Goal: Task Accomplishment & Management: Manage account settings

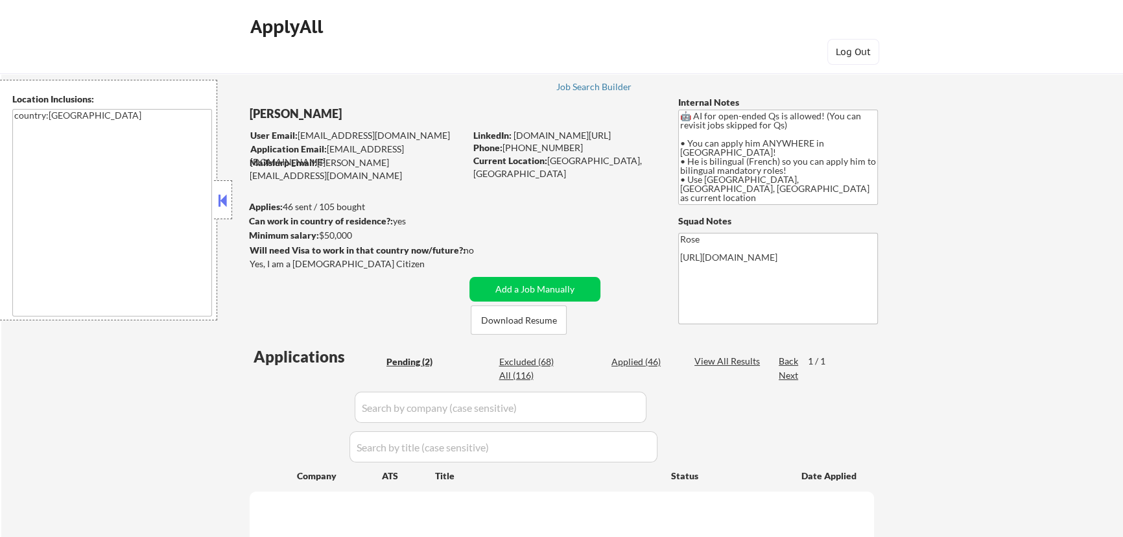
select select ""pending""
click at [224, 198] on button at bounding box center [223, 200] width 14 height 19
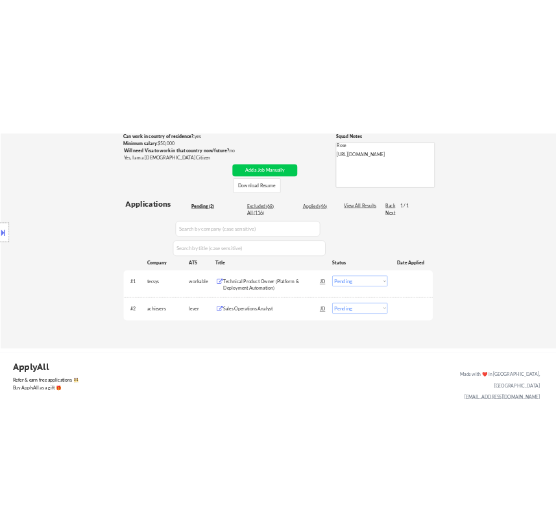
scroll to position [235, 0]
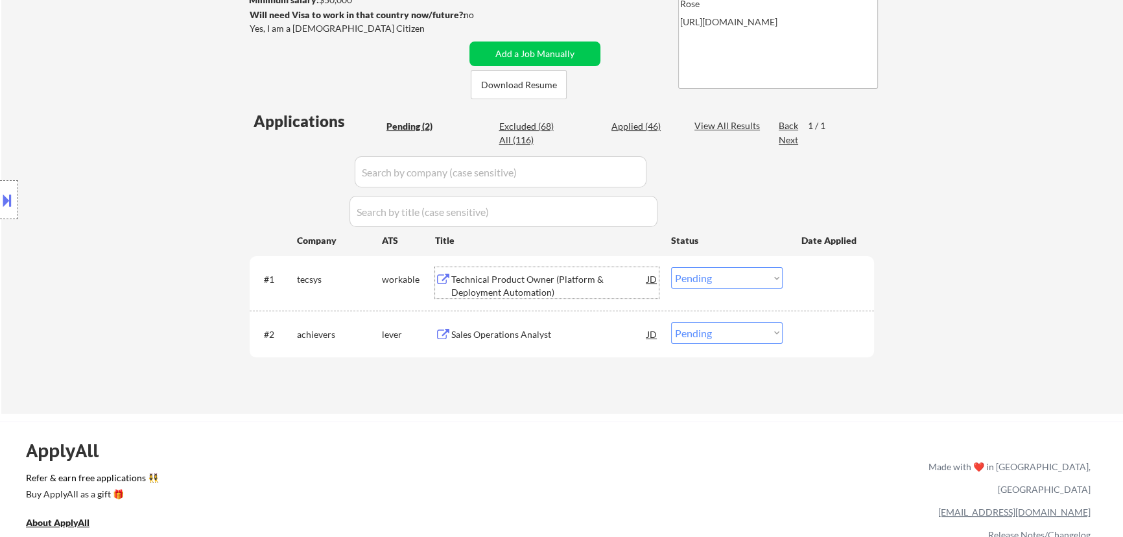
click at [580, 278] on div "Technical Product Owner (Platform & Deployment Automation)" at bounding box center [549, 285] width 196 height 25
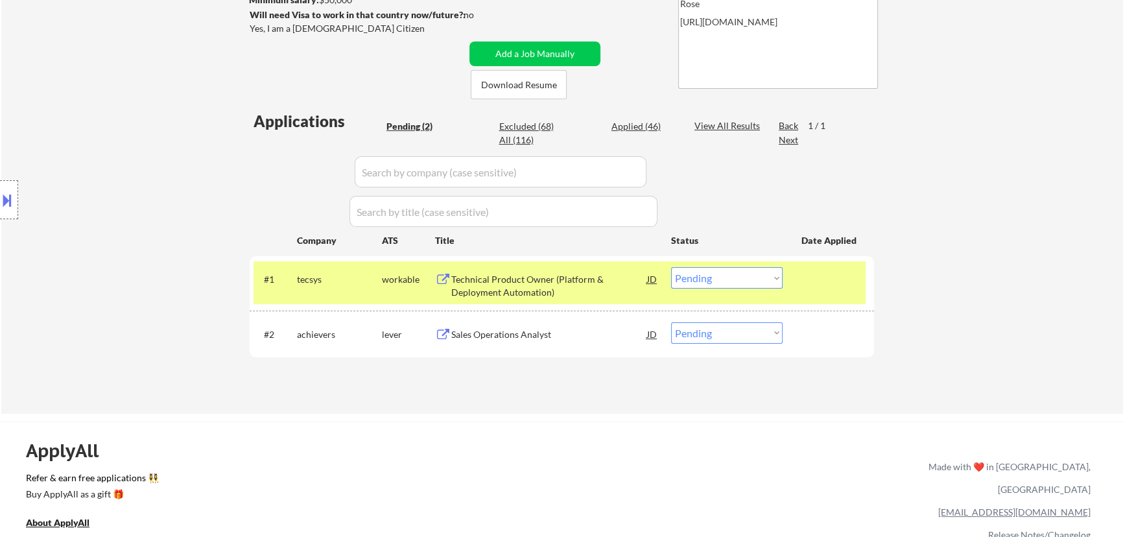
select select ""pending""
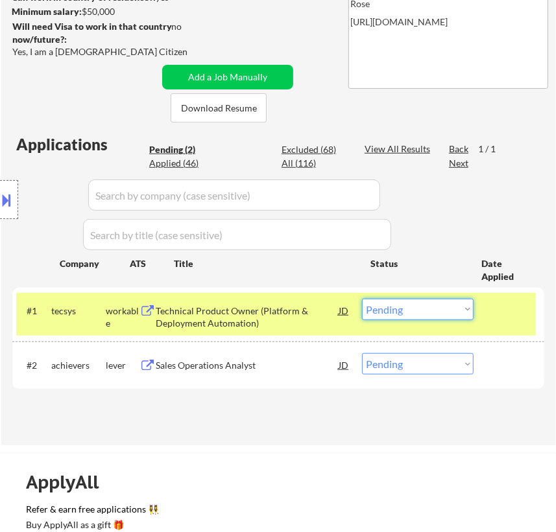
click at [438, 307] on select "Choose an option... Pending Applied Excluded (Questions) Excluded (Expired) Exc…" at bounding box center [418, 309] width 112 height 21
click at [362, 299] on select "Choose an option... Pending Applied Excluded (Questions) Excluded (Expired) Exc…" at bounding box center [418, 309] width 112 height 21
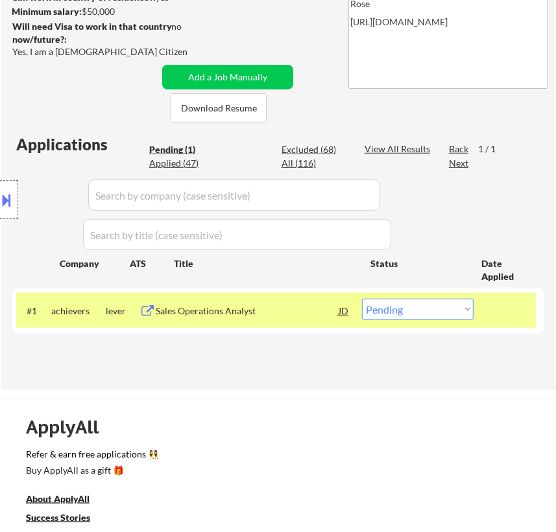
click at [234, 309] on div "Sales Operations Analyst" at bounding box center [247, 311] width 182 height 13
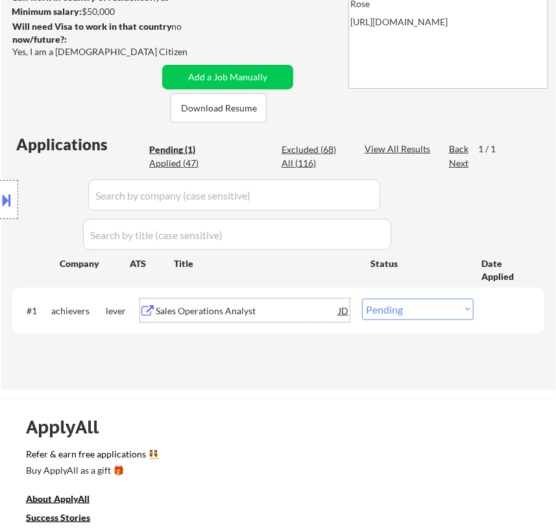
click at [435, 309] on select "Choose an option... Pending Applied Excluded (Questions) Excluded (Expired) Exc…" at bounding box center [418, 309] width 112 height 21
select select ""applied""
click at [362, 299] on select "Choose an option... Pending Applied Excluded (Questions) Excluded (Expired) Exc…" at bounding box center [418, 309] width 112 height 21
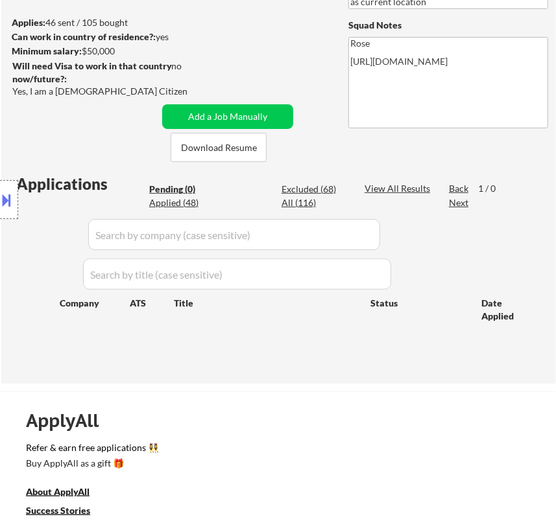
scroll to position [176, 0]
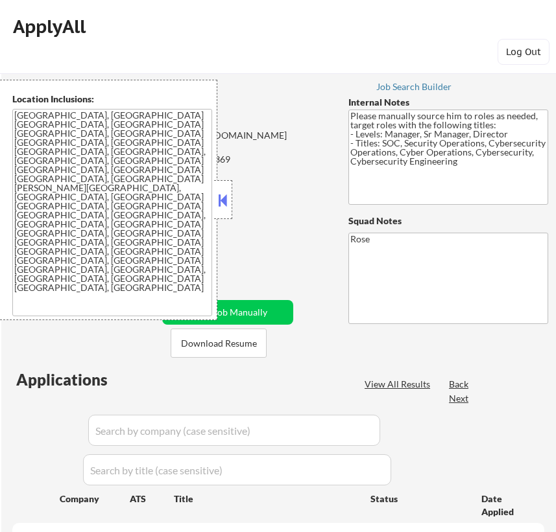
select select ""pending""
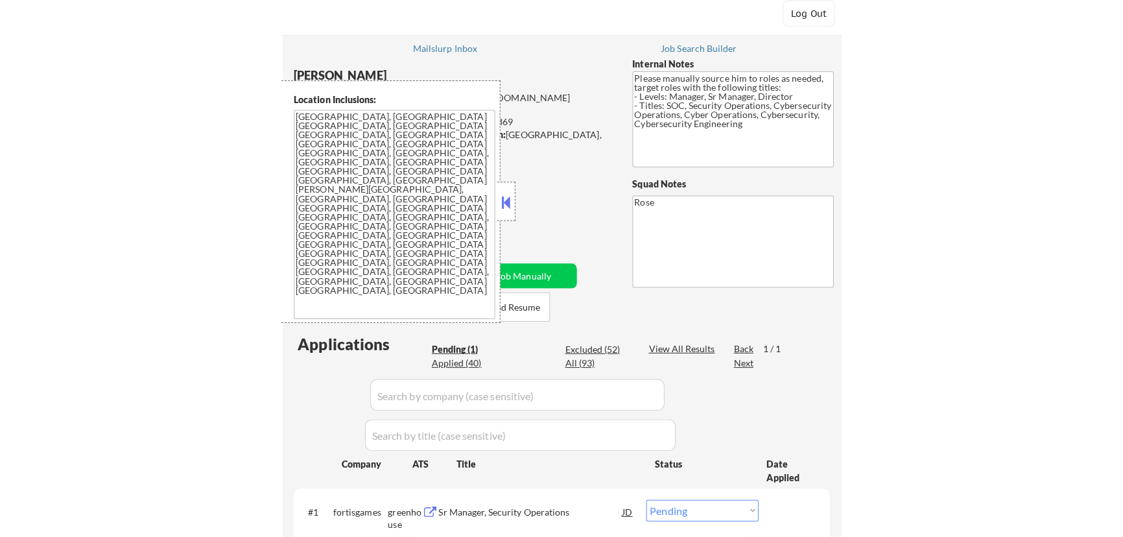
scroll to position [58, 0]
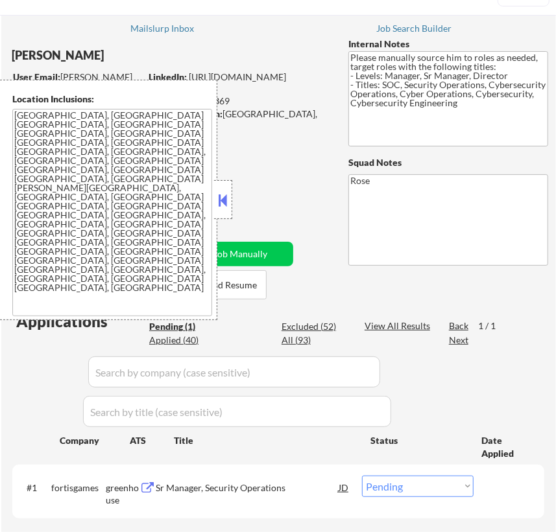
click at [228, 195] on button at bounding box center [223, 200] width 14 height 19
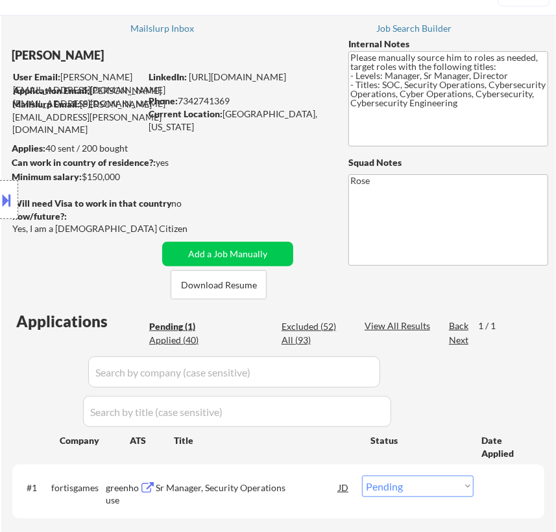
select select ""pending""
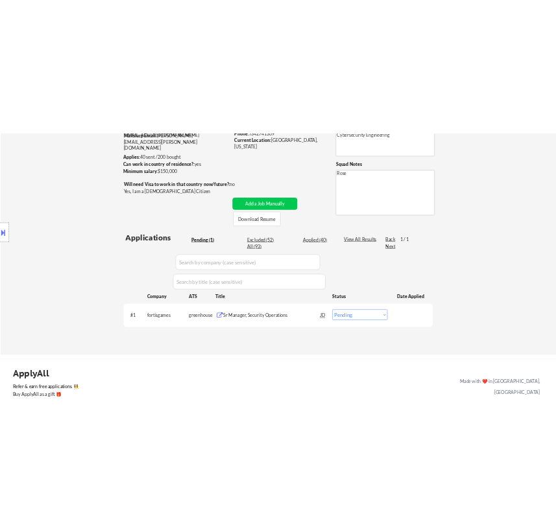
scroll to position [176, 0]
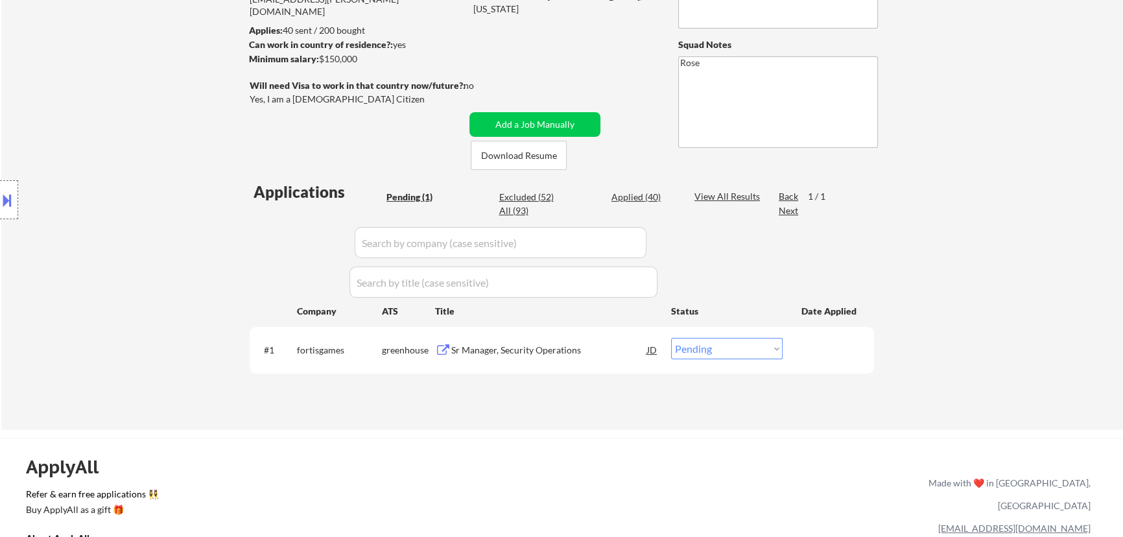
click at [555, 350] on div "Sr Manager, Security Operations" at bounding box center [549, 350] width 196 height 13
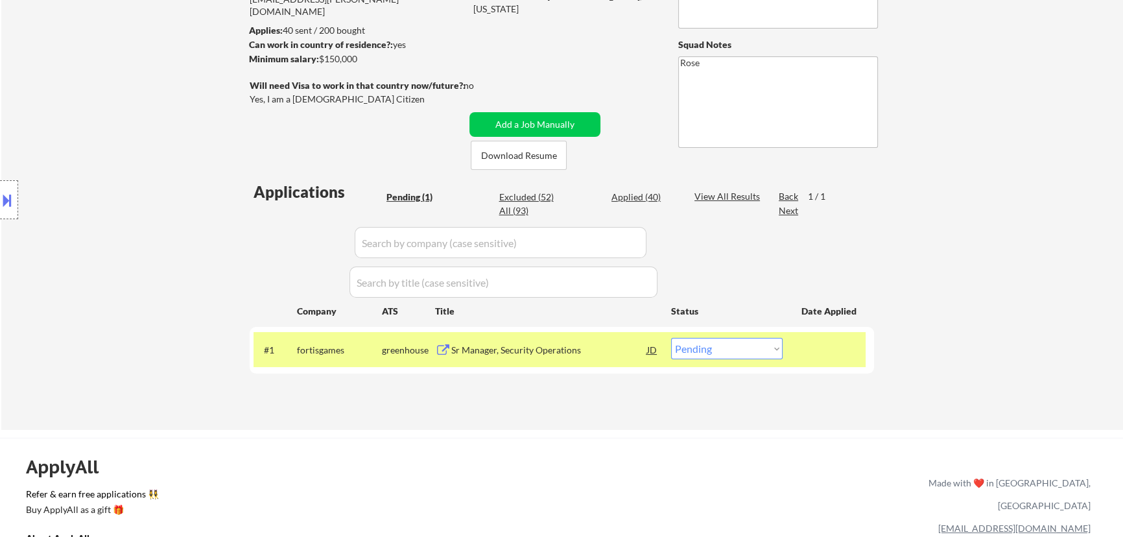
select select ""pending""
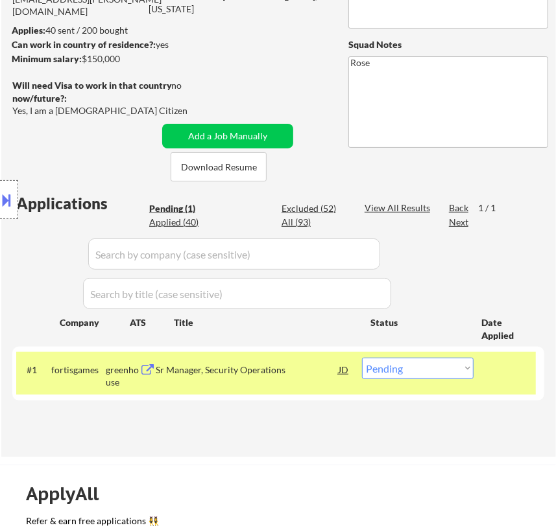
select select ""pending""
click at [450, 367] on select "Choose an option... Pending Applied Excluded (Questions) Excluded (Expired) Exc…" at bounding box center [418, 368] width 112 height 21
select select ""applied""
click at [362, 358] on select "Choose an option... Pending Applied Excluded (Questions) Excluded (Expired) Exc…" at bounding box center [418, 368] width 112 height 21
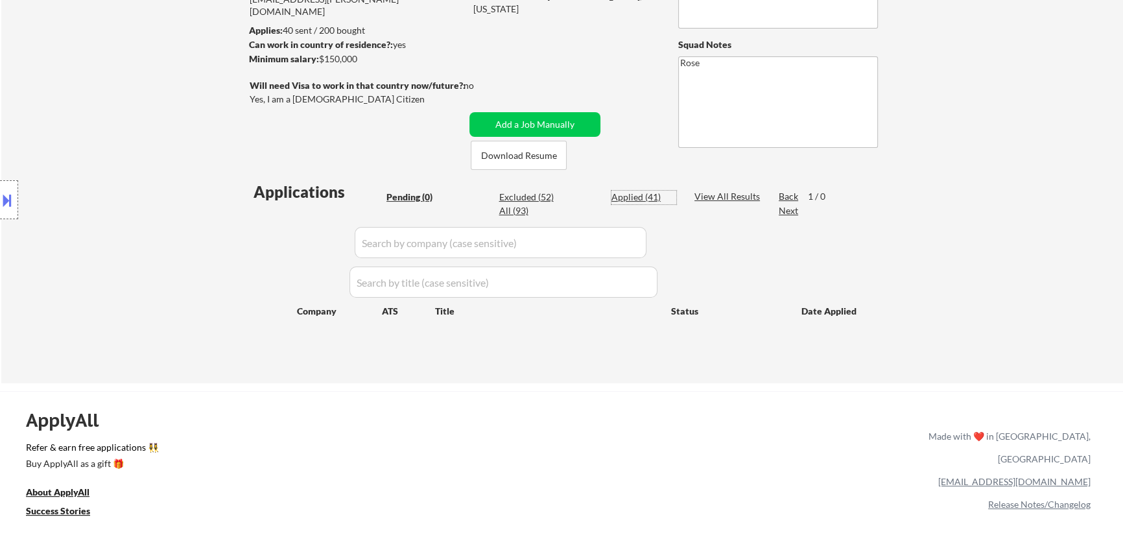
click at [555, 196] on div "Applied (41)" at bounding box center [643, 197] width 65 height 13
select select ""applied""
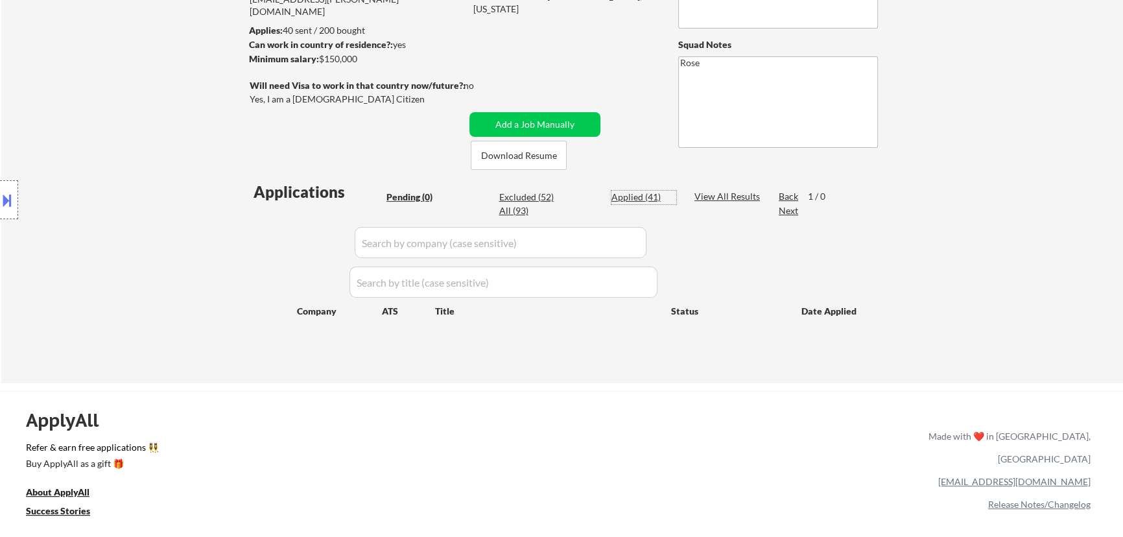
select select ""applied""
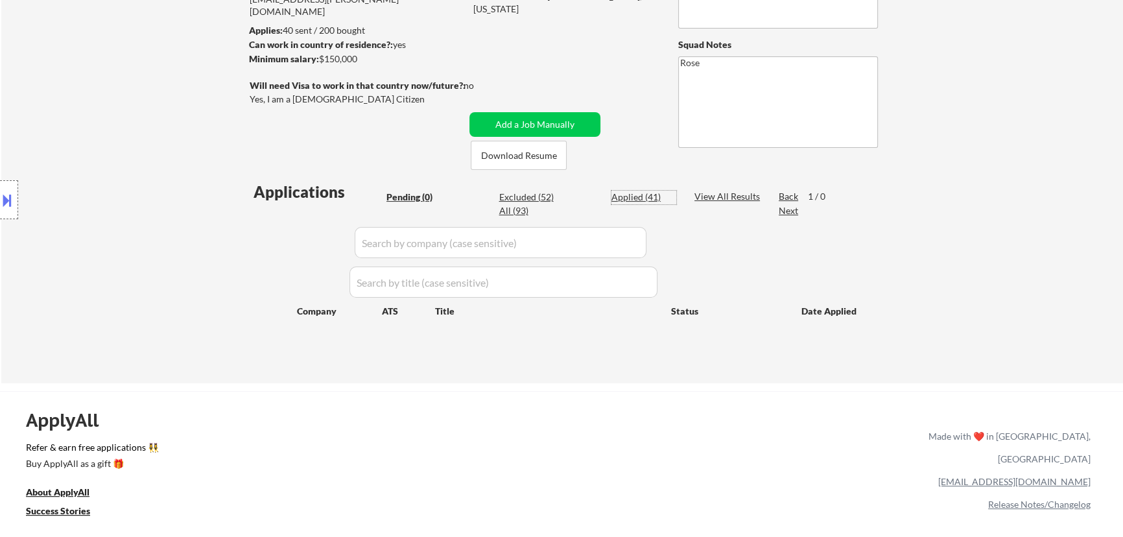
select select ""applied""
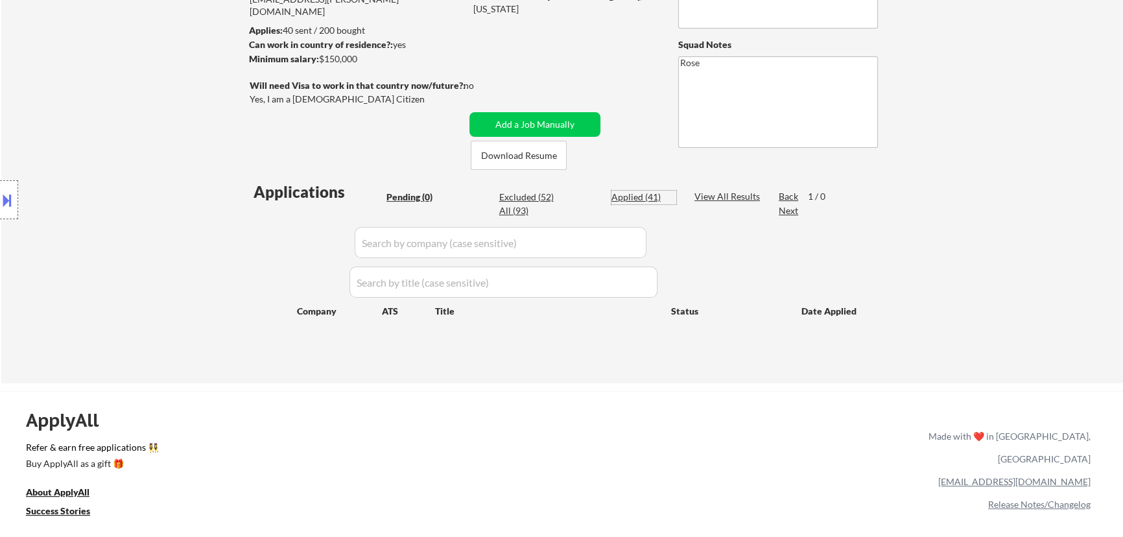
select select ""applied""
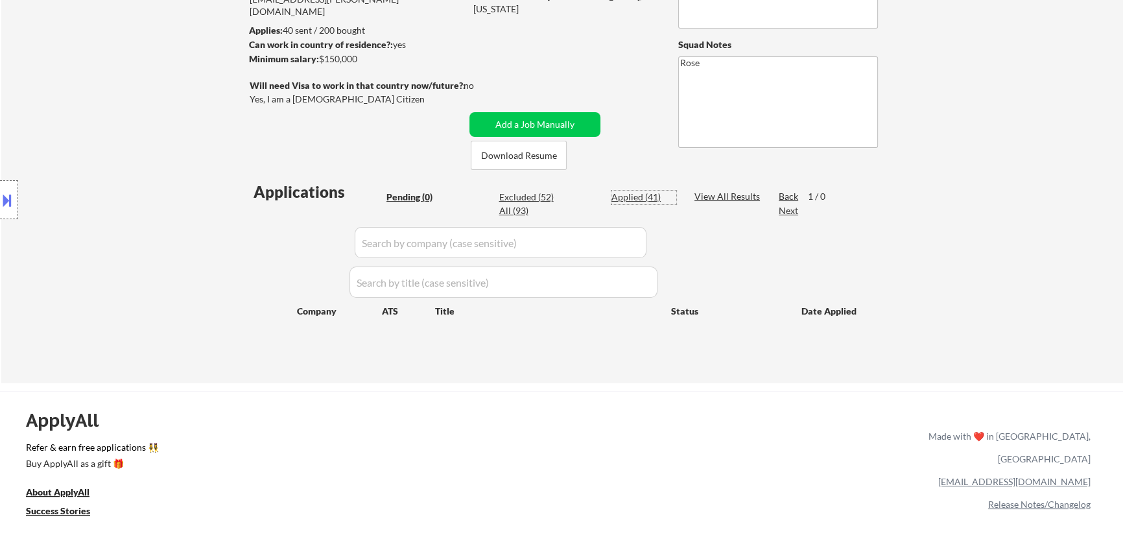
select select ""applied""
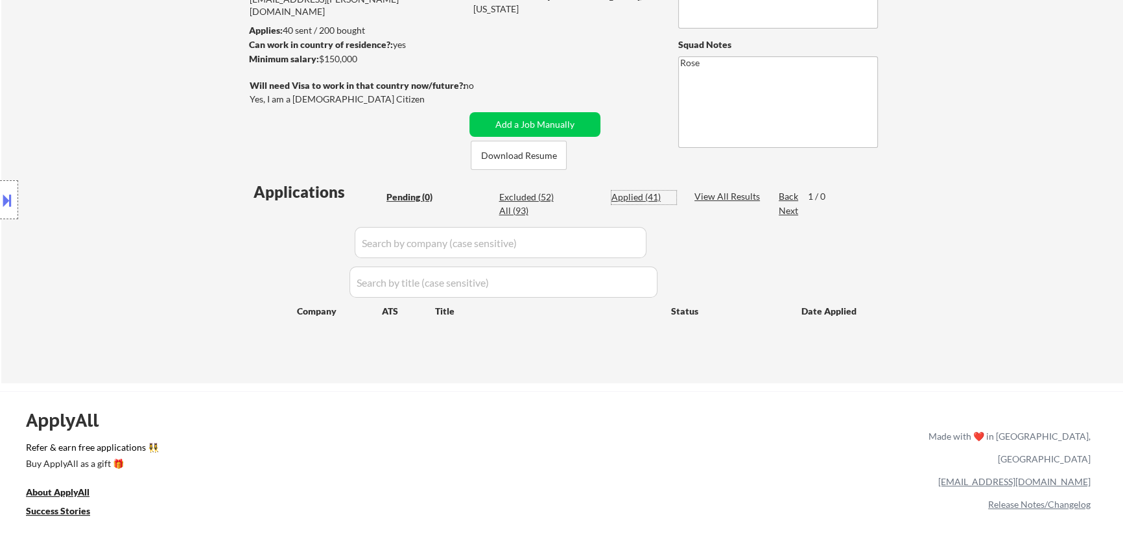
select select ""applied""
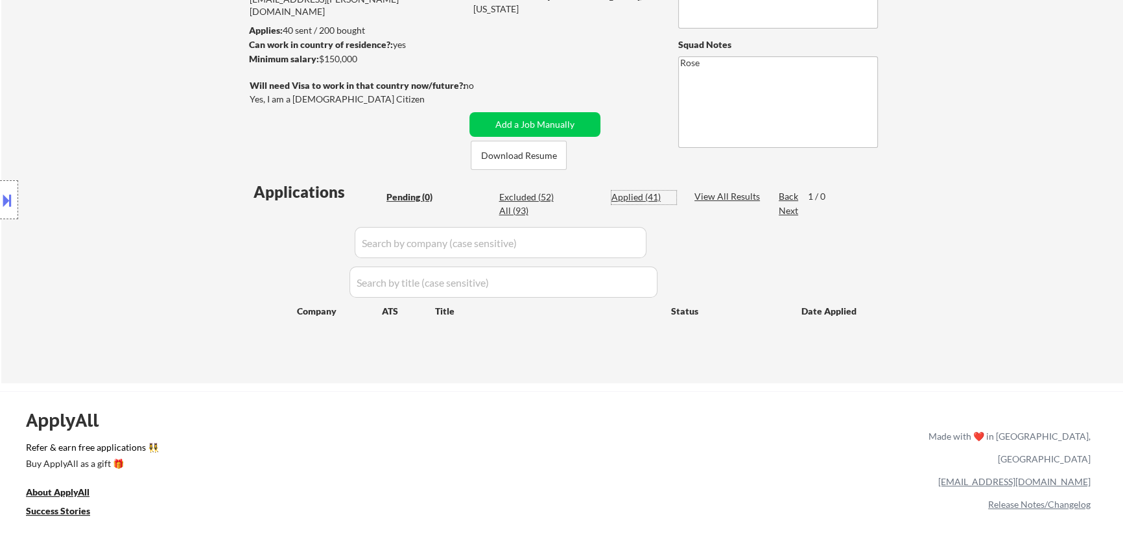
select select ""applied""
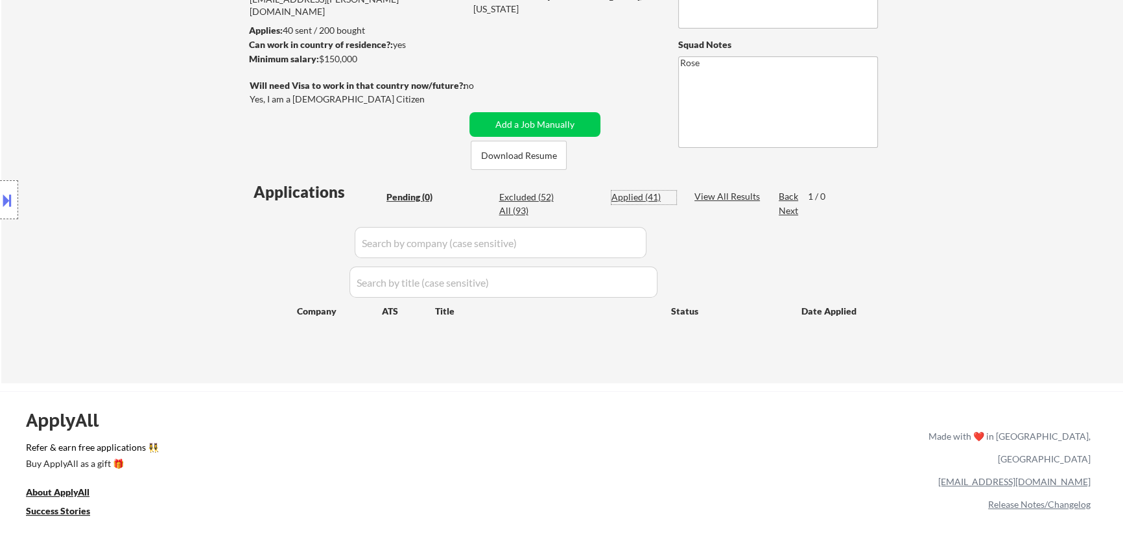
select select ""applied""
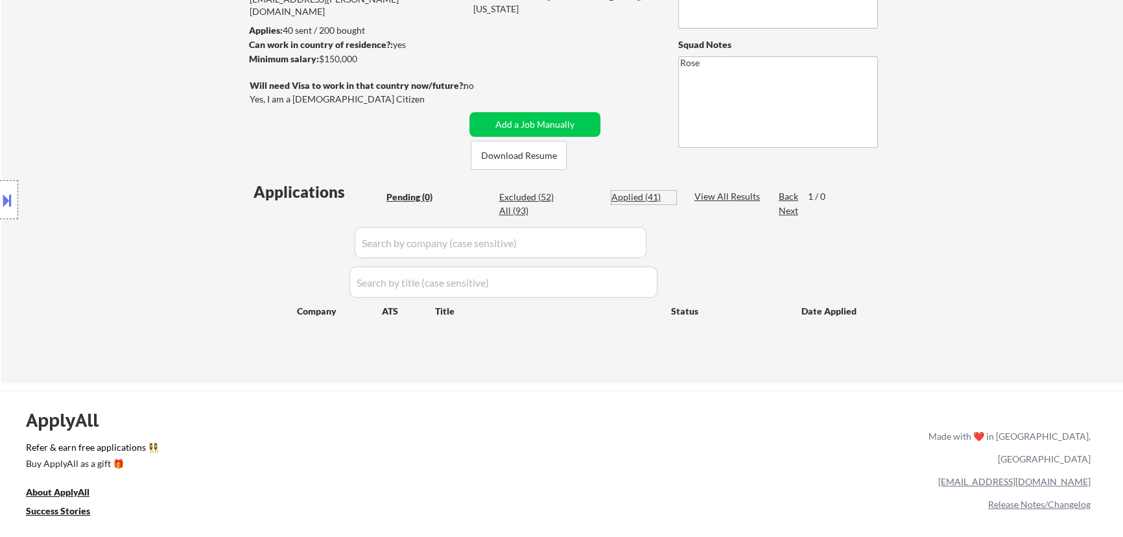
select select ""applied""
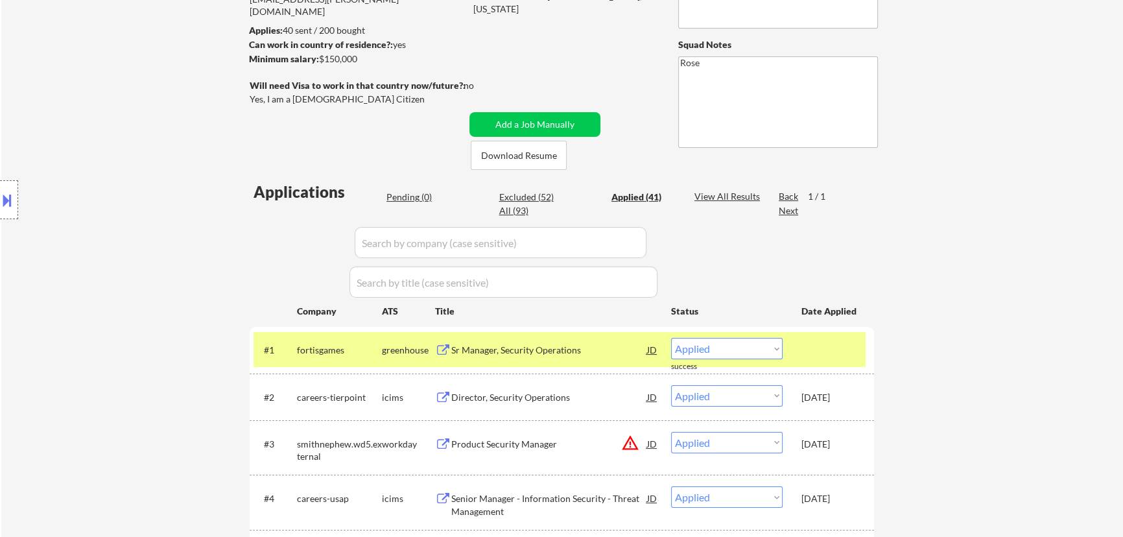
click at [555, 248] on input "input" at bounding box center [501, 242] width 292 height 31
paste input "nbcuniversal3"
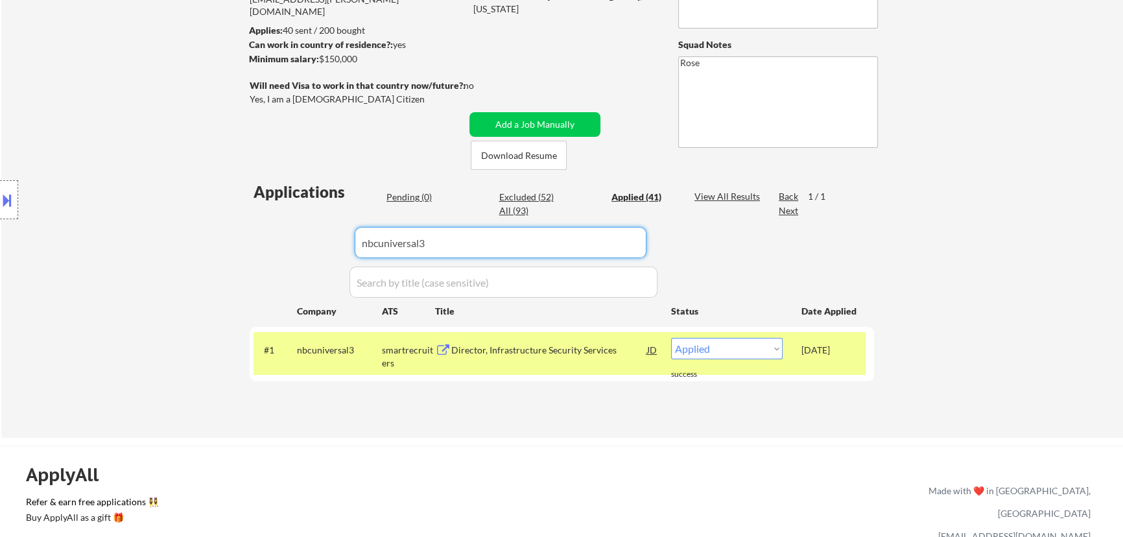
type input "nbcuniversal3"
select select ""applied""
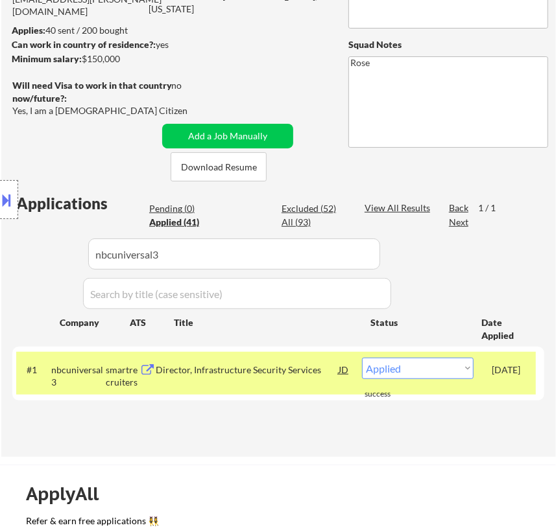
click at [5, 203] on button at bounding box center [7, 199] width 14 height 21
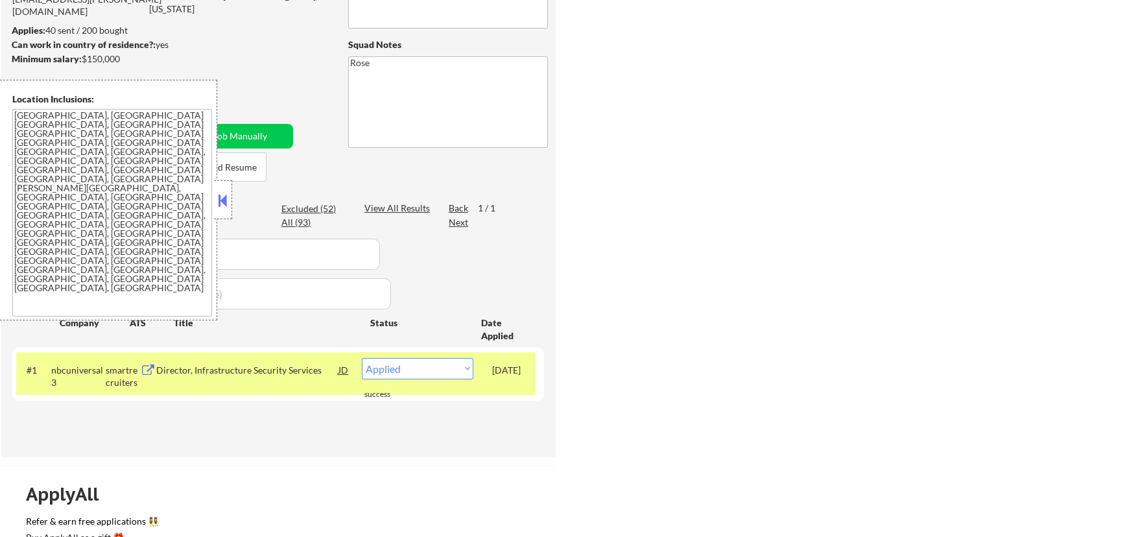
select select ""applied""
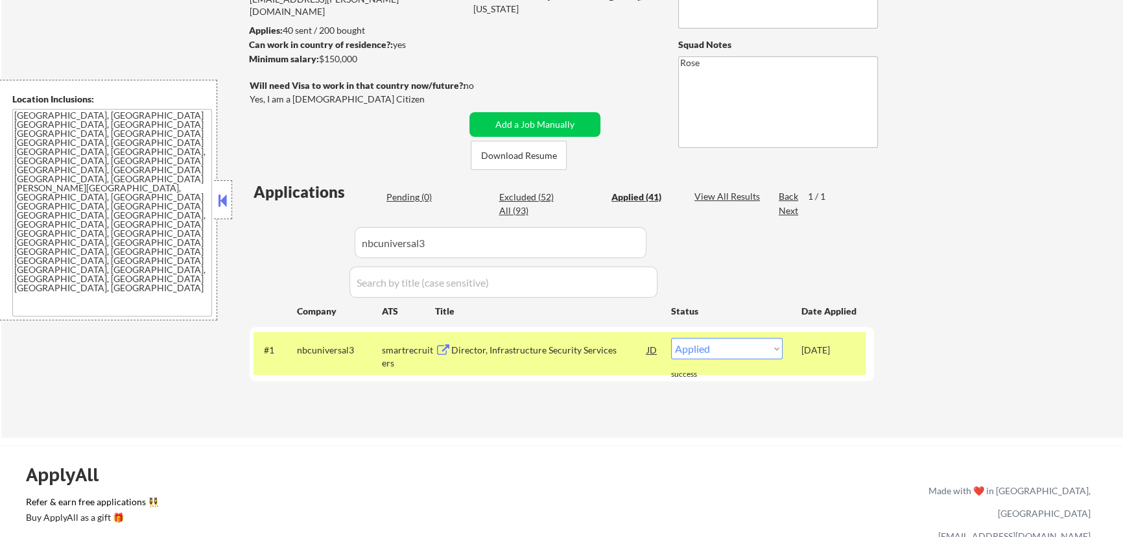
click at [416, 198] on div "Pending (0)" at bounding box center [418, 197] width 65 height 13
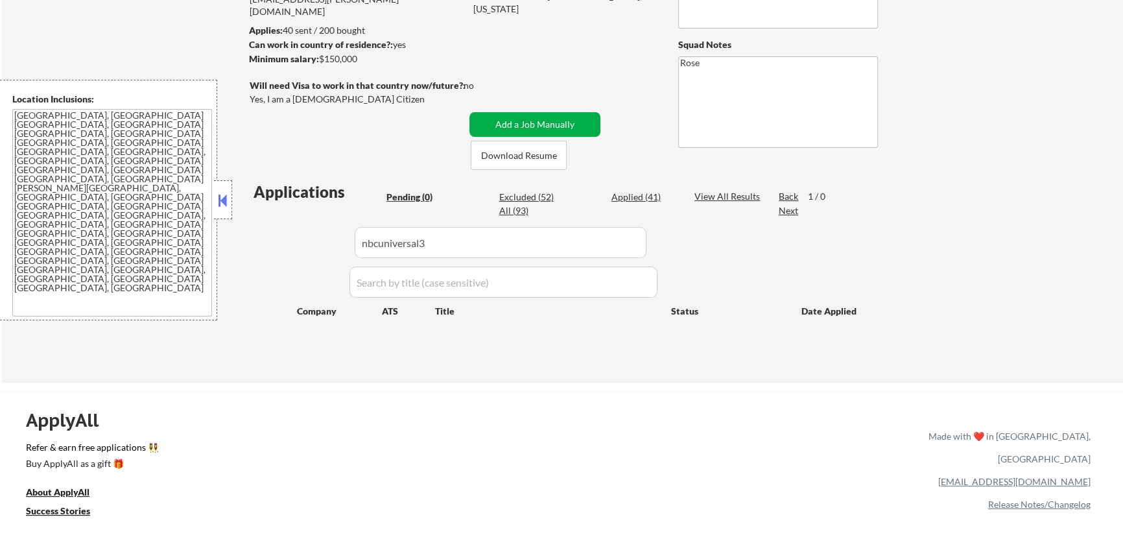
click at [526, 124] on button "Add a Job Manually" at bounding box center [534, 124] width 131 height 25
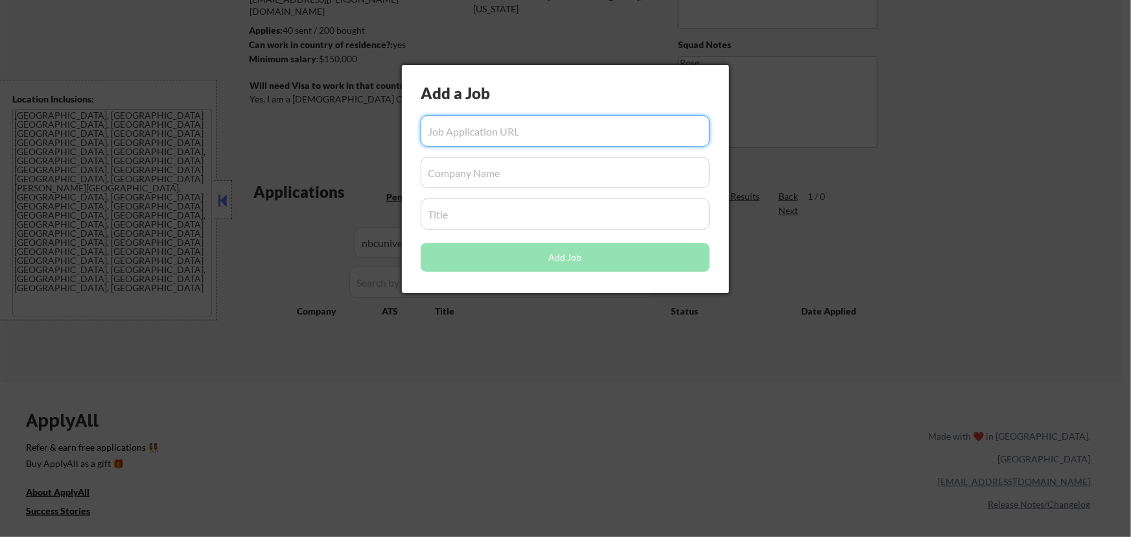
paste input "https://jobs.smartrecruiters.com/nbcuniversal3/744000086465315-staff-cyber-secu…"
type input "https://jobs.smartrecruiters.com/nbcuniversal3/744000086465315-staff-cyber-secu…"
click at [533, 179] on input "input" at bounding box center [565, 172] width 289 height 31
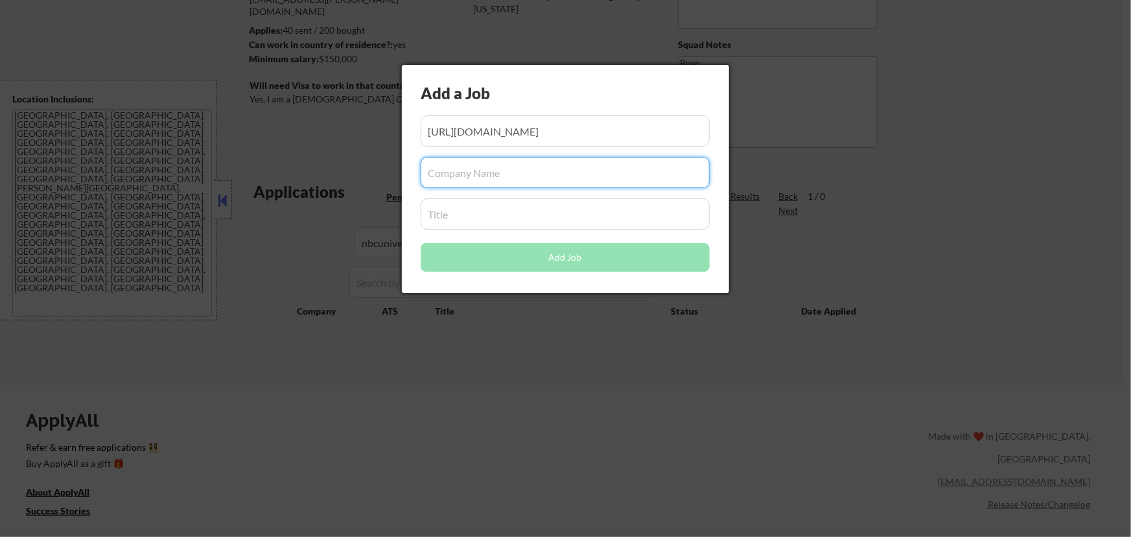
paste input "nbcuniversal3"
type input "nbcuniversal3"
click at [555, 214] on input "input" at bounding box center [565, 213] width 289 height 31
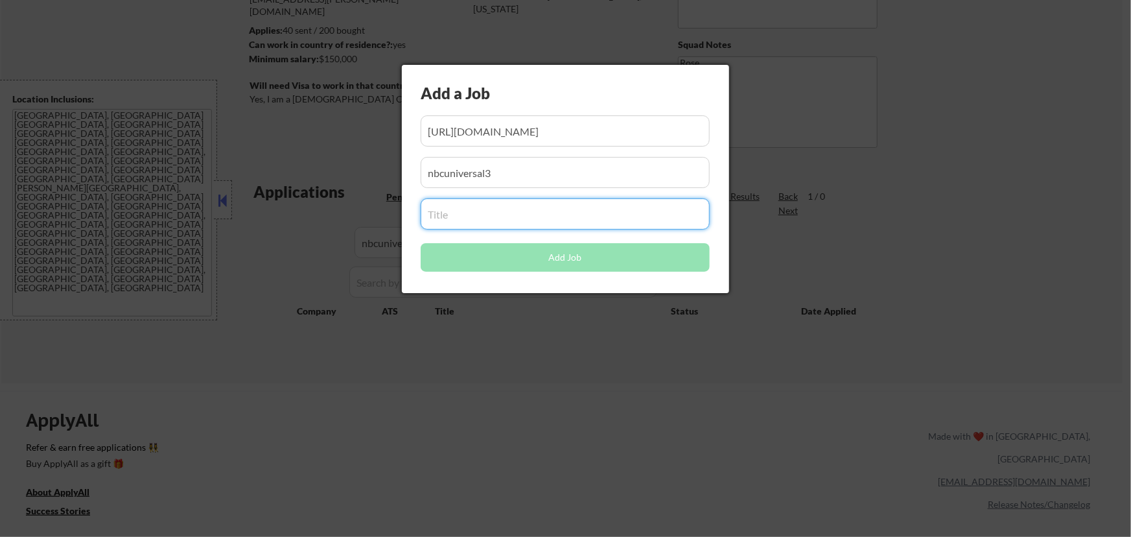
paste input "Staff Cyber Security Engineer"
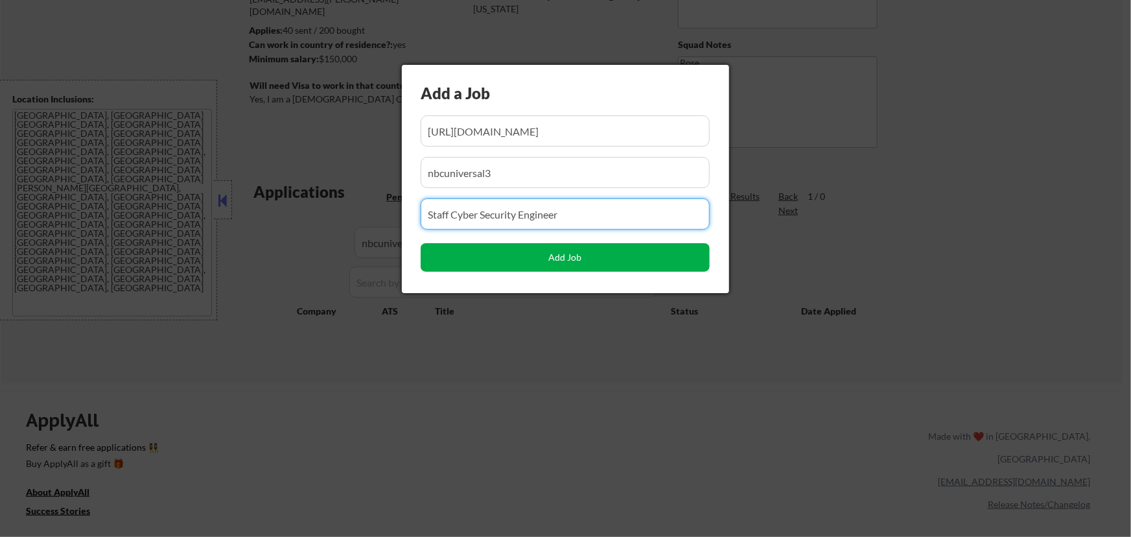
type input "Staff Cyber Security Engineer"
click at [555, 255] on button "Add Job" at bounding box center [565, 257] width 289 height 29
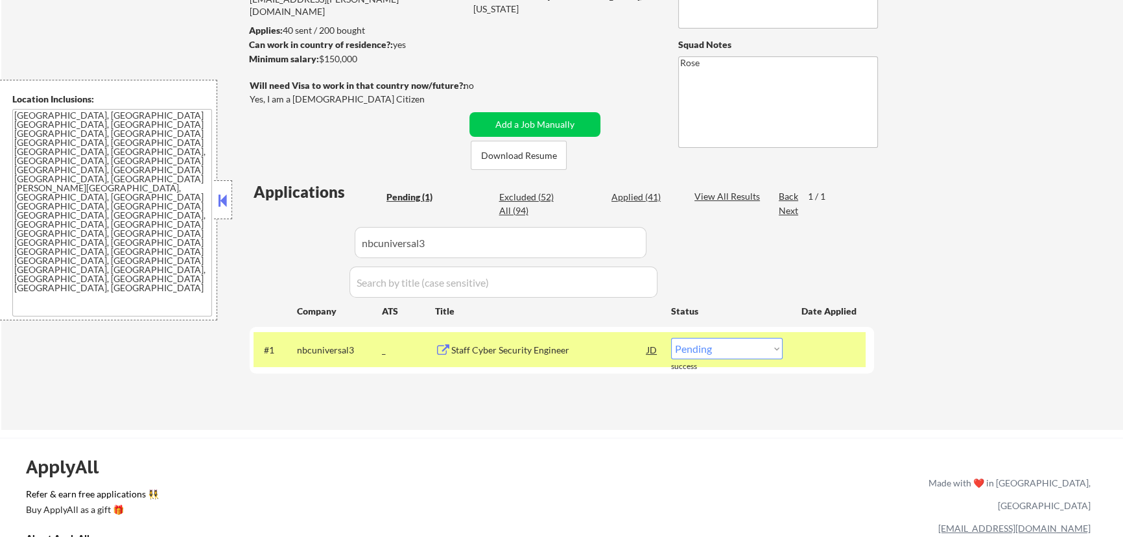
drag, startPoint x: 752, startPoint y: 344, endPoint x: 743, endPoint y: 354, distance: 13.8
click at [555, 344] on select "Choose an option... Pending Applied Excluded (Questions) Excluded (Expired) Exc…" at bounding box center [727, 348] width 112 height 21
select select ""applied""
click at [555, 338] on select "Choose an option... Pending Applied Excluded (Questions) Excluded (Expired) Exc…" at bounding box center [727, 348] width 112 height 21
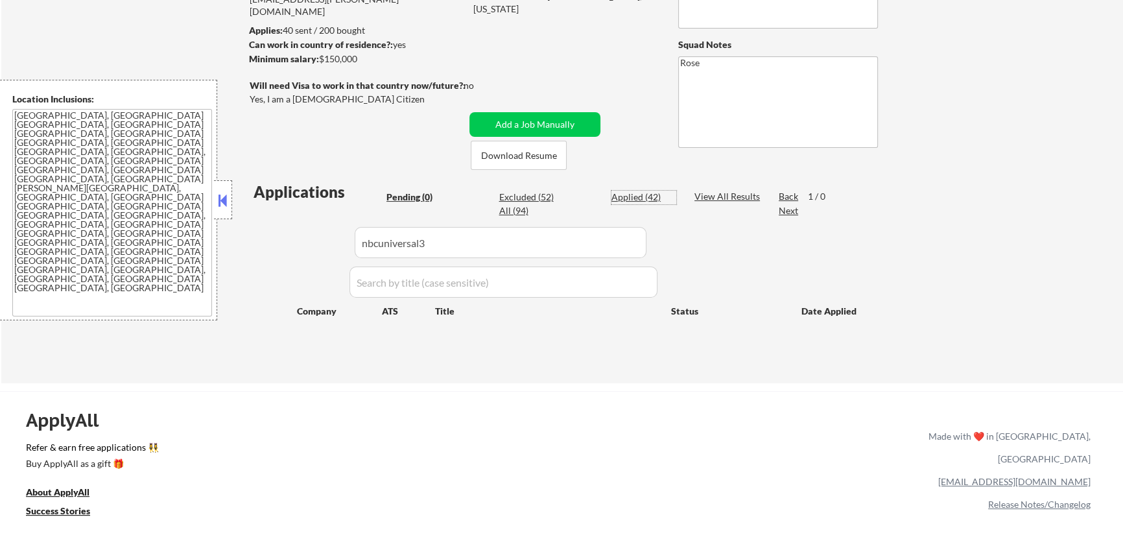
click at [555, 192] on div "Applied (42)" at bounding box center [643, 197] width 65 height 13
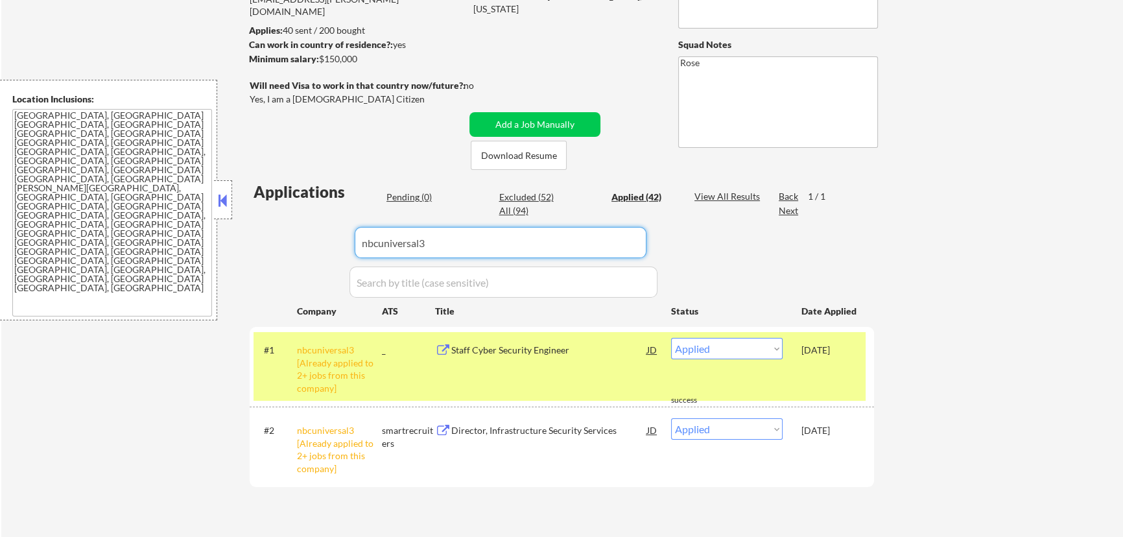
drag, startPoint x: 517, startPoint y: 242, endPoint x: 217, endPoint y: 232, distance: 301.0
click at [217, 232] on body "← Return to /applysquad Mailslurp Inbox Job Search Builder Michael Cox User Ema…" at bounding box center [561, 92] width 1123 height 537
paste input "mara"
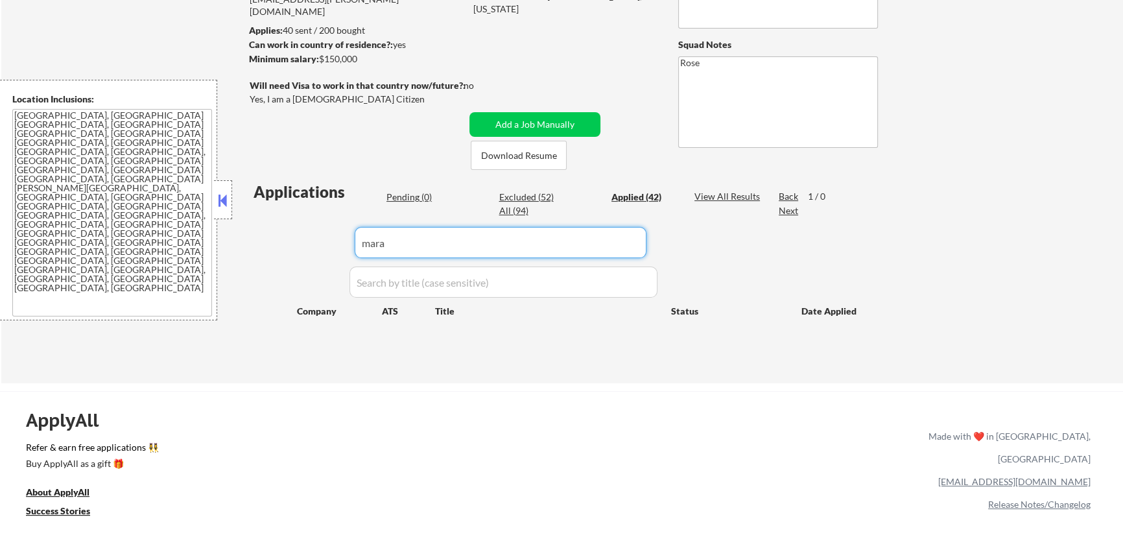
type input "mara"
click at [414, 195] on div "Pending (0)" at bounding box center [418, 197] width 65 height 13
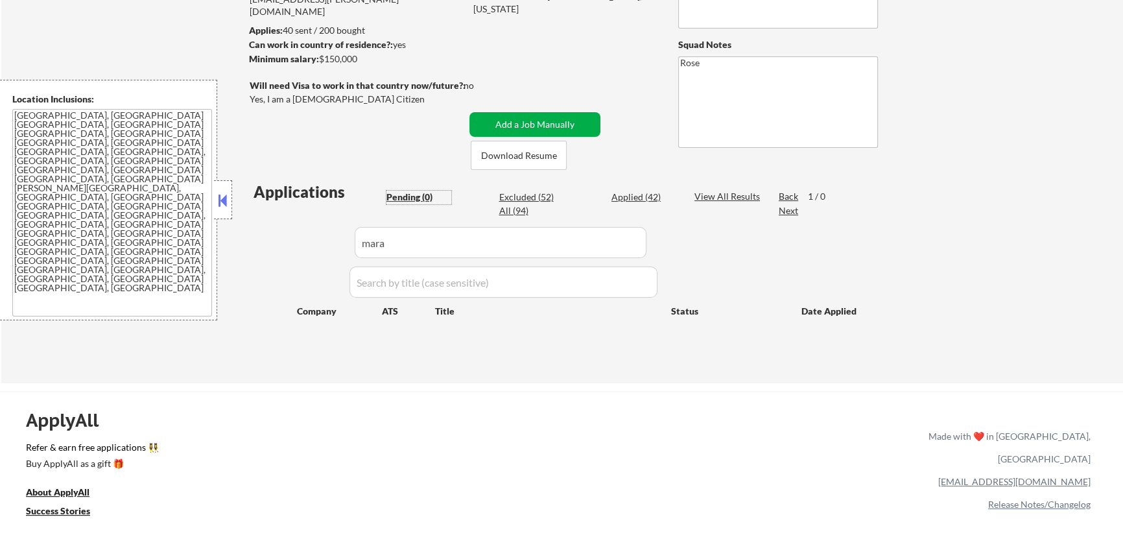
click at [555, 119] on button "Add a Job Manually" at bounding box center [534, 124] width 131 height 25
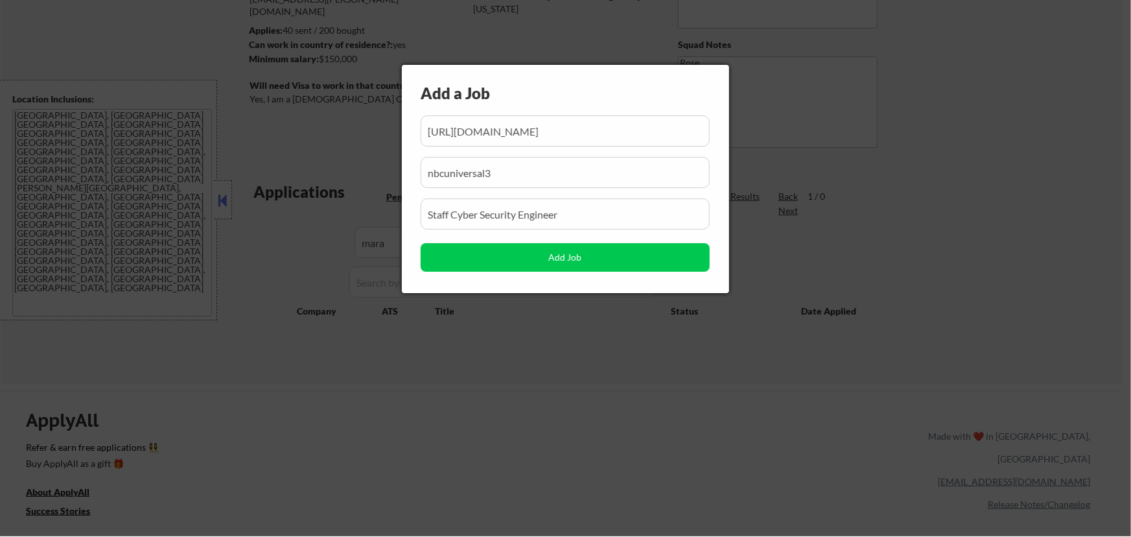
scroll to position [0, 170]
drag, startPoint x: 628, startPoint y: 130, endPoint x: 564, endPoint y: 128, distance: 63.6
click at [555, 128] on input "input" at bounding box center [565, 130] width 289 height 31
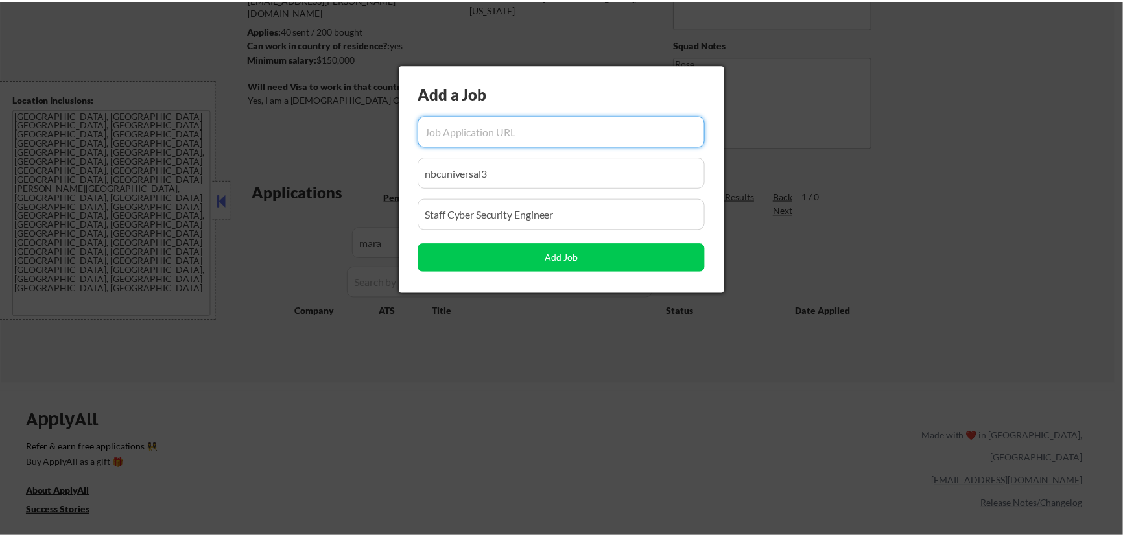
scroll to position [0, 0]
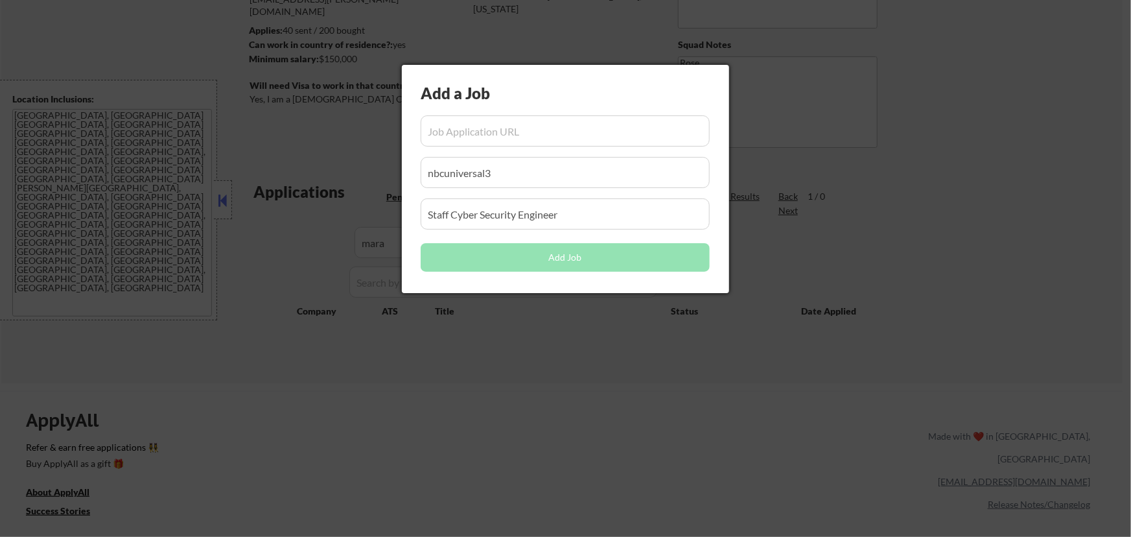
click at [549, 125] on input "input" at bounding box center [565, 130] width 289 height 31
paste input "https://job-boards.greenhouse.io/mara/jobs/4617589005"
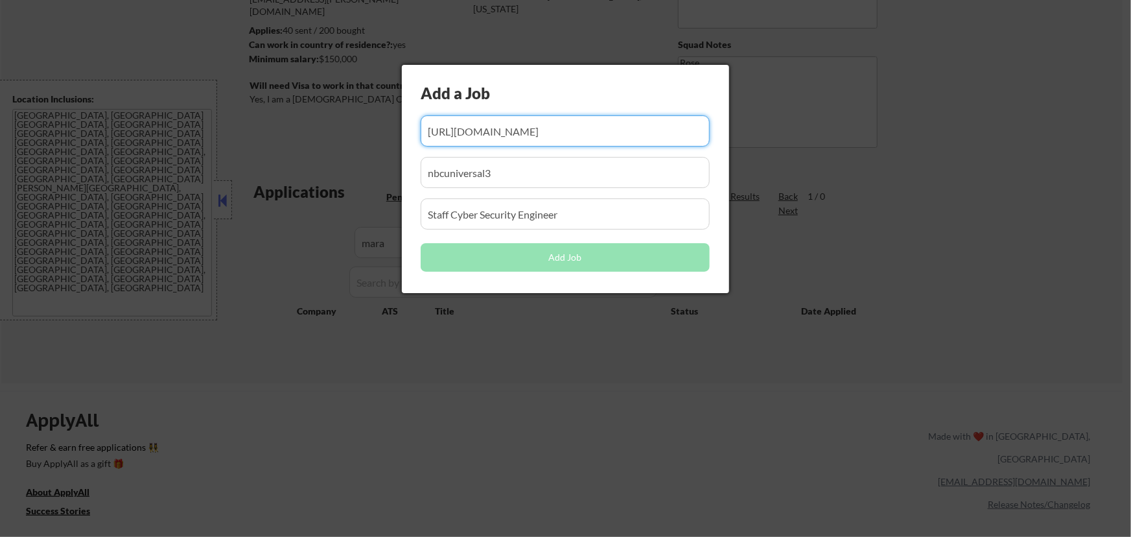
type input "https://job-boards.greenhouse.io/mara/jobs/4617589005"
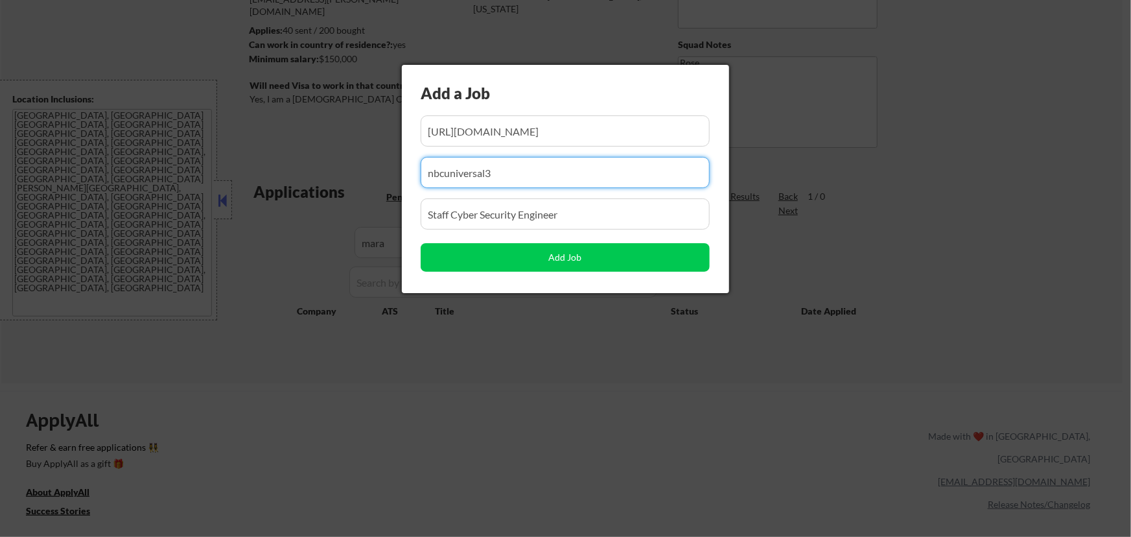
drag, startPoint x: 429, startPoint y: 192, endPoint x: 337, endPoint y: 203, distance: 92.7
click at [337, 203] on body "← Return to /applysquad Mailslurp Inbox Job Search Builder Michael Cox User Ema…" at bounding box center [565, 92] width 1131 height 537
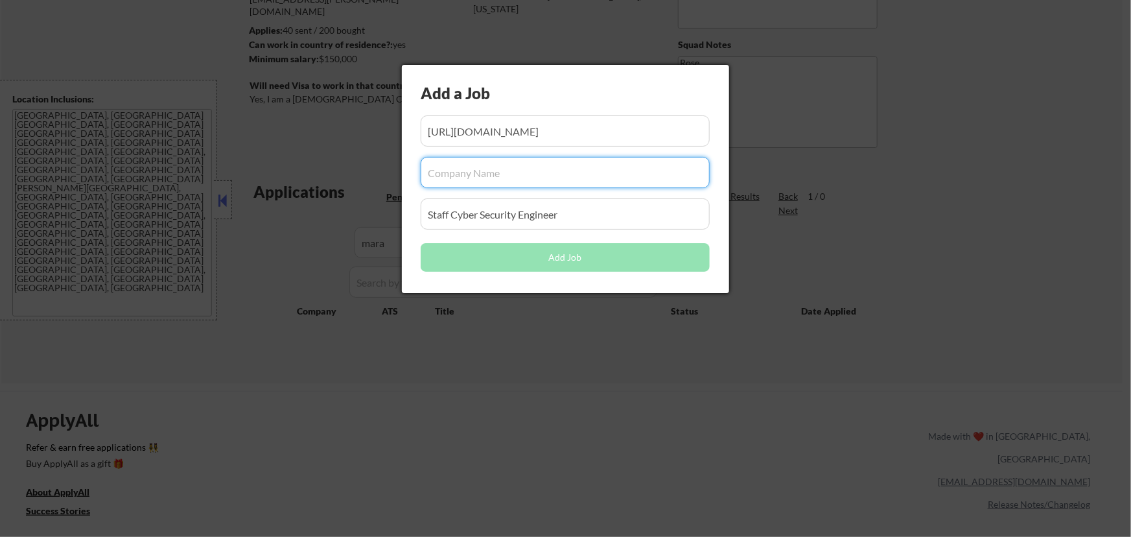
paste input "mara"
type input "mara"
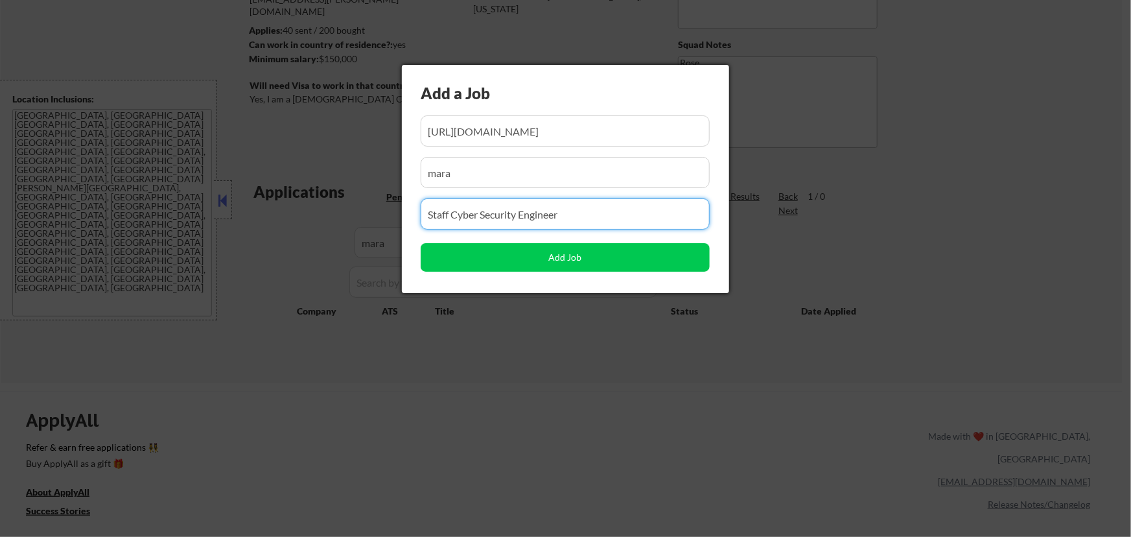
drag, startPoint x: 528, startPoint y: 215, endPoint x: 312, endPoint y: 223, distance: 216.7
click at [312, 223] on body "← Return to /applysquad Mailslurp Inbox Job Search Builder Michael Cox User Ema…" at bounding box center [565, 92] width 1131 height 537
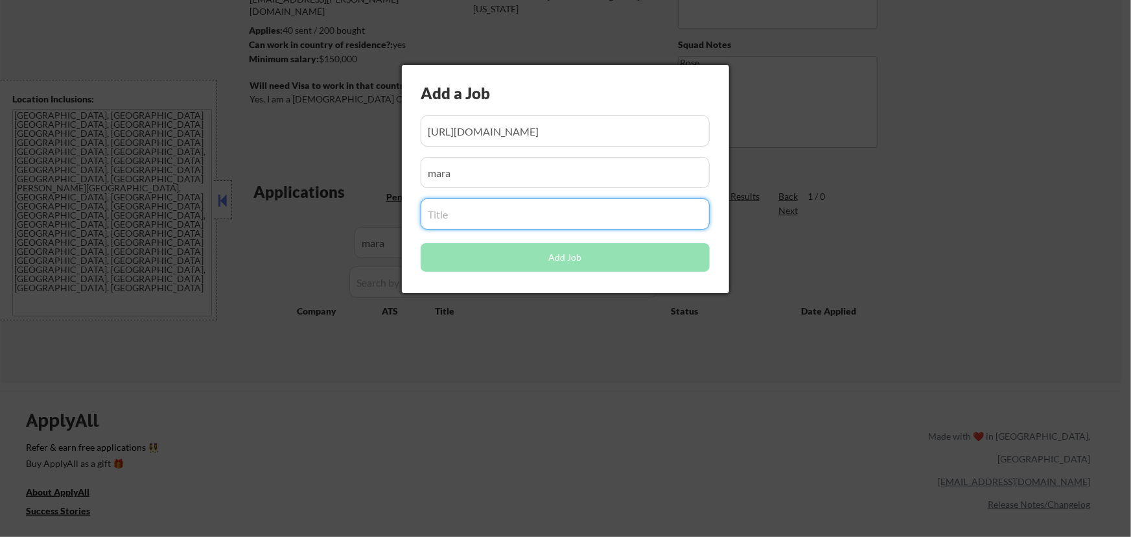
click at [555, 224] on input "input" at bounding box center [565, 213] width 289 height 31
paste input "Technical Manager, Cybersecurity Engineering"
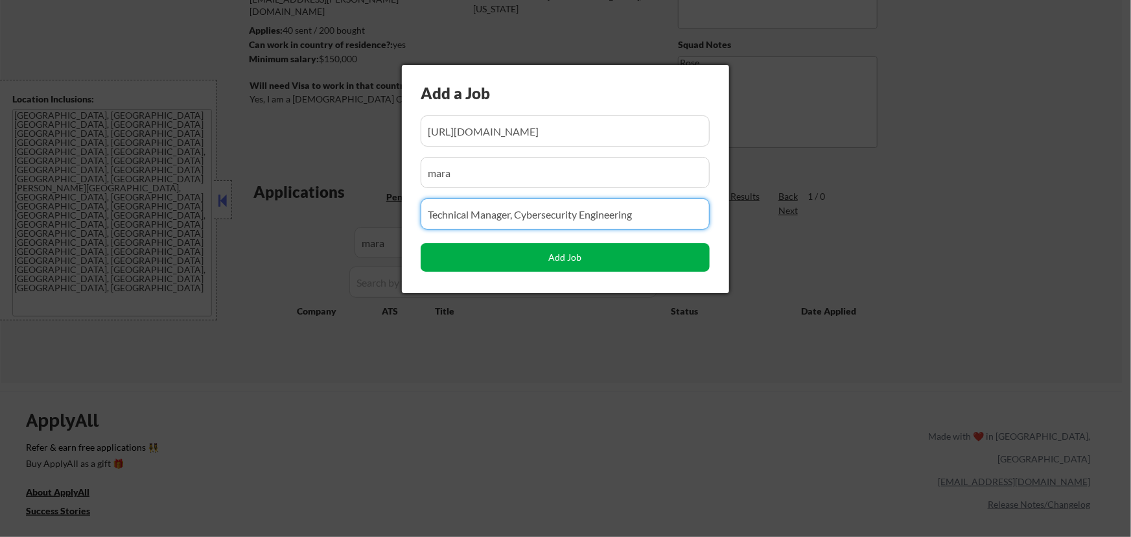
type input "Technical Manager, Cybersecurity Engineering"
click at [555, 267] on button "Add Job" at bounding box center [565, 257] width 289 height 29
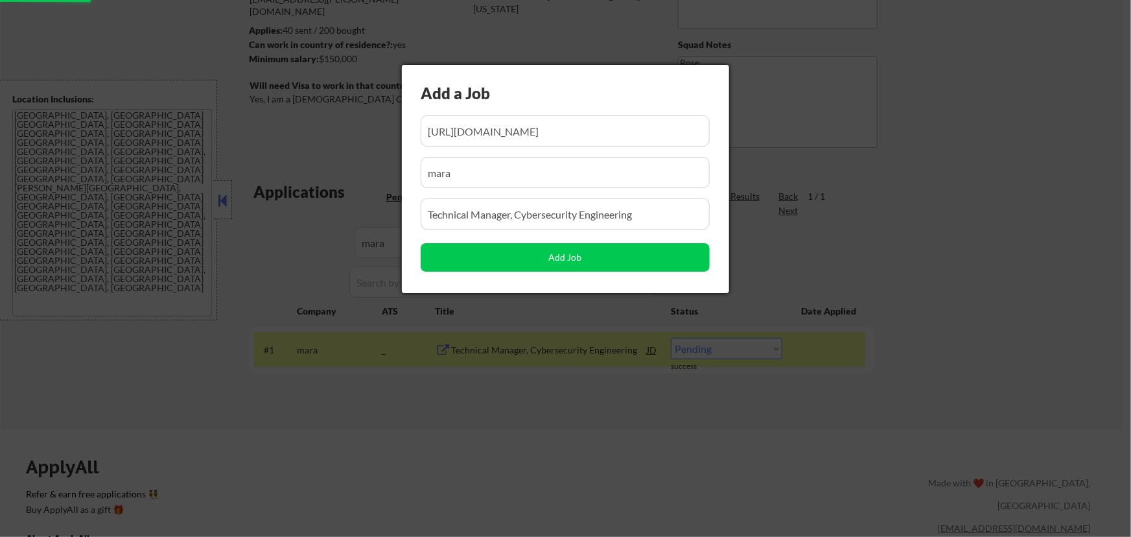
click at [550, 416] on div at bounding box center [565, 268] width 1131 height 537
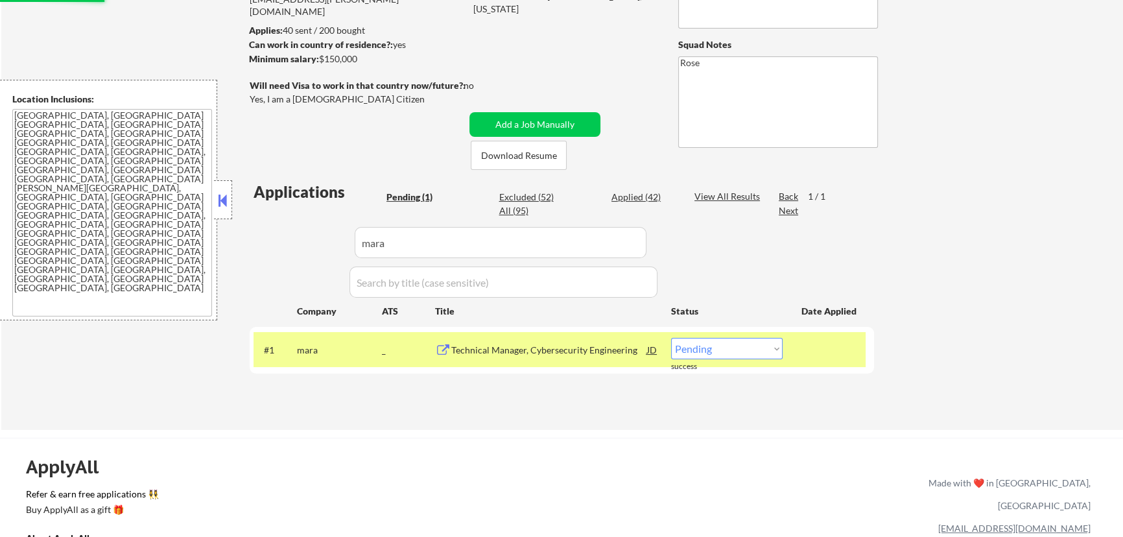
click at [555, 343] on select "Choose an option... Pending Applied Excluded (Questions) Excluded (Expired) Exc…" at bounding box center [727, 348] width 112 height 21
select select ""applied""
click at [555, 338] on select "Choose an option... Pending Applied Excluded (Questions) Excluded (Expired) Exc…" at bounding box center [727, 348] width 112 height 21
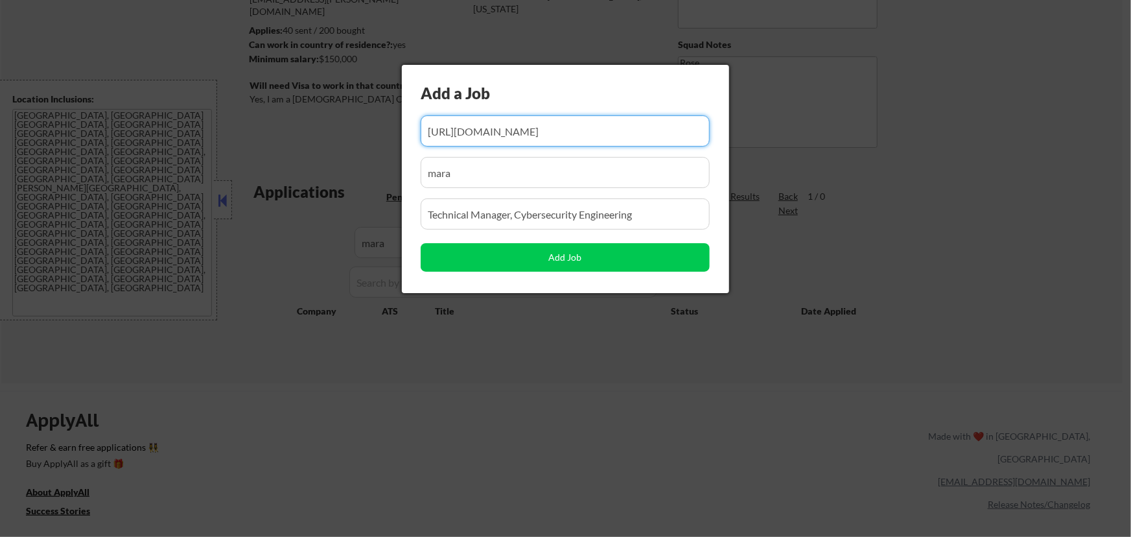
click at [488, 434] on div at bounding box center [565, 268] width 1131 height 537
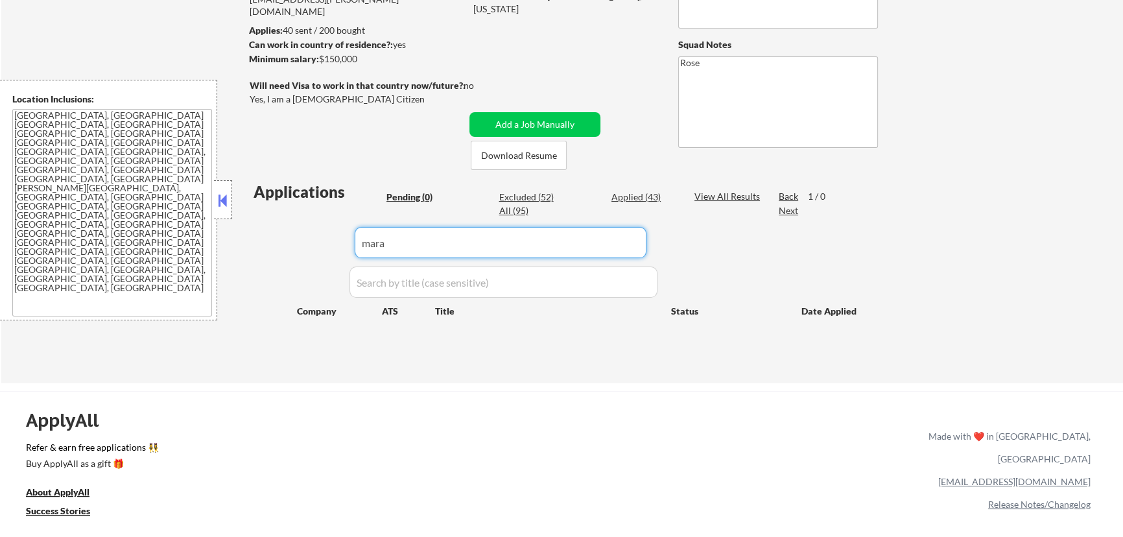
drag, startPoint x: 595, startPoint y: 240, endPoint x: 408, endPoint y: 255, distance: 187.4
click at [338, 255] on div "Applications Pending (0) Excluded (52) Applied (43) All (95) View All Results B…" at bounding box center [562, 270] width 624 height 178
click at [555, 198] on div "Applied (43)" at bounding box center [643, 197] width 65 height 13
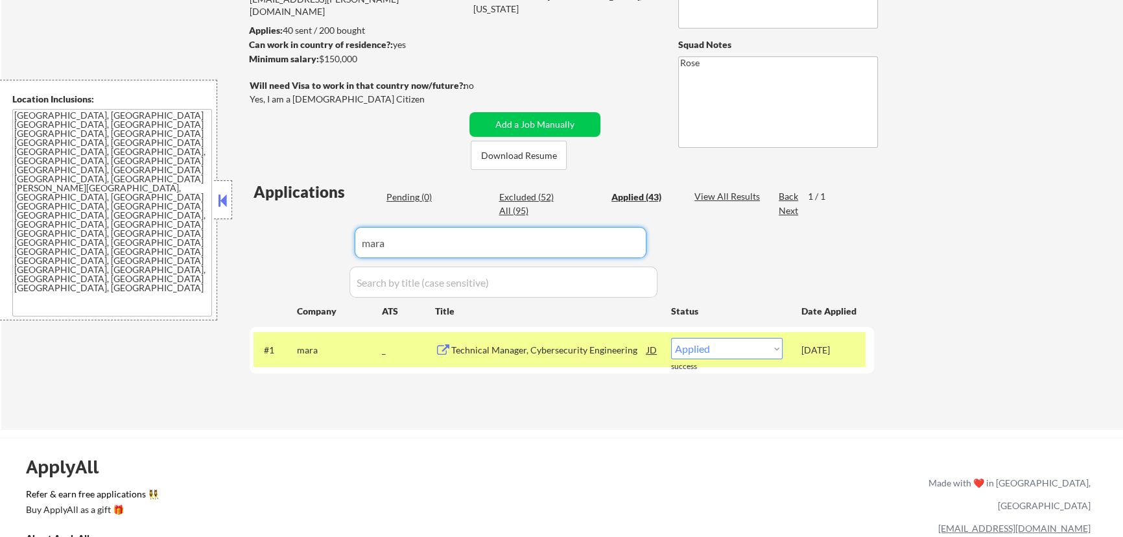
drag, startPoint x: 470, startPoint y: 247, endPoint x: 361, endPoint y: 248, distance: 108.9
click at [361, 248] on input "input" at bounding box center [501, 242] width 292 height 31
paste input "bluewaterthinking"
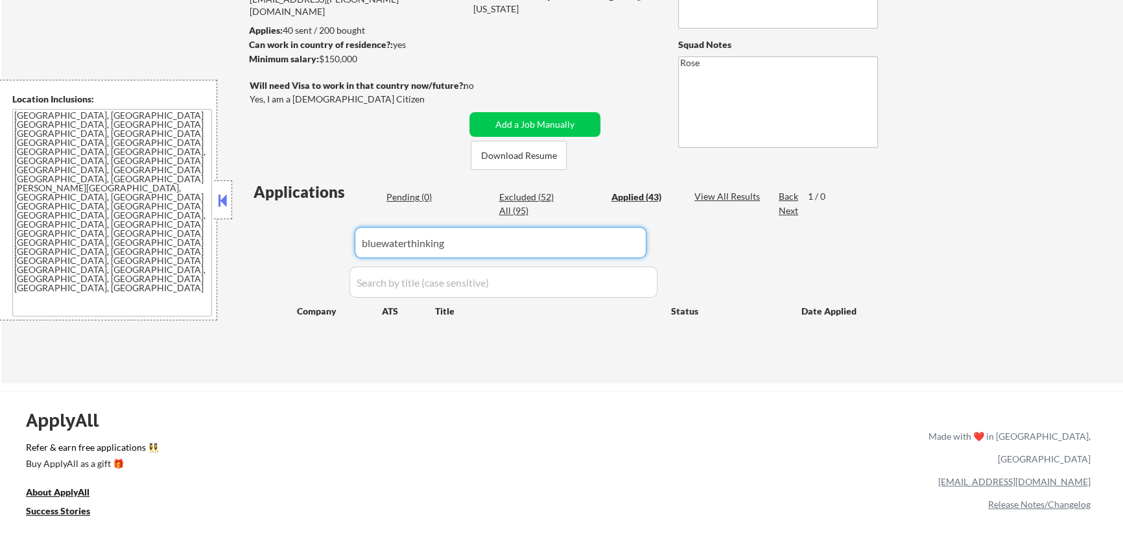
type input "bluewaterthinking"
click at [400, 195] on div "Pending (0)" at bounding box center [418, 197] width 65 height 13
drag, startPoint x: 523, startPoint y: 234, endPoint x: 279, endPoint y: 247, distance: 244.1
click at [280, 247] on div "Applications Pending (0) Excluded (52) Applied (43) All (95) View All Results B…" at bounding box center [562, 270] width 624 height 178
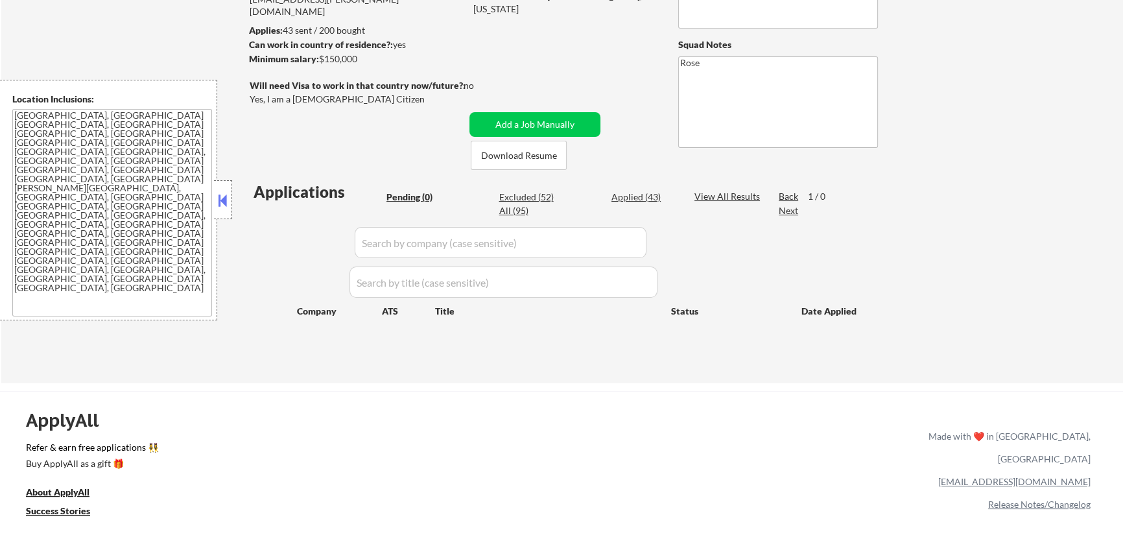
click at [222, 201] on button at bounding box center [223, 200] width 14 height 19
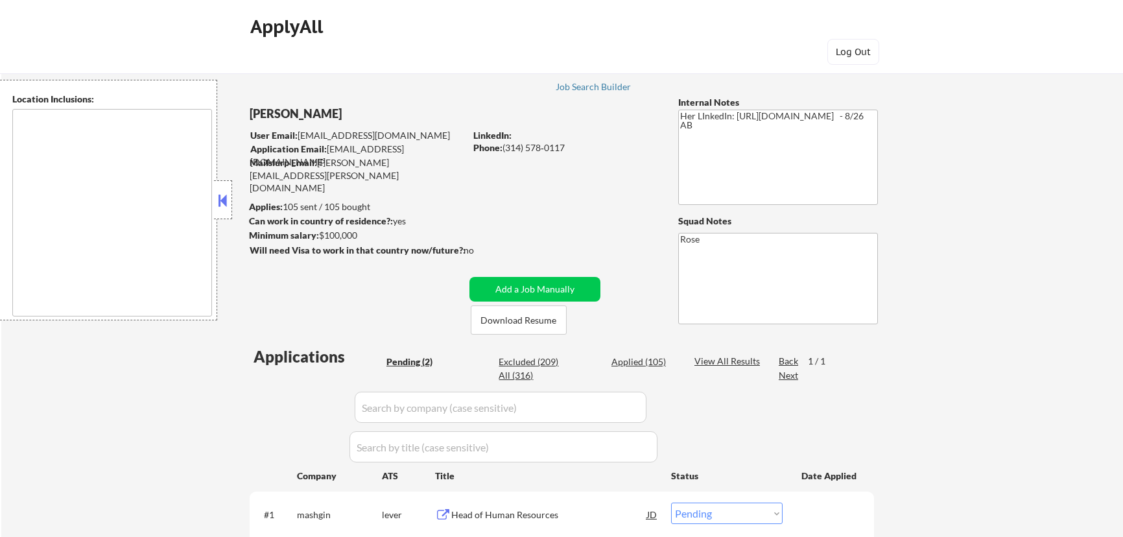
select select ""pending""
type textarea "St. Louis, MO Clayton, MO Maplewood, MO Richmond Heights, MO University City, M…"
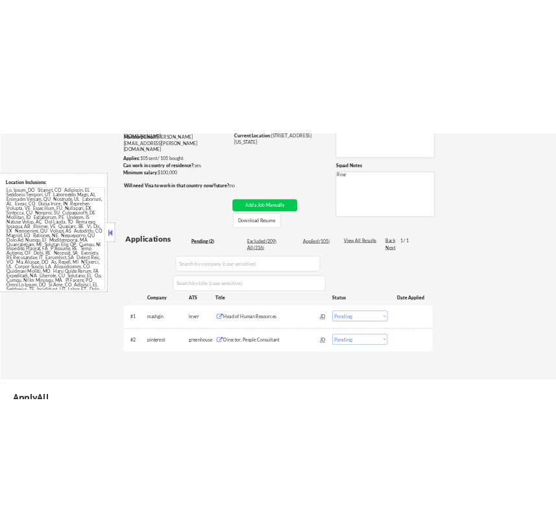
scroll to position [176, 0]
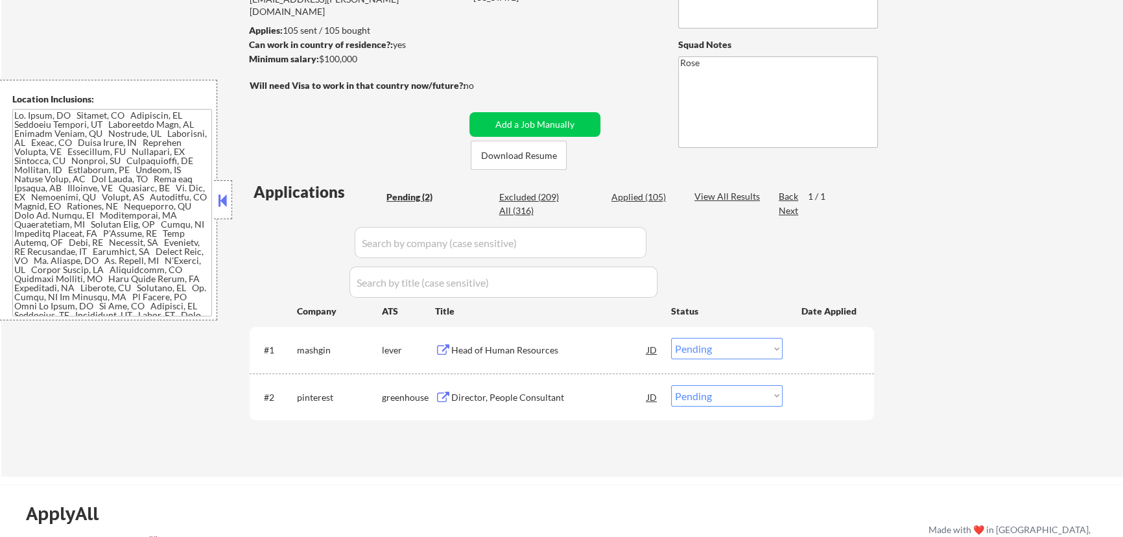
click at [228, 202] on button at bounding box center [223, 200] width 14 height 19
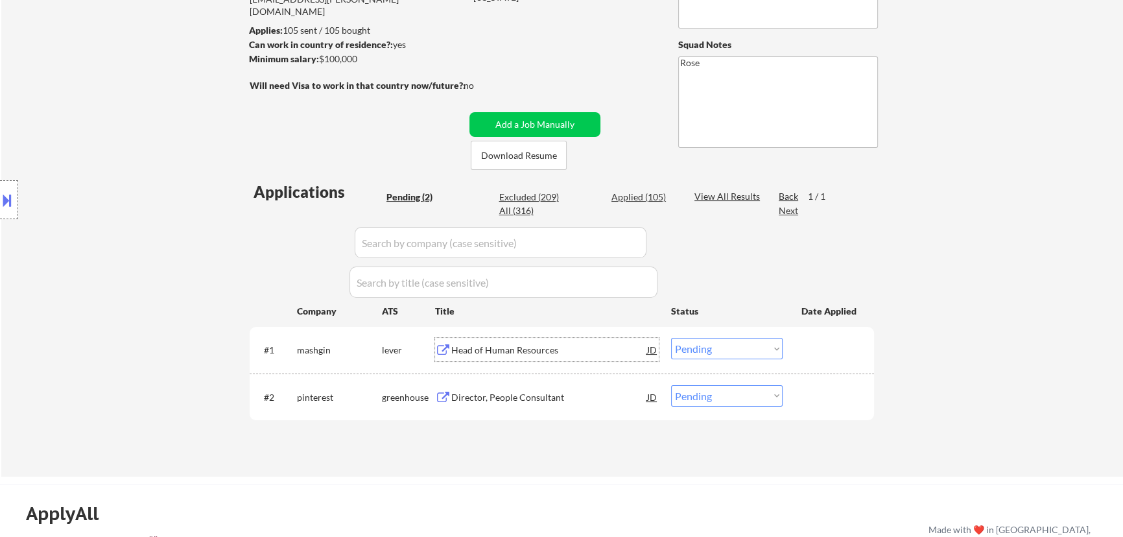
click at [586, 360] on div "Head of Human Resources" at bounding box center [549, 349] width 196 height 23
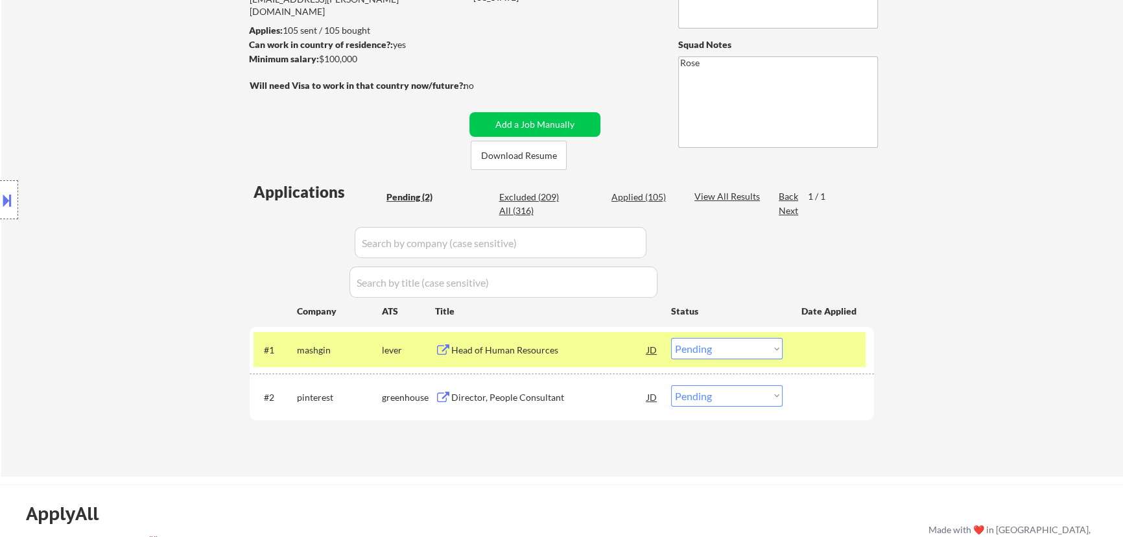
select select ""pending""
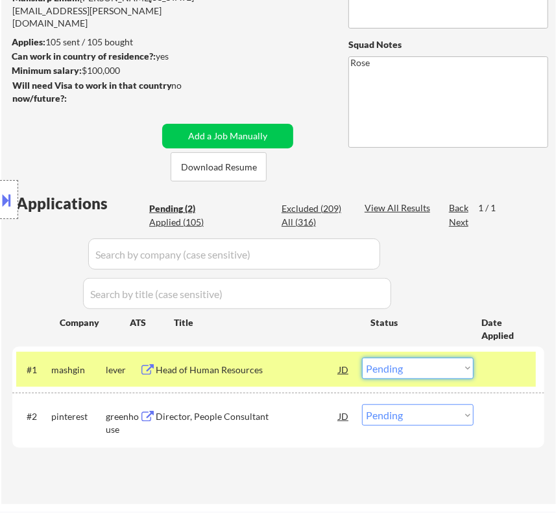
click at [434, 368] on select "Choose an option... Pending Applied Excluded (Questions) Excluded (Expired) Exc…" at bounding box center [418, 368] width 112 height 21
click at [362, 358] on select "Choose an option... Pending Applied Excluded (Questions) Excluded (Expired) Exc…" at bounding box center [418, 368] width 112 height 21
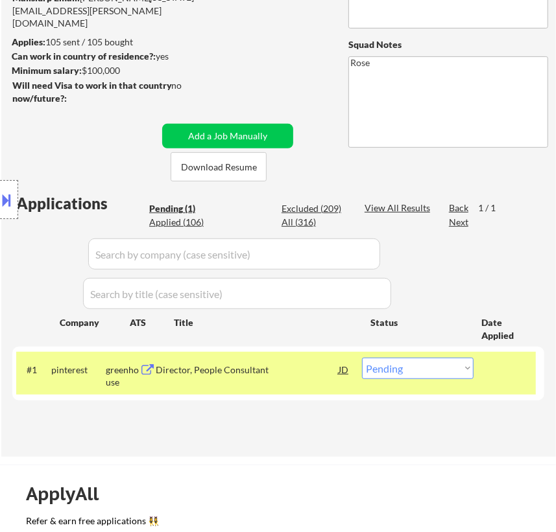
click at [298, 364] on div "Director, People Consultant" at bounding box center [247, 370] width 182 height 13
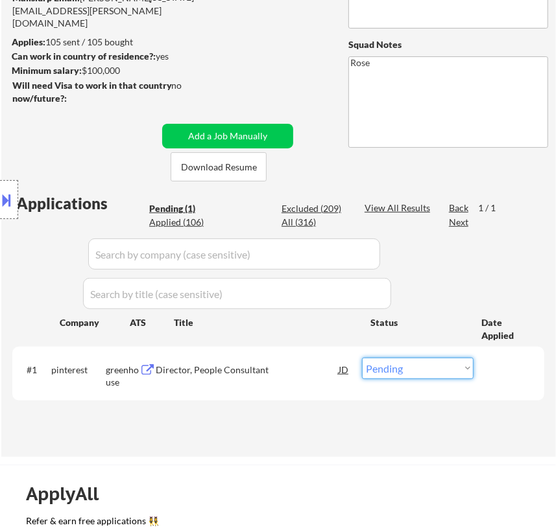
click at [427, 367] on select "Choose an option... Pending Applied Excluded (Questions) Excluded (Expired) Exc…" at bounding box center [418, 368] width 112 height 21
select select ""applied""
click at [362, 358] on select "Choose an option... Pending Applied Excluded (Questions) Excluded (Expired) Exc…" at bounding box center [418, 368] width 112 height 21
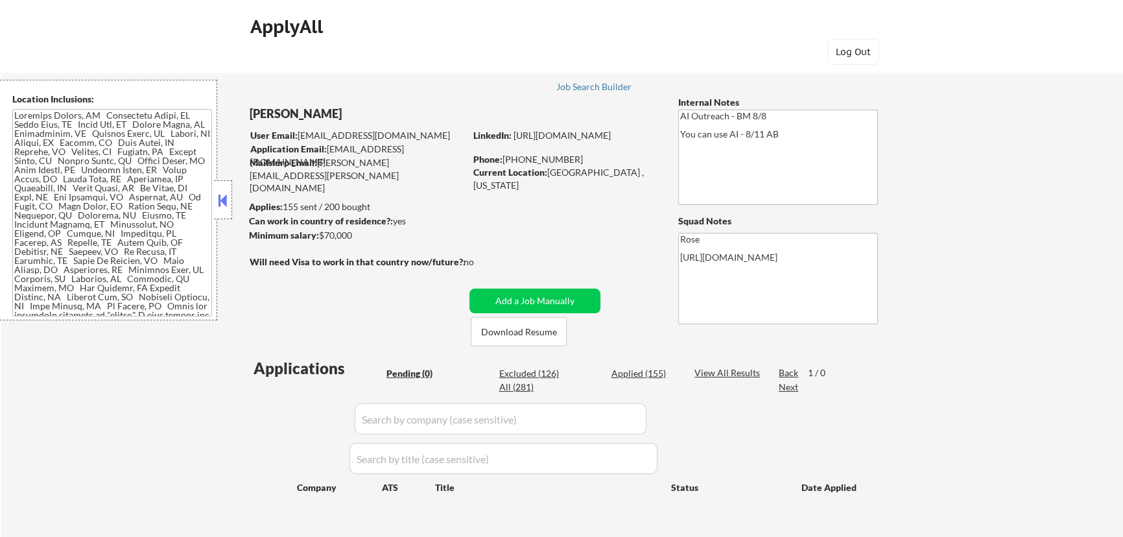
click at [220, 200] on button at bounding box center [223, 200] width 14 height 19
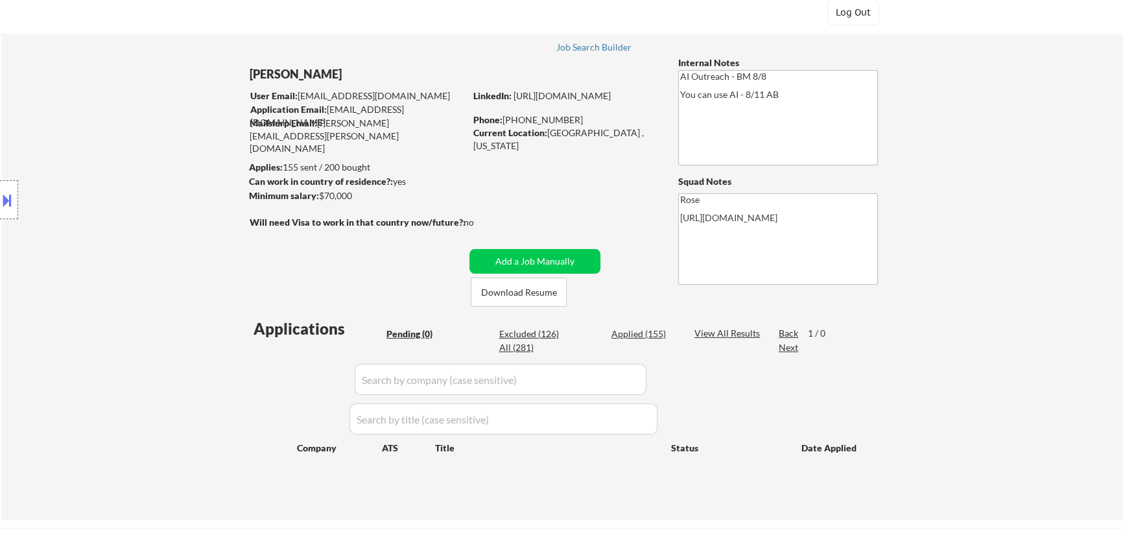
scroll to position [58, 0]
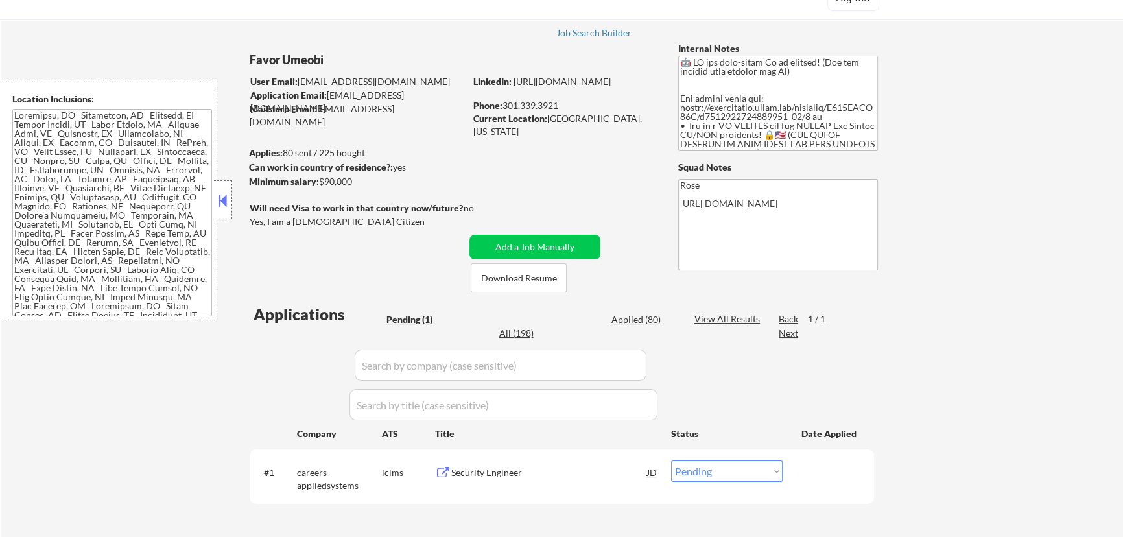
scroll to position [176, 0]
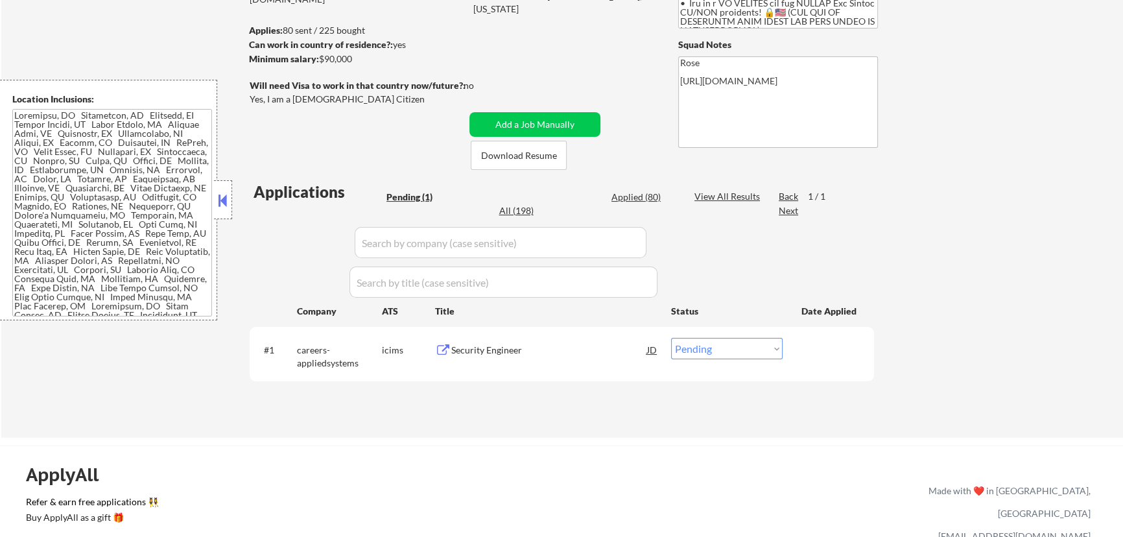
click at [220, 201] on button at bounding box center [223, 200] width 14 height 19
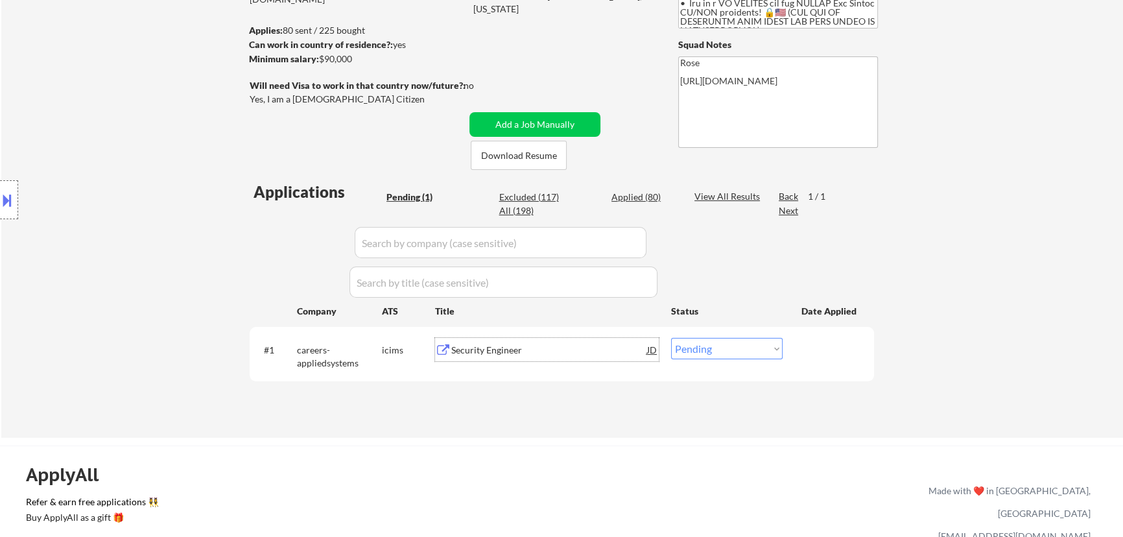
click at [526, 358] on div "Security Engineer" at bounding box center [549, 349] width 196 height 23
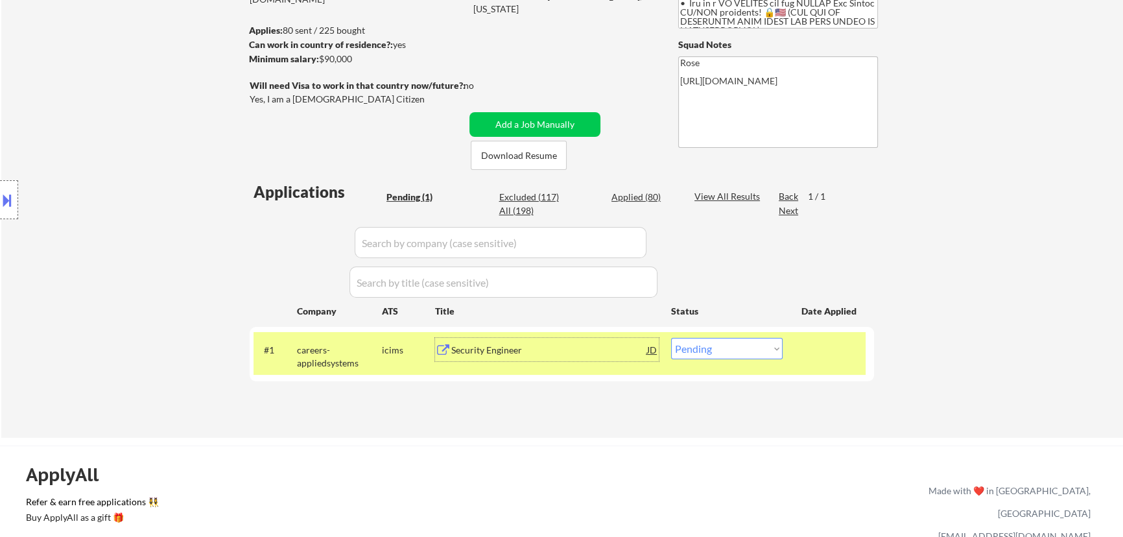
click at [644, 195] on div "Applied (80)" at bounding box center [643, 197] width 65 height 13
select select ""applied""
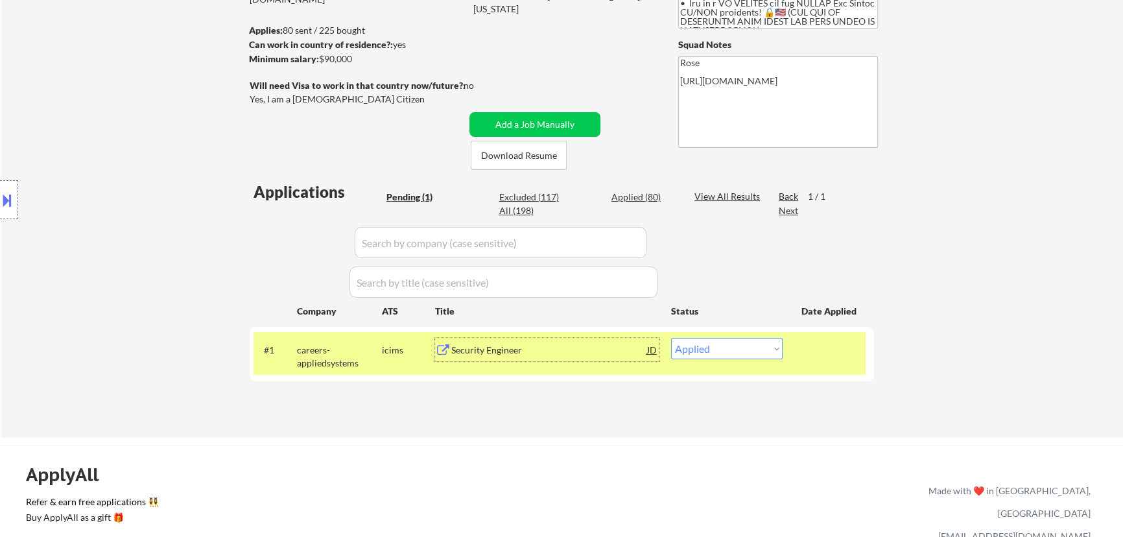
select select ""applied""
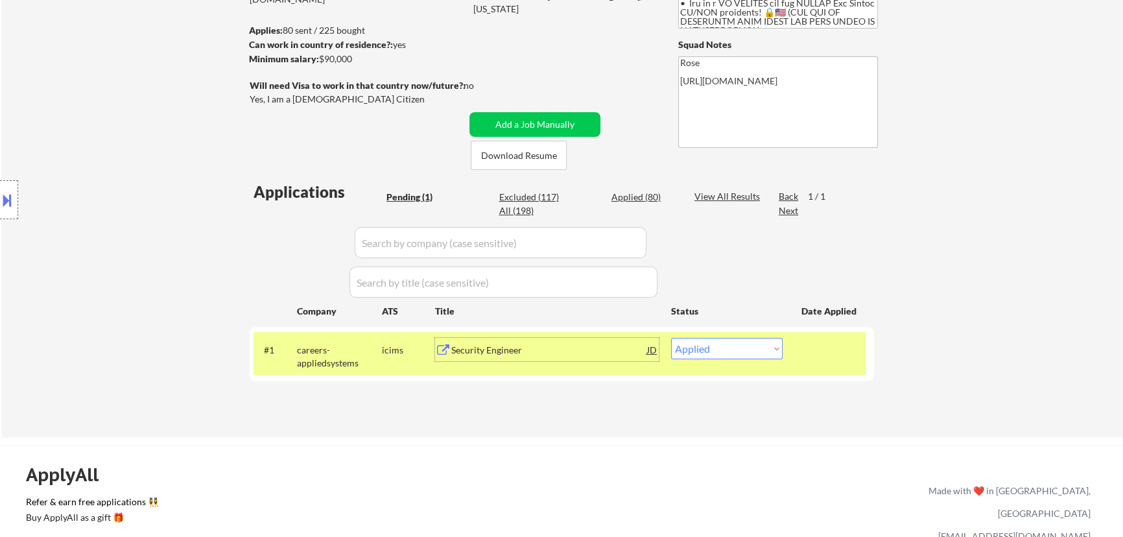
select select ""applied""
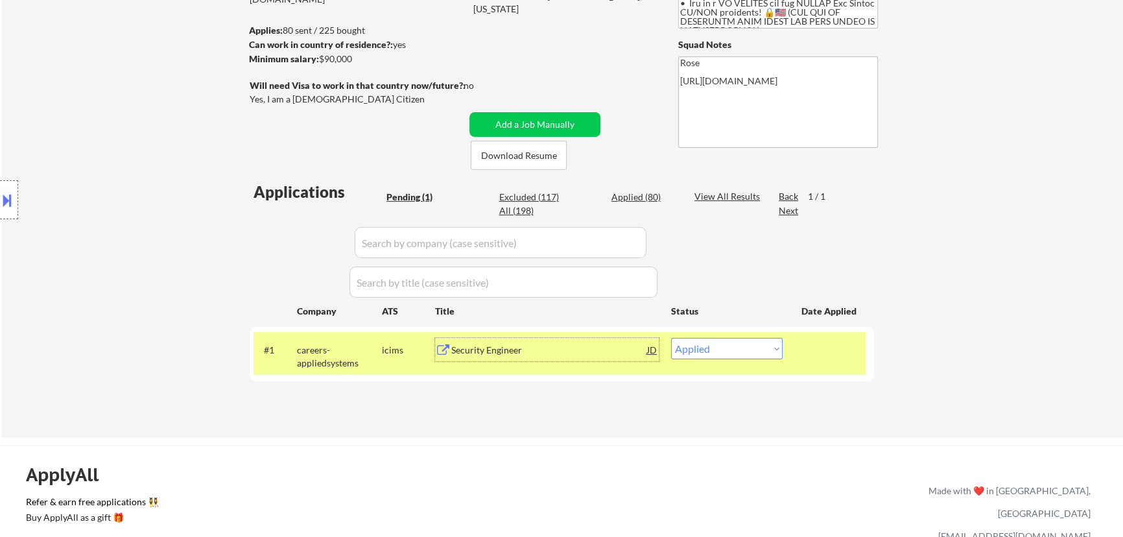
select select ""applied""
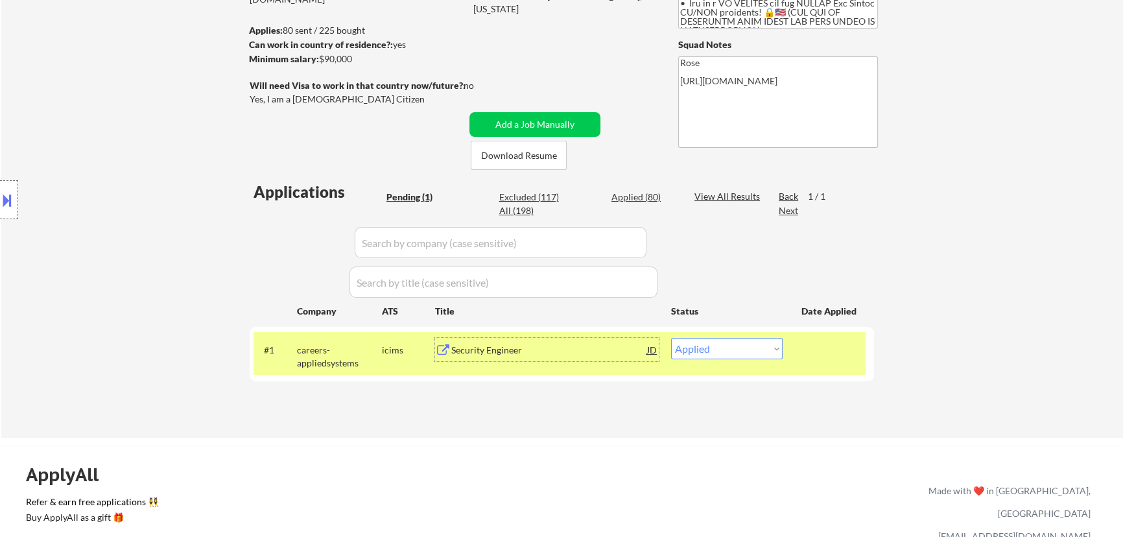
select select ""applied""
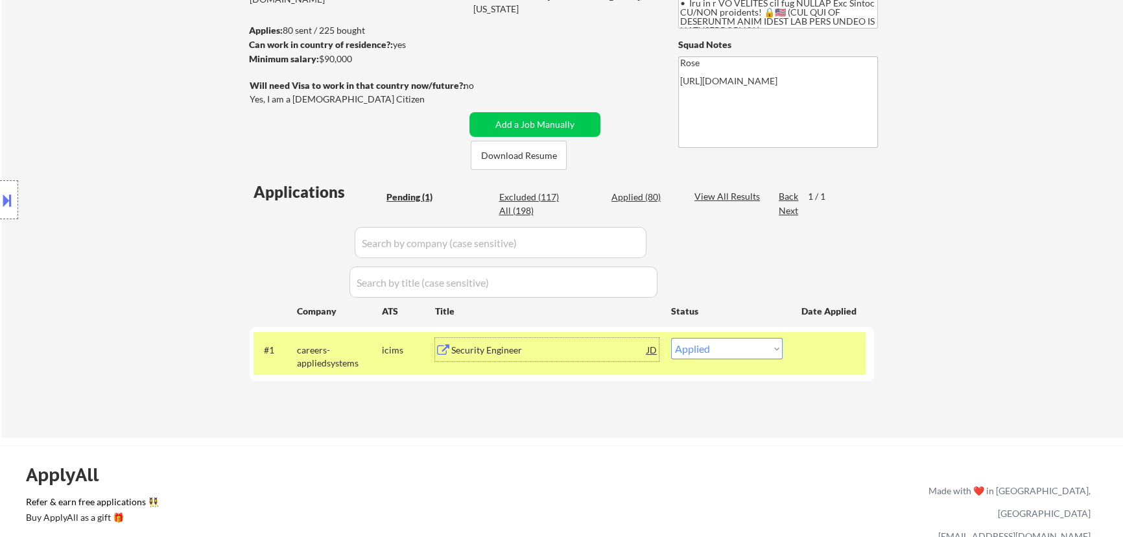
select select ""applied""
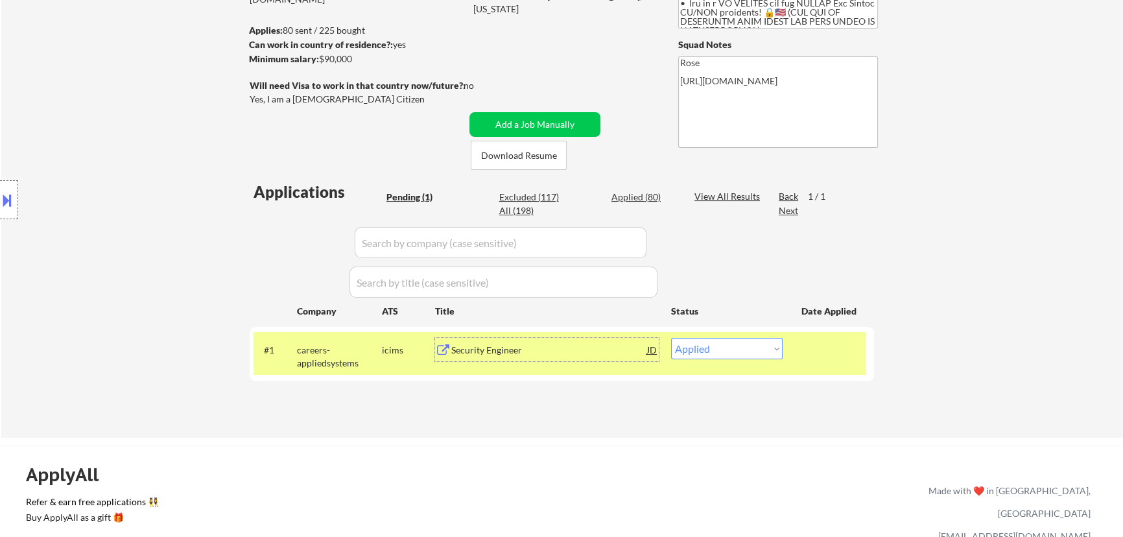
select select ""applied""
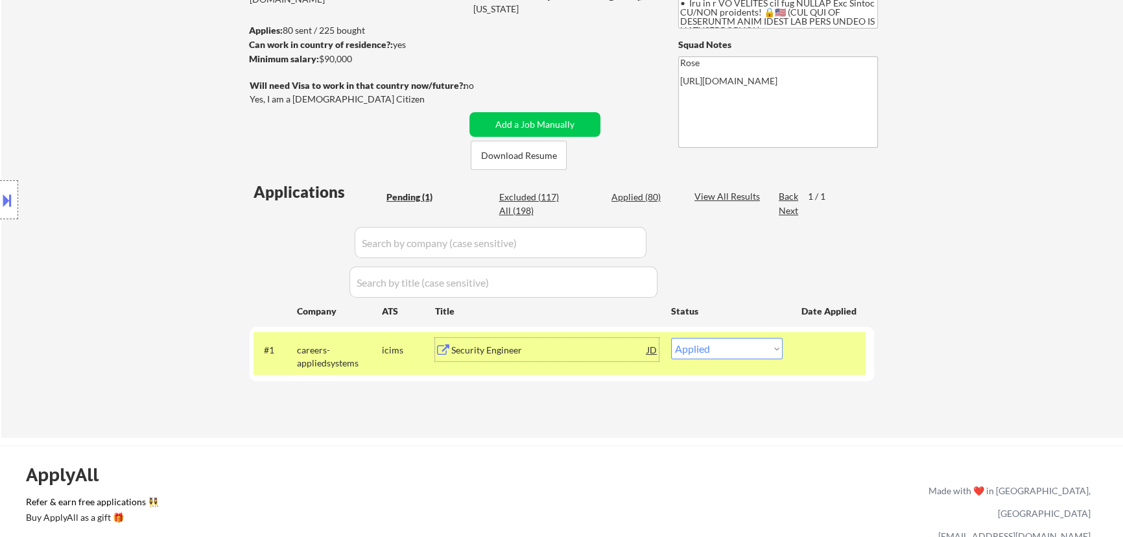
select select ""applied""
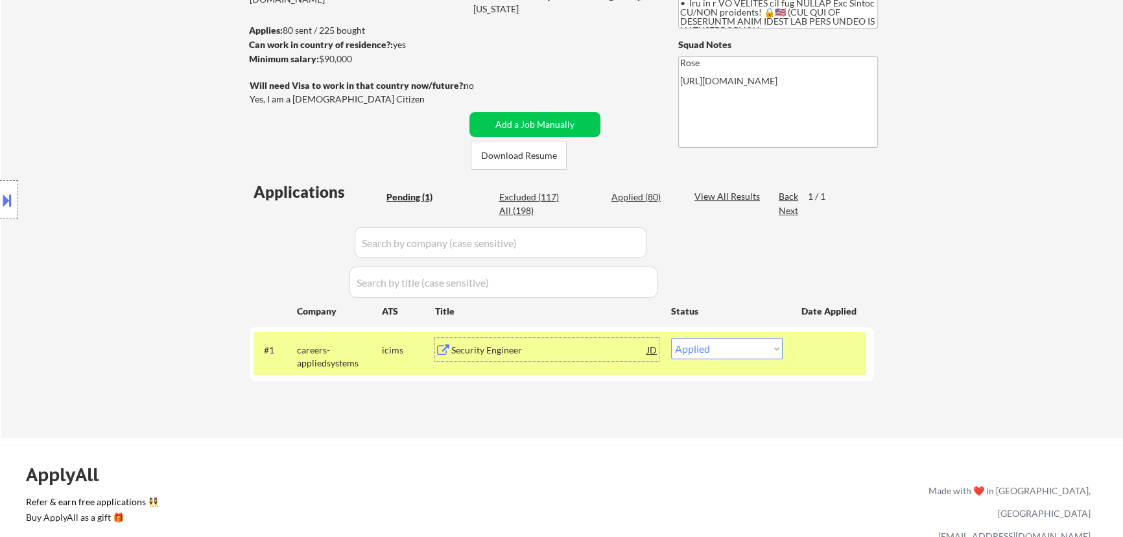
select select ""applied""
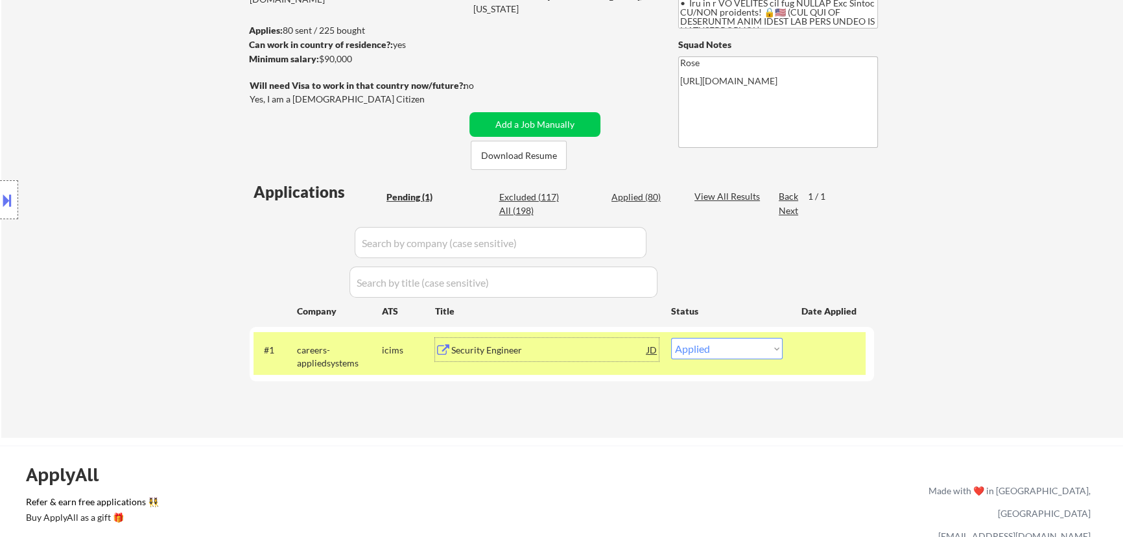
select select ""applied""
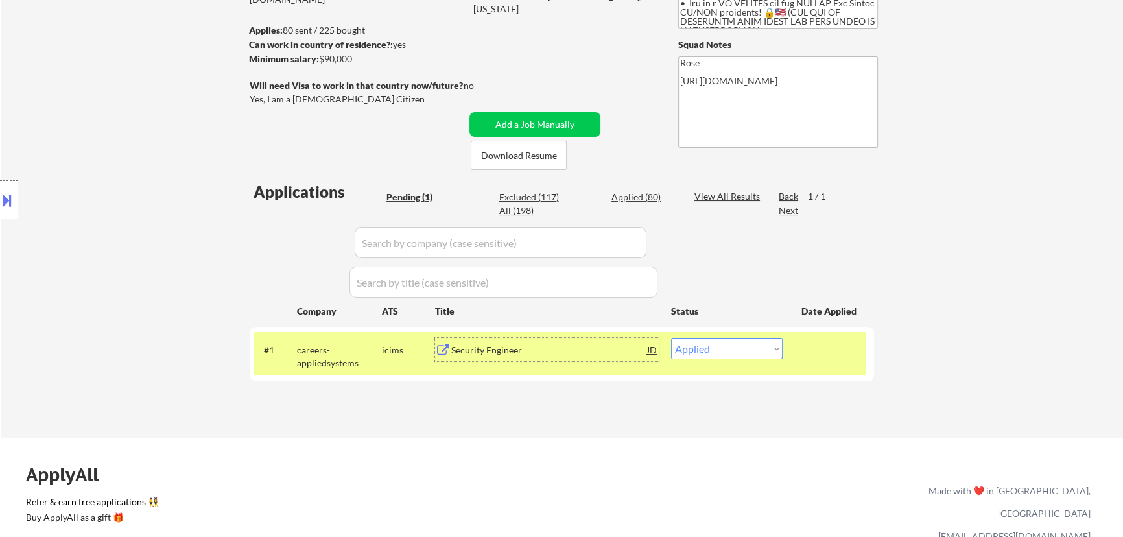
select select ""applied""
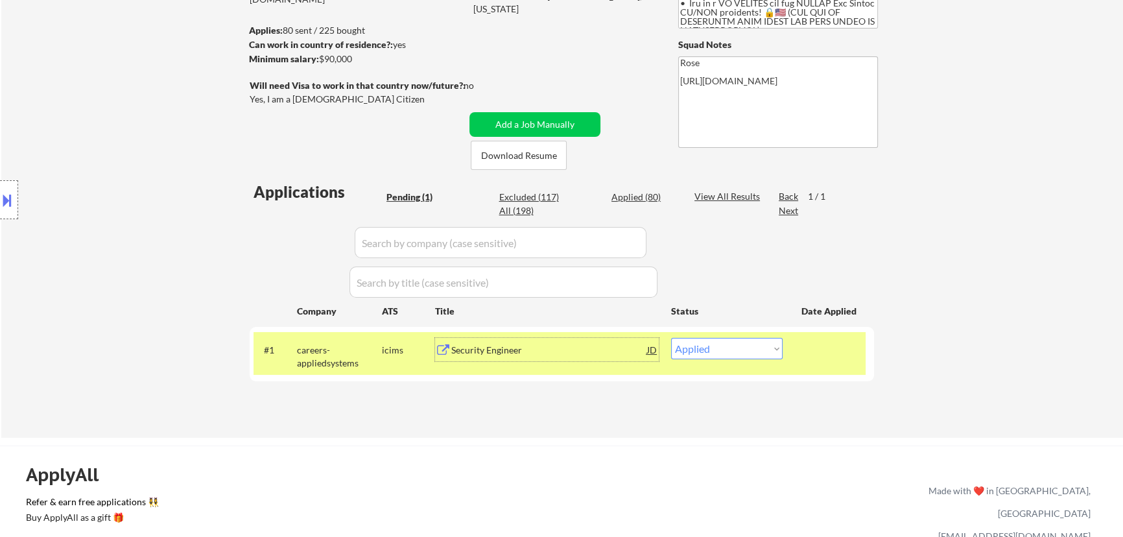
select select ""applied""
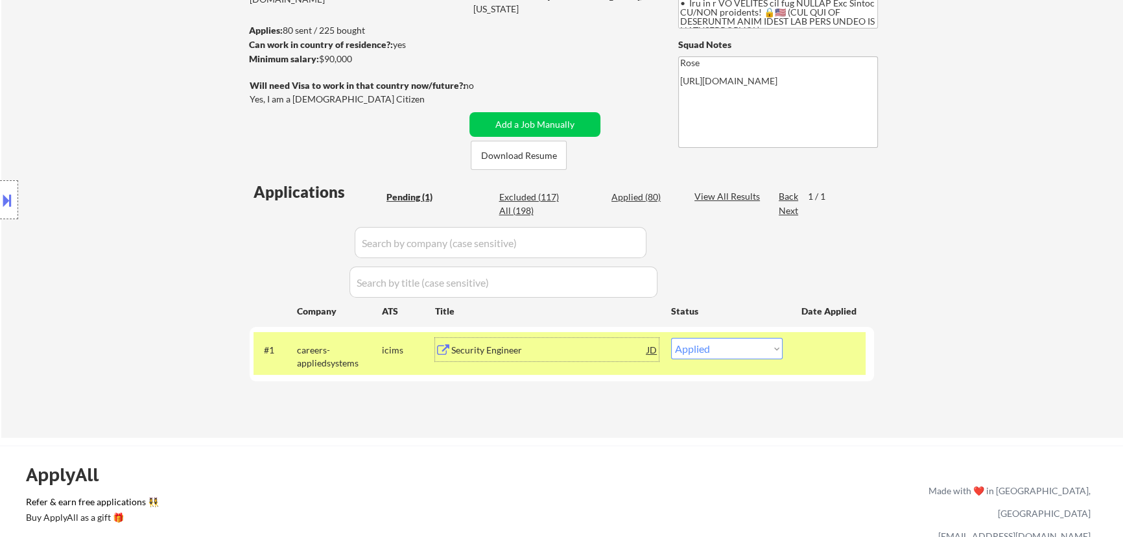
select select ""applied""
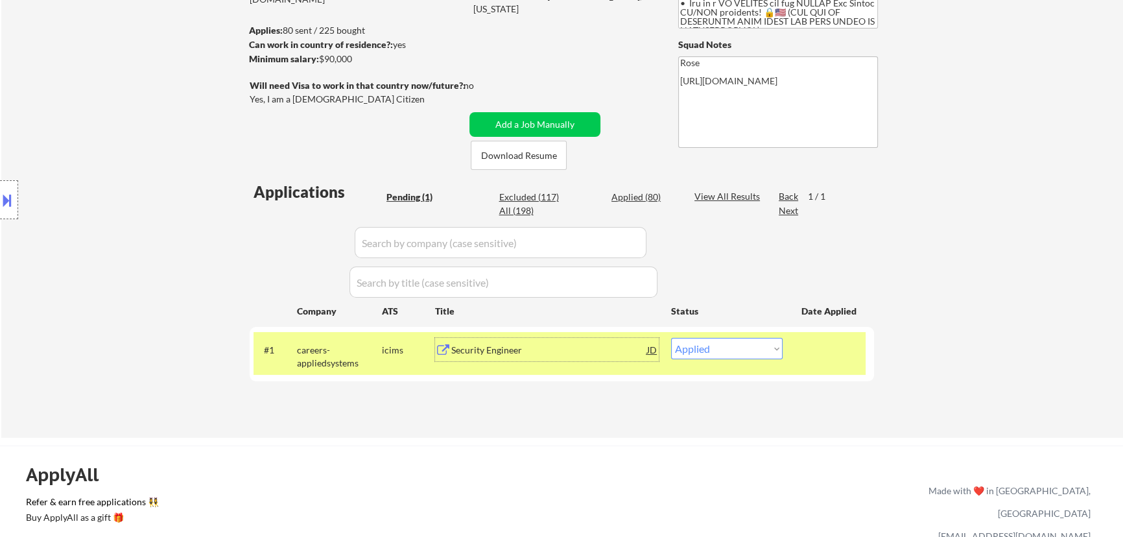
select select ""applied""
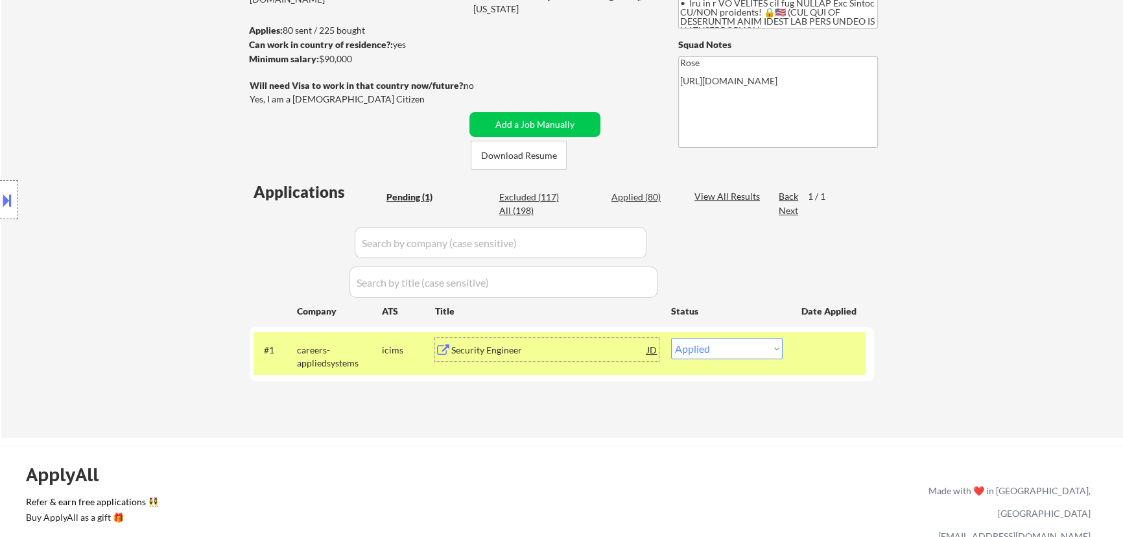
select select ""applied""
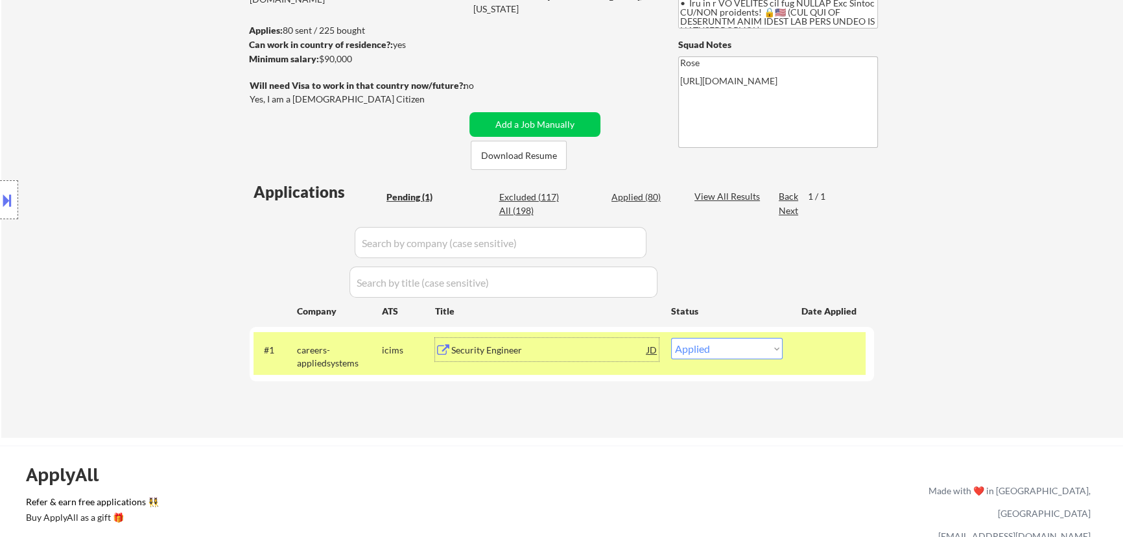
select select ""applied""
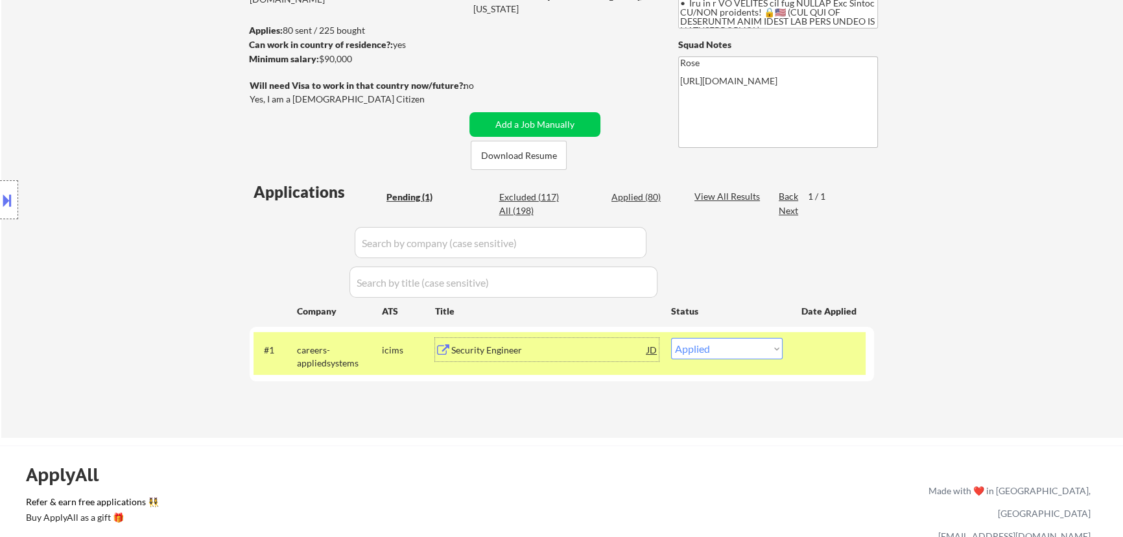
select select ""applied""
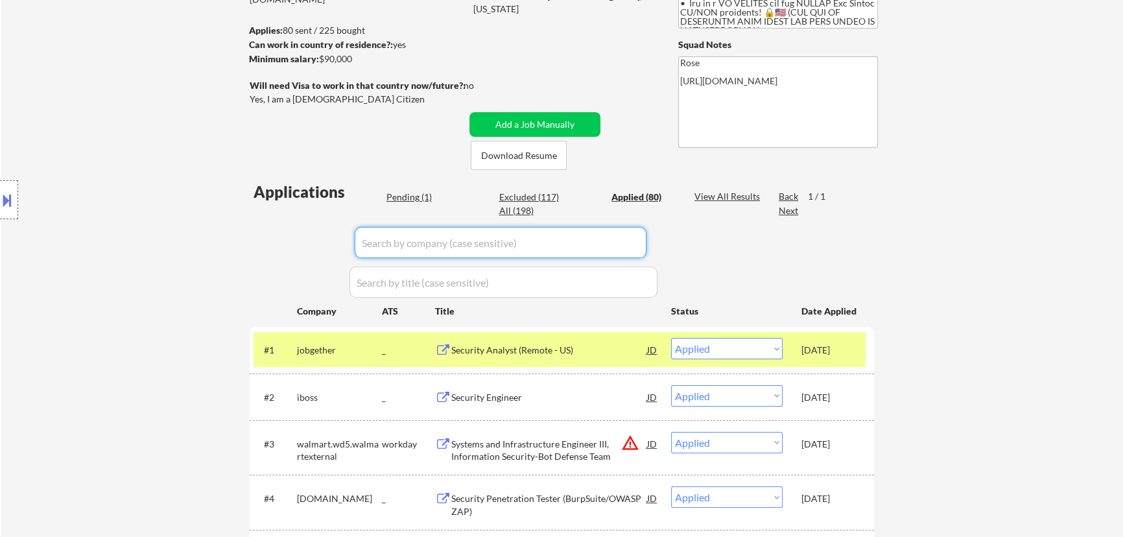
click at [597, 246] on input "input" at bounding box center [501, 242] width 292 height 31
paste input "careers-appliedsystems.icims.com"
type input "careers-appliedsystems.icims.com"
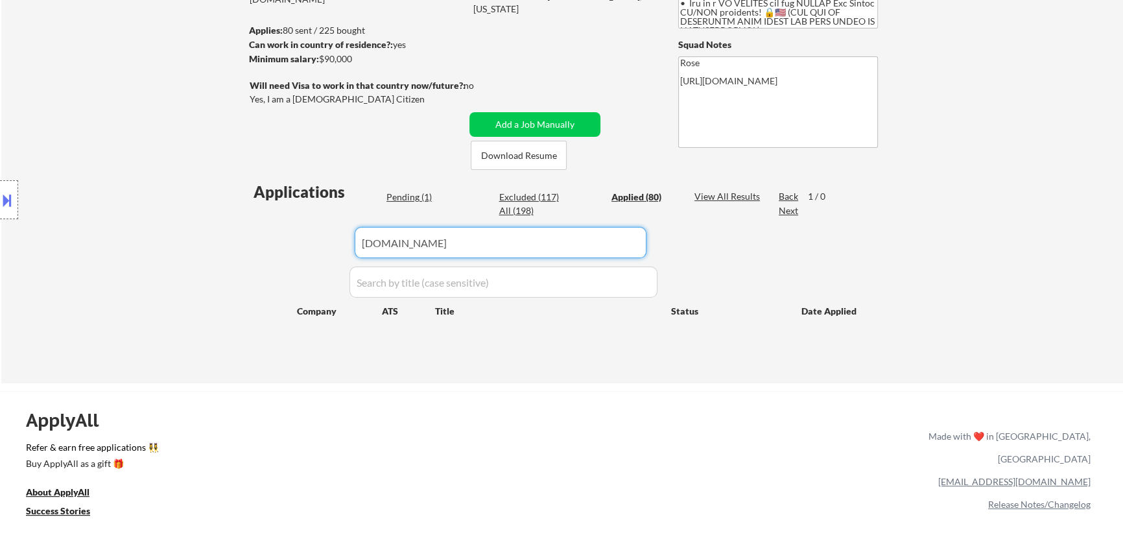
drag, startPoint x: 538, startPoint y: 239, endPoint x: 287, endPoint y: 246, distance: 251.0
click at [287, 246] on div "Applications Pending (1) Excluded (117) Applied (80) All (198) View All Results…" at bounding box center [562, 270] width 624 height 178
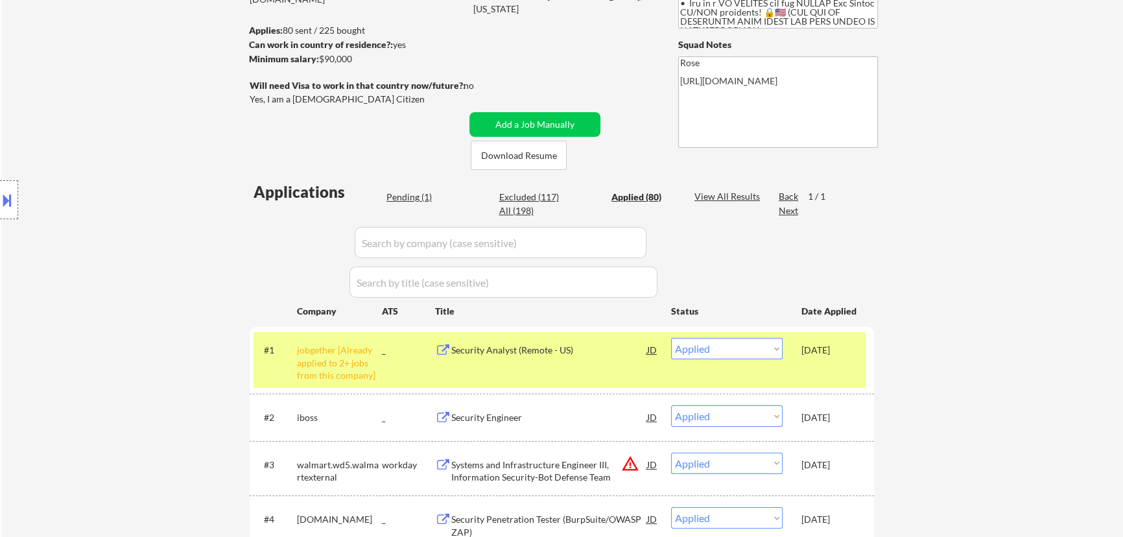
select select ""applied""
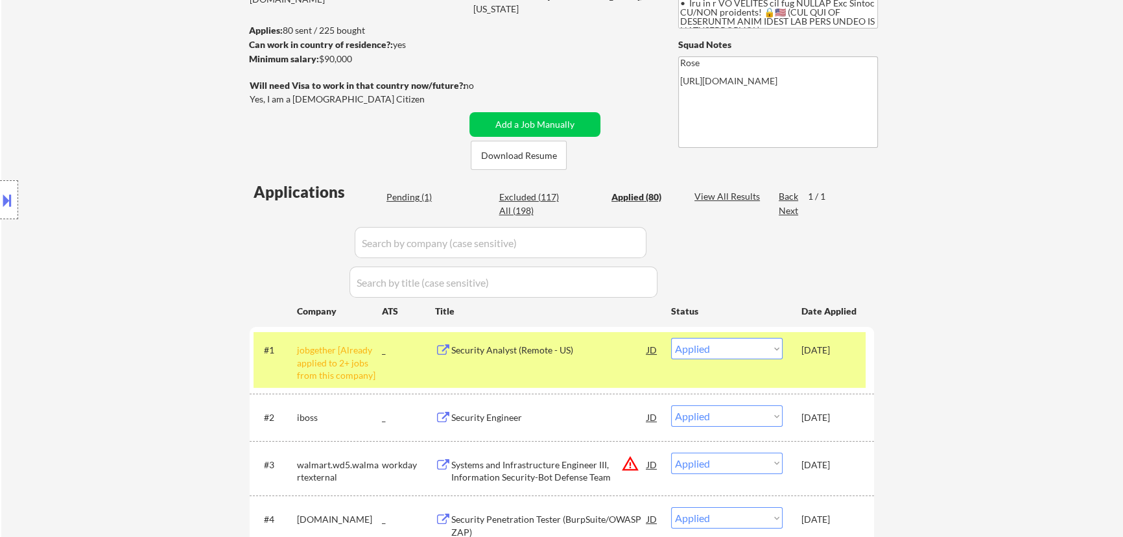
select select ""applied""
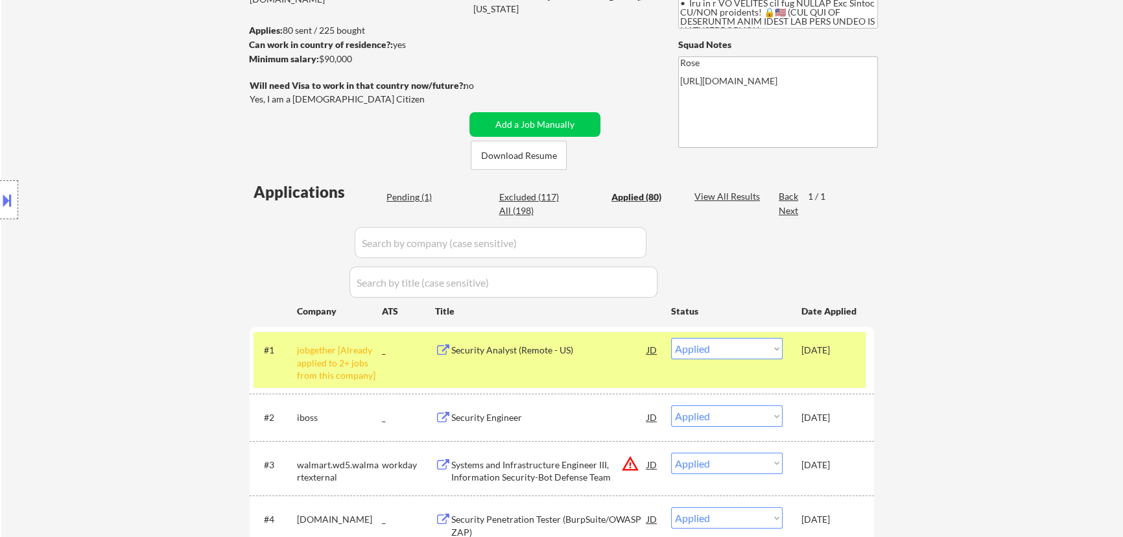
select select ""applied""
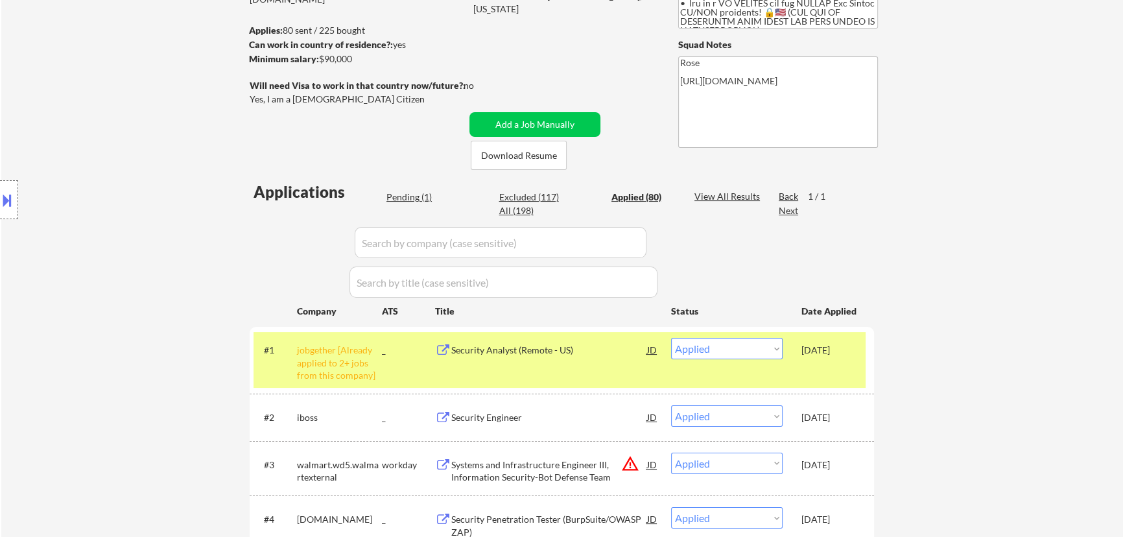
select select ""applied""
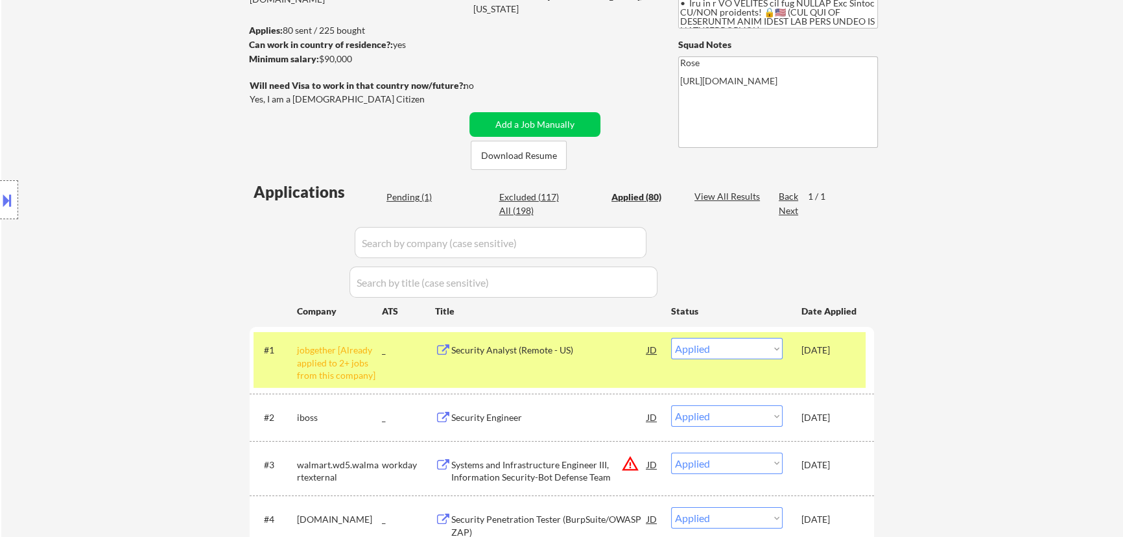
select select ""applied""
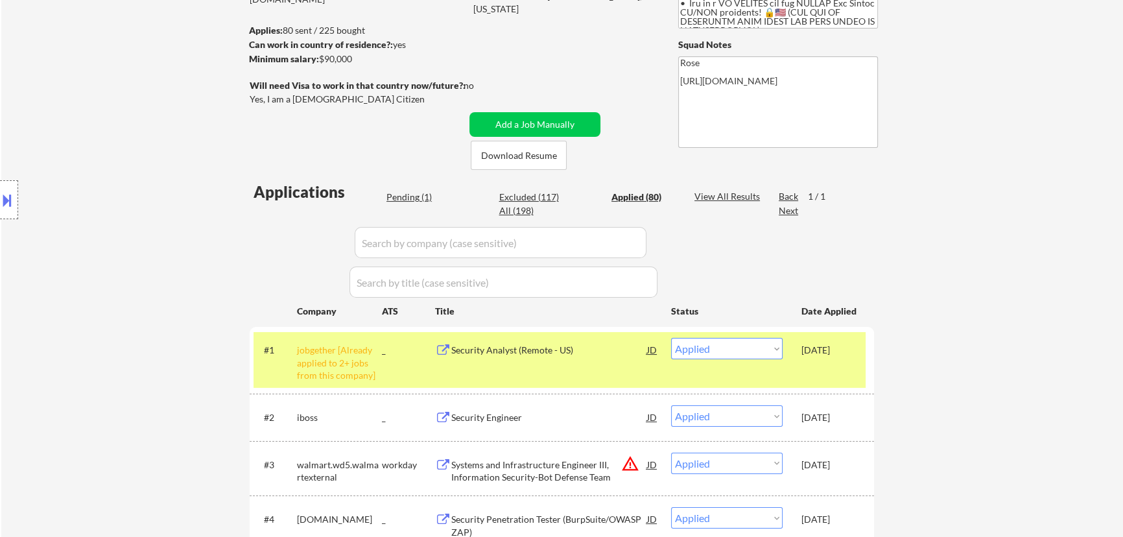
select select ""applied""
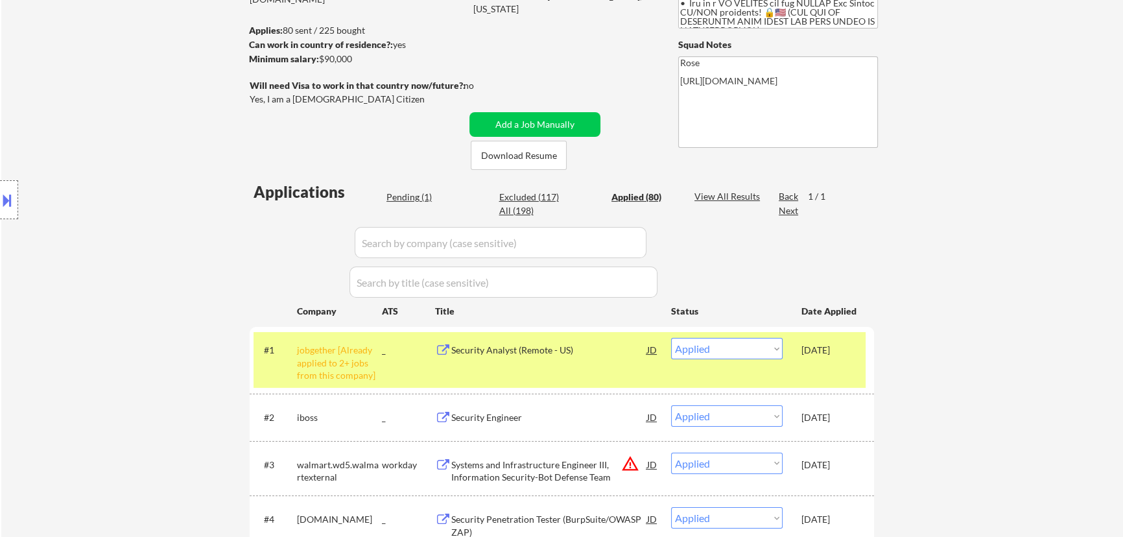
select select ""applied""
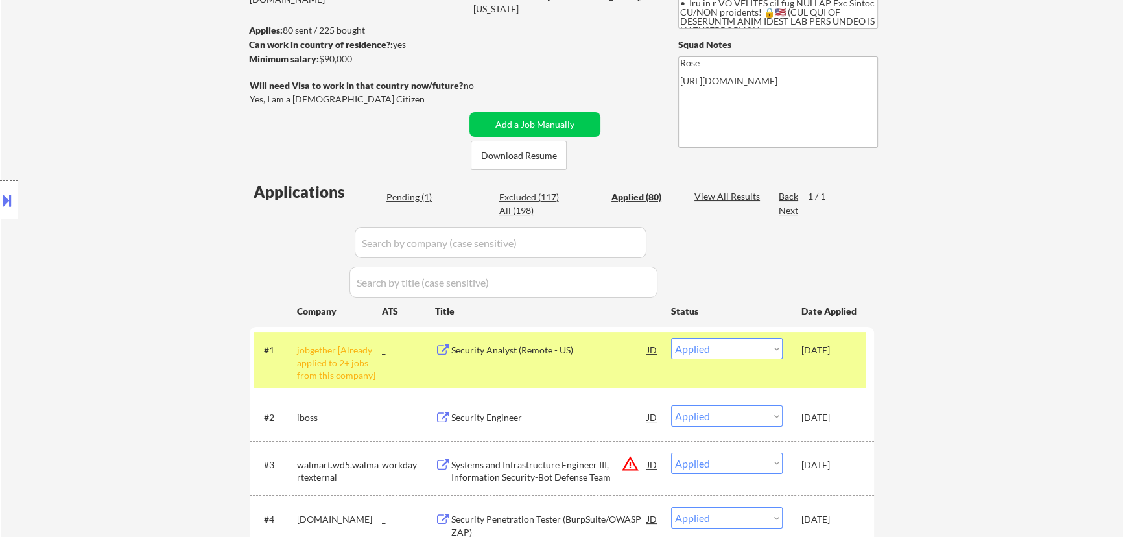
select select ""applied""
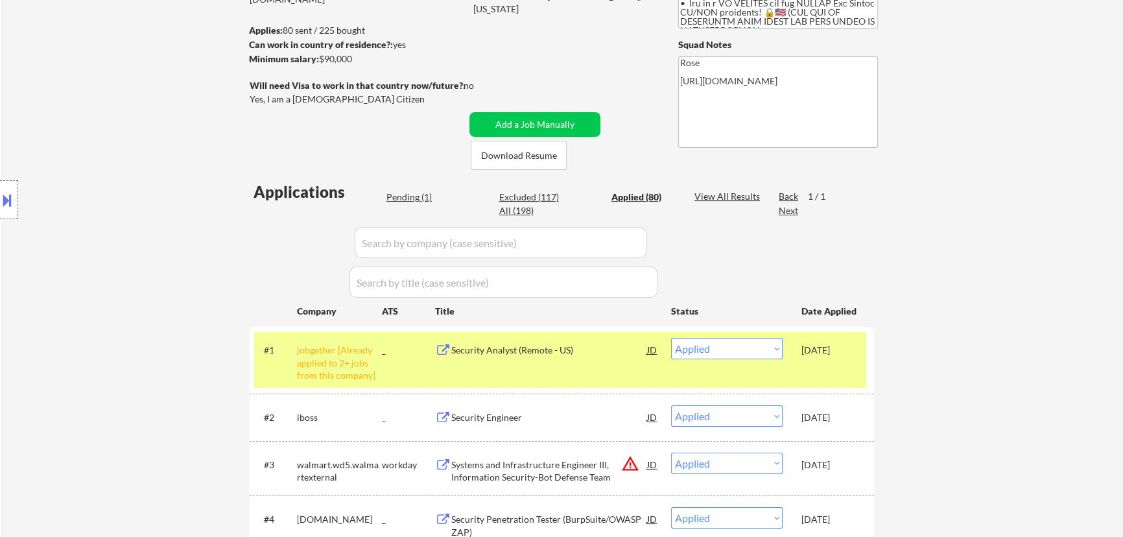
select select ""applied""
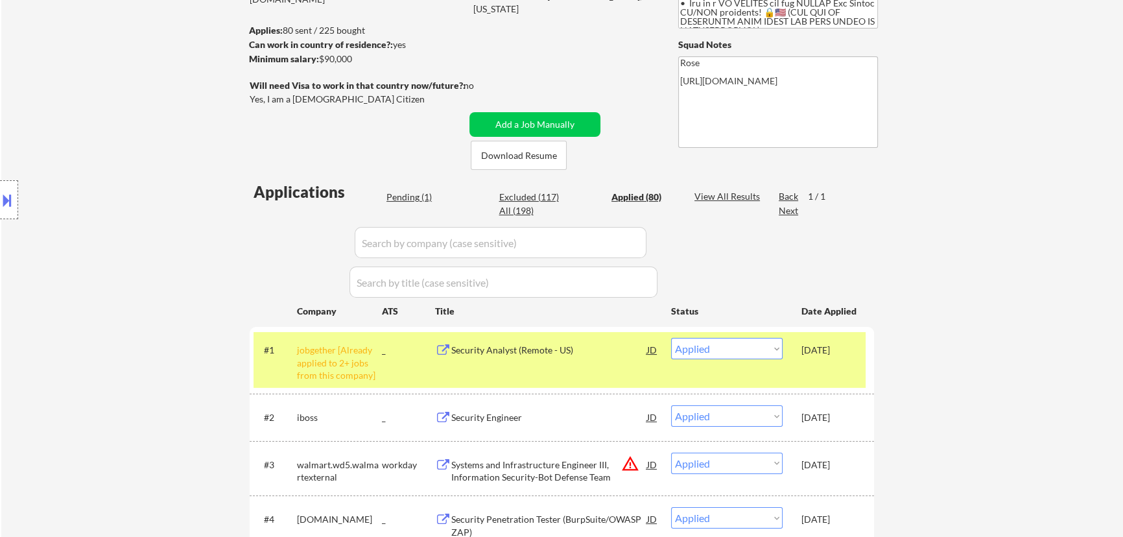
select select ""applied""
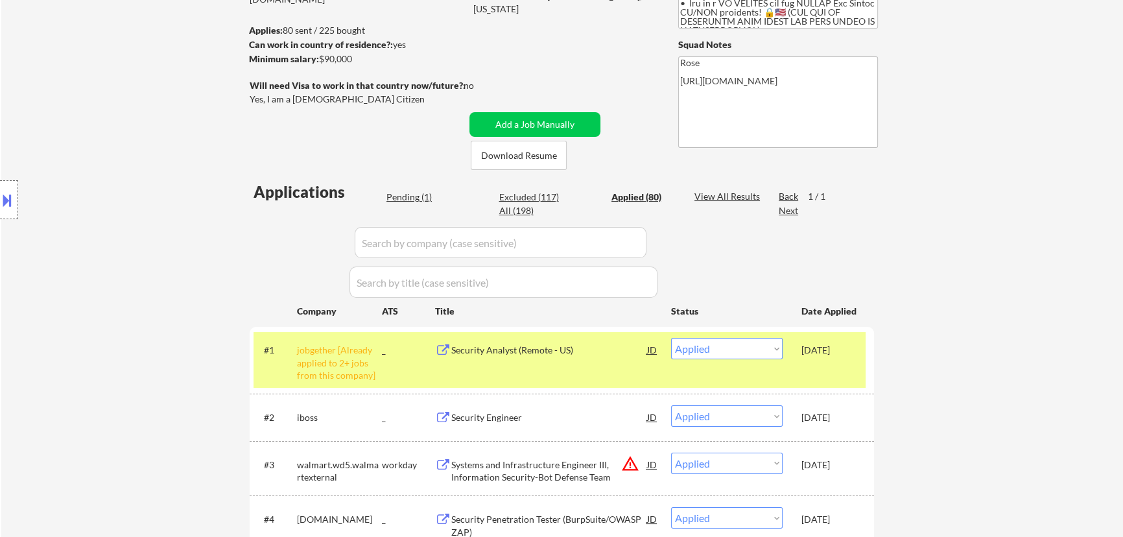
select select ""applied""
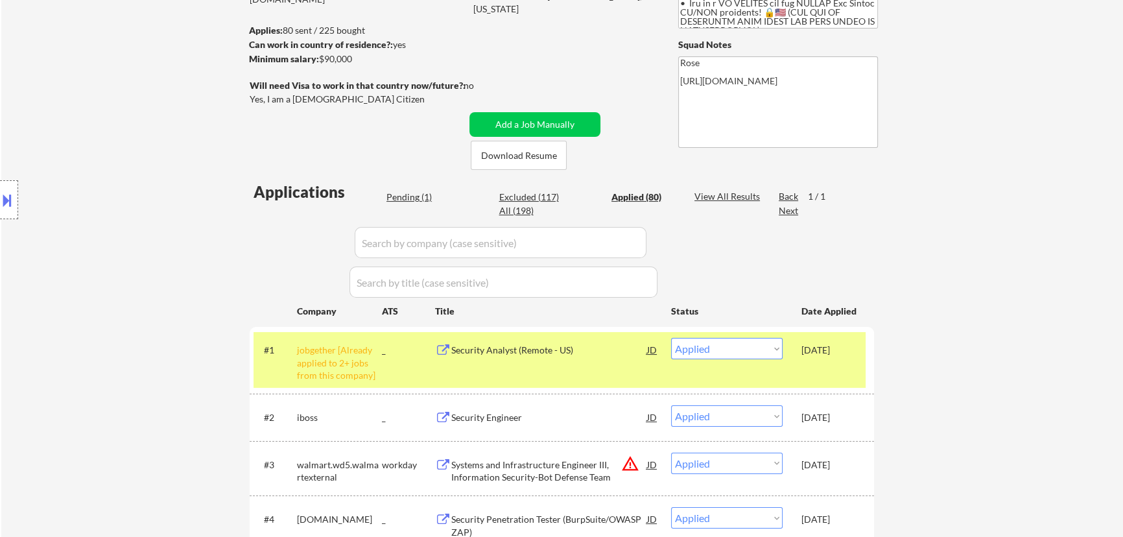
select select ""applied""
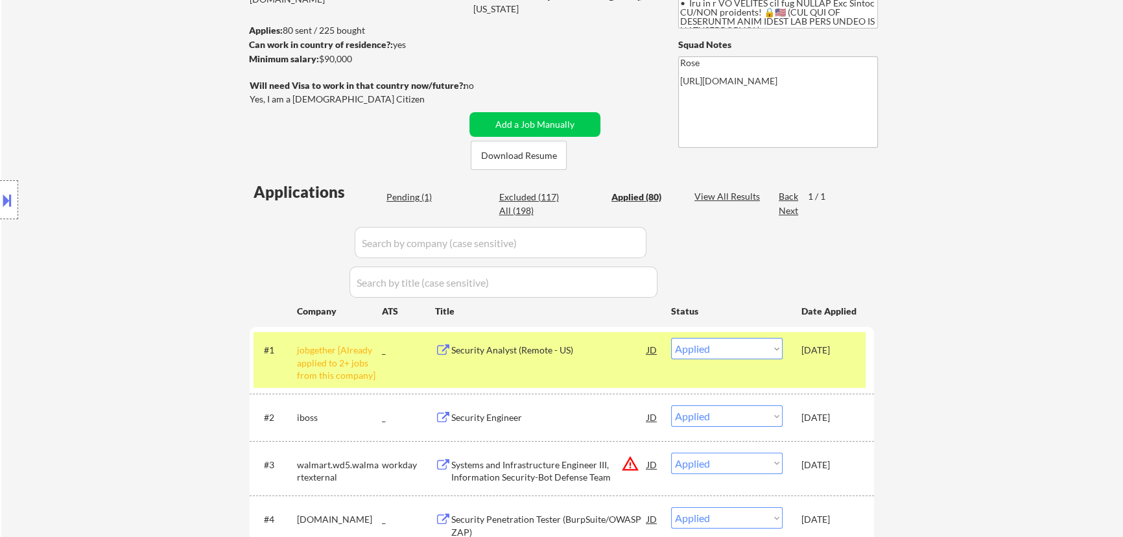
select select ""applied""
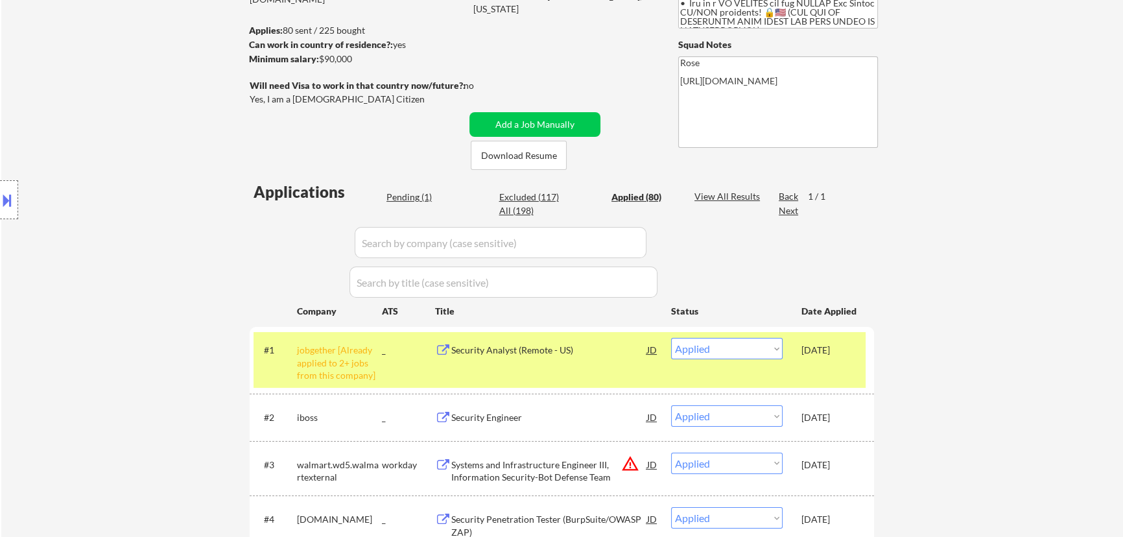
select select ""applied""
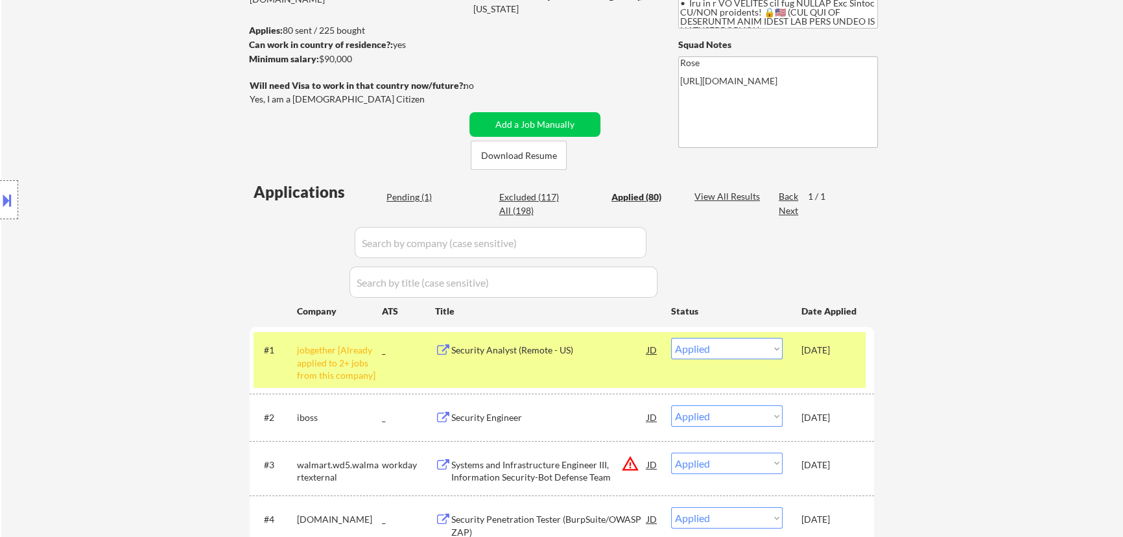
select select ""applied""
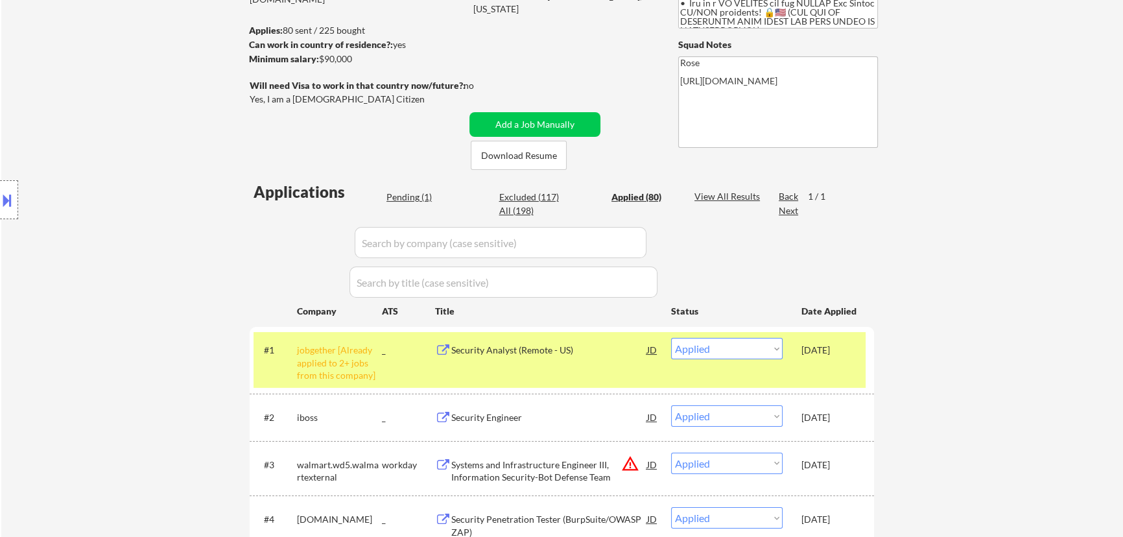
select select ""applied""
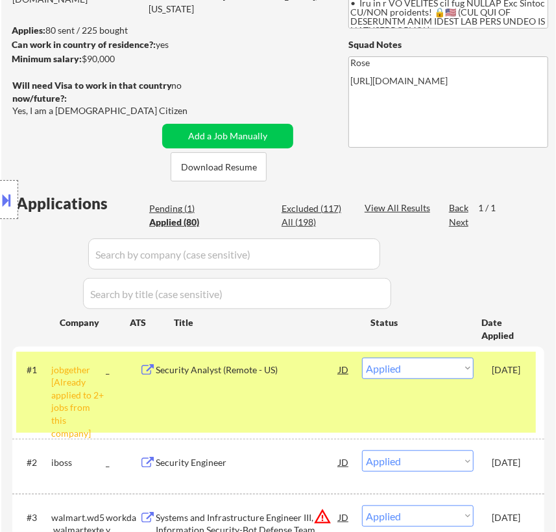
click at [175, 207] on div "Location Inclusions:" at bounding box center [116, 200] width 232 height 241
select select ""applied""
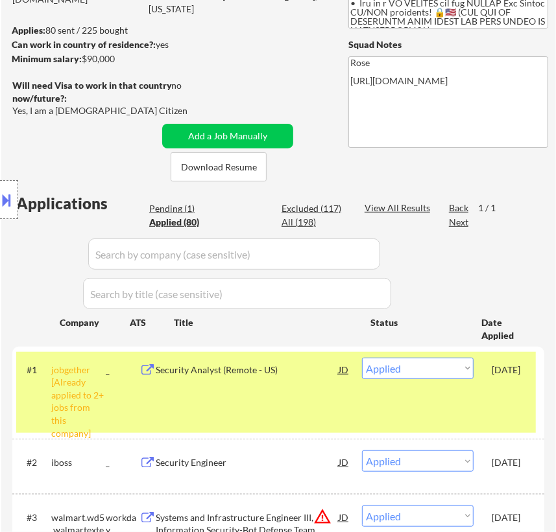
select select ""applied""
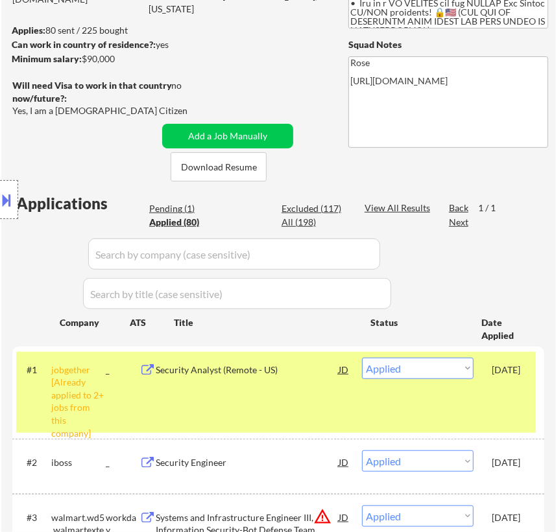
select select ""applied""
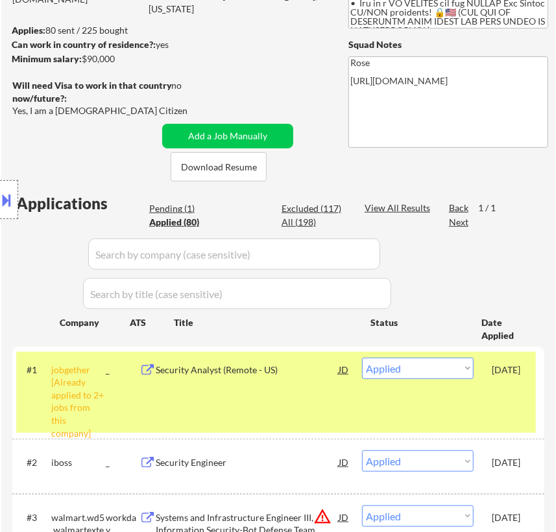
select select ""applied""
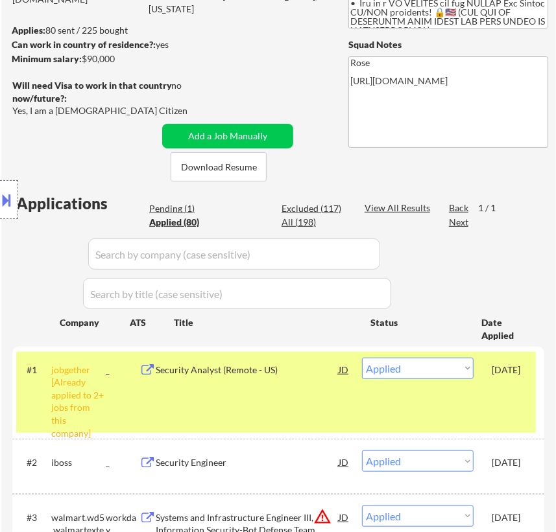
select select ""applied""
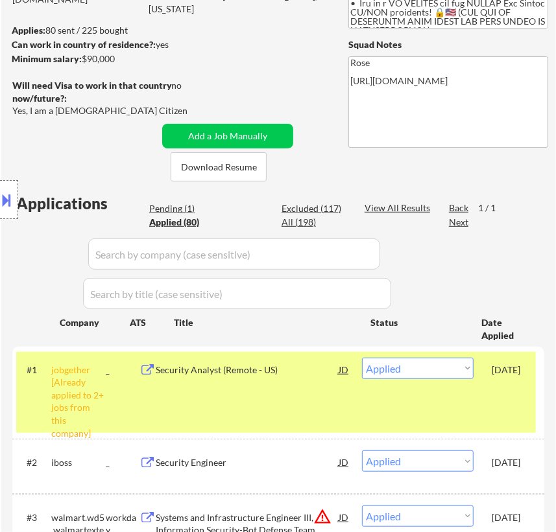
select select ""applied""
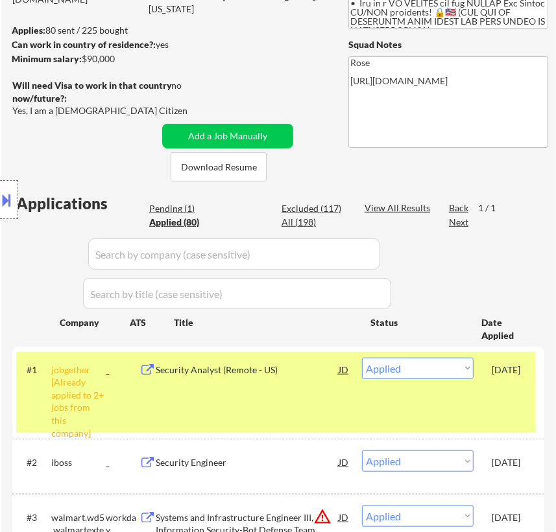
select select ""applied""
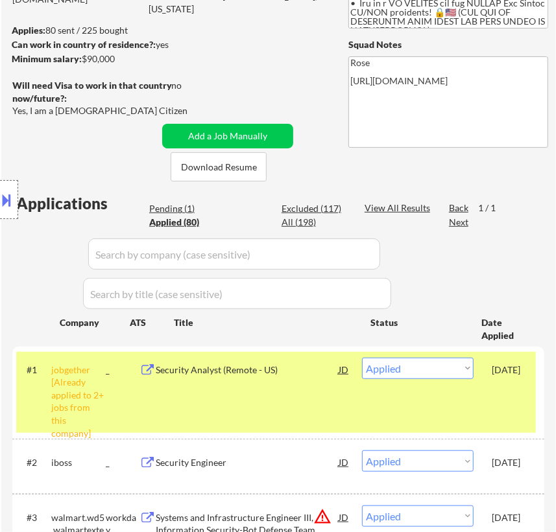
select select ""applied""
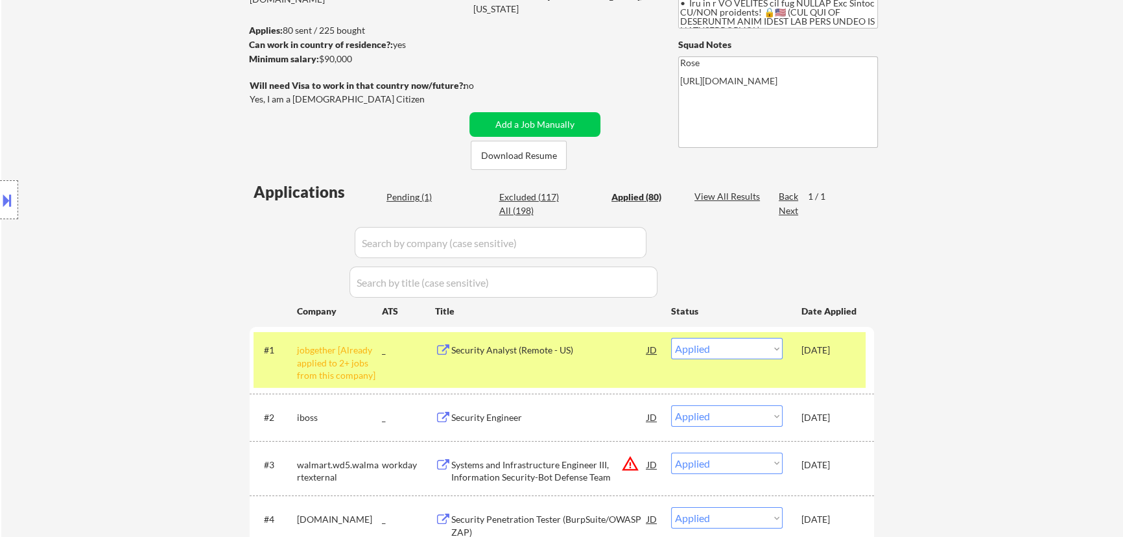
click at [420, 201] on div "Pending (1)" at bounding box center [418, 197] width 65 height 13
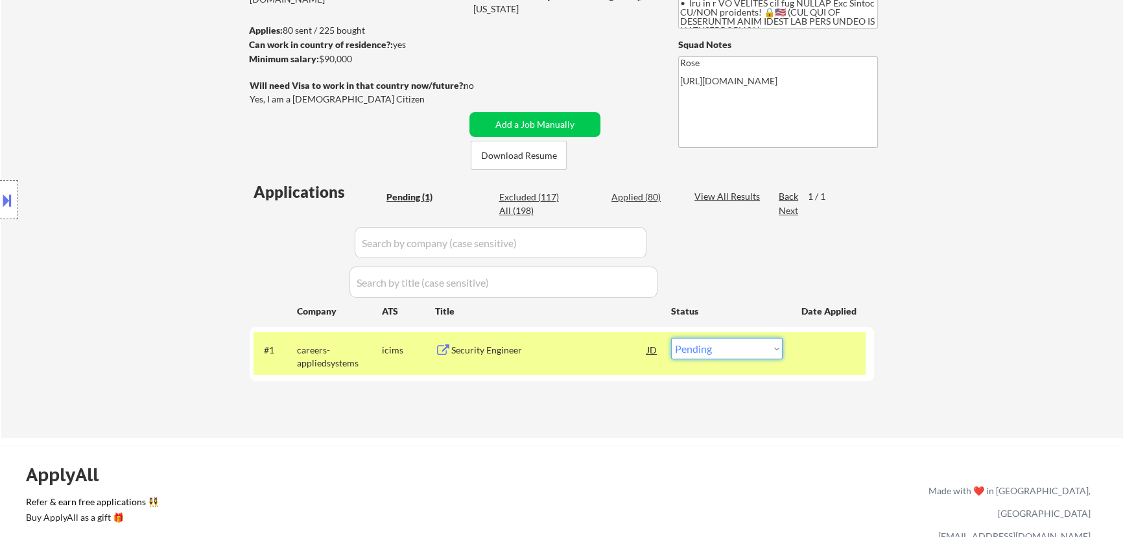
click at [754, 346] on select "Choose an option... Pending Applied Excluded (Questions) Excluded (Expired) Exc…" at bounding box center [727, 348] width 112 height 21
click at [671, 338] on select "Choose an option... Pending Applied Excluded (Questions) Excluded (Expired) Exc…" at bounding box center [727, 348] width 112 height 21
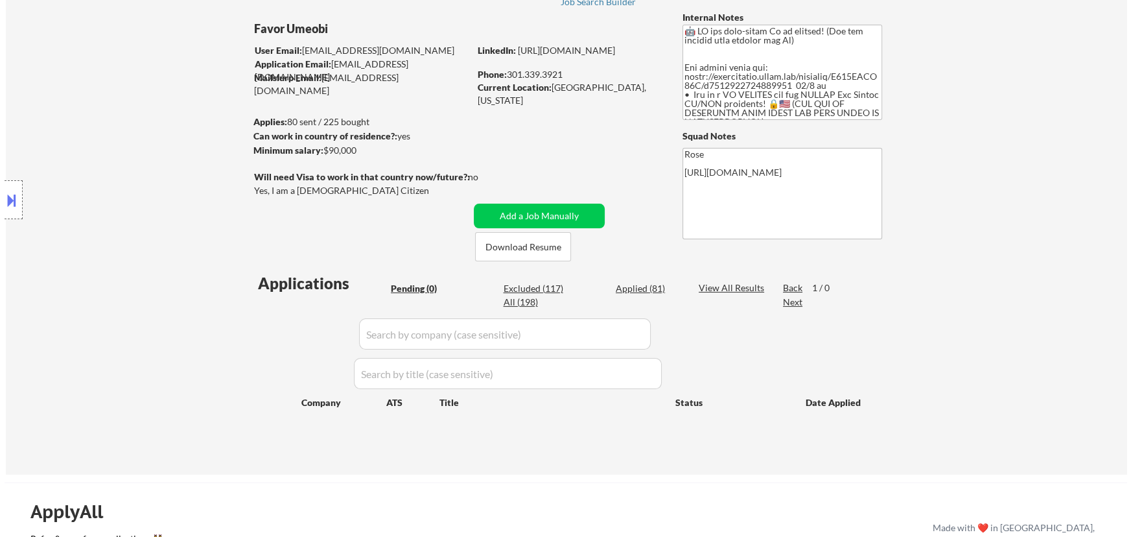
scroll to position [58, 0]
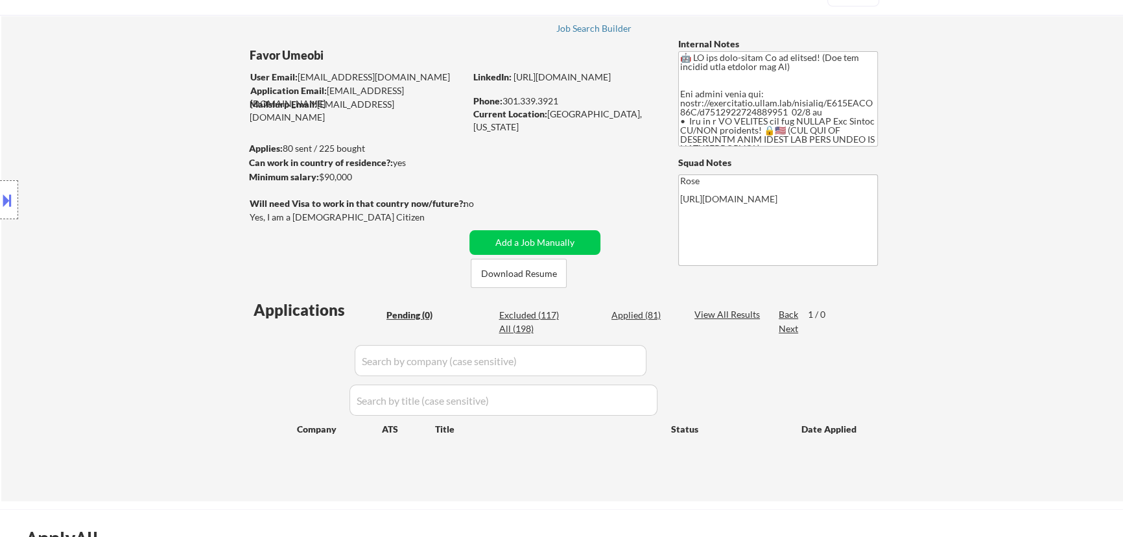
click at [639, 307] on div "Applications Pending (0) Excluded (117) Applied (81) All (198) View All Results…" at bounding box center [562, 388] width 624 height 178
click at [643, 316] on div "Applied (81)" at bounding box center [643, 315] width 65 height 13
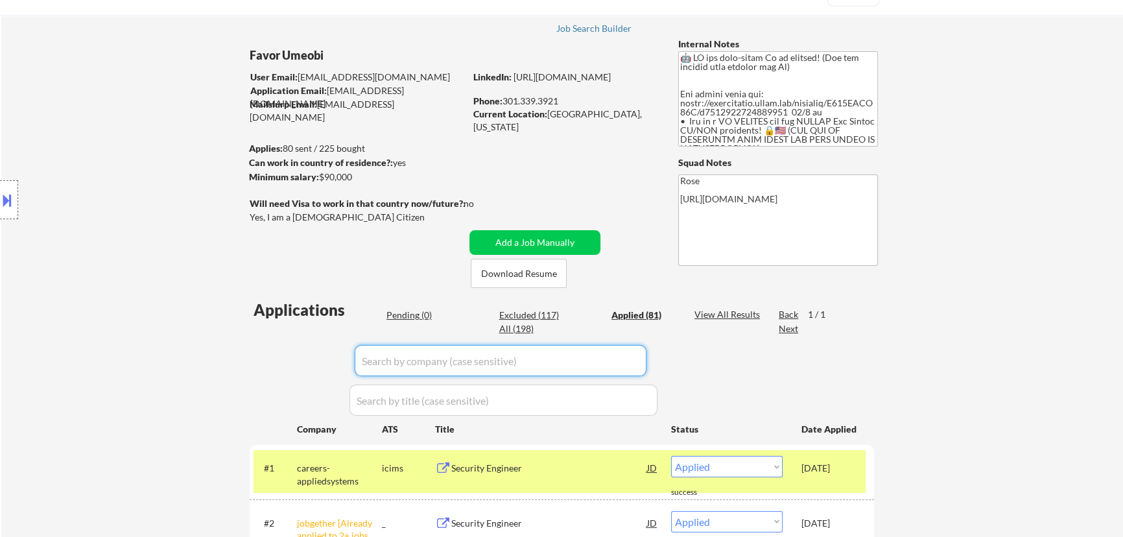
click at [606, 357] on input "input" at bounding box center [501, 360] width 292 height 31
paste input "sandyhookpromise.applytojob.com"
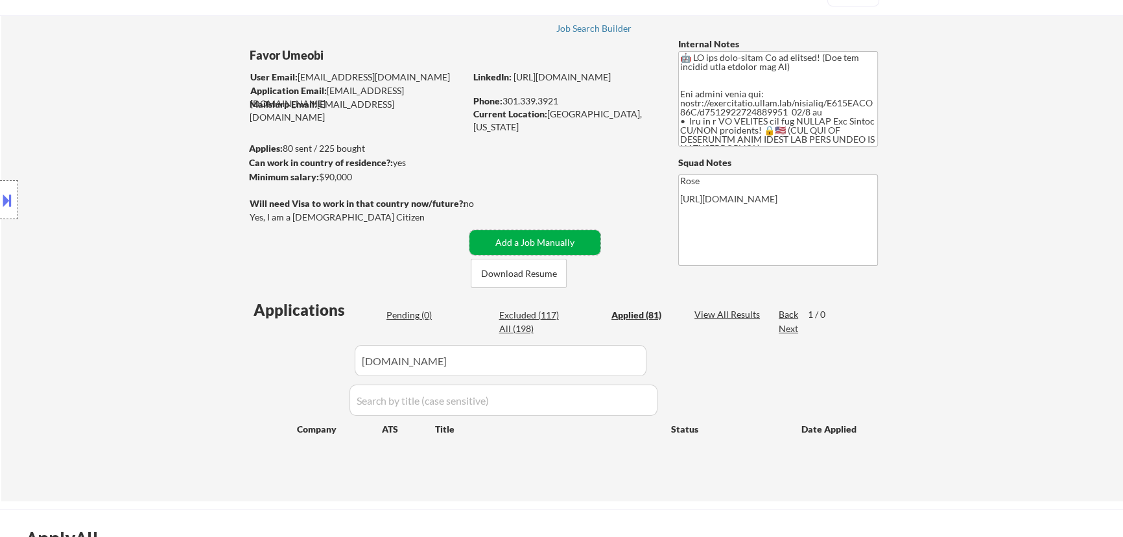
click at [514, 243] on button "Add a Job Manually" at bounding box center [534, 242] width 131 height 25
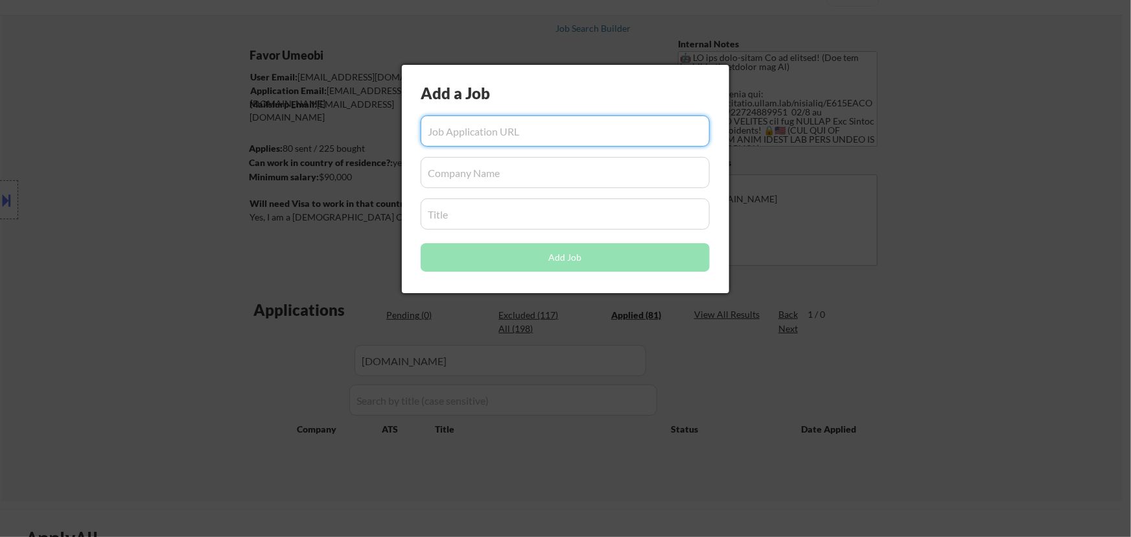
paste input "https://sandyhookpromise.applytojob.com/apply/o6zhnkf1dw/it-security-analyst"
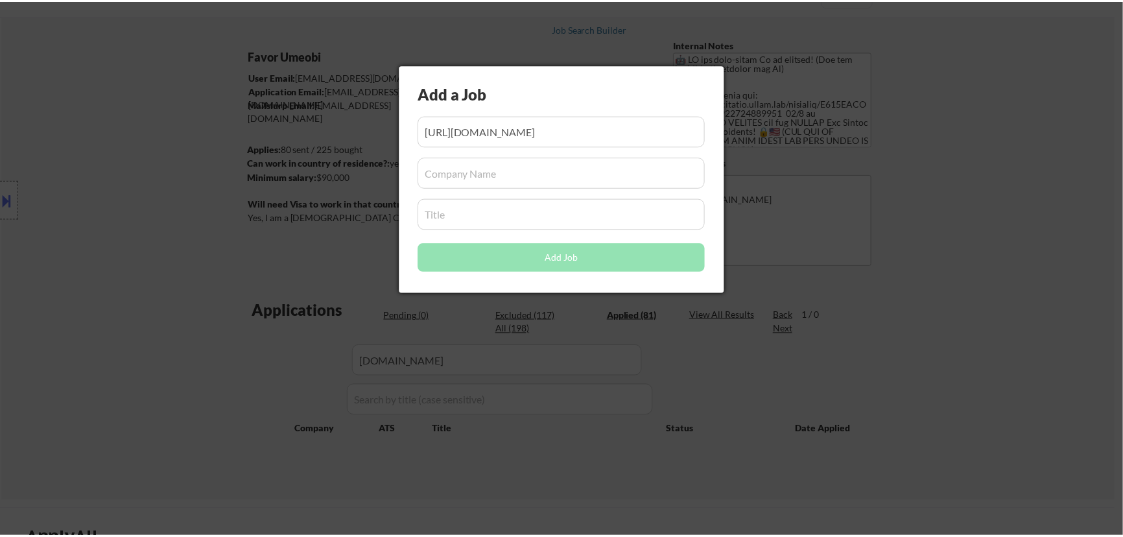
scroll to position [0, 0]
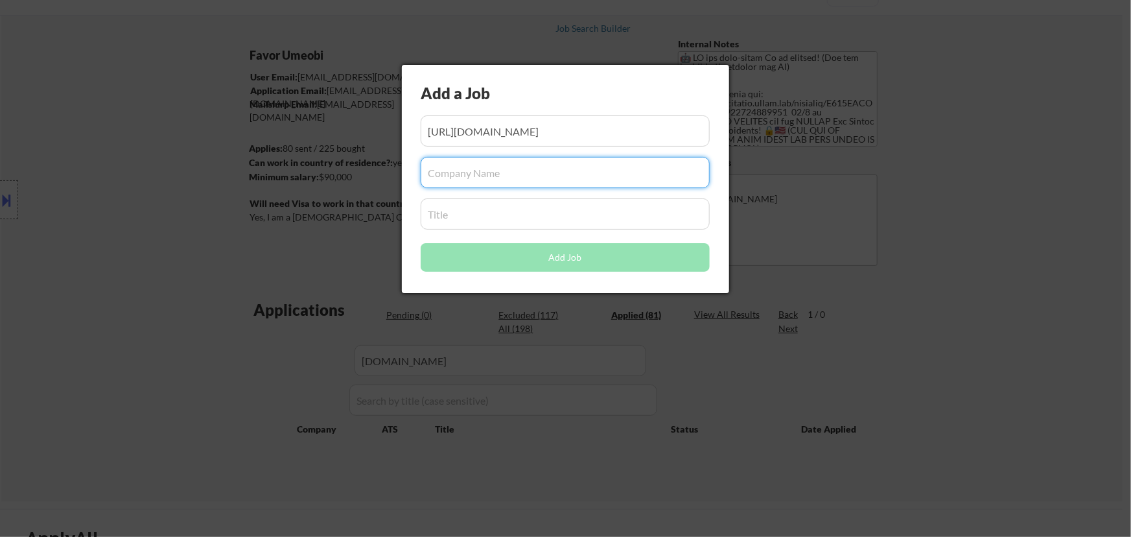
click at [605, 175] on input "input" at bounding box center [565, 172] width 289 height 31
paste input "sandyhookpromise.applytojob.com"
click at [525, 217] on input "input" at bounding box center [565, 213] width 289 height 31
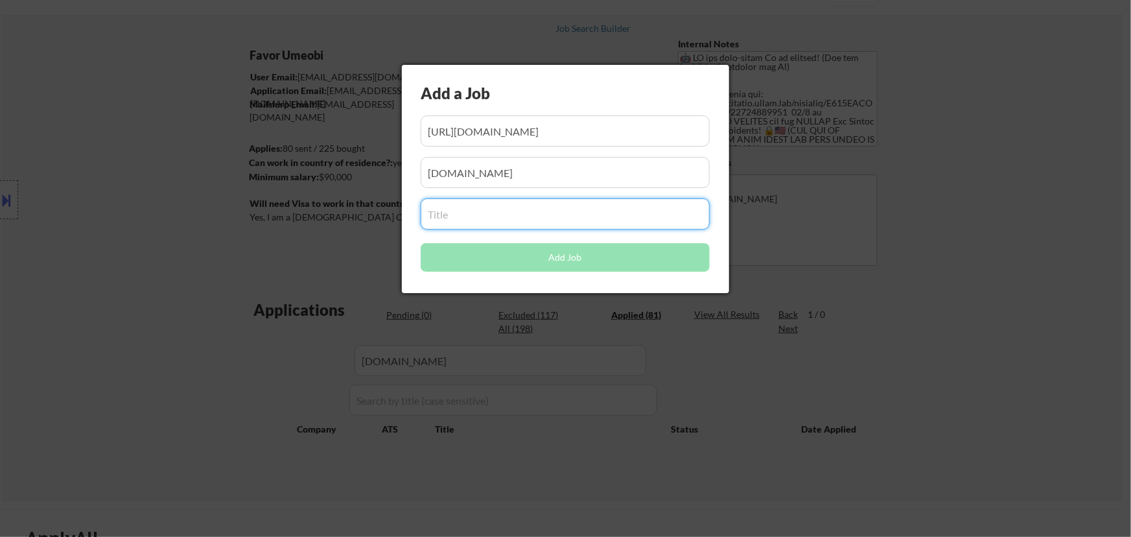
paste input "IT Security Analyst"
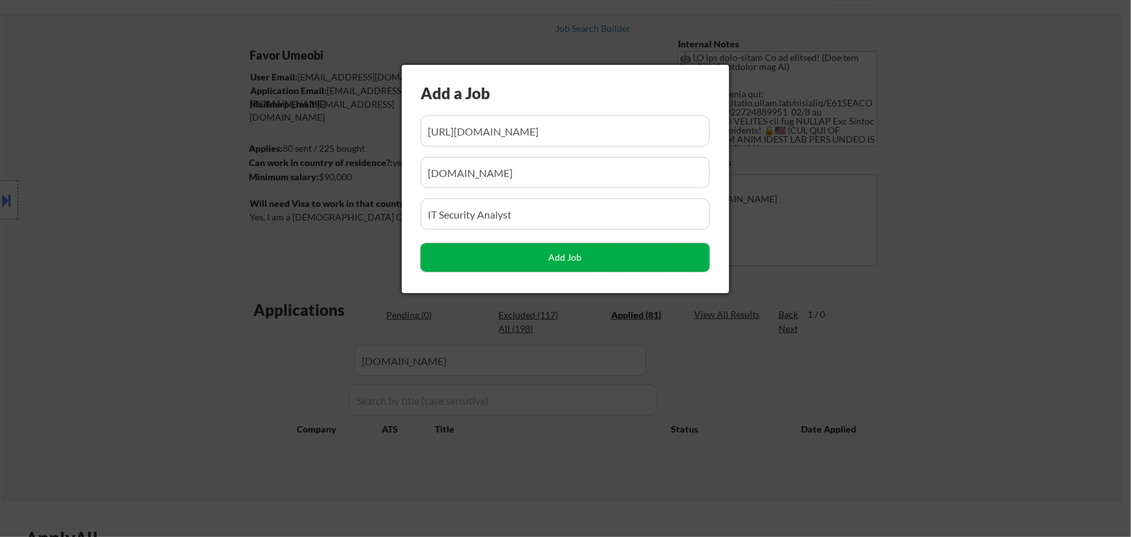
click at [582, 261] on button "Add Job" at bounding box center [565, 257] width 289 height 29
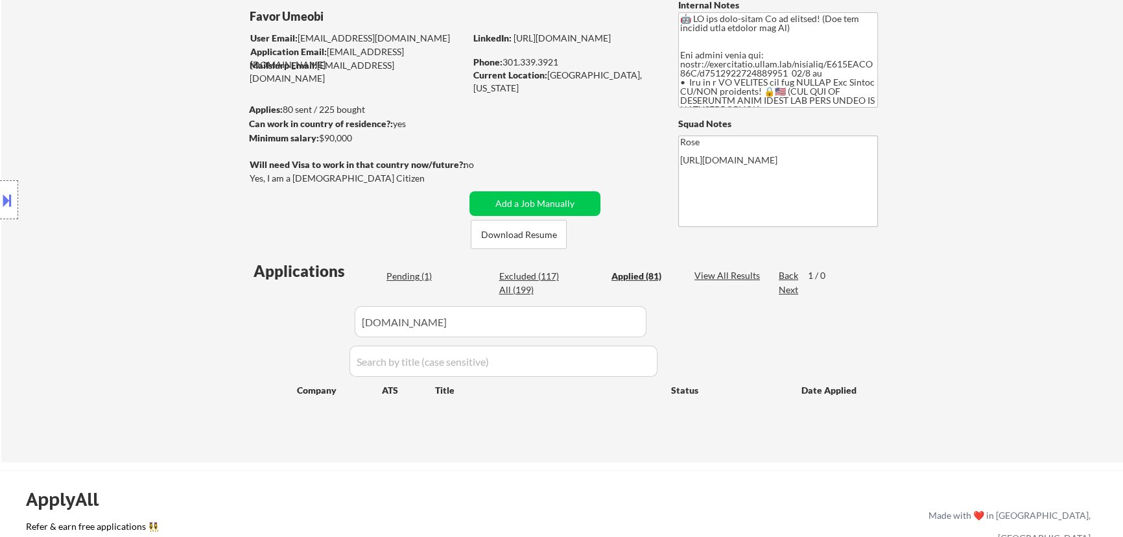
scroll to position [117, 0]
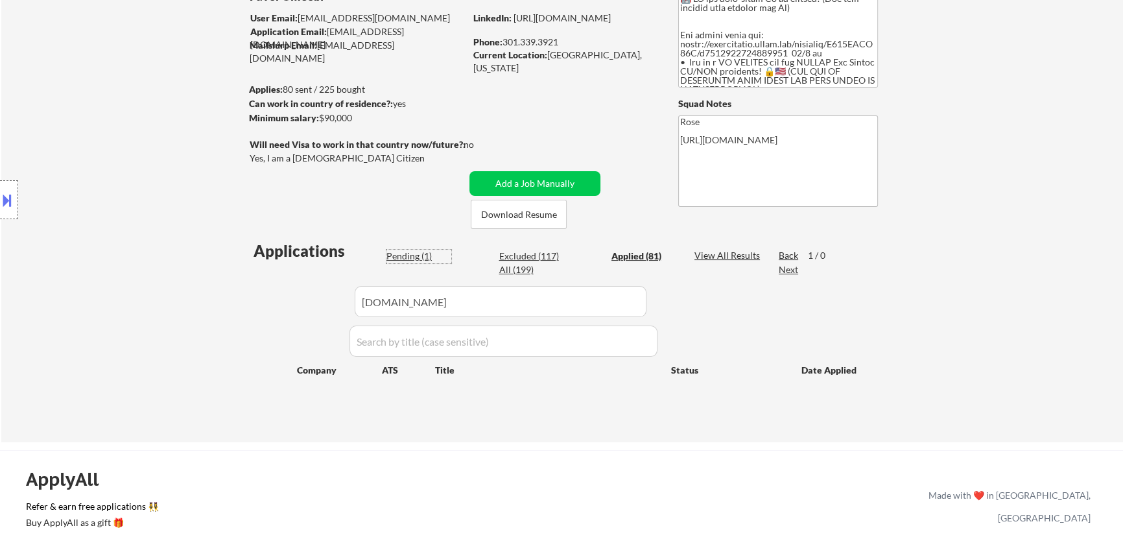
click at [418, 250] on div "Pending (1)" at bounding box center [418, 256] width 65 height 13
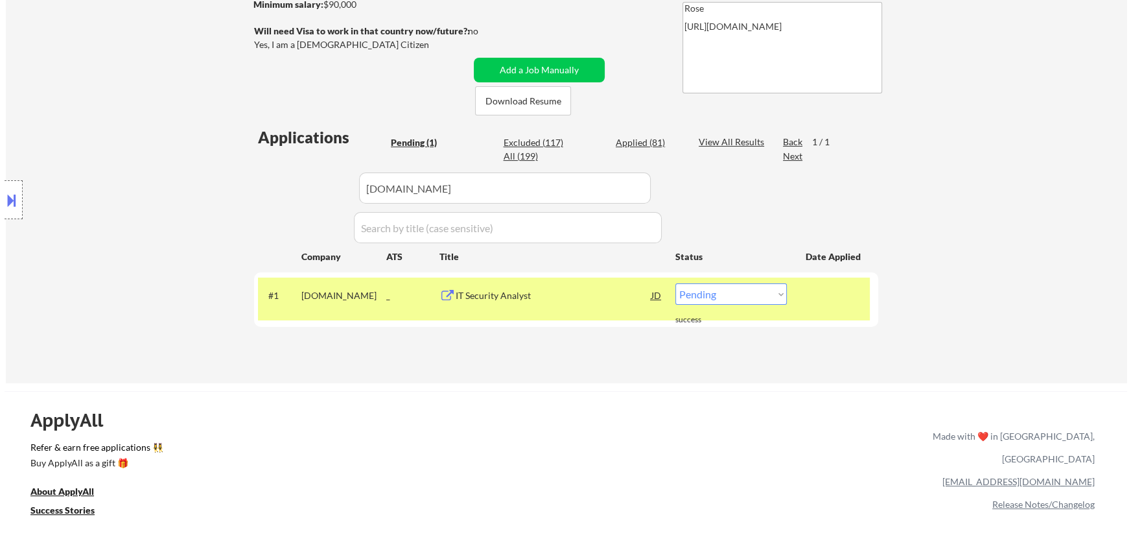
scroll to position [235, 0]
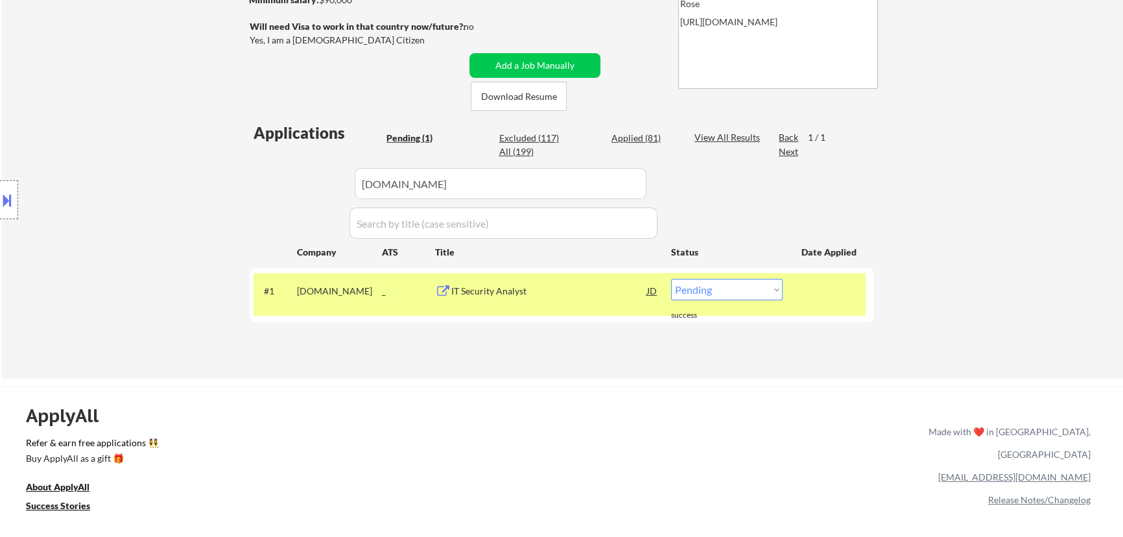
click at [742, 288] on select "Choose an option... Pending Applied Excluded (Questions) Excluded (Expired) Exc…" at bounding box center [727, 289] width 112 height 21
click at [671, 279] on select "Choose an option... Pending Applied Excluded (Questions) Excluded (Expired) Exc…" at bounding box center [727, 289] width 112 height 21
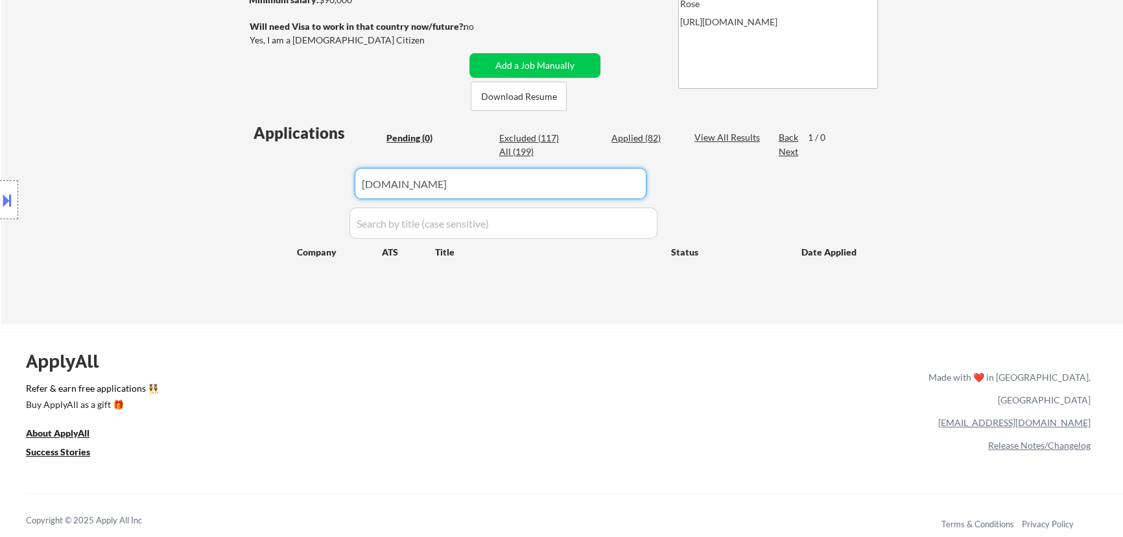
drag, startPoint x: 514, startPoint y: 185, endPoint x: 357, endPoint y: 187, distance: 157.6
click at [357, 187] on input "input" at bounding box center [501, 183] width 292 height 31
paste input "dtexsystems.applytojob.com"
click at [622, 137] on div "Applied (82)" at bounding box center [643, 138] width 65 height 13
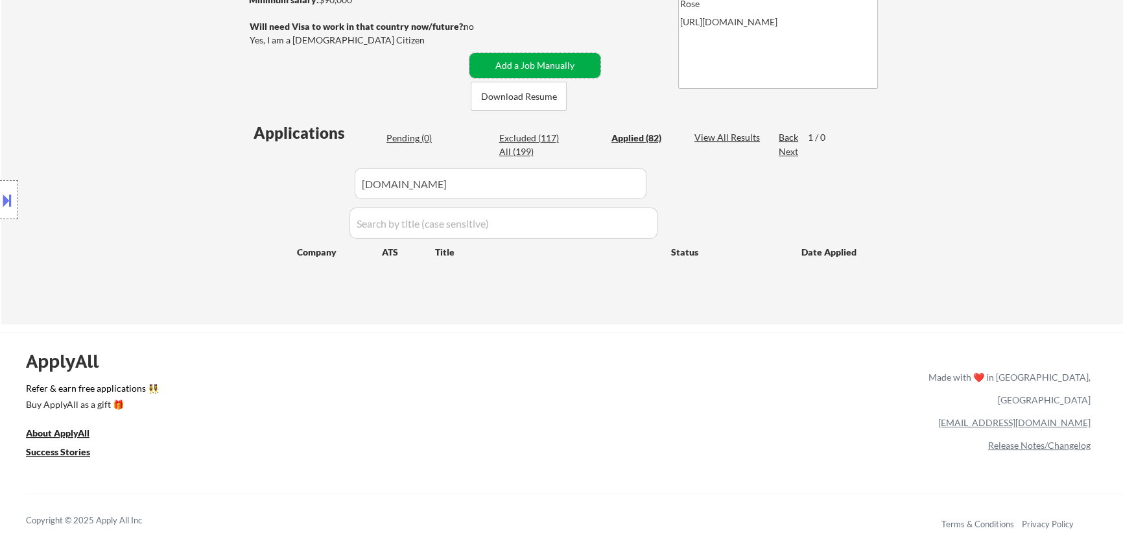
click at [517, 62] on button "Add a Job Manually" at bounding box center [534, 65] width 131 height 25
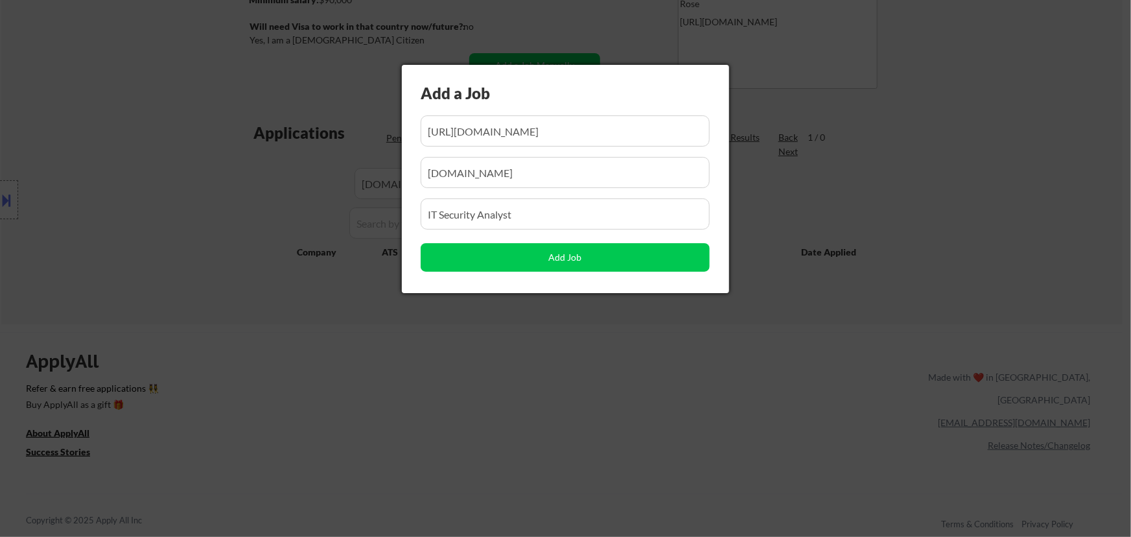
scroll to position [0, 0]
click at [340, 164] on div at bounding box center [565, 268] width 1131 height 537
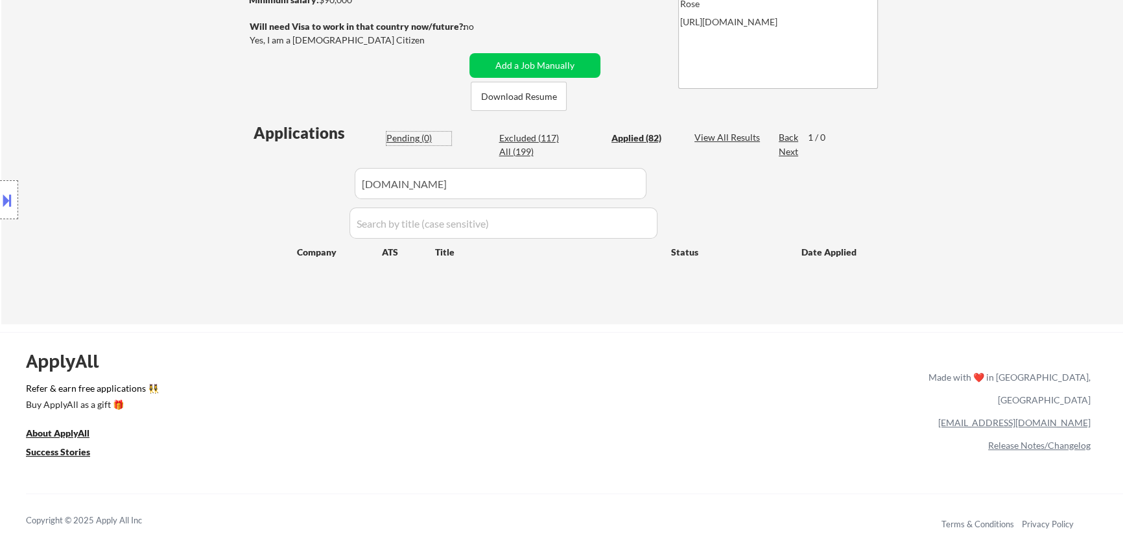
click at [424, 141] on div "Pending (0)" at bounding box center [418, 138] width 65 height 13
click at [548, 58] on button "Add a Job Manually" at bounding box center [534, 65] width 131 height 25
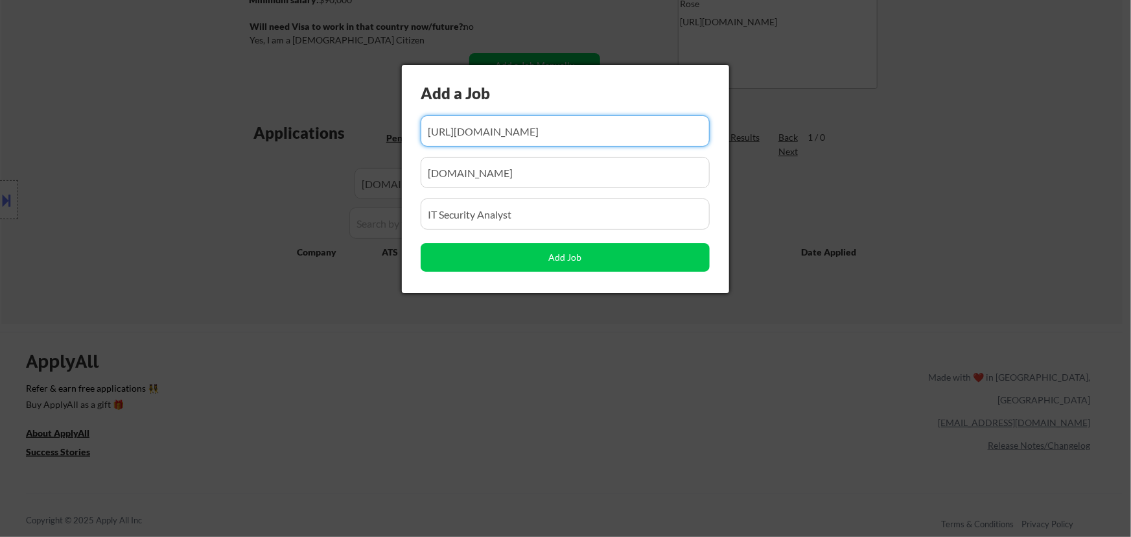
drag, startPoint x: 547, startPoint y: 133, endPoint x: 514, endPoint y: 136, distance: 33.2
click at [515, 136] on input "input" at bounding box center [565, 130] width 289 height 31
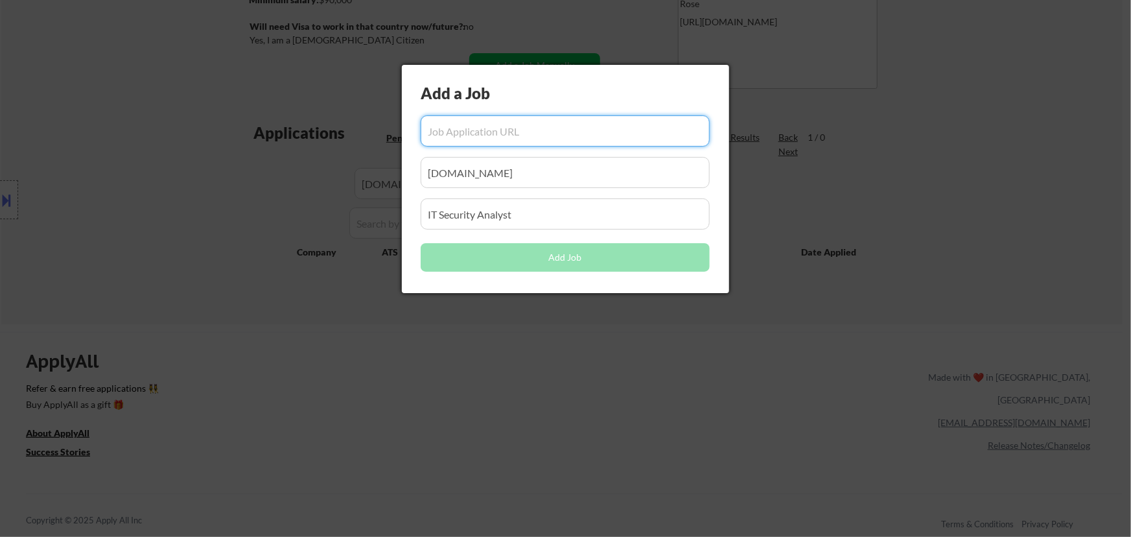
paste input "https://dtexsystems.applytojob.com/apply/aibgspaygv/security-engineer"
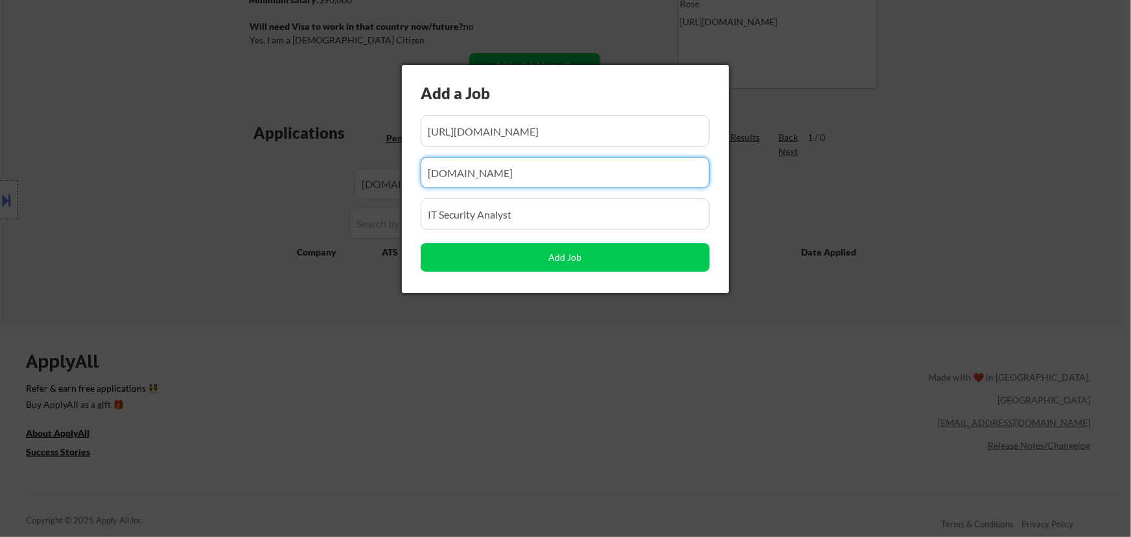
drag, startPoint x: 434, startPoint y: 174, endPoint x: 217, endPoint y: 168, distance: 217.3
click at [210, 175] on body "← Return to /applysquad Mailslurp Inbox Job Search Builder Favor Umeobi User Em…" at bounding box center [565, 33] width 1131 height 537
paste input "dtexsystems.applytojob.com"
drag, startPoint x: 533, startPoint y: 216, endPoint x: 283, endPoint y: 226, distance: 250.5
click at [283, 226] on body "← Return to /applysquad Mailslurp Inbox Job Search Builder Favor Umeobi User Em…" at bounding box center [565, 33] width 1131 height 537
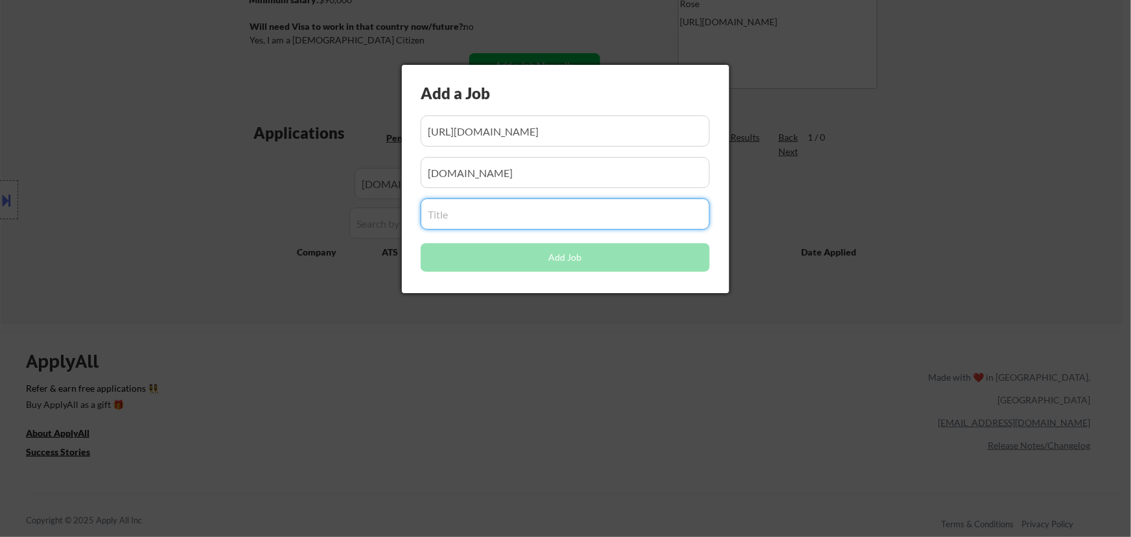
click at [568, 222] on input "input" at bounding box center [565, 213] width 289 height 31
paste input "Security Engineer"
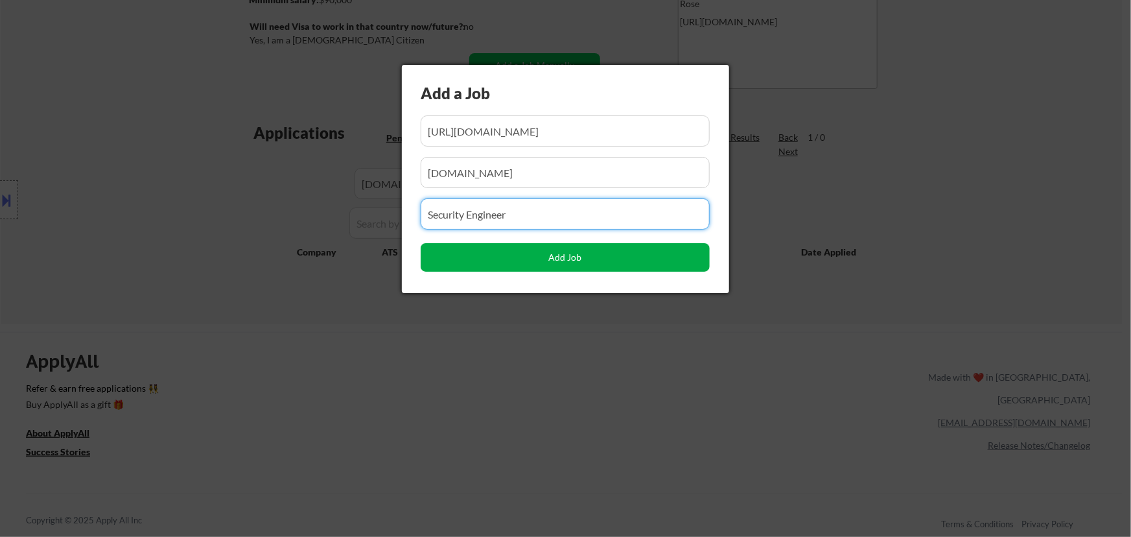
click at [550, 253] on button "Add Job" at bounding box center [565, 257] width 289 height 29
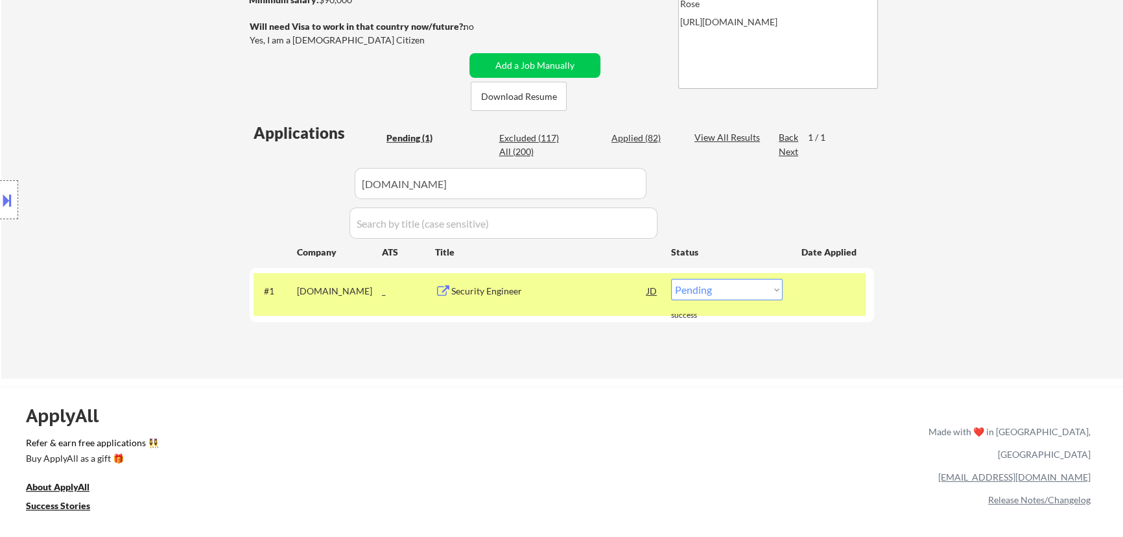
click at [753, 286] on select "Choose an option... Pending Applied Excluded (Questions) Excluded (Expired) Exc…" at bounding box center [727, 289] width 112 height 21
click at [671, 279] on select "Choose an option... Pending Applied Excluded (Questions) Excluded (Expired) Exc…" at bounding box center [727, 289] width 112 height 21
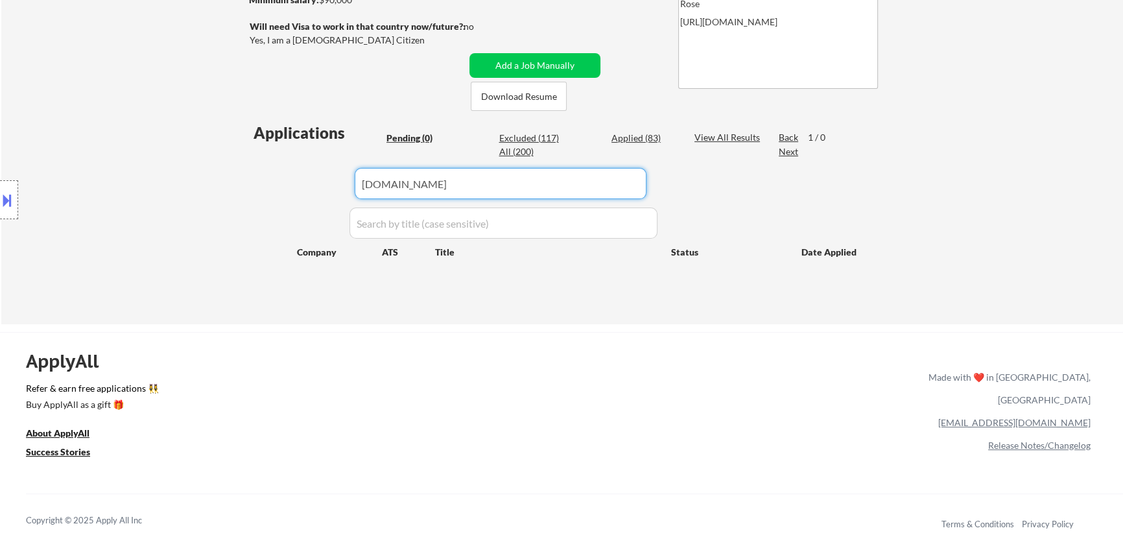
drag, startPoint x: 543, startPoint y: 195, endPoint x: 309, endPoint y: 187, distance: 234.2
click at [309, 189] on div "Applications Pending (0) Excluded (117) Applied (83) All (200) View All Results…" at bounding box center [562, 211] width 624 height 178
paste input "thrivenetworksinc.applytojob.com"
click at [622, 140] on div "Applied (83)" at bounding box center [643, 138] width 65 height 13
click at [408, 137] on div "Pending (0)" at bounding box center [418, 138] width 65 height 13
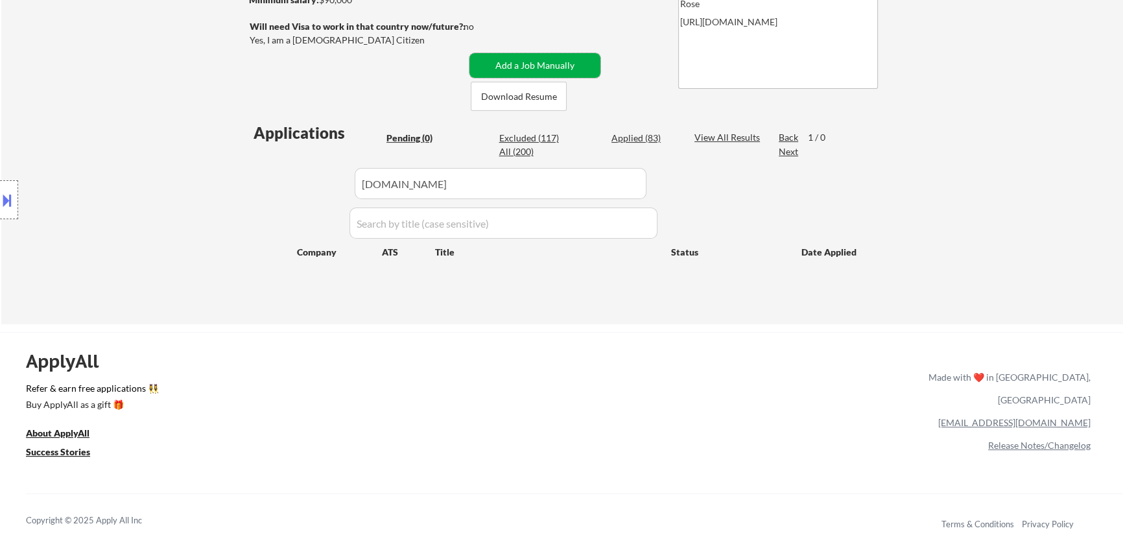
click at [530, 62] on button "Add a Job Manually" at bounding box center [534, 65] width 131 height 25
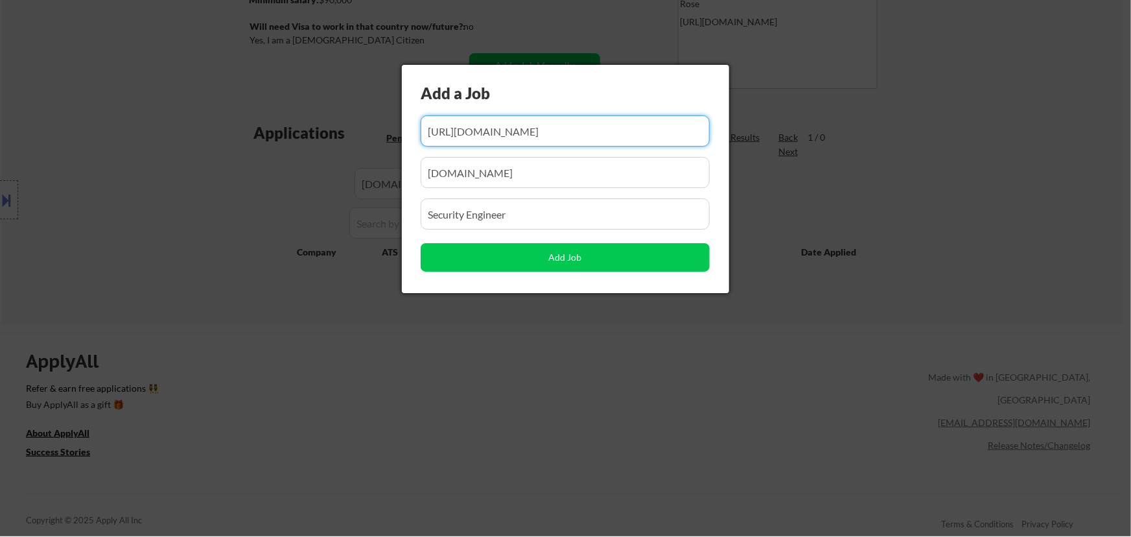
scroll to position [0, 50]
drag, startPoint x: 624, startPoint y: 127, endPoint x: 535, endPoint y: 139, distance: 89.6
click at [535, 139] on input "input" at bounding box center [565, 130] width 289 height 31
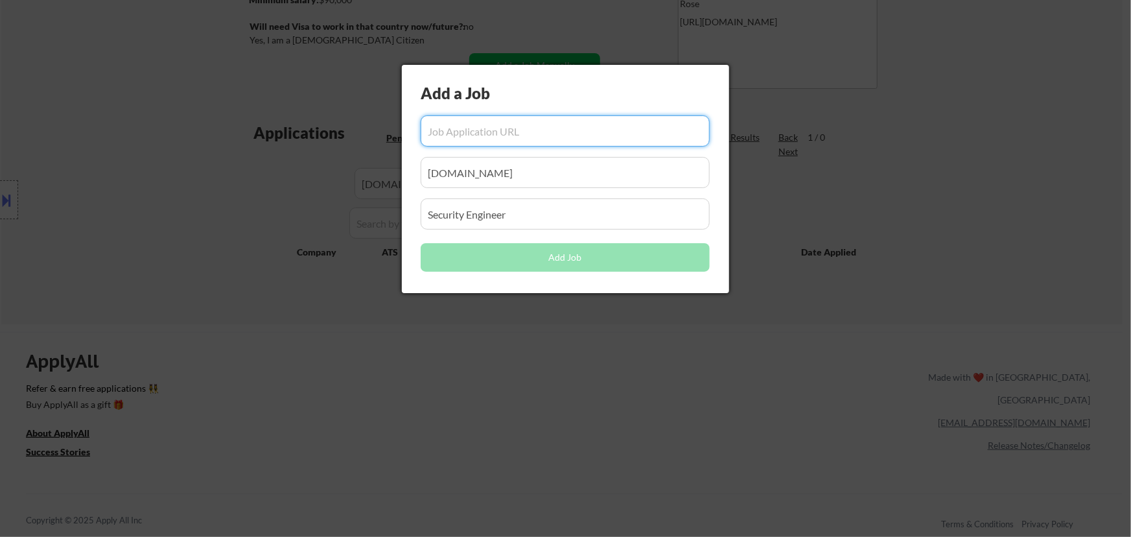
click at [561, 137] on input "input" at bounding box center [565, 130] width 289 height 31
paste input "https://thrivenetworksinc.applytojob.com/apply/gsspw2i1tt/security-engineer-inf…"
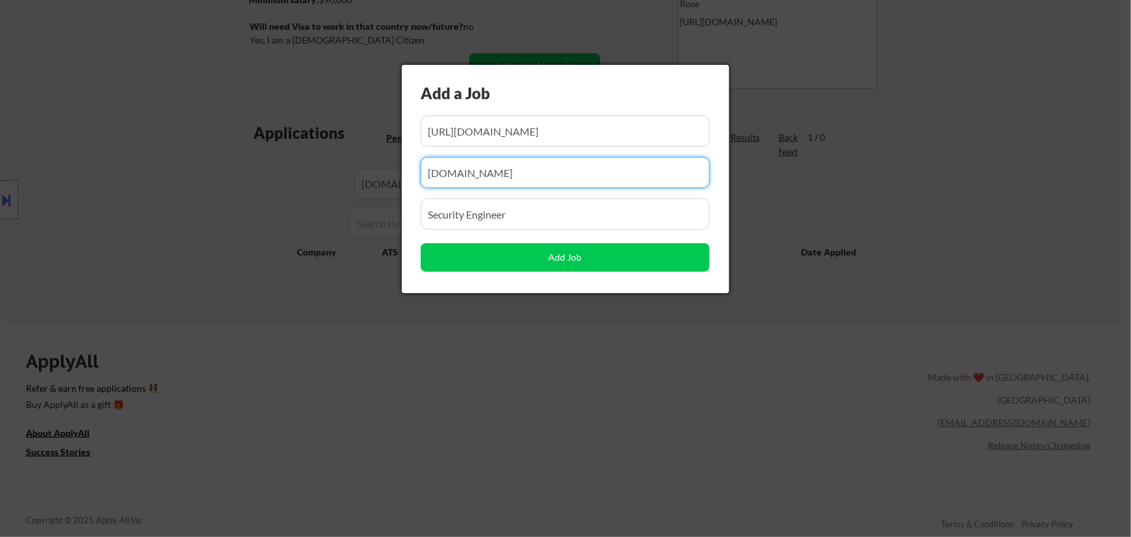
drag, startPoint x: 505, startPoint y: 180, endPoint x: 273, endPoint y: 198, distance: 232.8
click at [273, 198] on body "← Return to /applysquad Mailslurp Inbox Job Search Builder Favor Umeobi User Em…" at bounding box center [565, 33] width 1131 height 537
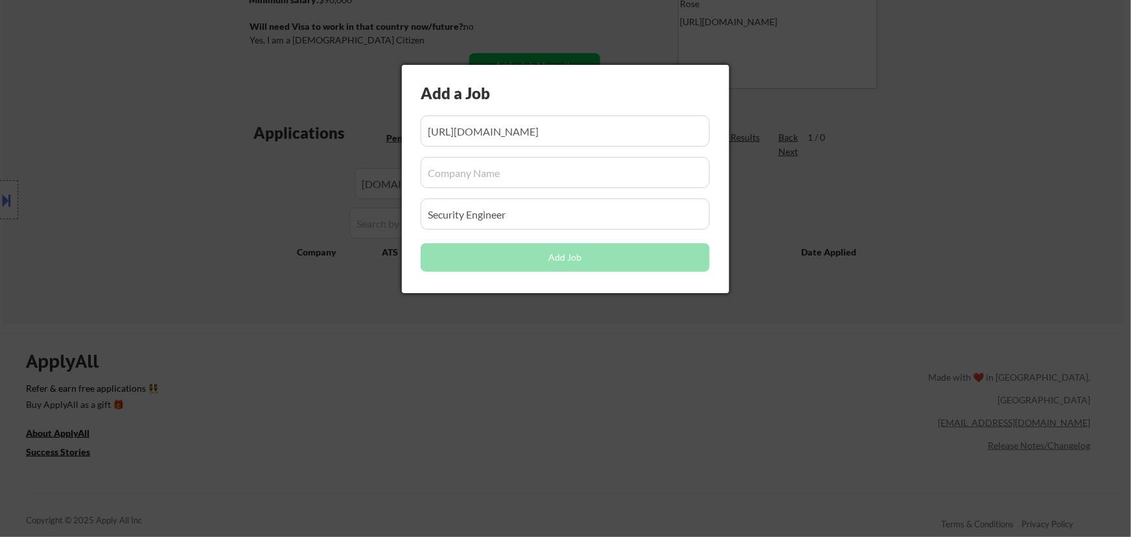
click at [586, 173] on input "input" at bounding box center [565, 172] width 289 height 31
paste input "thrivenetworksinc.applytojob.com"
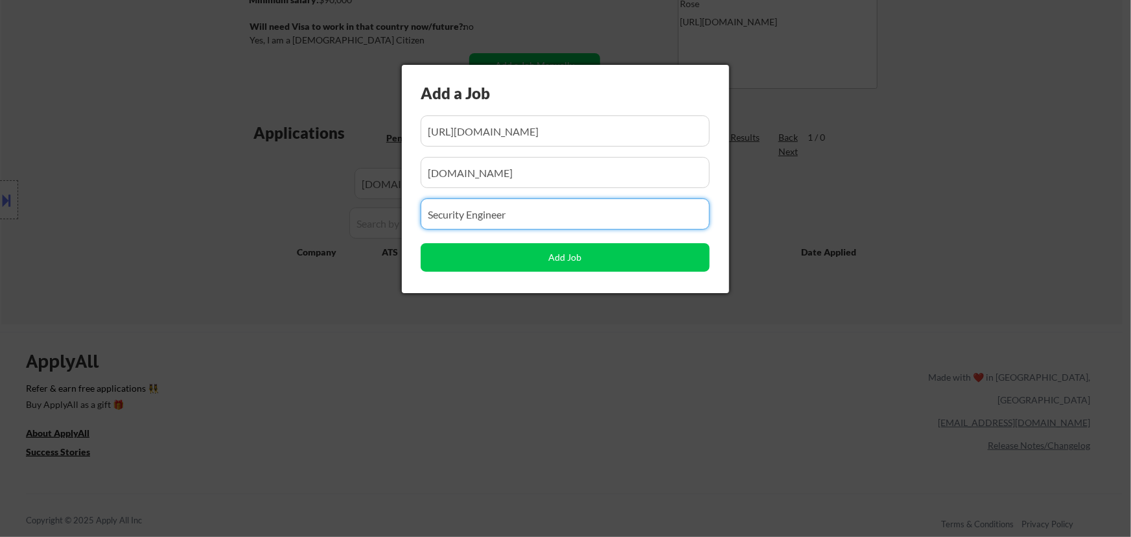
drag, startPoint x: 525, startPoint y: 219, endPoint x: 357, endPoint y: 225, distance: 168.7
click at [359, 226] on body "← Return to /applysquad Mailslurp Inbox Job Search Builder Favor Umeobi User Em…" at bounding box center [565, 33] width 1131 height 537
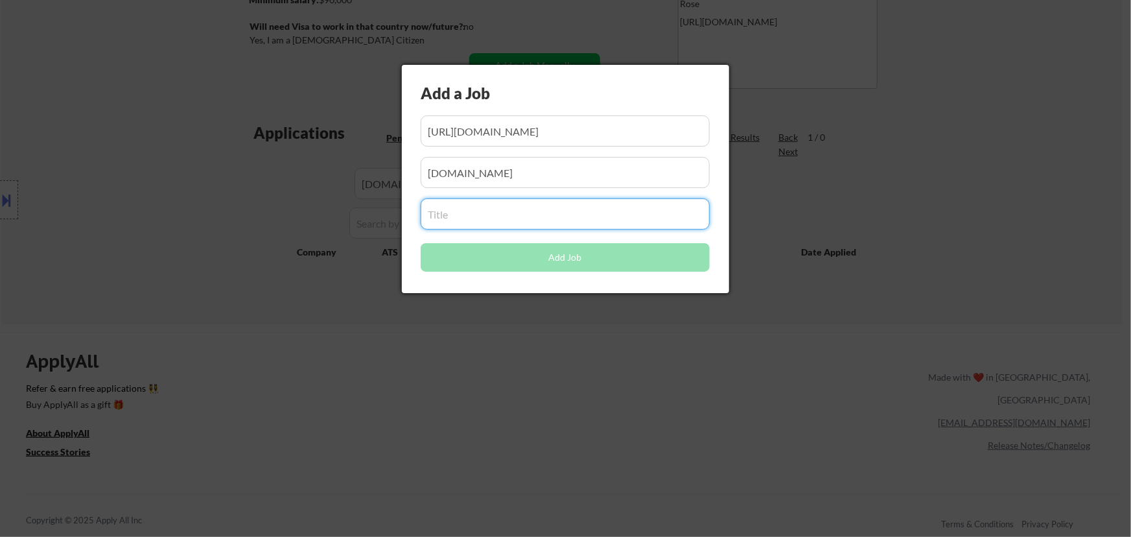
click at [549, 216] on input "input" at bounding box center [565, 213] width 289 height 31
paste input "Security Engineer, Infosec Operations"
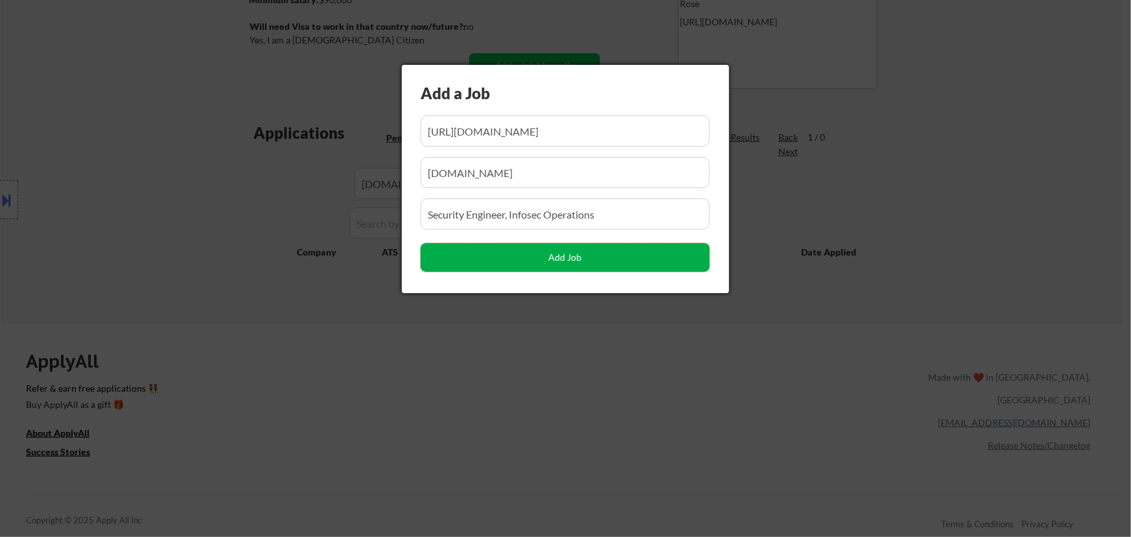
click at [580, 261] on button "Add Job" at bounding box center [565, 257] width 289 height 29
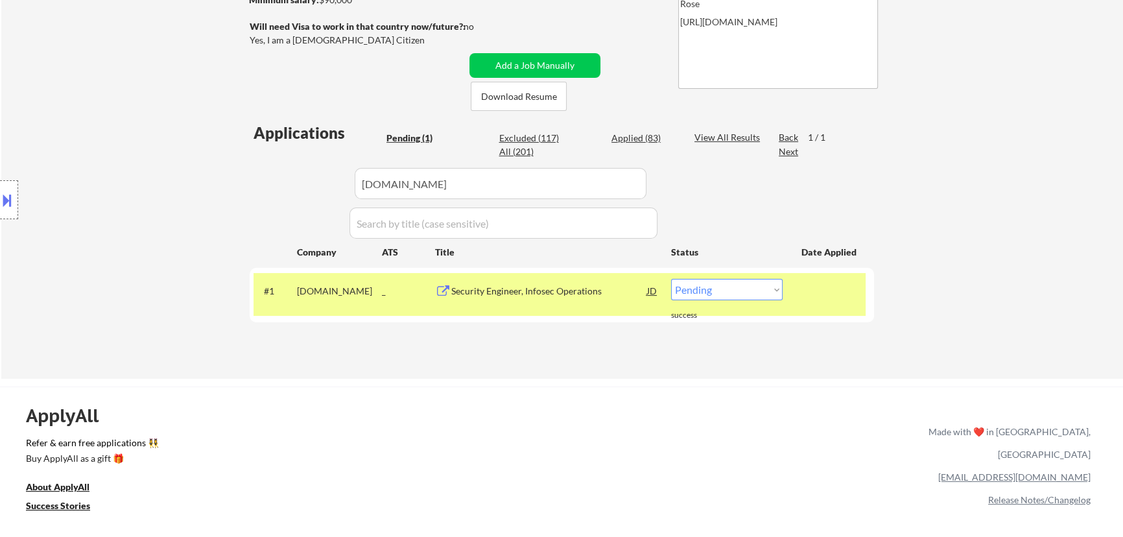
click at [739, 290] on select "Choose an option... Pending Applied Excluded (Questions) Excluded (Expired) Exc…" at bounding box center [727, 289] width 112 height 21
click at [671, 279] on select "Choose an option... Pending Applied Excluded (Questions) Excluded (Expired) Exc…" at bounding box center [727, 289] width 112 height 21
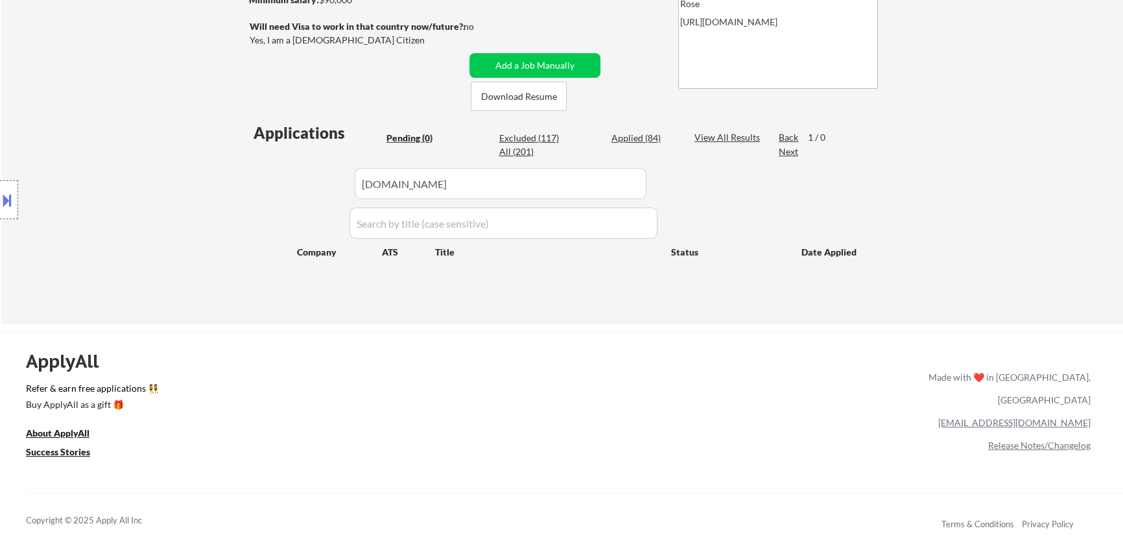
click at [643, 134] on div "Applied (84)" at bounding box center [643, 138] width 65 height 13
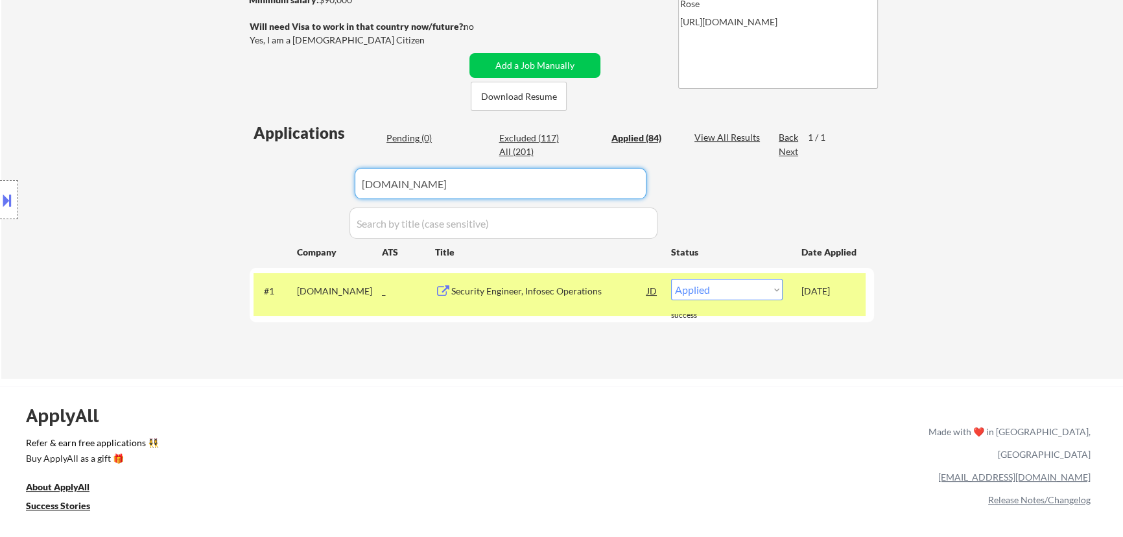
drag, startPoint x: 593, startPoint y: 188, endPoint x: 209, endPoint y: 193, distance: 383.9
click at [209, 193] on body "← Return to /applysquad Mailslurp Inbox Job Search Builder Favor Umeobi User Em…" at bounding box center [561, 33] width 1123 height 537
paste input "coupa"
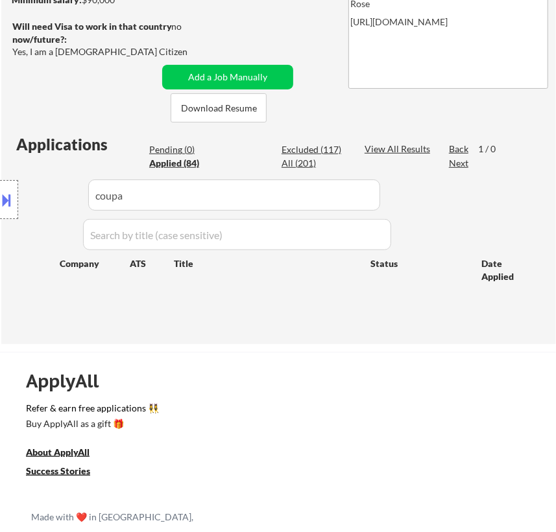
click at [10, 199] on button at bounding box center [7, 199] width 14 height 21
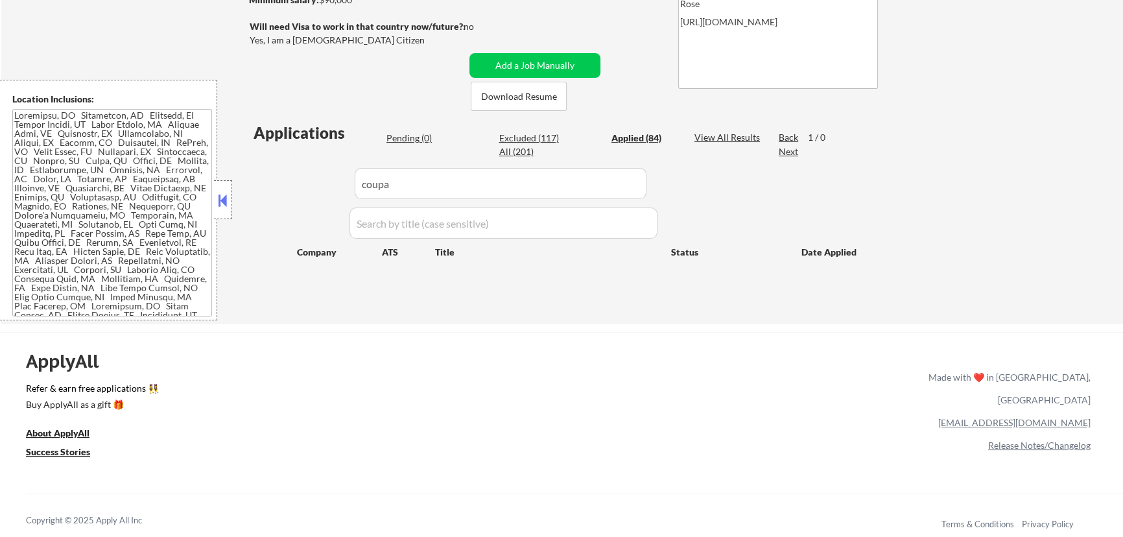
drag, startPoint x: 218, startPoint y: 197, endPoint x: 213, endPoint y: 180, distance: 18.1
click at [218, 198] on button at bounding box center [223, 200] width 14 height 19
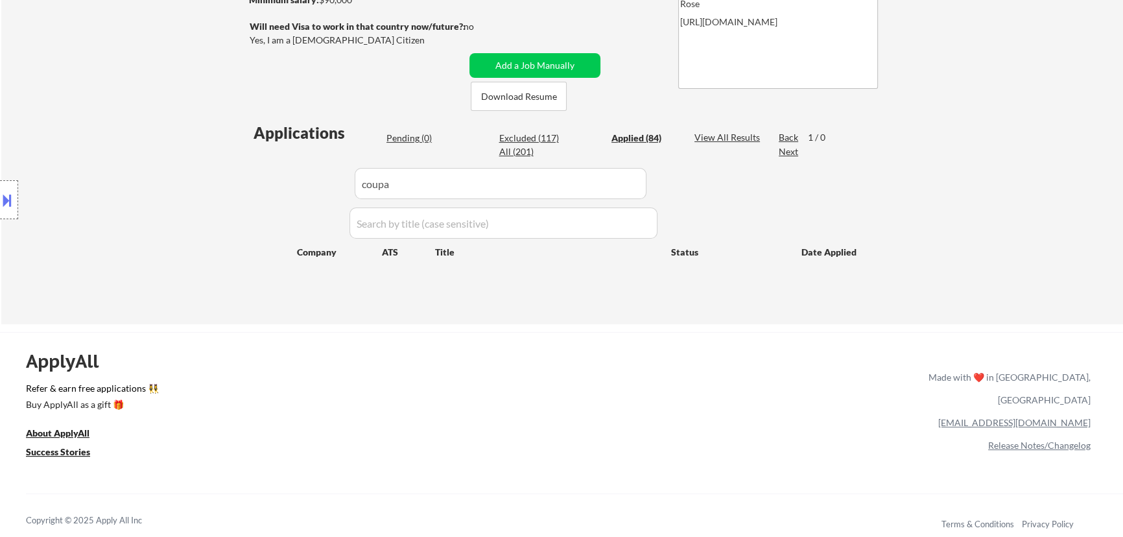
click at [401, 137] on div "Pending (0)" at bounding box center [418, 138] width 65 height 13
click at [516, 58] on button "Add a Job Manually" at bounding box center [534, 65] width 131 height 25
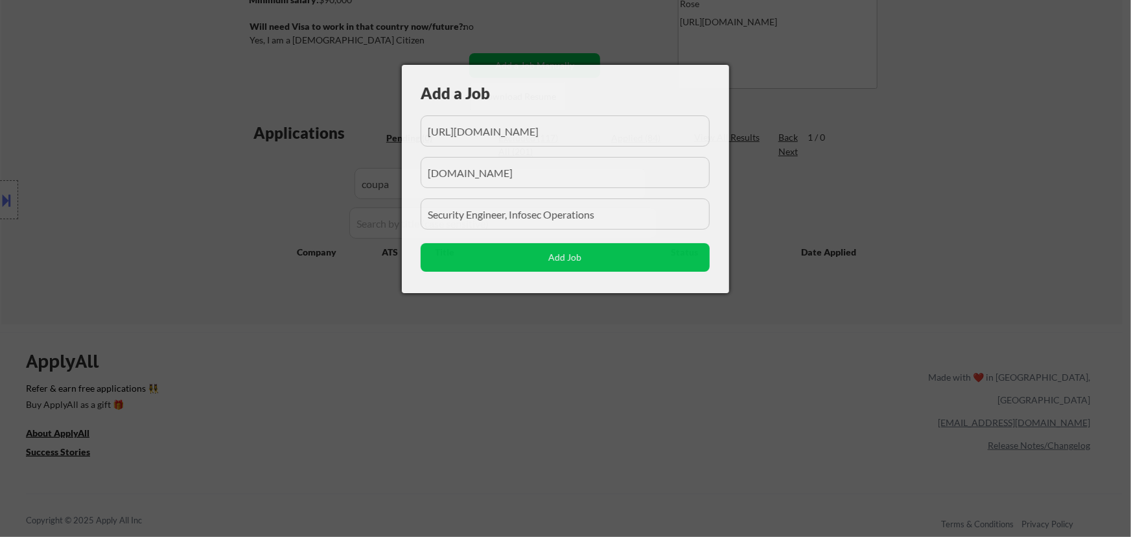
scroll to position [0, 166]
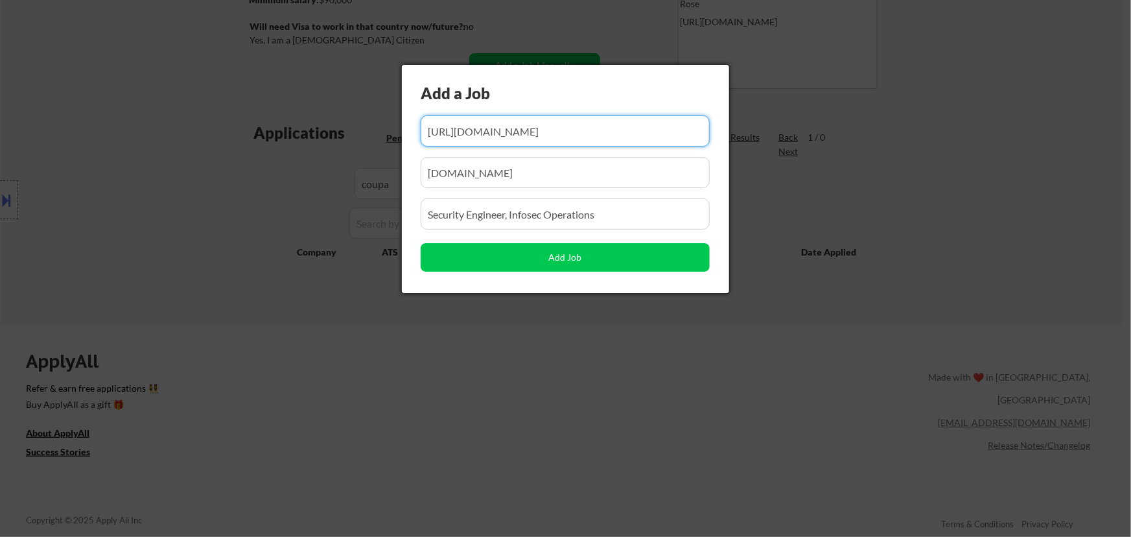
drag, startPoint x: 558, startPoint y: 137, endPoint x: 487, endPoint y: 138, distance: 70.7
click at [488, 138] on input "input" at bounding box center [565, 130] width 289 height 31
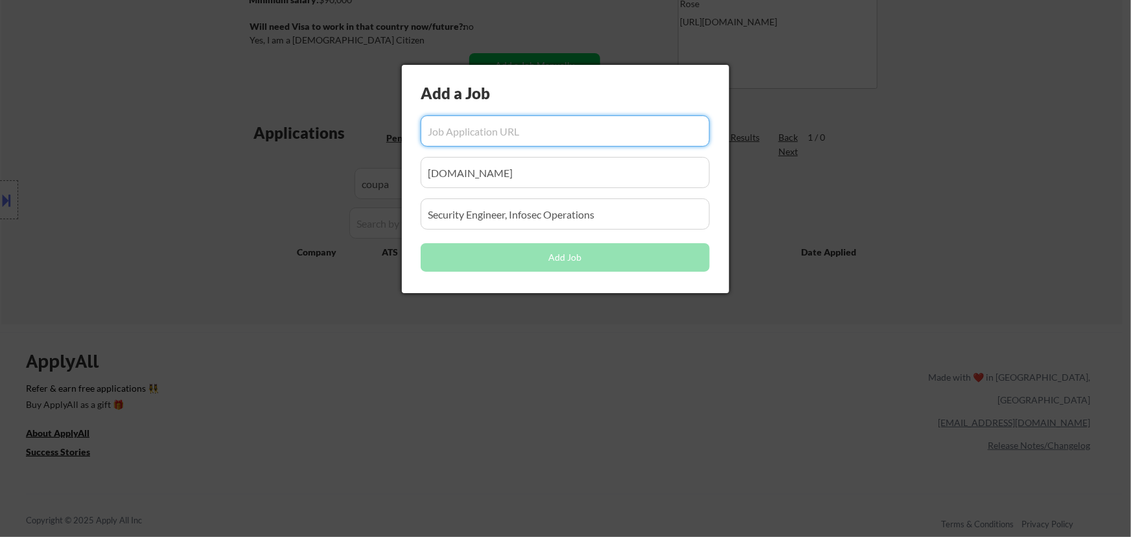
click at [576, 135] on input "input" at bounding box center [565, 130] width 289 height 31
paste input "https://jobs.lever.co/coupa/ec8cf2c6-16b3-49c0-9f31-641a20aedc86"
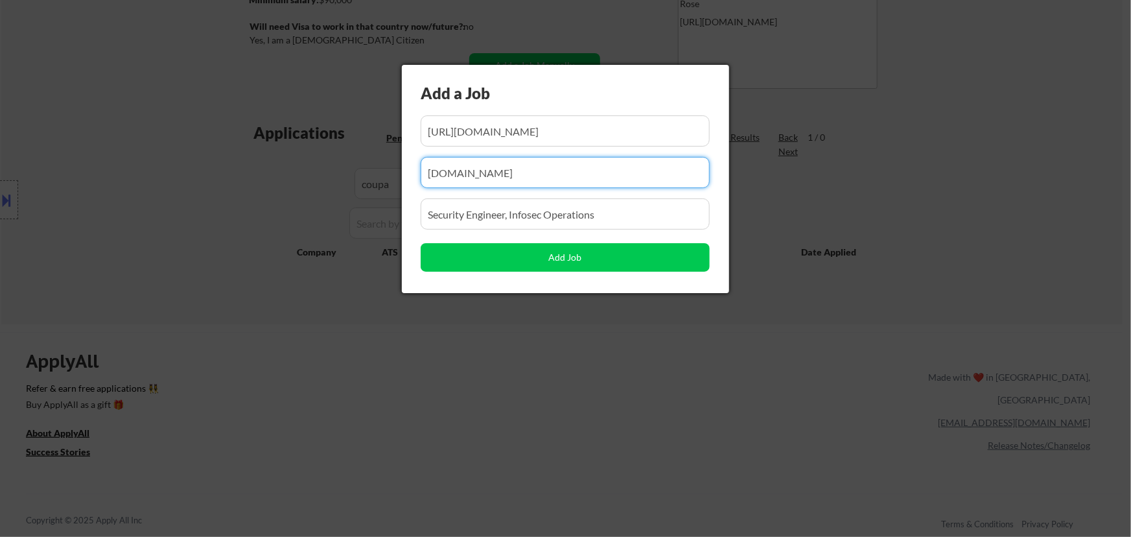
drag, startPoint x: 595, startPoint y: 173, endPoint x: 344, endPoint y: 198, distance: 252.8
click at [344, 198] on body "← Return to /applysquad Mailslurp Inbox Job Search Builder Favor Umeobi User Em…" at bounding box center [565, 33] width 1131 height 537
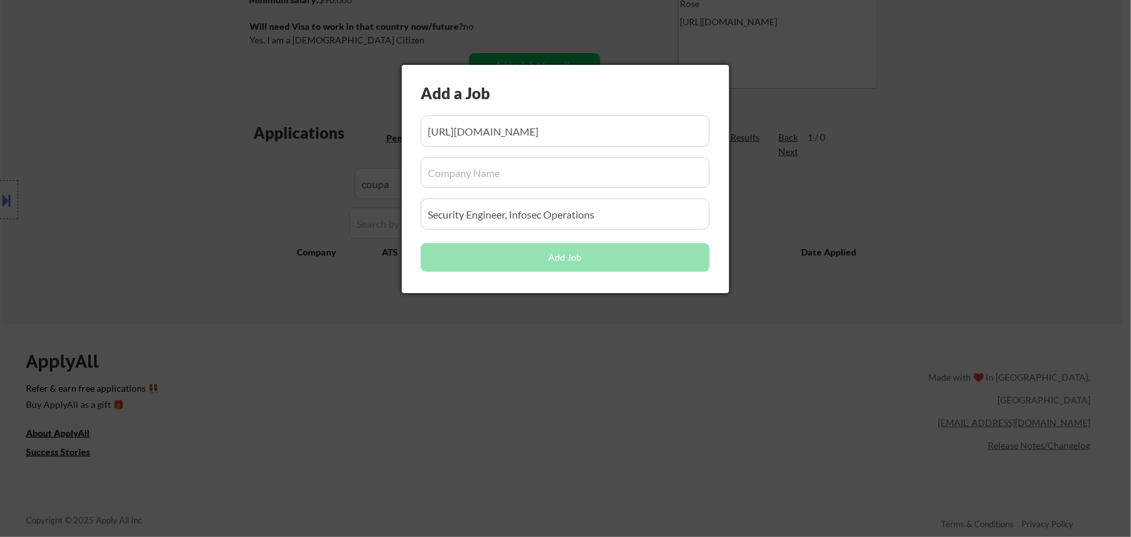
click at [508, 175] on input "input" at bounding box center [565, 172] width 289 height 31
paste input "coupa"
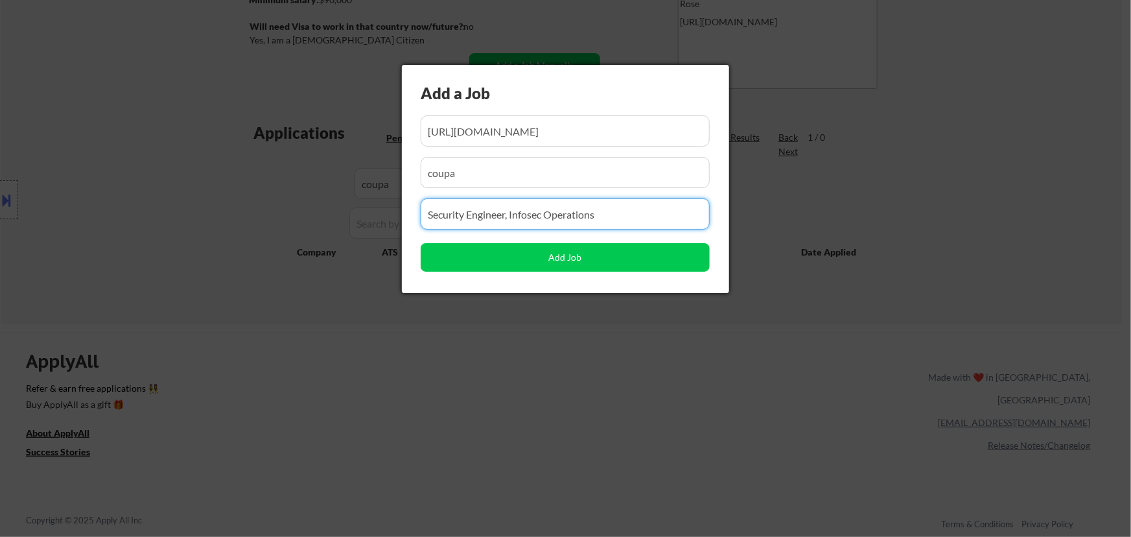
drag, startPoint x: 592, startPoint y: 220, endPoint x: 324, endPoint y: 219, distance: 268.4
click at [318, 220] on body "← Return to /applysquad Mailslurp Inbox Job Search Builder Favor Umeobi User Em…" at bounding box center [565, 33] width 1131 height 537
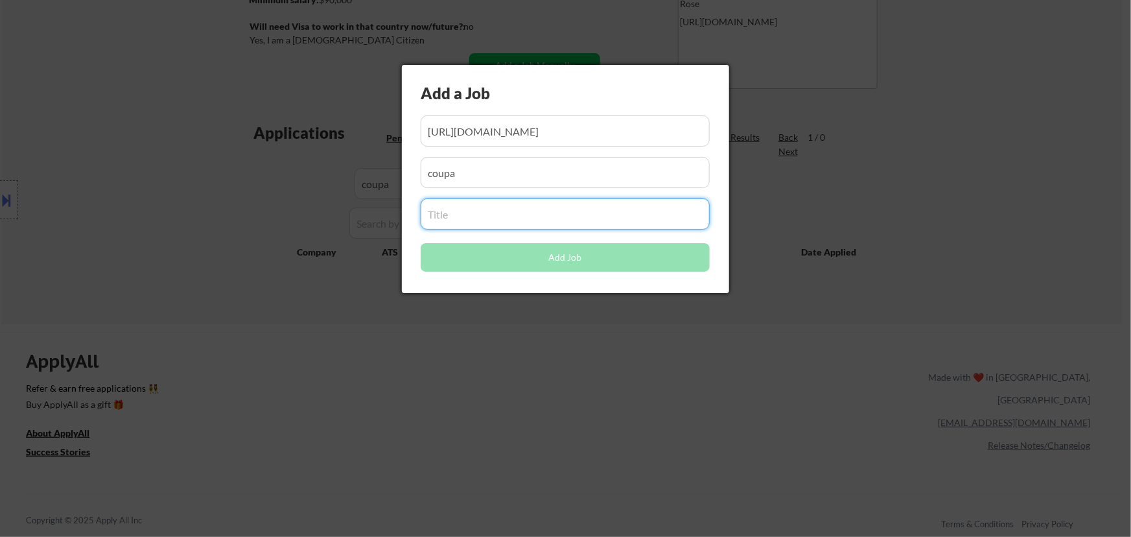
click at [580, 215] on input "input" at bounding box center [565, 213] width 289 height 31
paste input "Security Engineer"
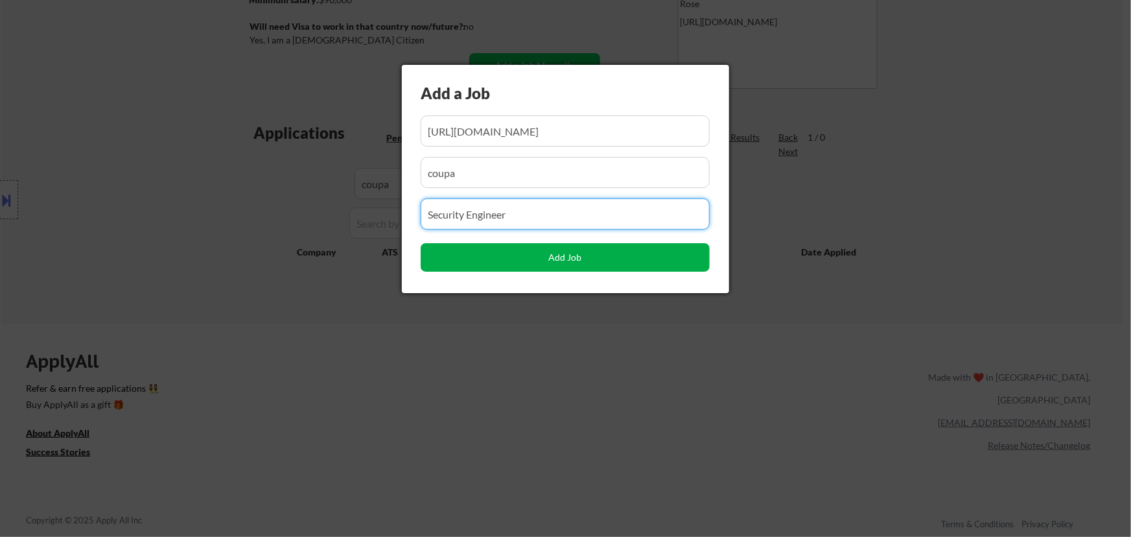
click at [574, 259] on button "Add Job" at bounding box center [565, 257] width 289 height 29
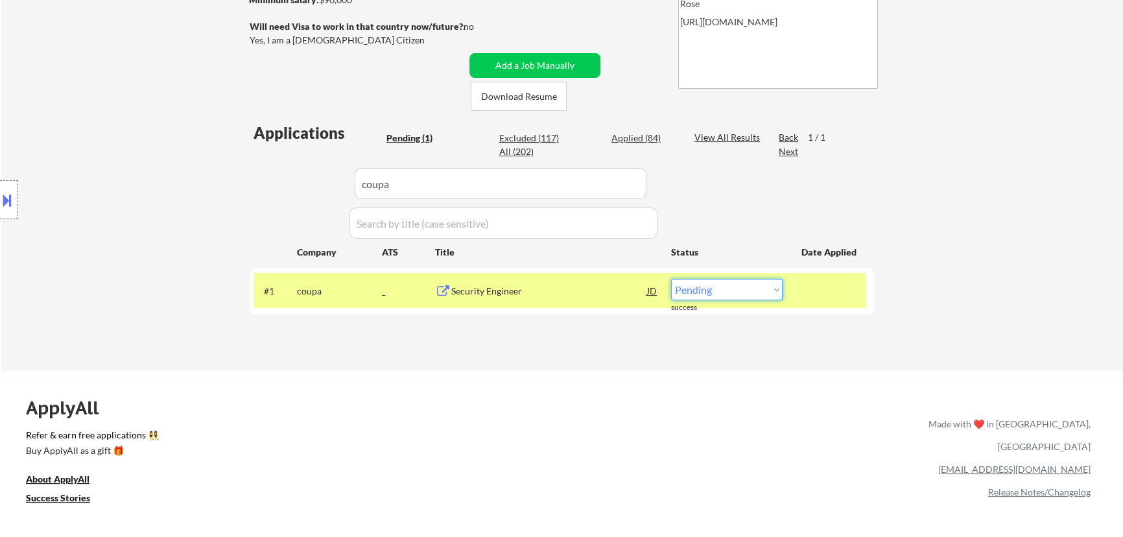
click at [721, 287] on select "Choose an option... Pending Applied Excluded (Questions) Excluded (Expired) Exc…" at bounding box center [727, 289] width 112 height 21
click at [671, 279] on select "Choose an option... Pending Applied Excluded (Questions) Excluded (Expired) Exc…" at bounding box center [727, 289] width 112 height 21
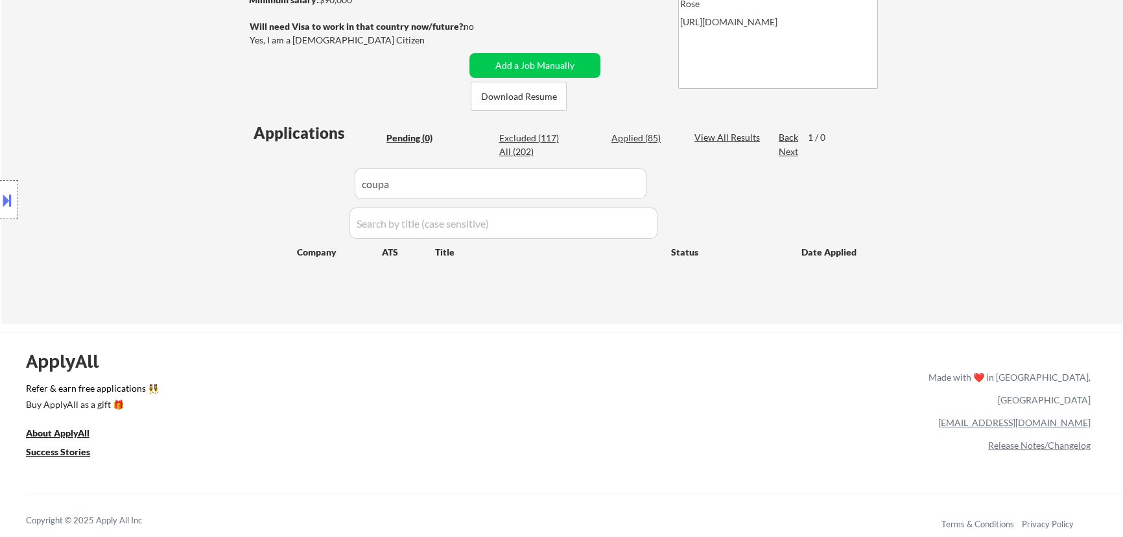
click at [631, 136] on div "Applied (85)" at bounding box center [643, 138] width 65 height 13
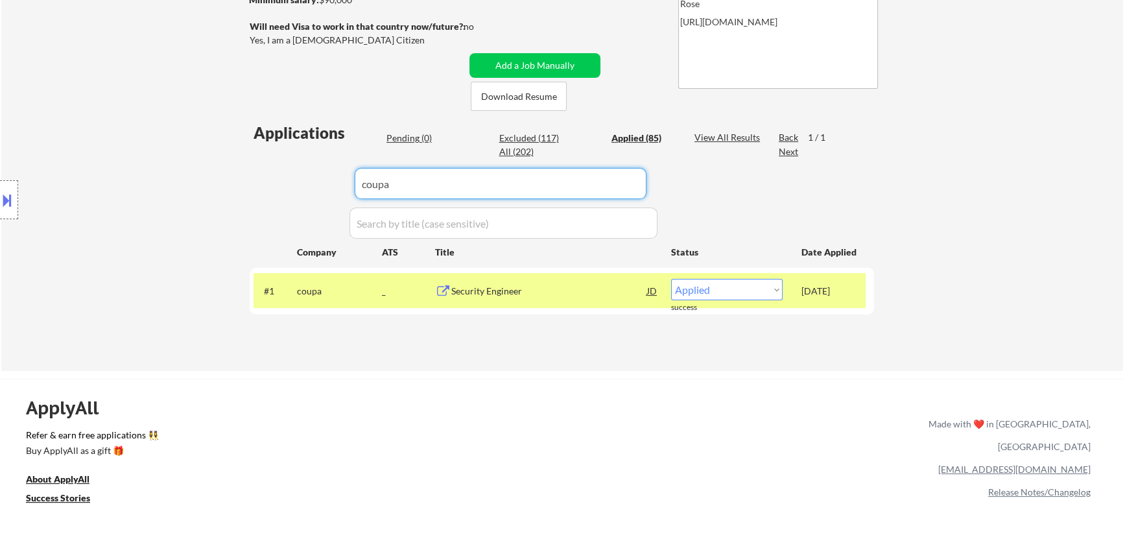
drag, startPoint x: 313, startPoint y: 183, endPoint x: 272, endPoint y: 187, distance: 40.4
click at [274, 187] on div "Applications Pending (0) Excluded (117) Applied (85) All (202) View All Results…" at bounding box center [562, 234] width 624 height 224
paste input "dscout"
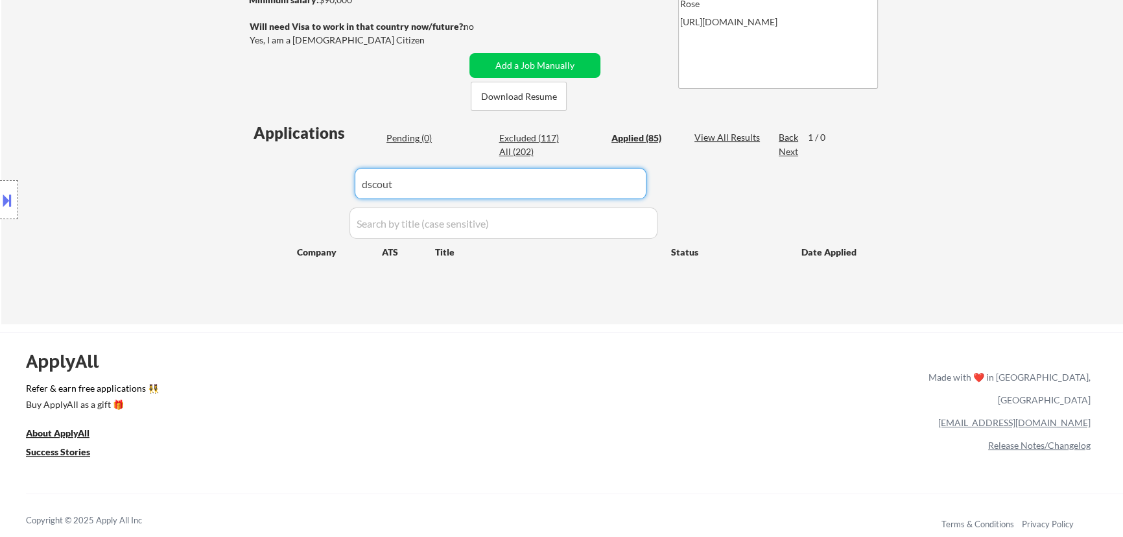
click at [412, 136] on div "Pending (0)" at bounding box center [418, 138] width 65 height 13
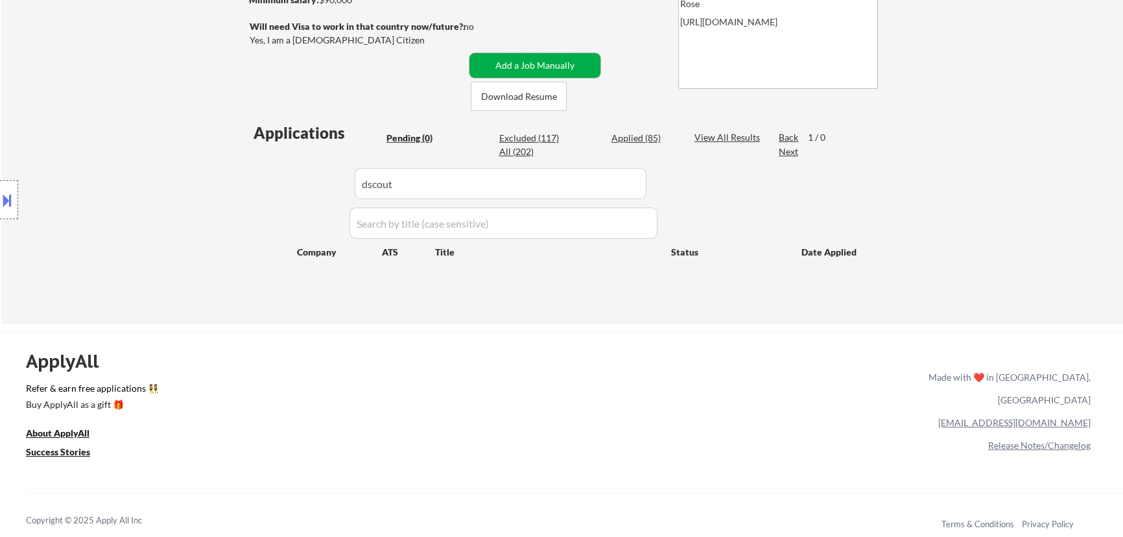
click at [553, 65] on button "Add a Job Manually" at bounding box center [534, 65] width 131 height 25
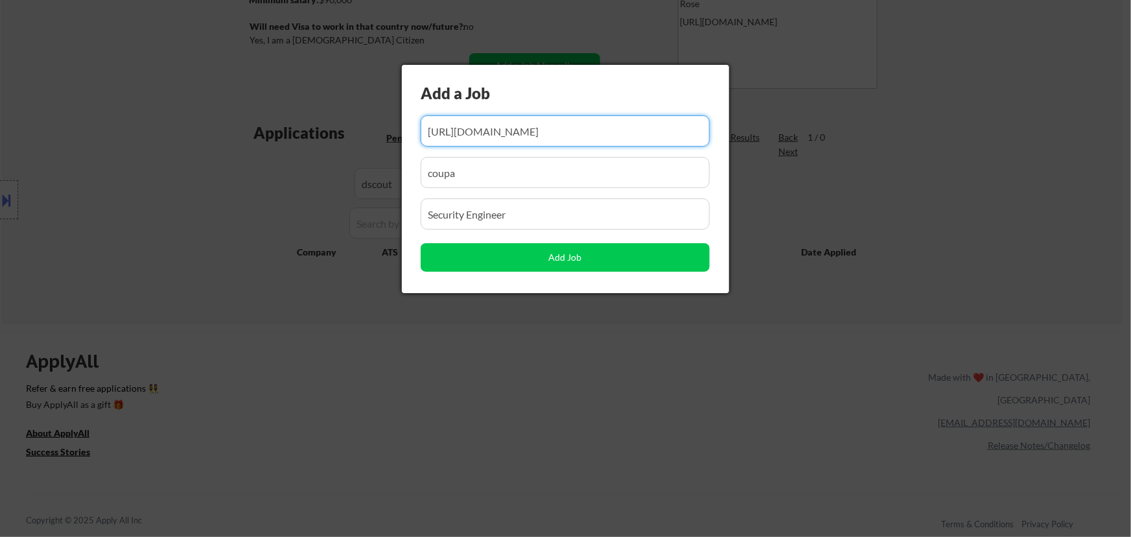
scroll to position [0, 40]
drag, startPoint x: 561, startPoint y: 134, endPoint x: 477, endPoint y: 136, distance: 84.3
click at [477, 136] on input "input" at bounding box center [565, 130] width 289 height 31
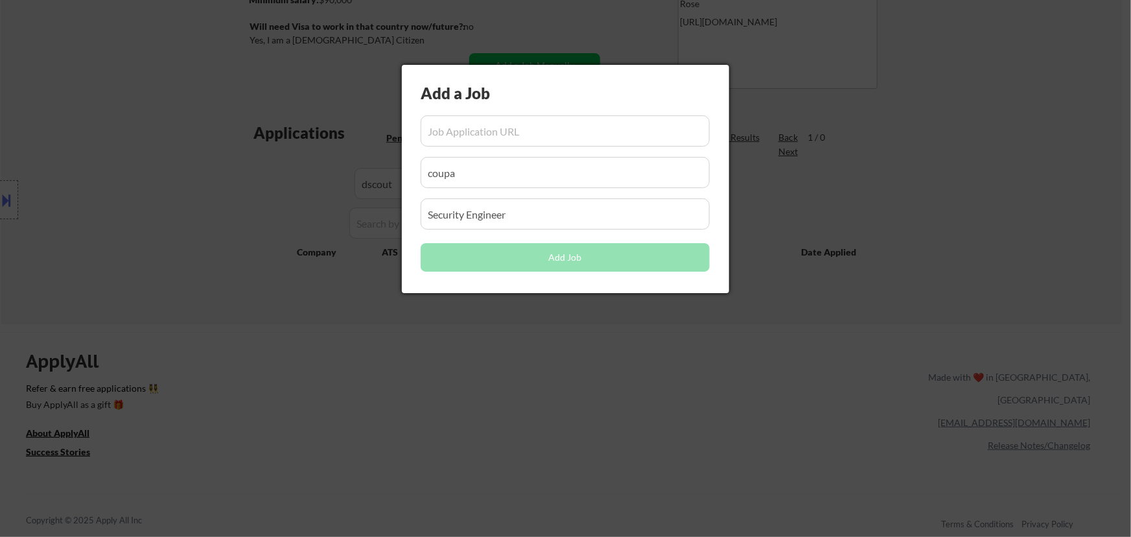
click at [497, 134] on input "input" at bounding box center [565, 130] width 289 height 31
paste input "https://jobs.lever.co/dscout/2373e56f-11d4-493c-bada-f9773f7db753"
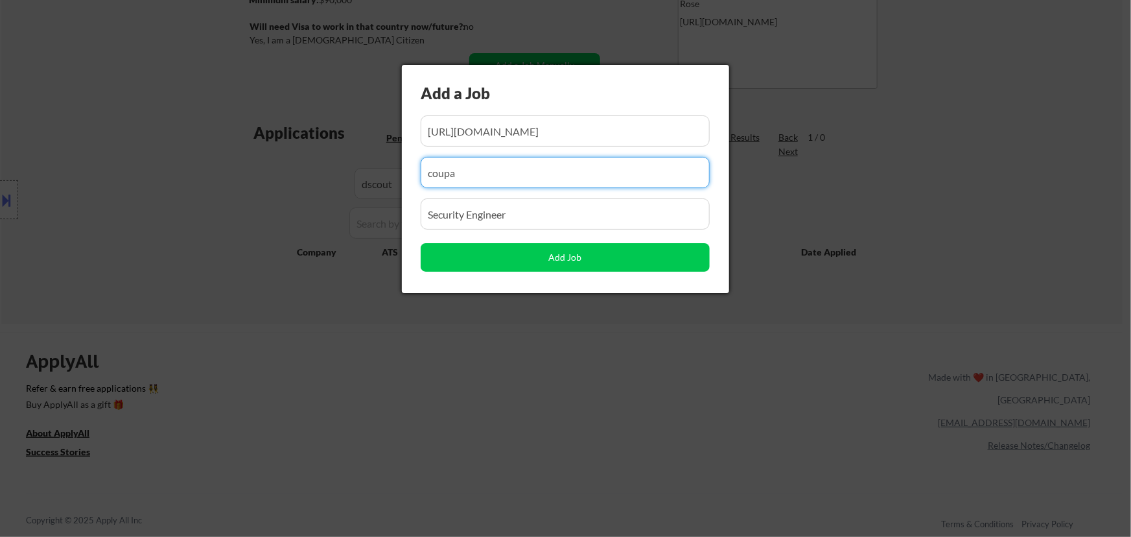
drag, startPoint x: 451, startPoint y: 173, endPoint x: 367, endPoint y: 182, distance: 84.7
click at [368, 183] on body "← Return to /applysquad Mailslurp Inbox Job Search Builder Favor Umeobi User Em…" at bounding box center [565, 33] width 1131 height 537
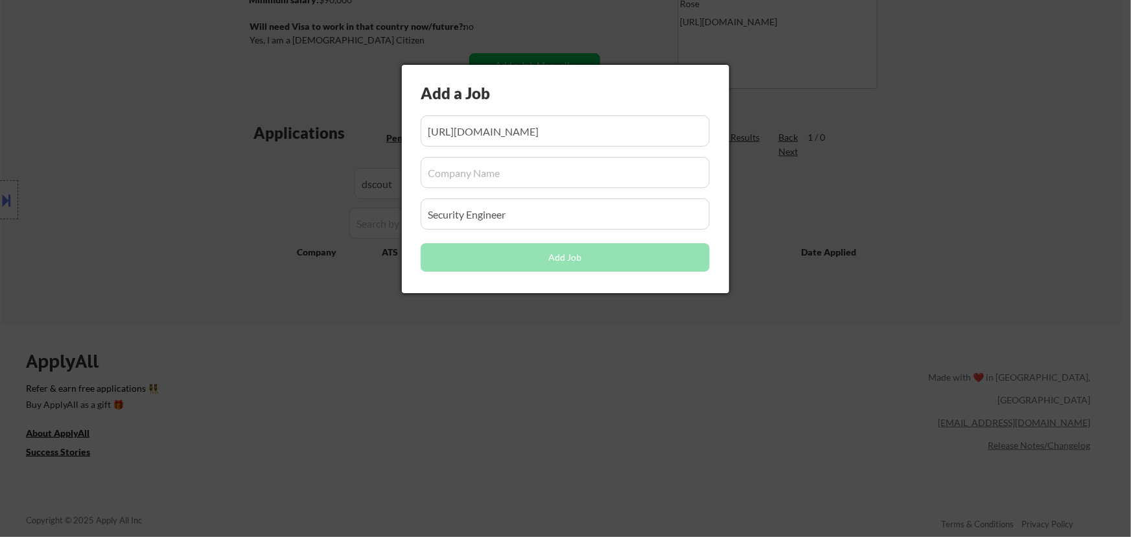
click at [496, 175] on input "input" at bounding box center [565, 172] width 289 height 31
paste input "dscout"
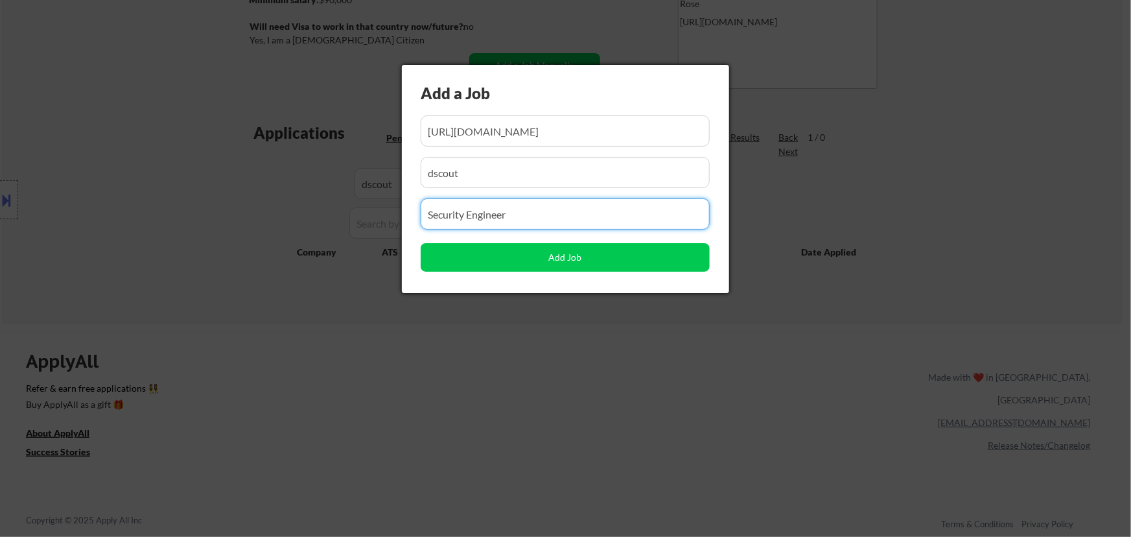
drag, startPoint x: 519, startPoint y: 215, endPoint x: 327, endPoint y: 215, distance: 191.3
click at [327, 215] on body "← Return to /applysquad Mailslurp Inbox Job Search Builder Favor Umeobi User Em…" at bounding box center [565, 33] width 1131 height 537
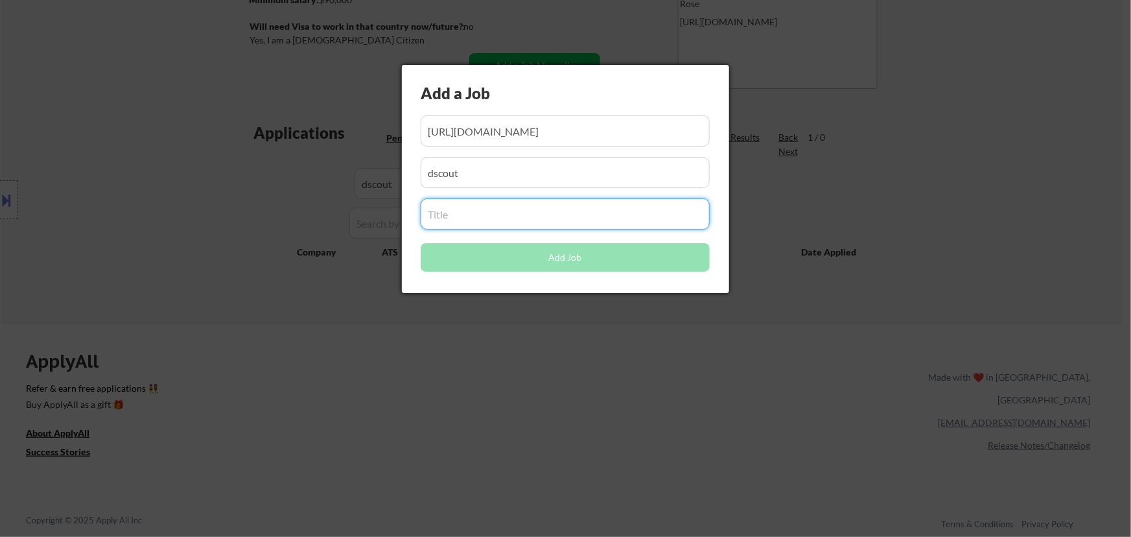
click at [570, 211] on input "input" at bounding box center [565, 213] width 289 height 31
paste input "Cybersecurity Engineer (Remote)"
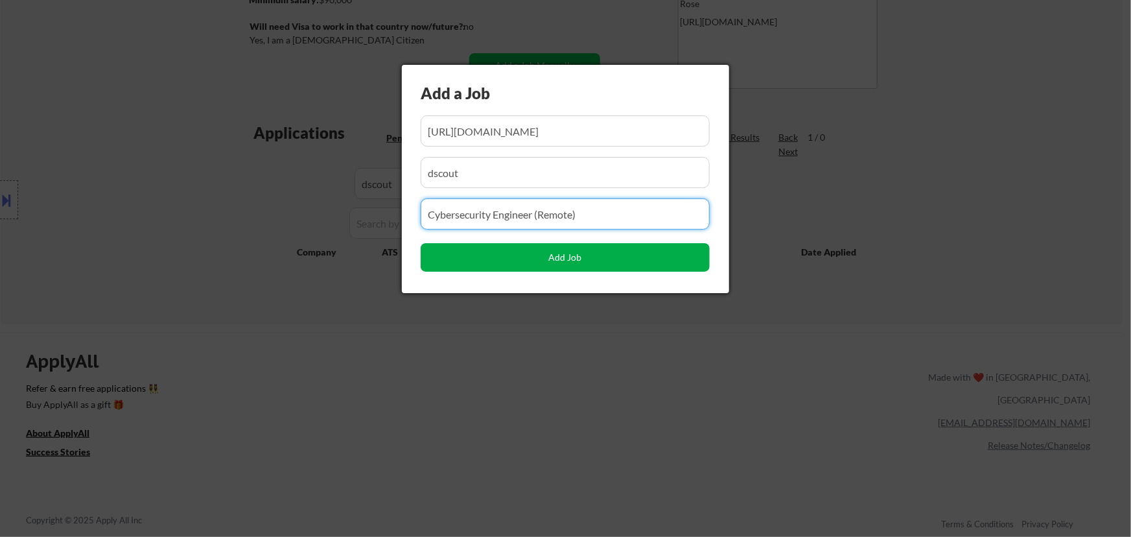
click at [570, 258] on button "Add Job" at bounding box center [565, 257] width 289 height 29
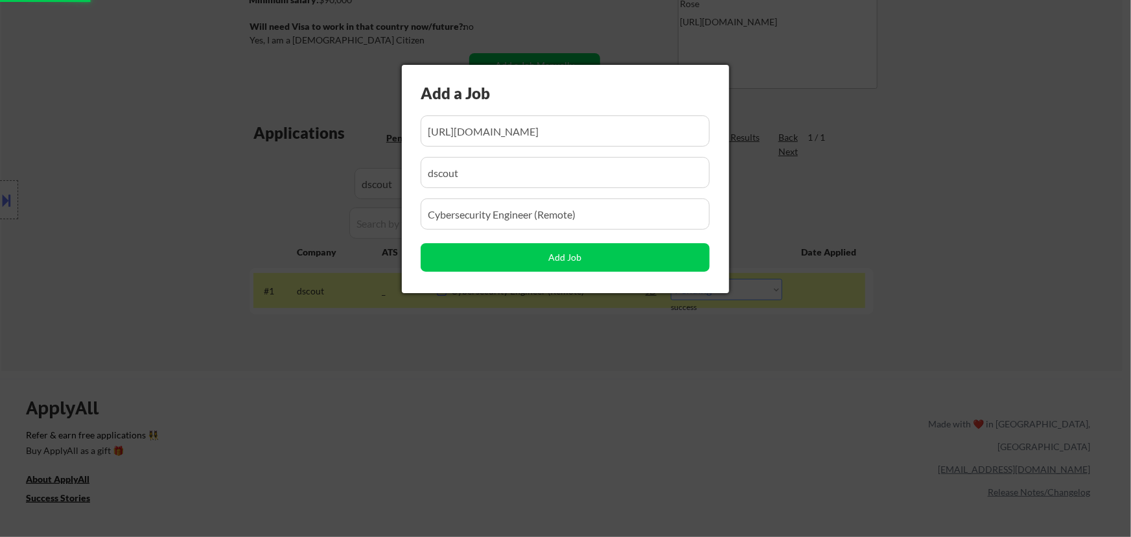
click at [554, 416] on div at bounding box center [565, 268] width 1131 height 537
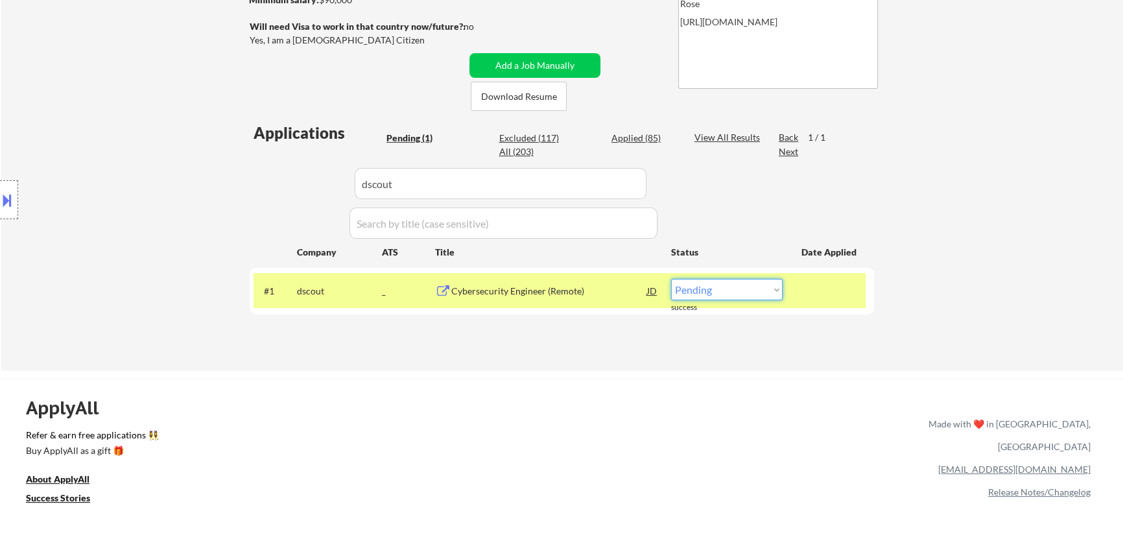
click at [728, 289] on select "Choose an option... Pending Applied Excluded (Questions) Excluded (Expired) Exc…" at bounding box center [727, 289] width 112 height 21
click at [671, 279] on select "Choose an option... Pending Applied Excluded (Questions) Excluded (Expired) Exc…" at bounding box center [727, 289] width 112 height 21
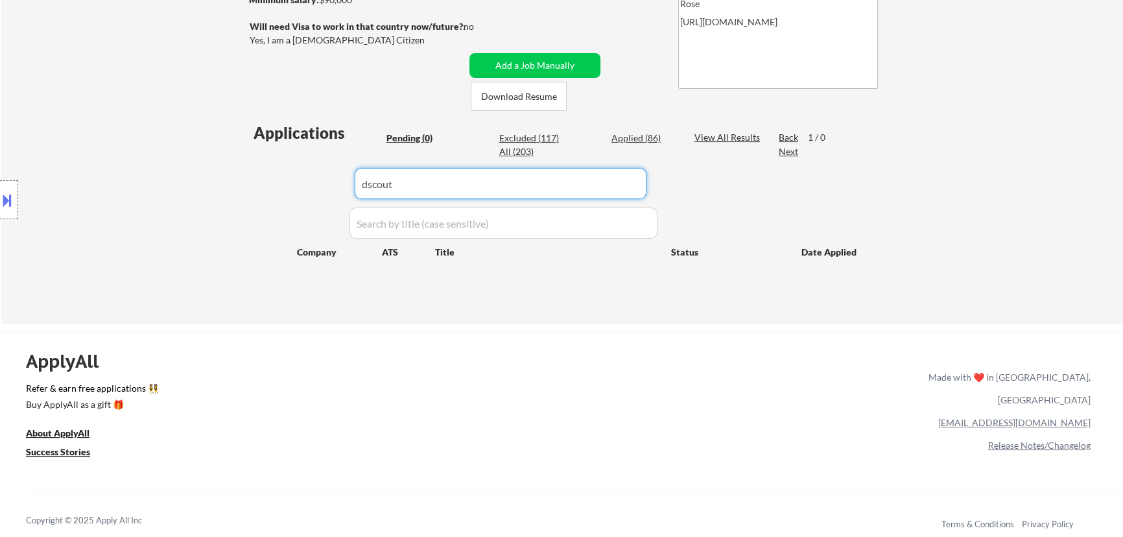
drag, startPoint x: 474, startPoint y: 187, endPoint x: 286, endPoint y: 196, distance: 188.3
click at [286, 196] on div "Applications Pending (0) Excluded (117) Applied (86) All (203) View All Results…" at bounding box center [562, 211] width 624 height 178
paste input "/recruiting.paylocity.com"
click at [366, 182] on input "input" at bounding box center [501, 183] width 292 height 31
click at [635, 137] on div "Applied (86)" at bounding box center [643, 138] width 65 height 13
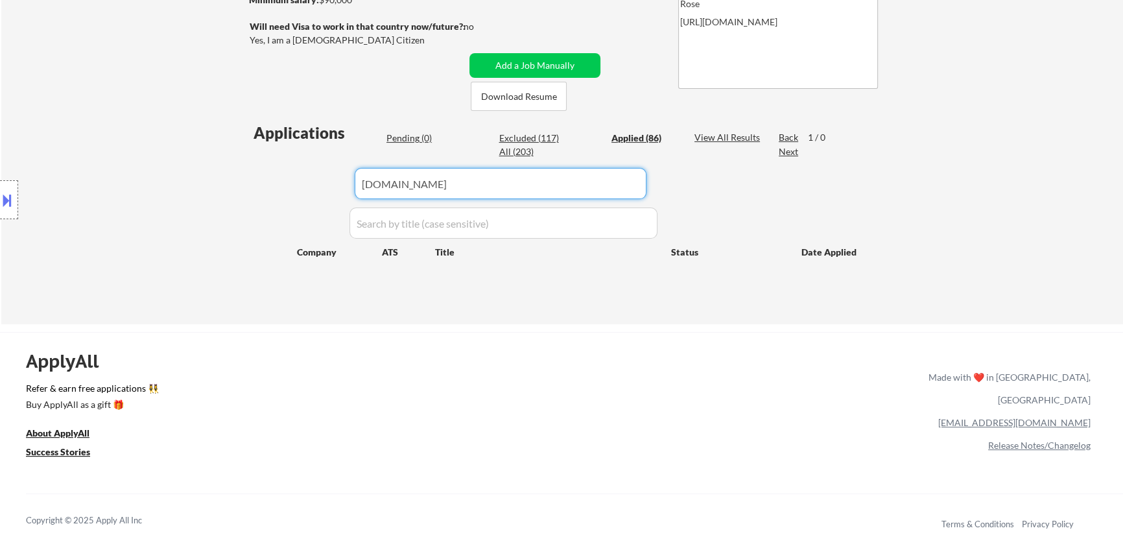
drag, startPoint x: 539, startPoint y: 179, endPoint x: 292, endPoint y: 195, distance: 247.5
click at [292, 195] on div "Applications Pending (0) Excluded (117) Applied (86) All (203) View All Results…" at bounding box center [562, 211] width 624 height 178
paste input "bluewaterthinking"
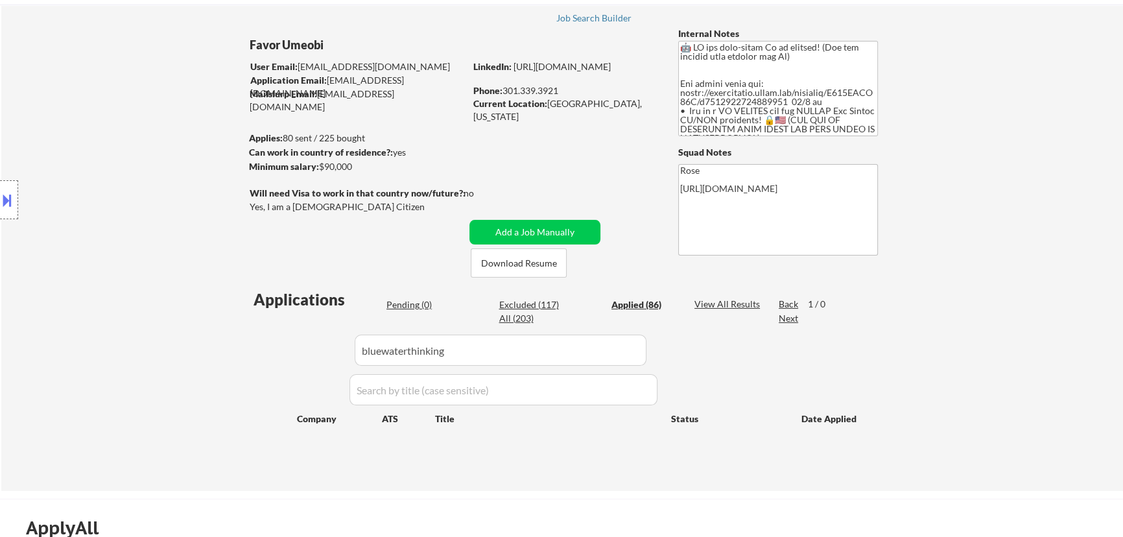
scroll to position [58, 0]
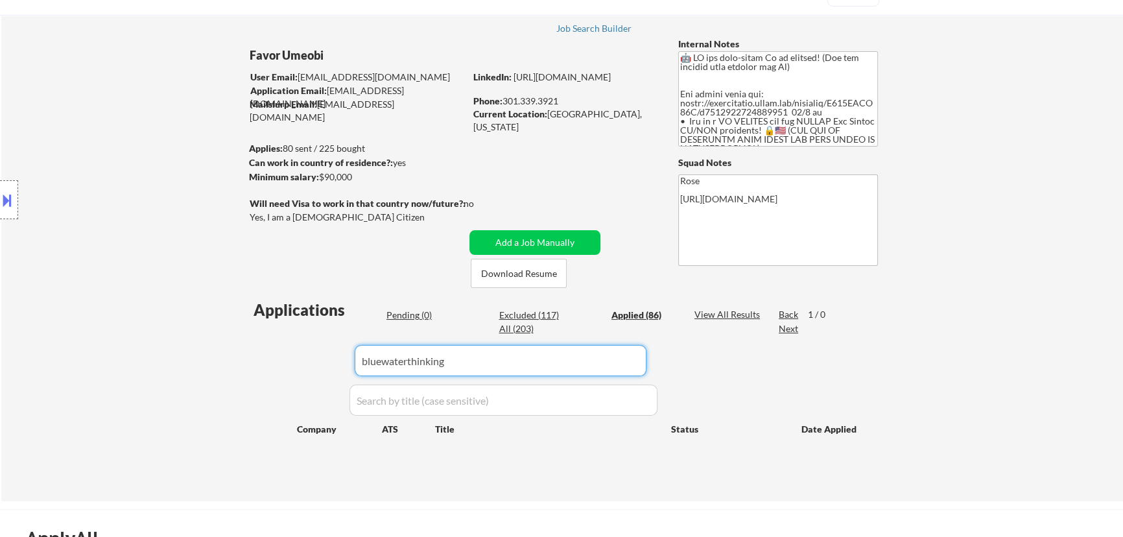
drag, startPoint x: 370, startPoint y: 364, endPoint x: 53, endPoint y: 369, distance: 317.1
click at [53, 369] on div "← Return to /applysquad Mailslurp Inbox Job Search Builder Favor Umeobi User Em…" at bounding box center [562, 248] width 1122 height 508
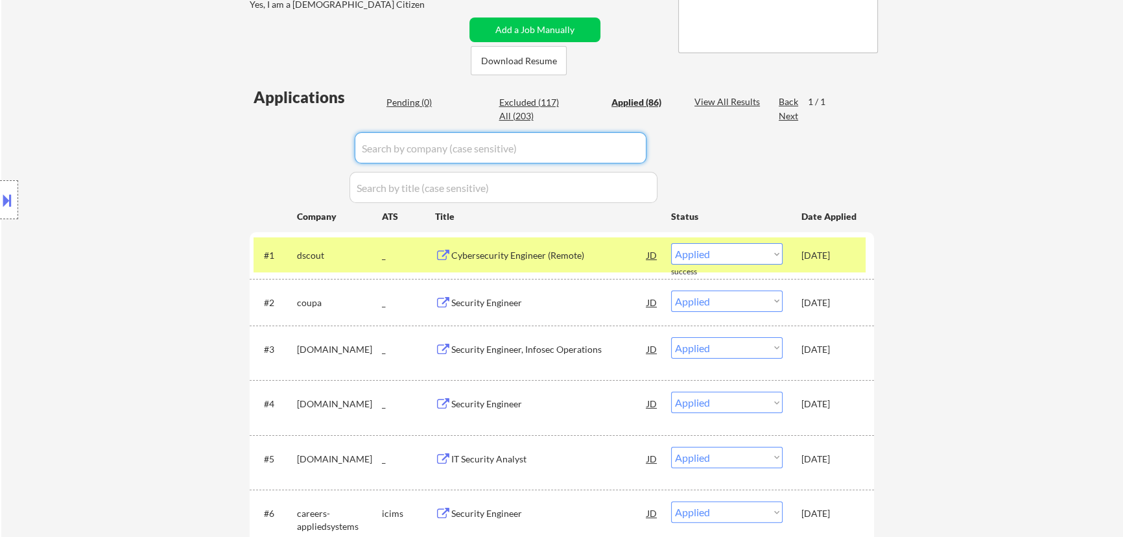
scroll to position [176, 0]
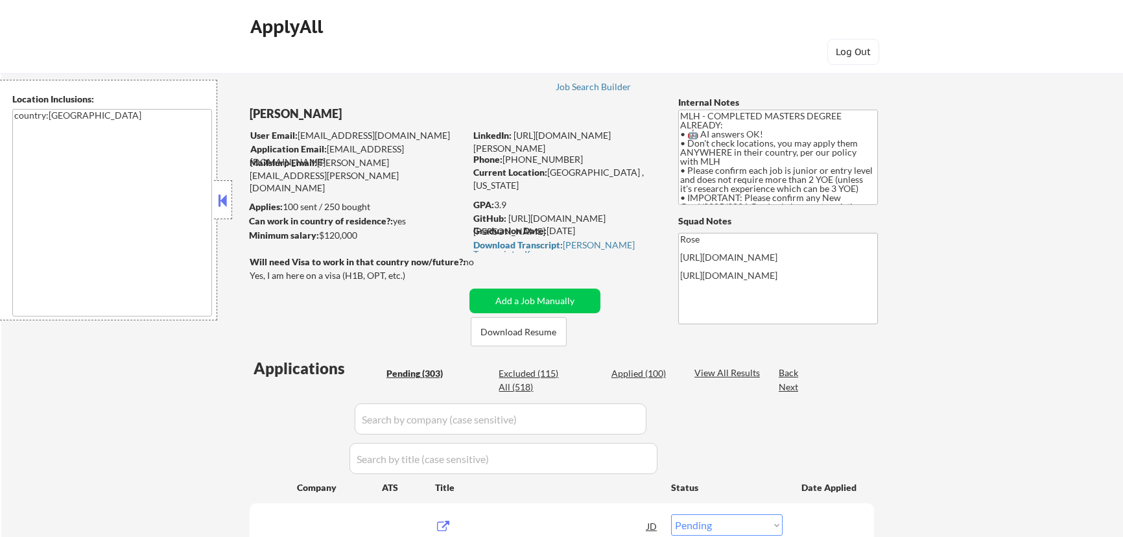
select select ""pending""
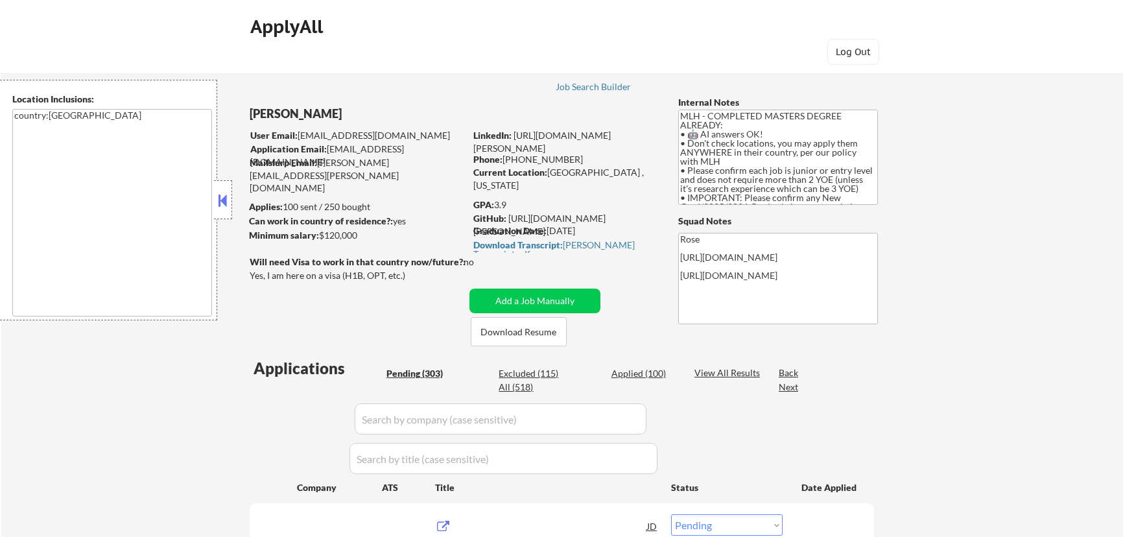
select select ""pending""
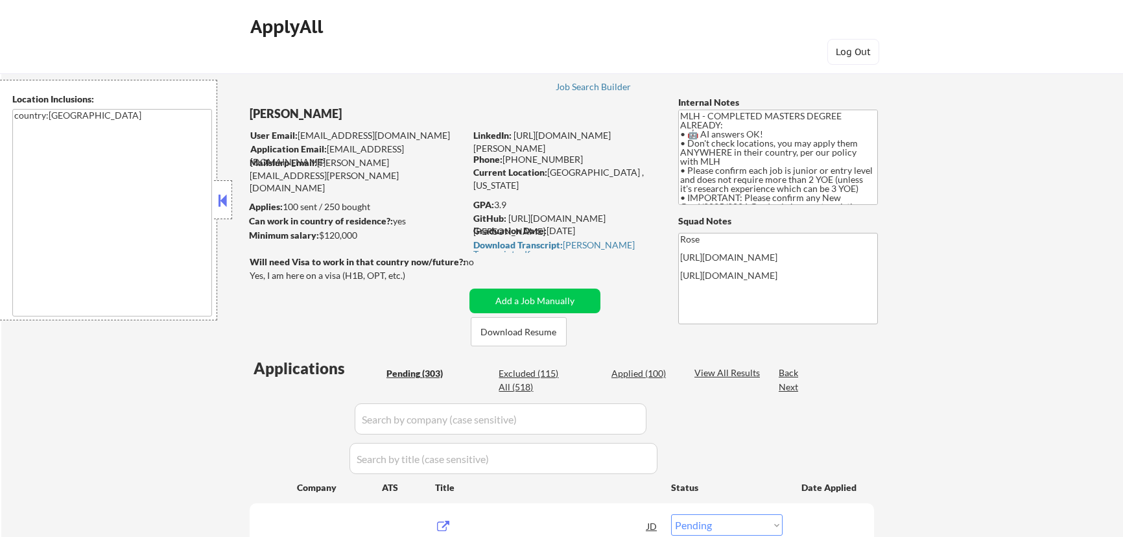
select select ""pending""
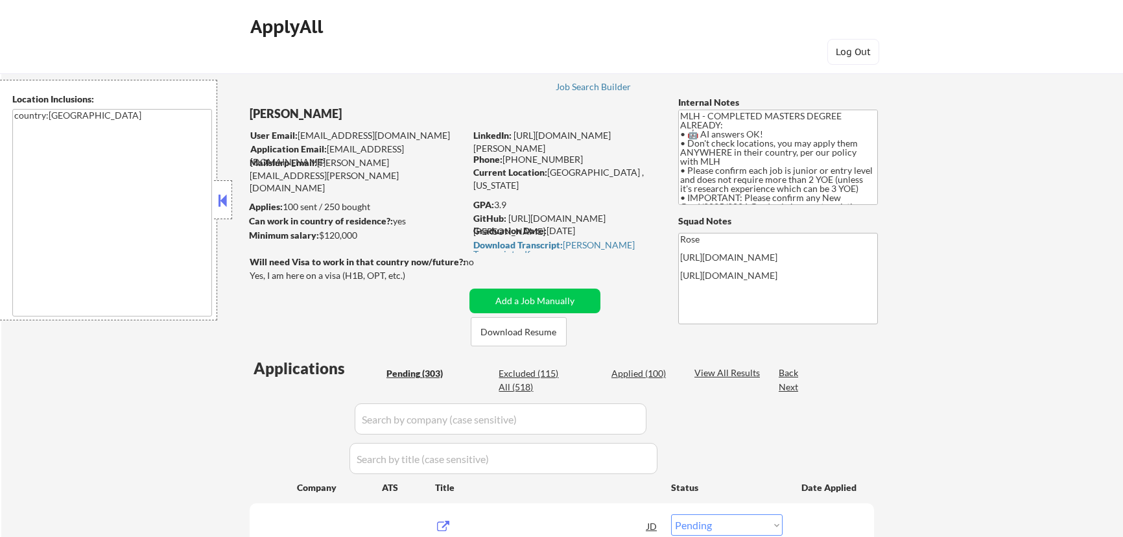
select select ""pending""
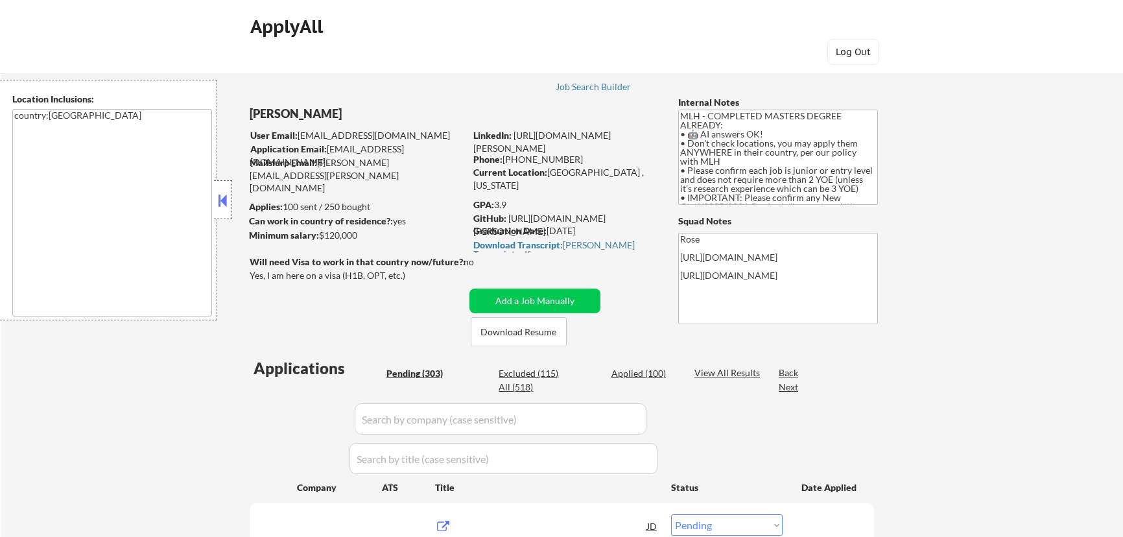
select select ""pending""
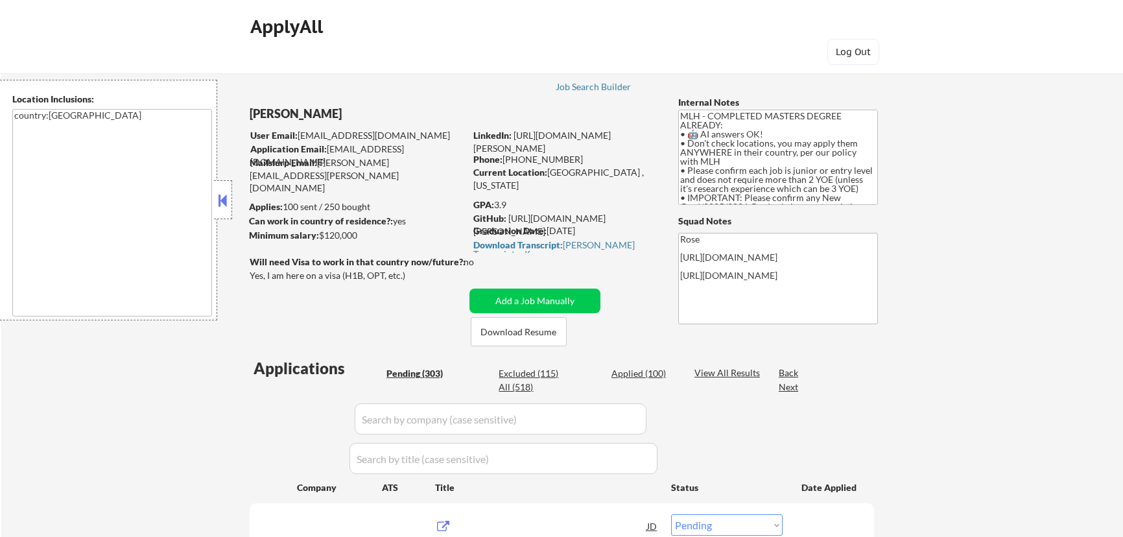
select select ""pending""
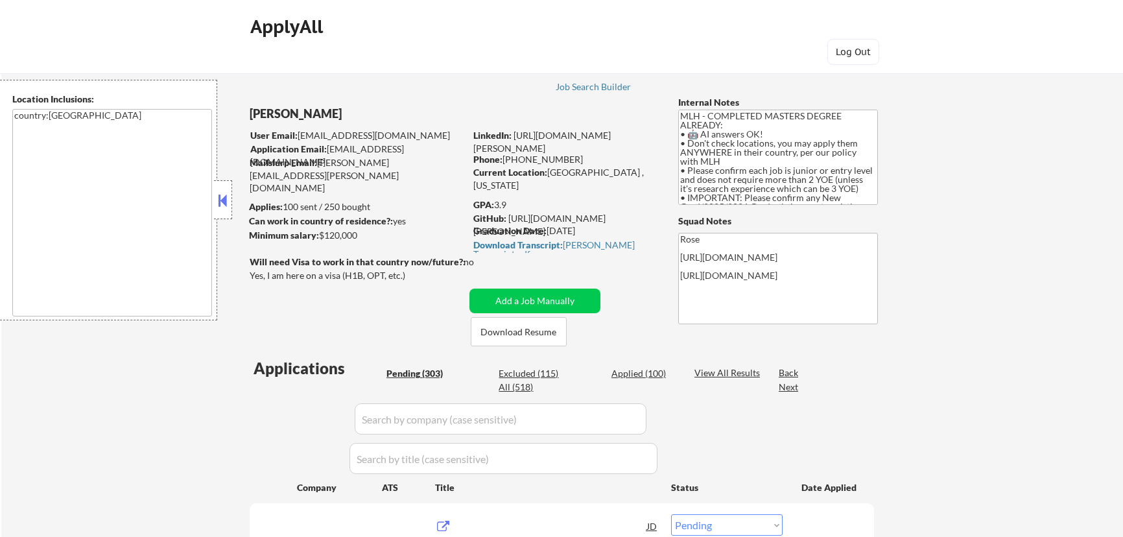
select select ""pending""
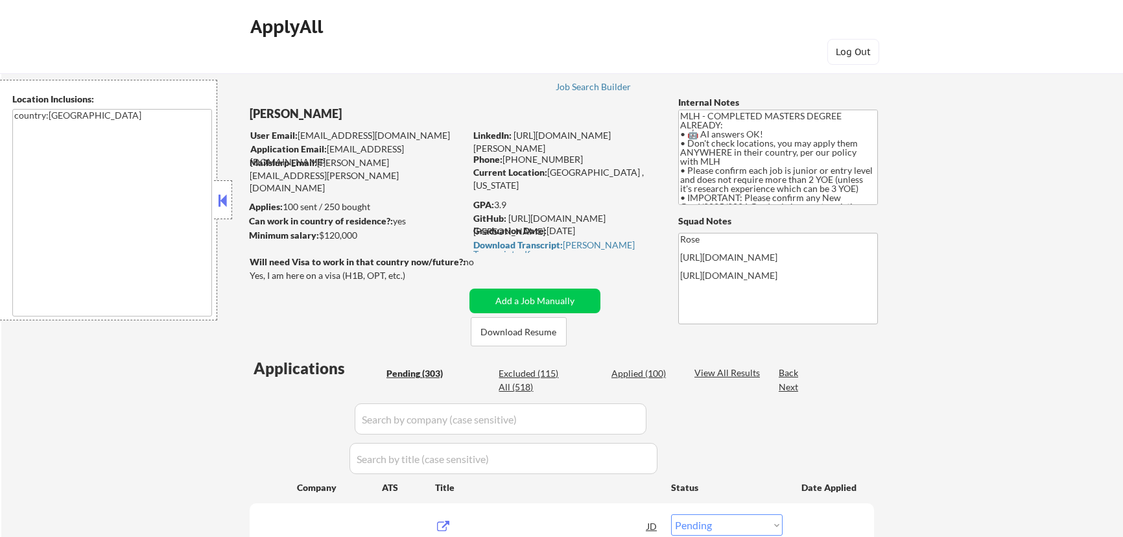
select select ""pending""
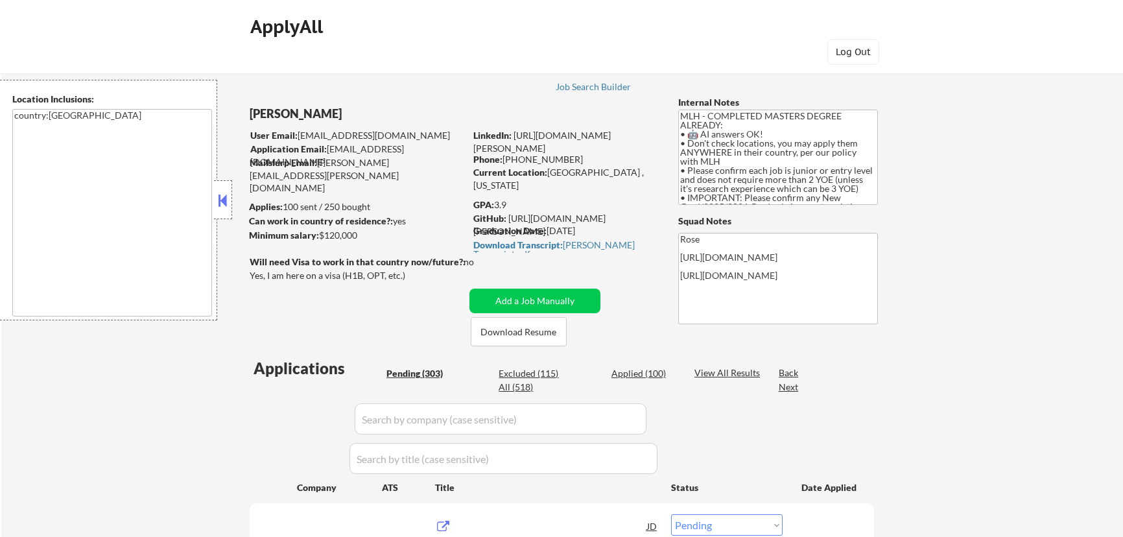
select select ""pending""
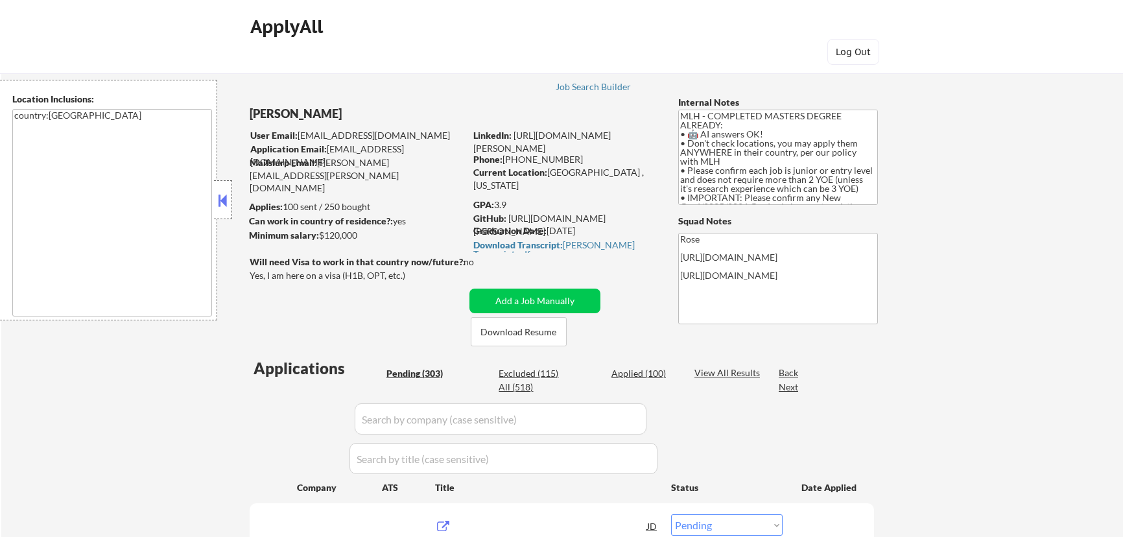
select select ""pending""
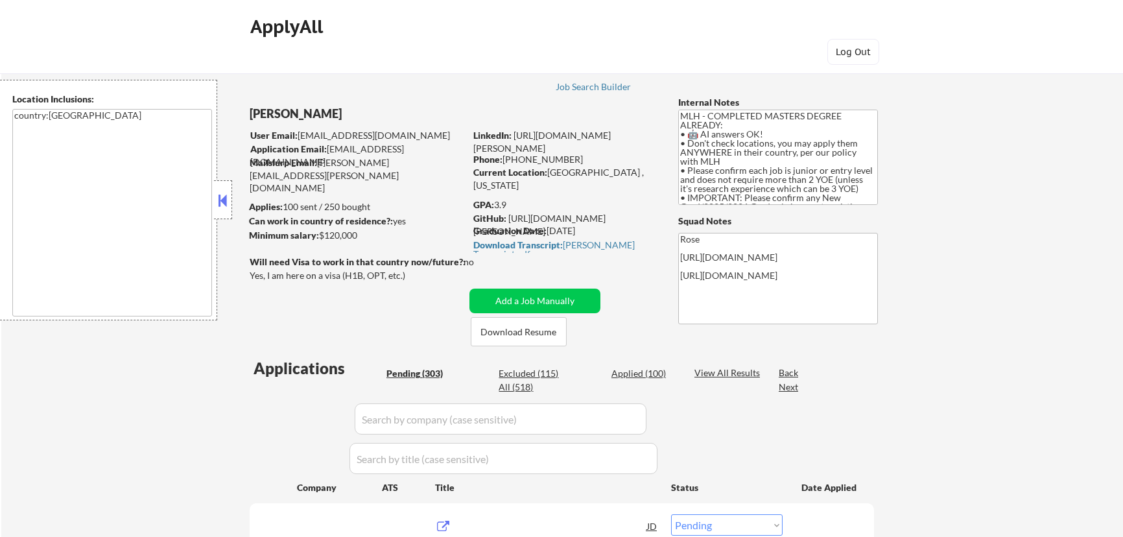
select select ""pending""
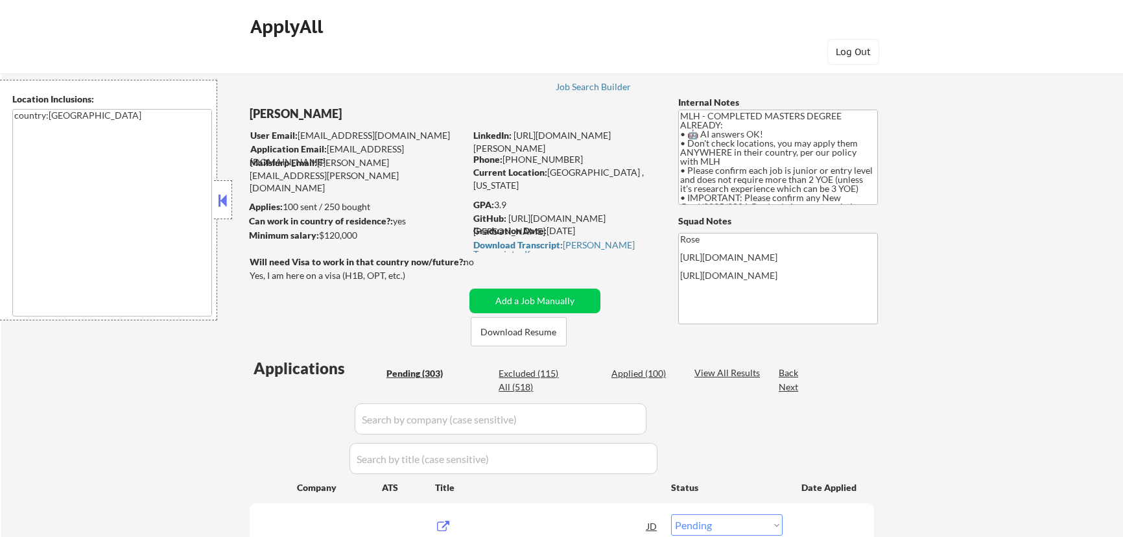
select select ""pending""
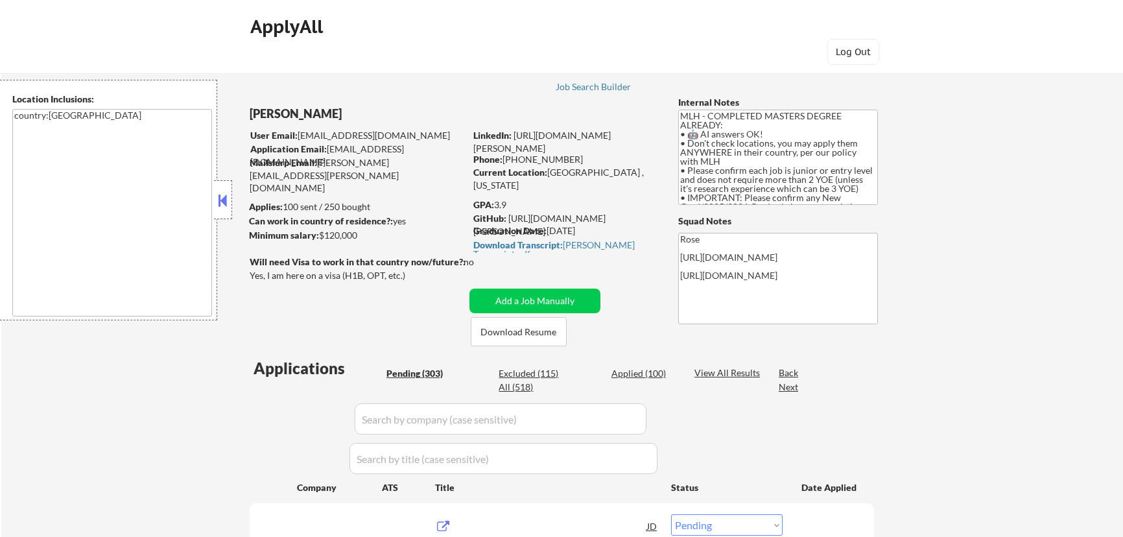
select select ""pending""
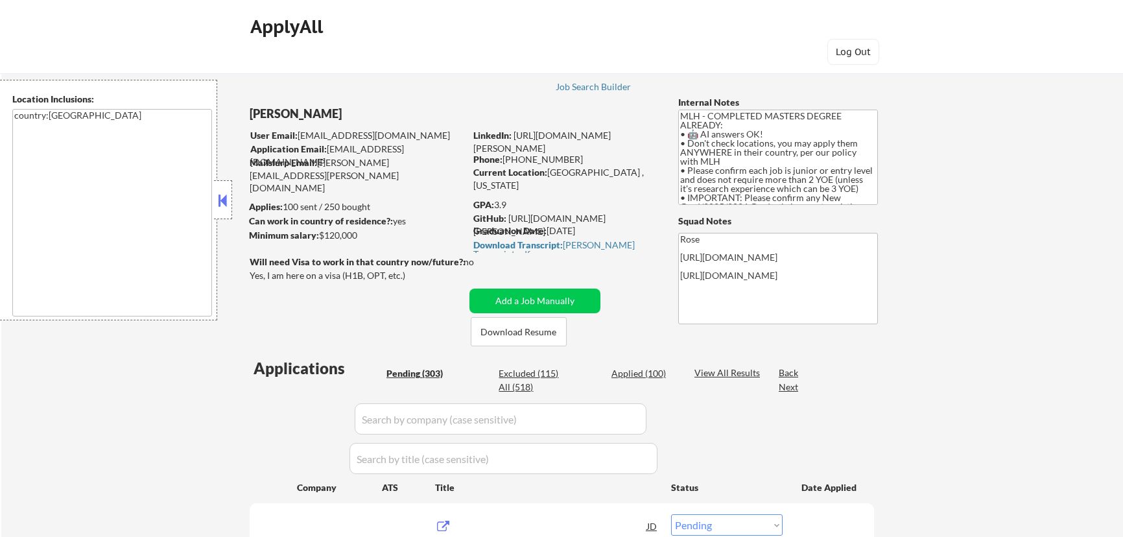
select select ""pending""
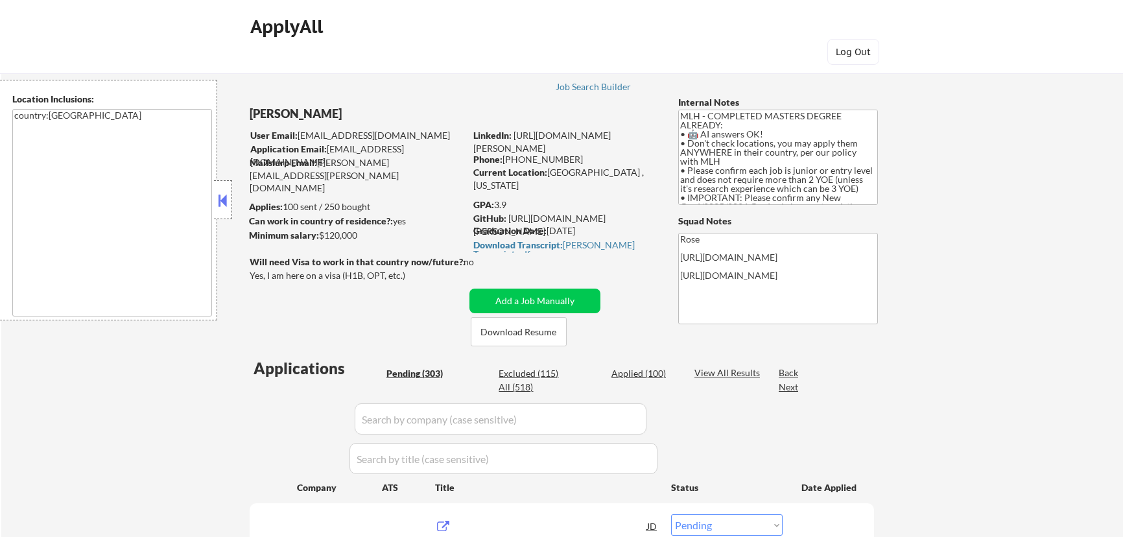
select select ""pending""
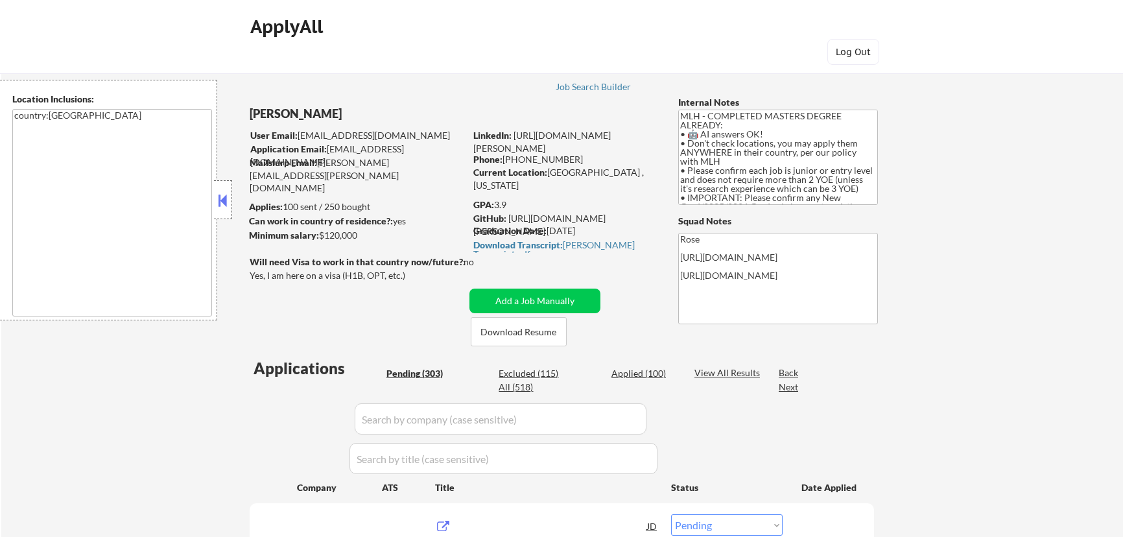
select select ""pending""
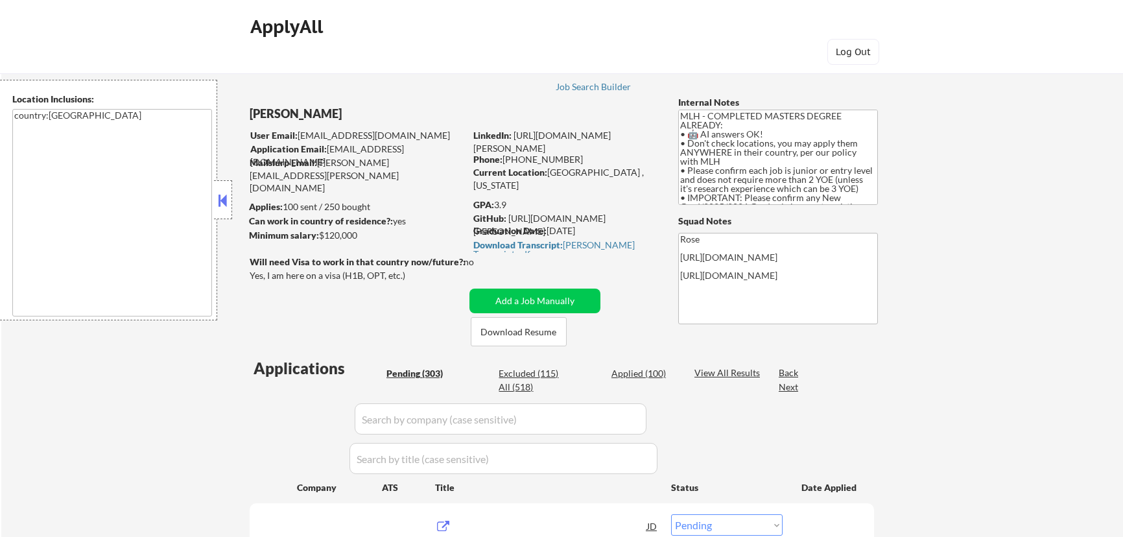
select select ""pending""
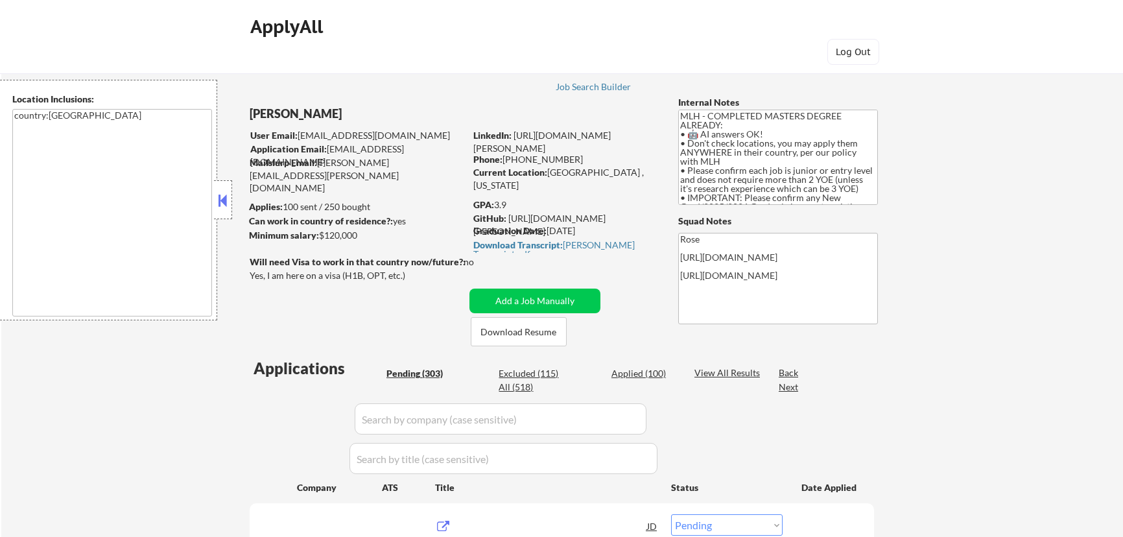
select select ""pending""
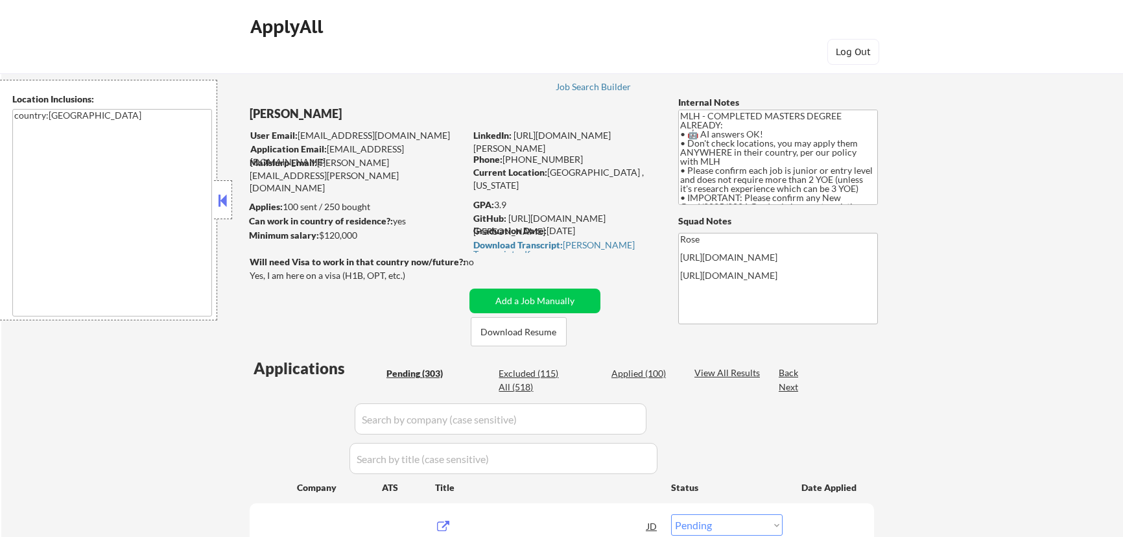
select select ""pending""
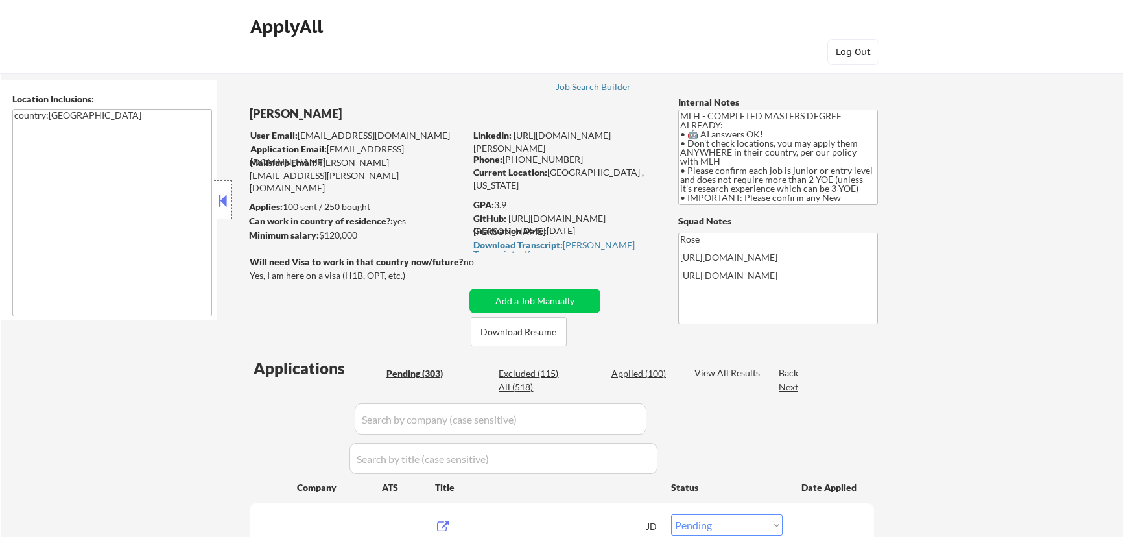
select select ""pending""
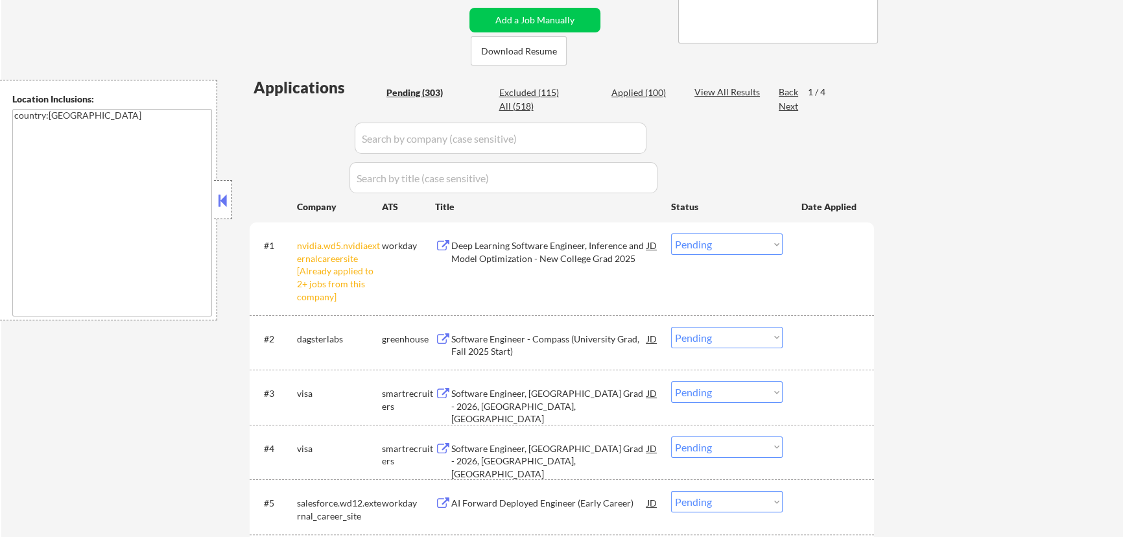
scroll to position [294, 0]
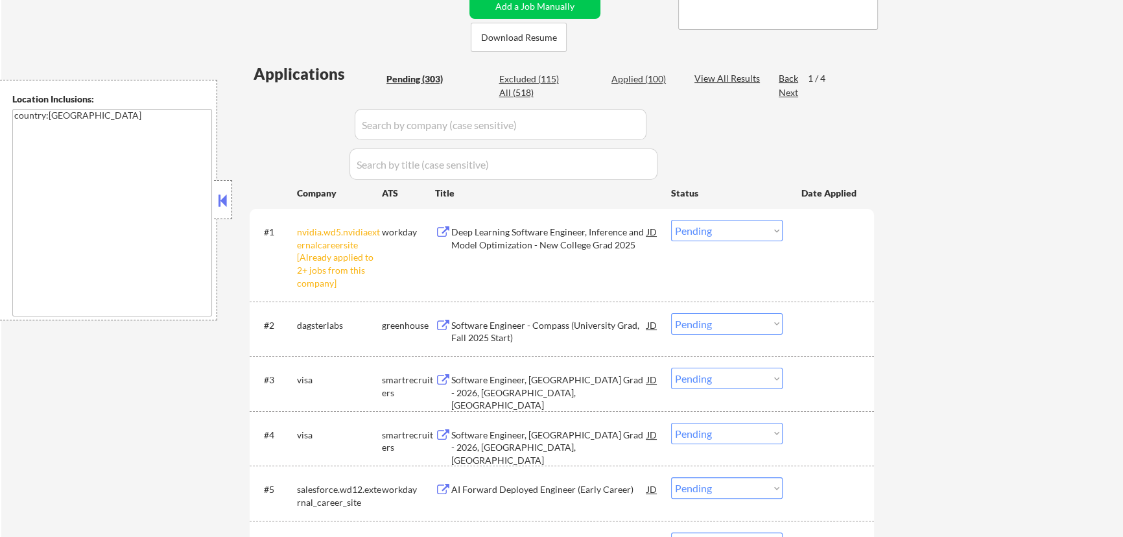
click at [751, 226] on select "Choose an option... Pending Applied Excluded (Questions) Excluded (Expired) Exc…" at bounding box center [727, 230] width 112 height 21
click at [671, 220] on select "Choose an option... Pending Applied Excluded (Questions) Excluded (Expired) Exc…" at bounding box center [727, 230] width 112 height 21
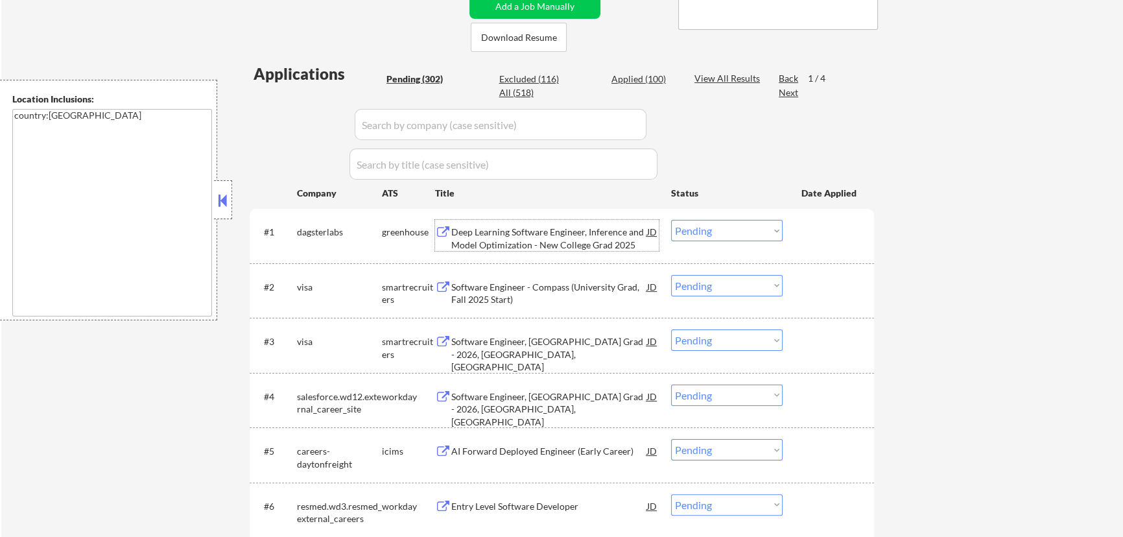
click at [547, 233] on div "Deep Learning Software Engineer, Inference and Model Optimization - New College…" at bounding box center [549, 238] width 196 height 25
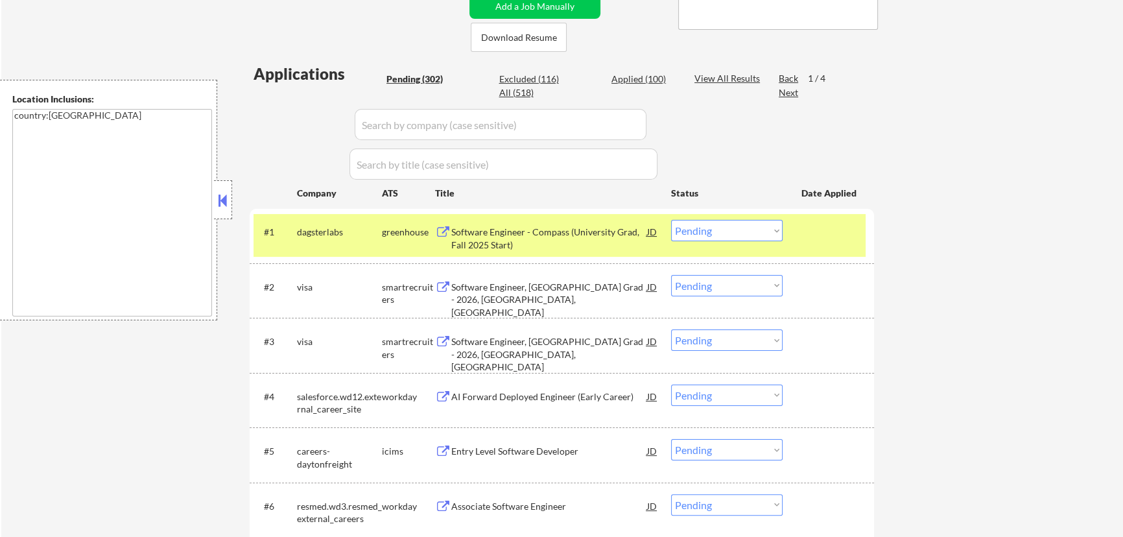
click at [218, 198] on button at bounding box center [223, 200] width 14 height 19
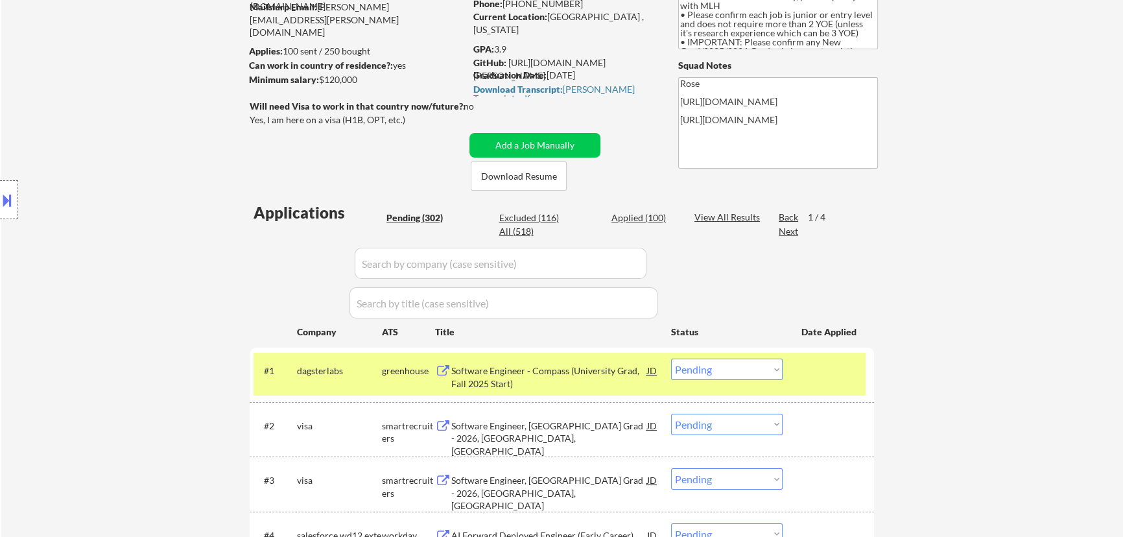
scroll to position [176, 0]
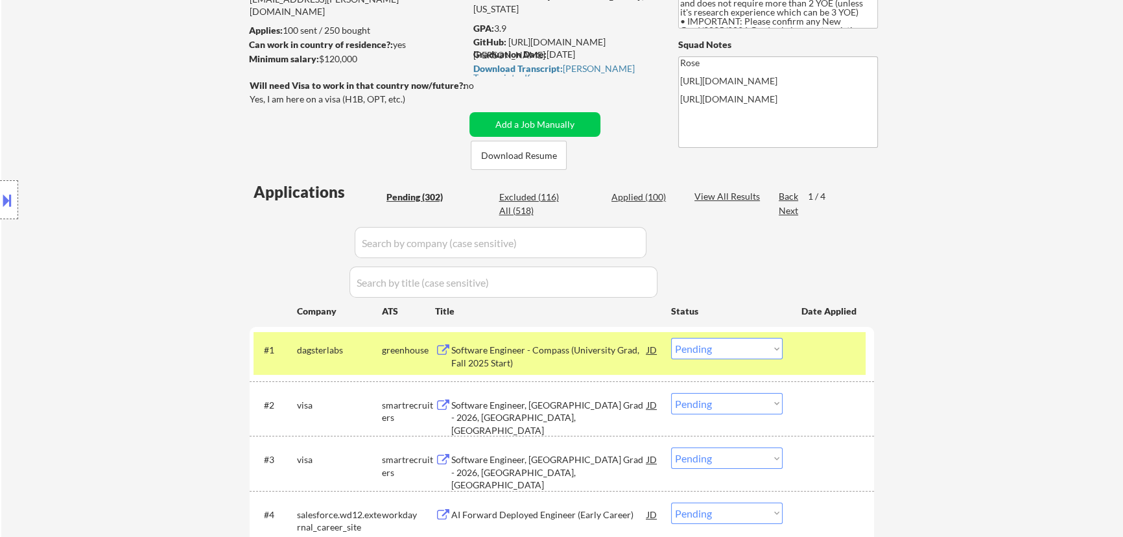
click at [770, 346] on select "Choose an option... Pending Applied Excluded (Questions) Excluded (Expired) Exc…" at bounding box center [727, 348] width 112 height 21
click at [671, 338] on select "Choose an option... Pending Applied Excluded (Questions) Excluded (Expired) Exc…" at bounding box center [727, 348] width 112 height 21
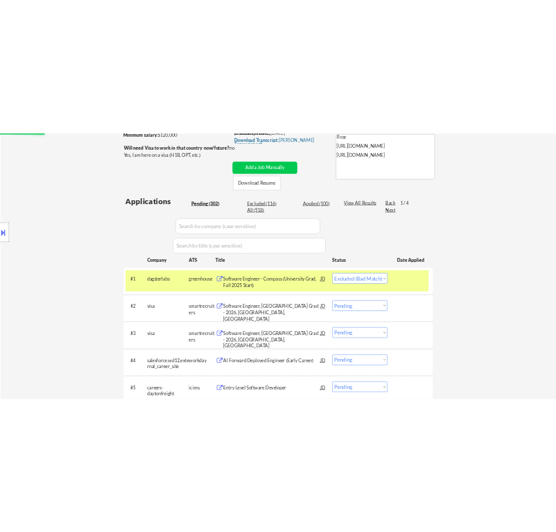
scroll to position [294, 0]
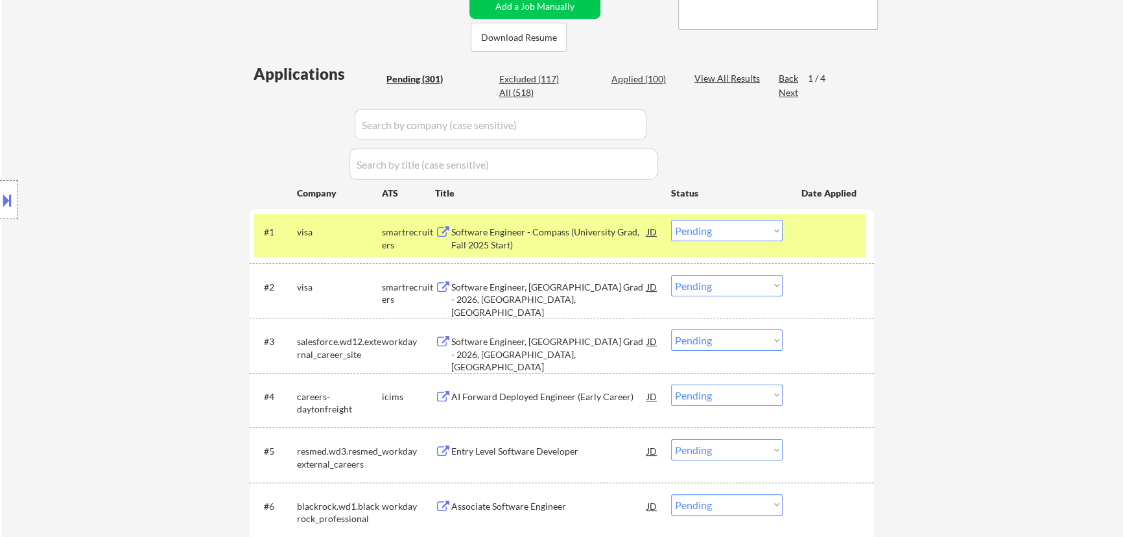
click at [580, 237] on div "Software Engineer - Compass (University Grad, Fall 2025 Start)" at bounding box center [549, 238] width 196 height 25
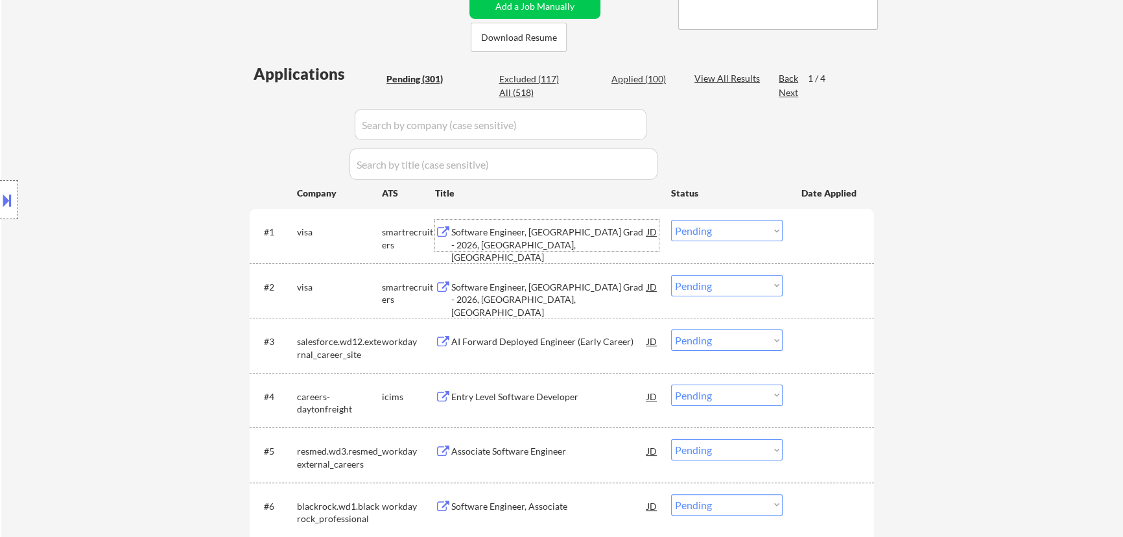
drag, startPoint x: 762, startPoint y: 227, endPoint x: 768, endPoint y: 238, distance: 12.5
click at [762, 227] on select "Choose an option... Pending Applied Excluded (Questions) Excluded (Expired) Exc…" at bounding box center [727, 230] width 112 height 21
click at [671, 220] on select "Choose an option... Pending Applied Excluded (Questions) Excluded (Expired) Exc…" at bounding box center [727, 230] width 112 height 21
click at [759, 230] on select "Choose an option... Pending Applied Excluded (Questions) Excluded (Expired) Exc…" at bounding box center [727, 230] width 112 height 21
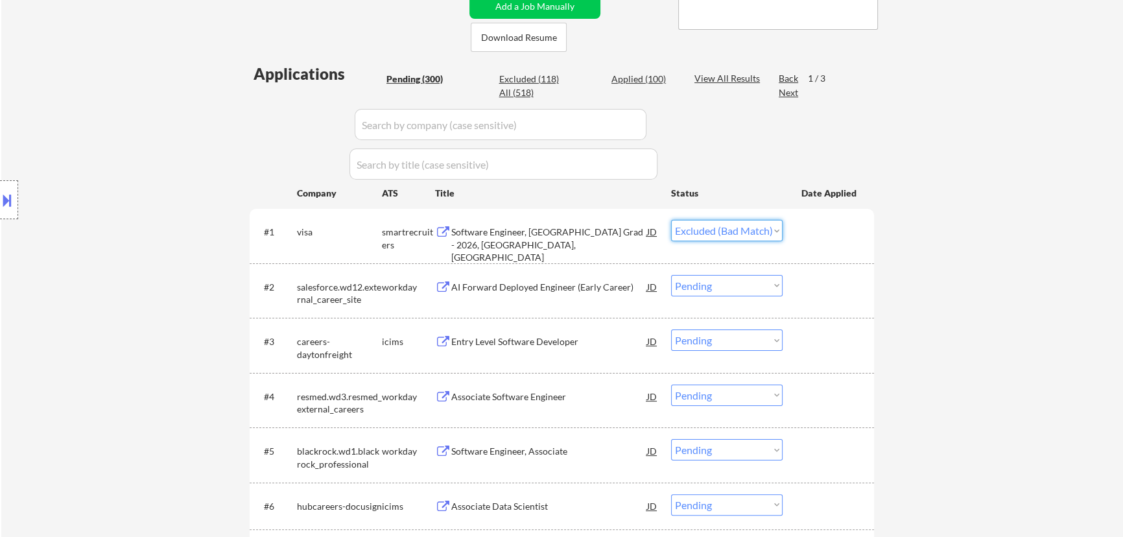
click at [671, 220] on select "Choose an option... Pending Applied Excluded (Questions) Excluded (Expired) Exc…" at bounding box center [727, 230] width 112 height 21
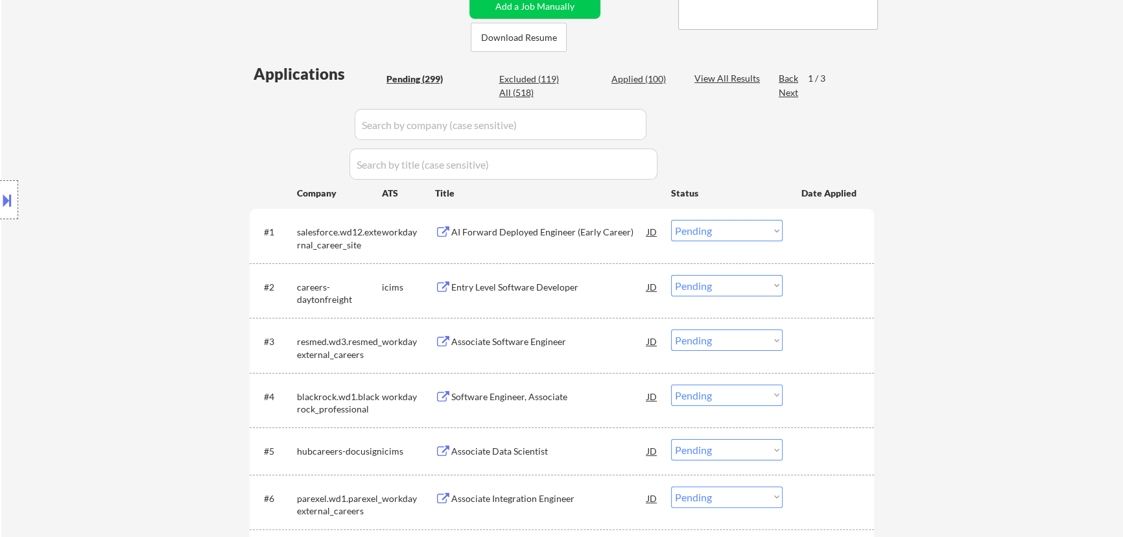
click at [553, 235] on div "AI Forward Deployed Engineer (Early Career)" at bounding box center [549, 232] width 196 height 13
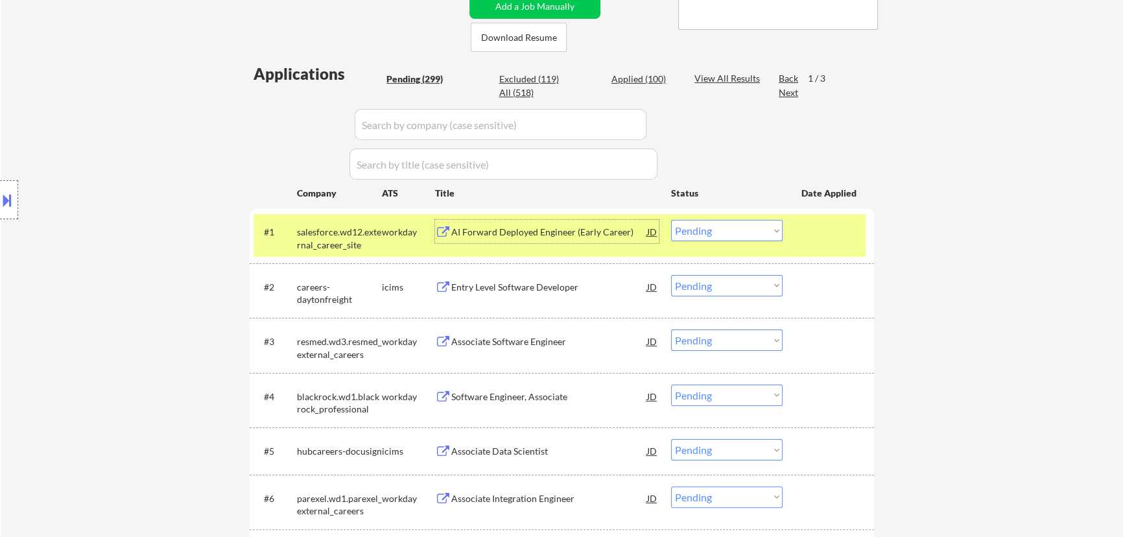
click at [753, 230] on select "Choose an option... Pending Applied Excluded (Questions) Excluded (Expired) Exc…" at bounding box center [727, 230] width 112 height 21
click at [671, 220] on select "Choose an option... Pending Applied Excluded (Questions) Excluded (Expired) Exc…" at bounding box center [727, 230] width 112 height 21
select select ""pending""
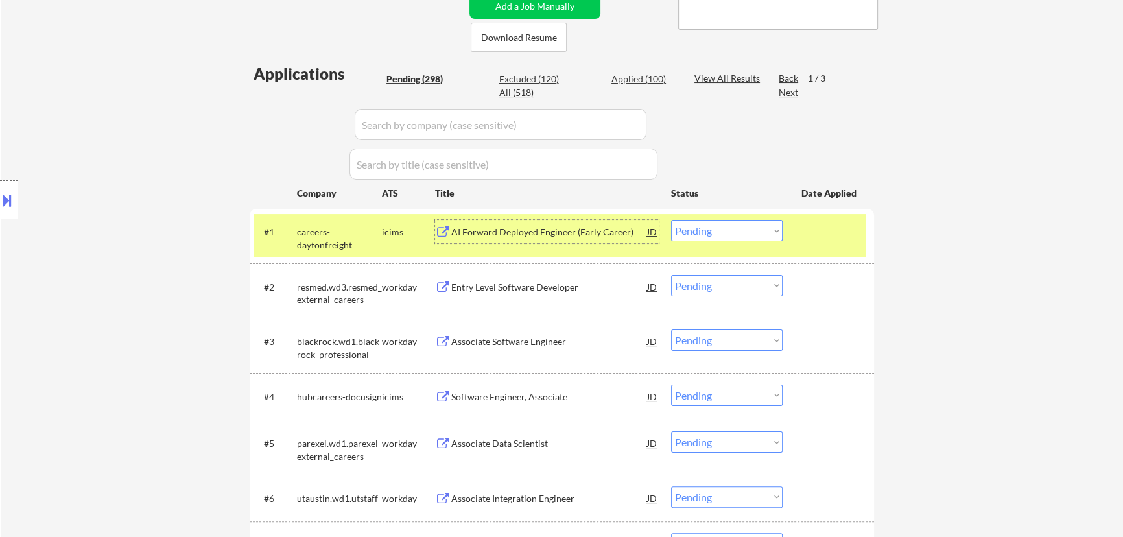
click at [561, 228] on div "AI Forward Deployed Engineer (Early Career)" at bounding box center [549, 232] width 196 height 13
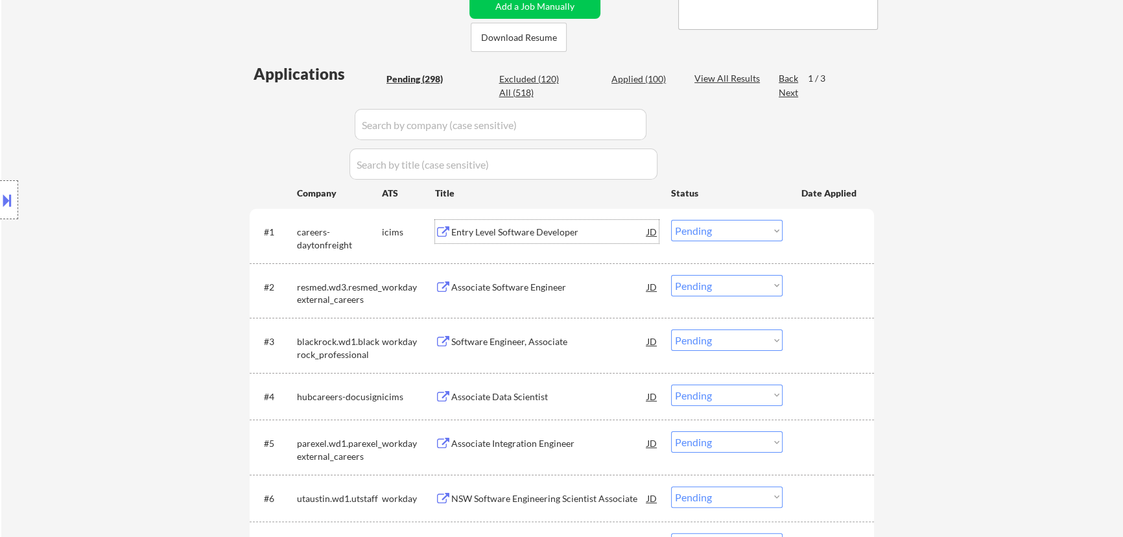
select select ""pending""
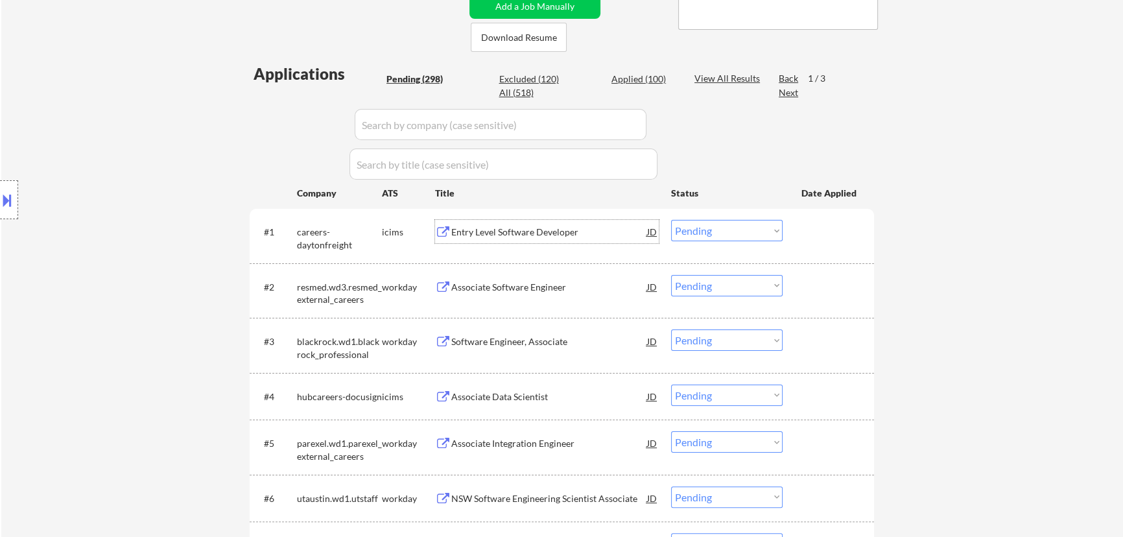
select select ""pending""
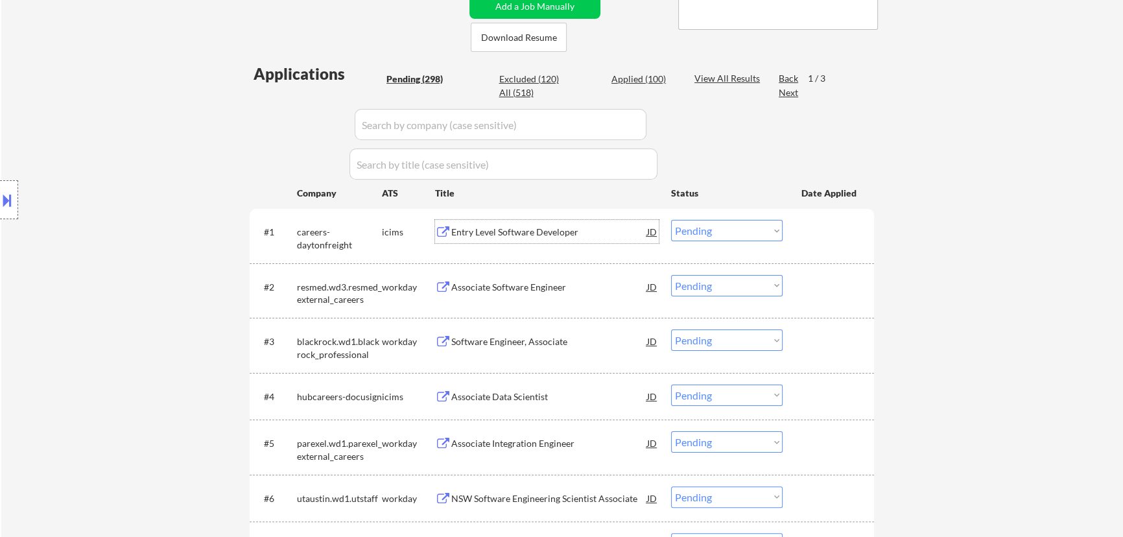
select select ""pending""
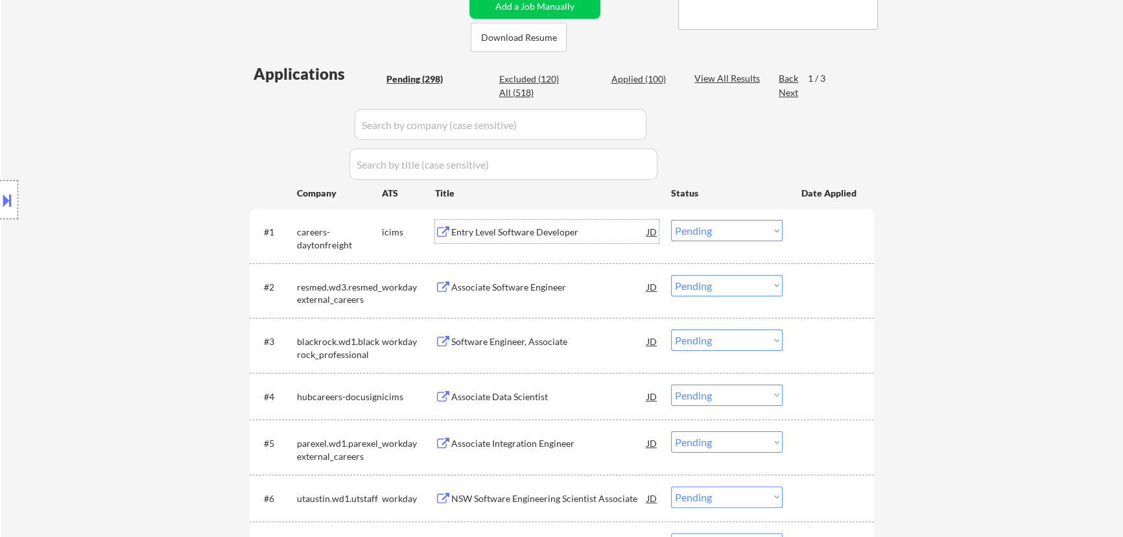
select select ""pending""
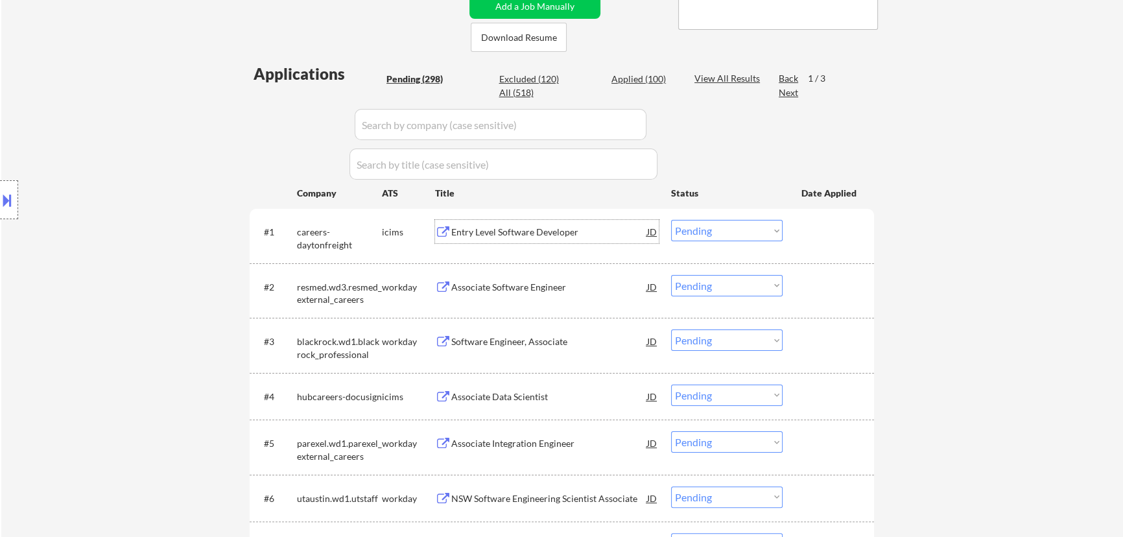
select select ""pending""
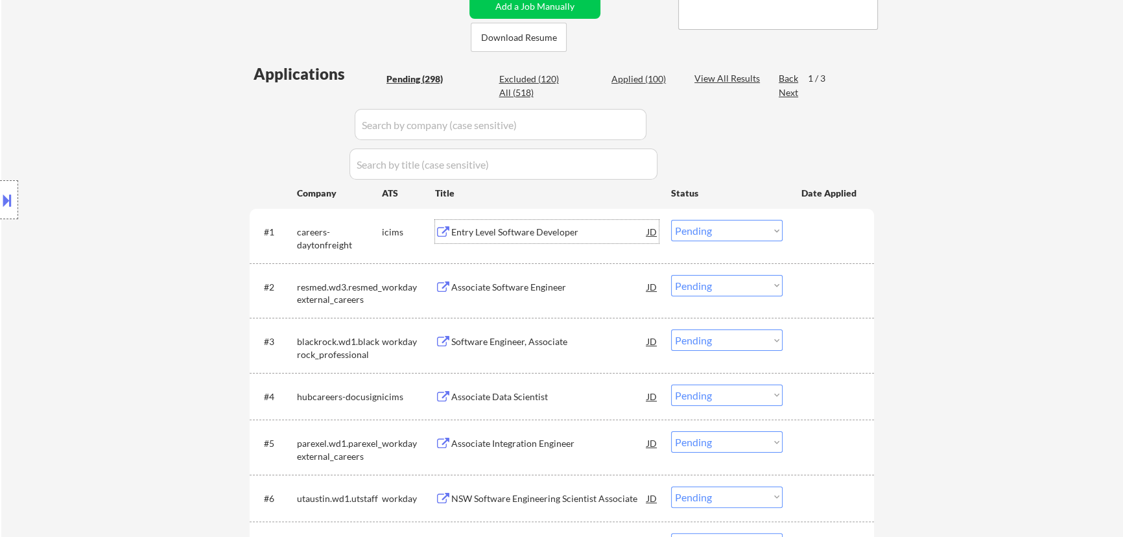
select select ""pending""
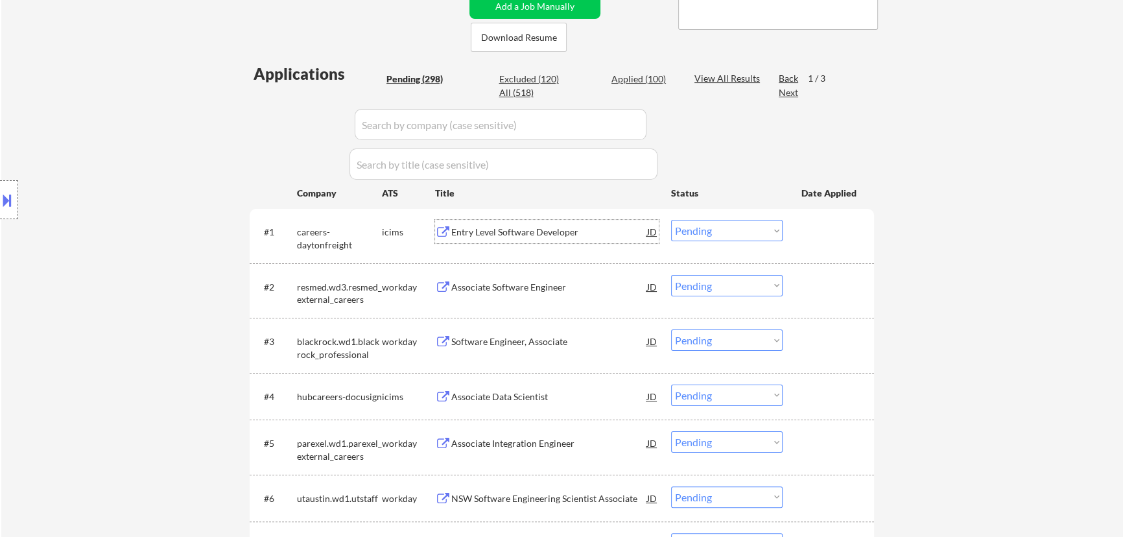
select select ""pending""
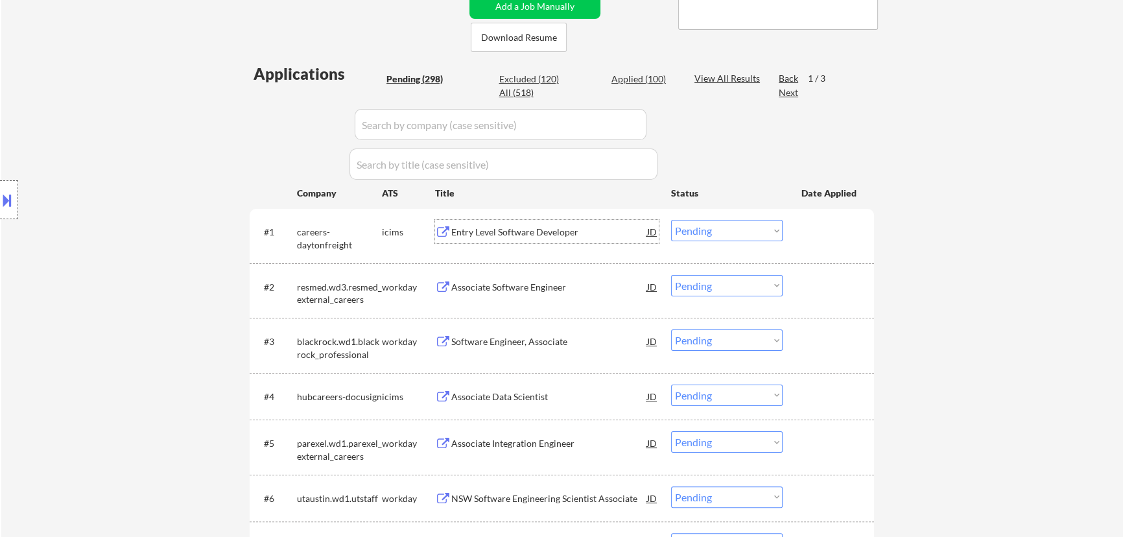
select select ""pending""
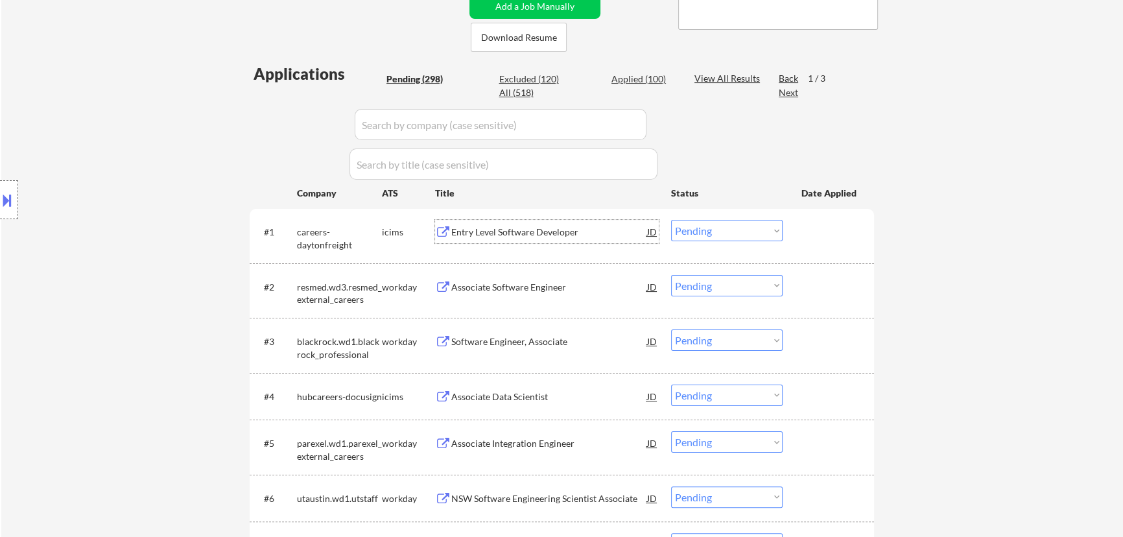
select select ""pending""
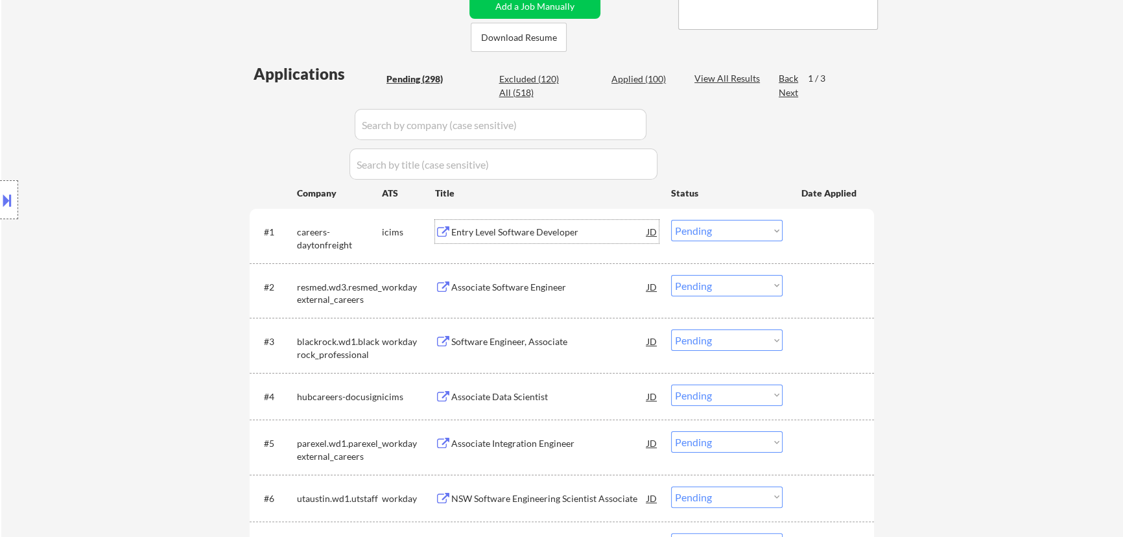
select select ""pending""
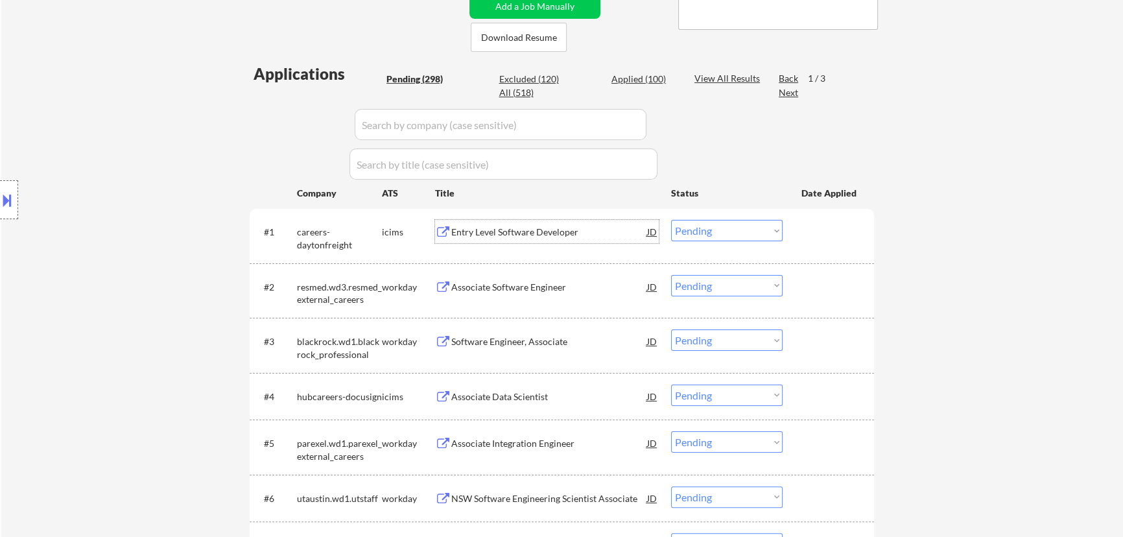
select select ""pending""
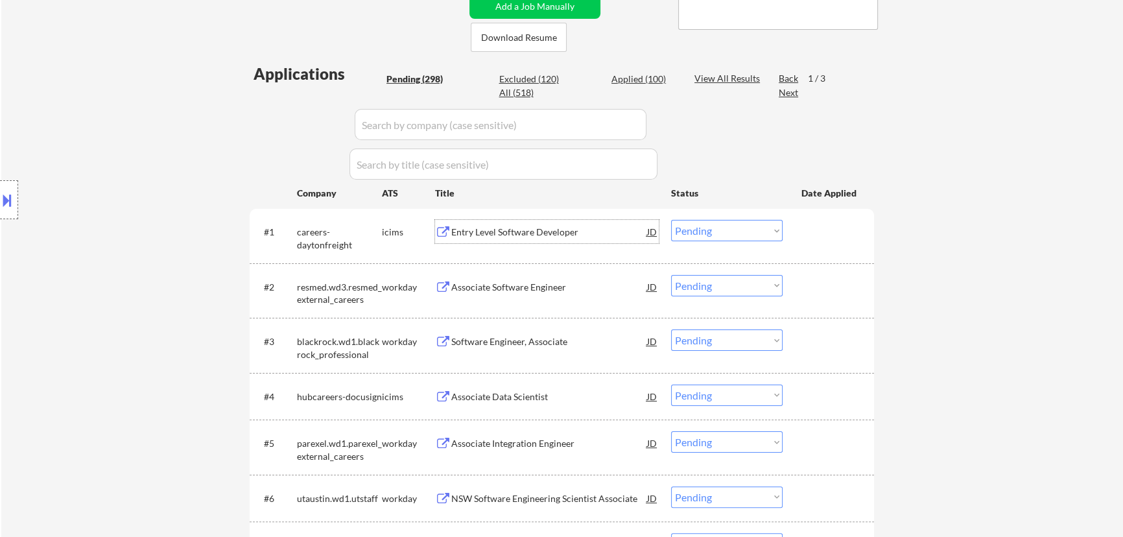
select select ""pending""
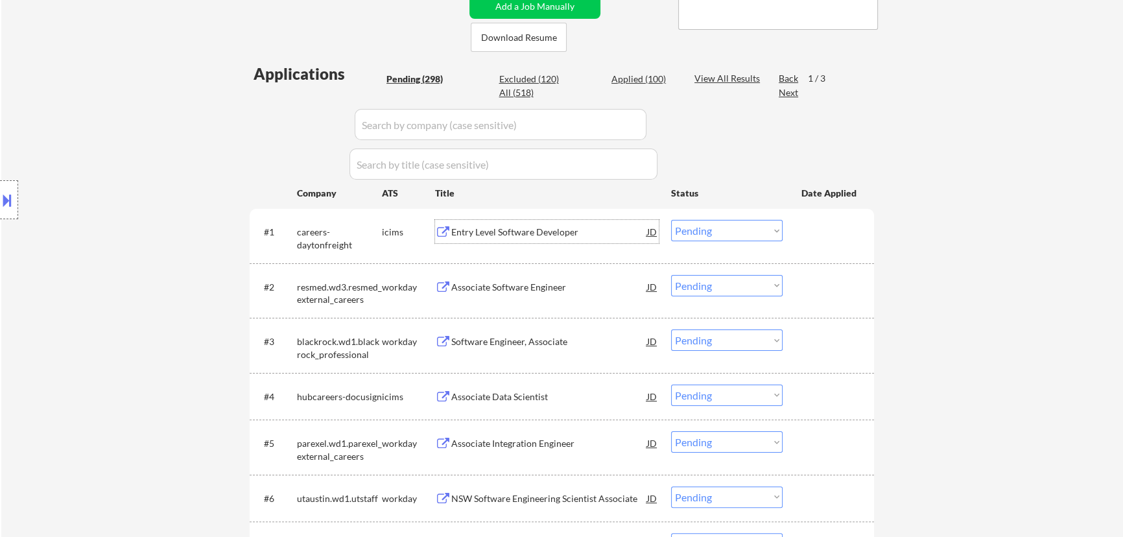
select select ""pending""
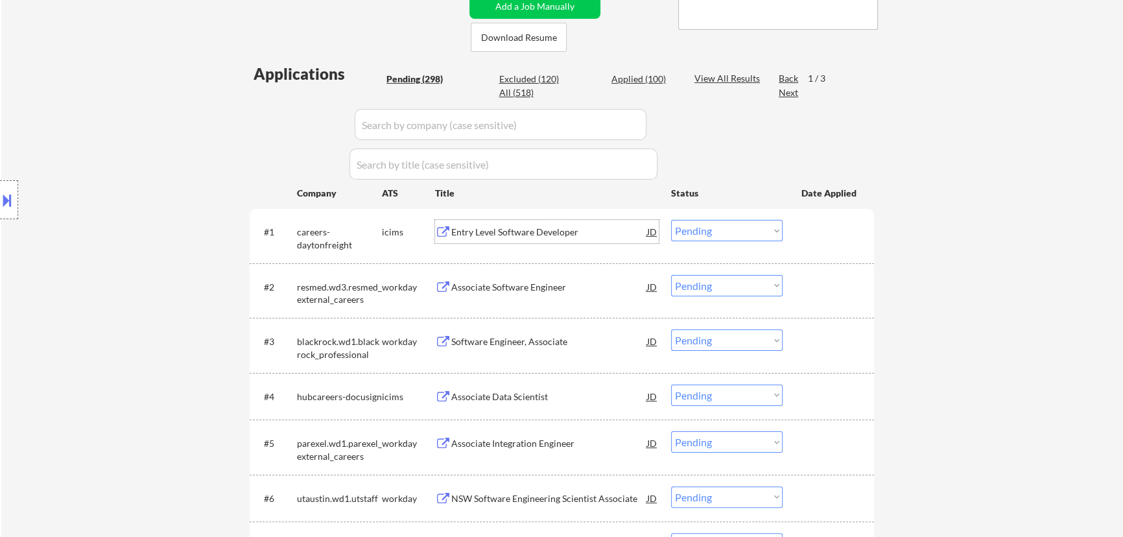
select select ""pending""
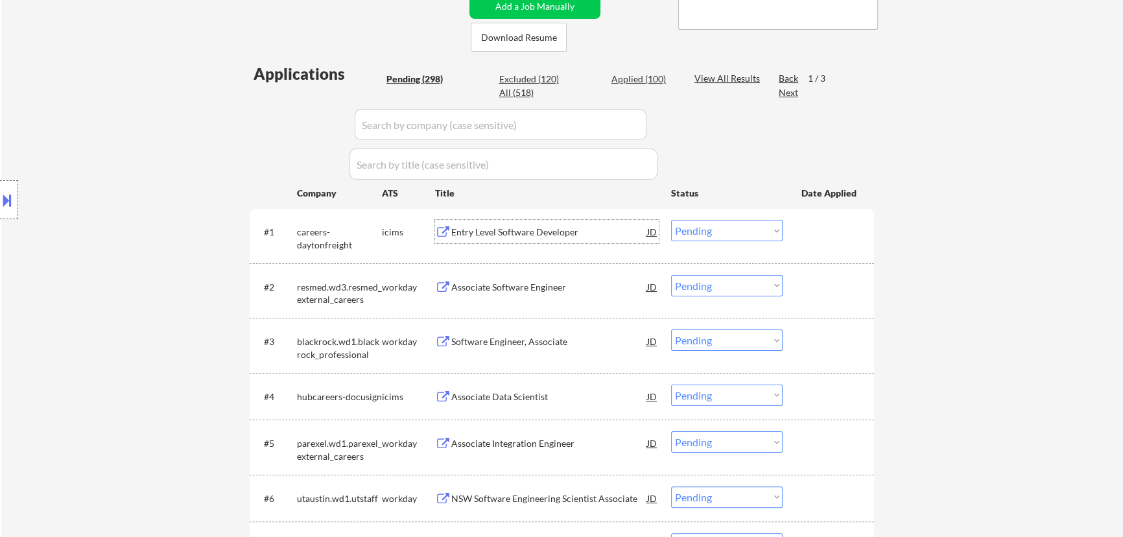
select select ""pending""
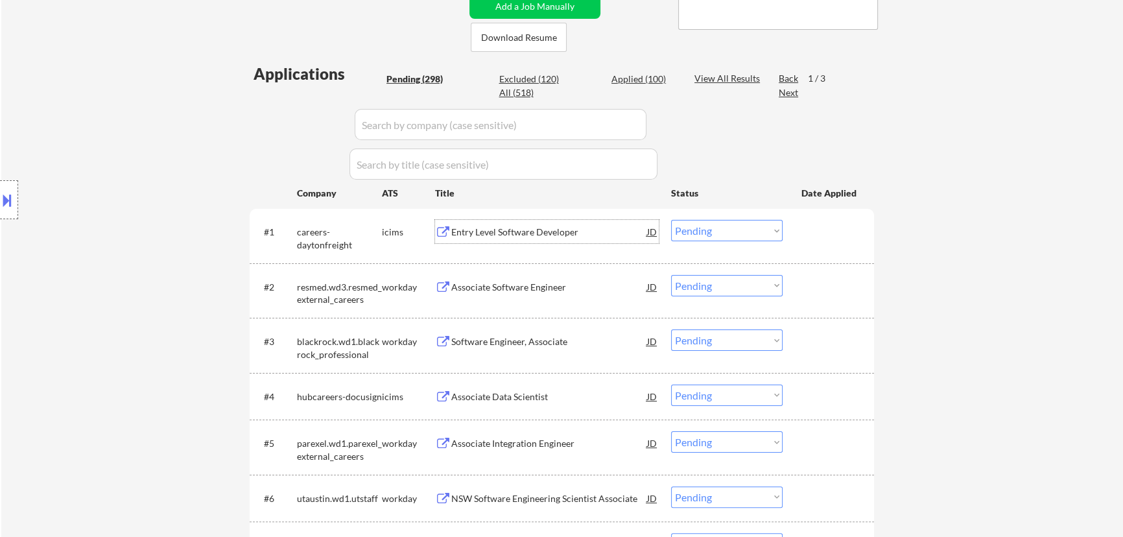
select select ""pending""
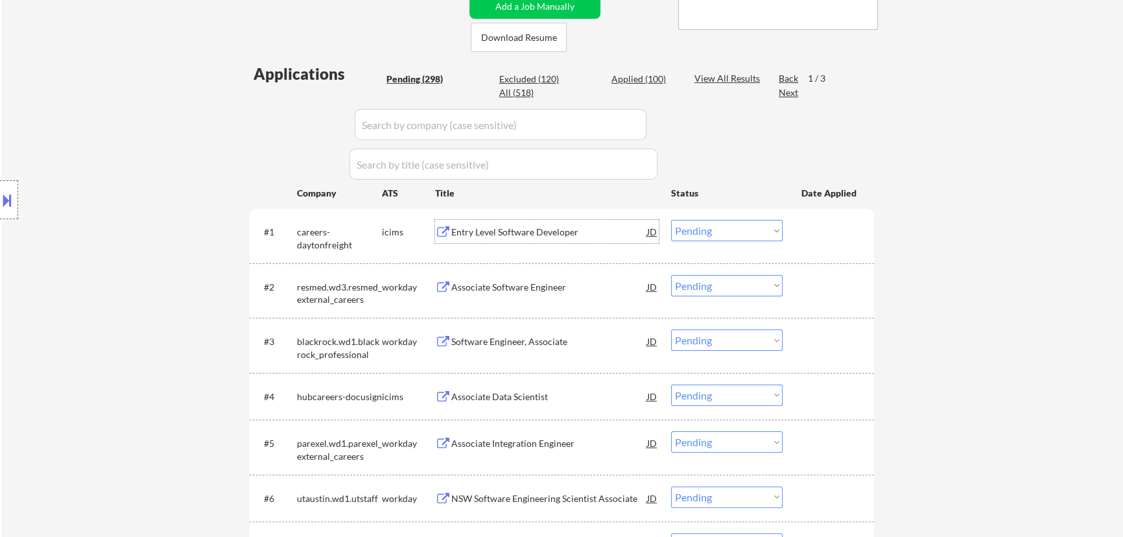
select select ""pending""
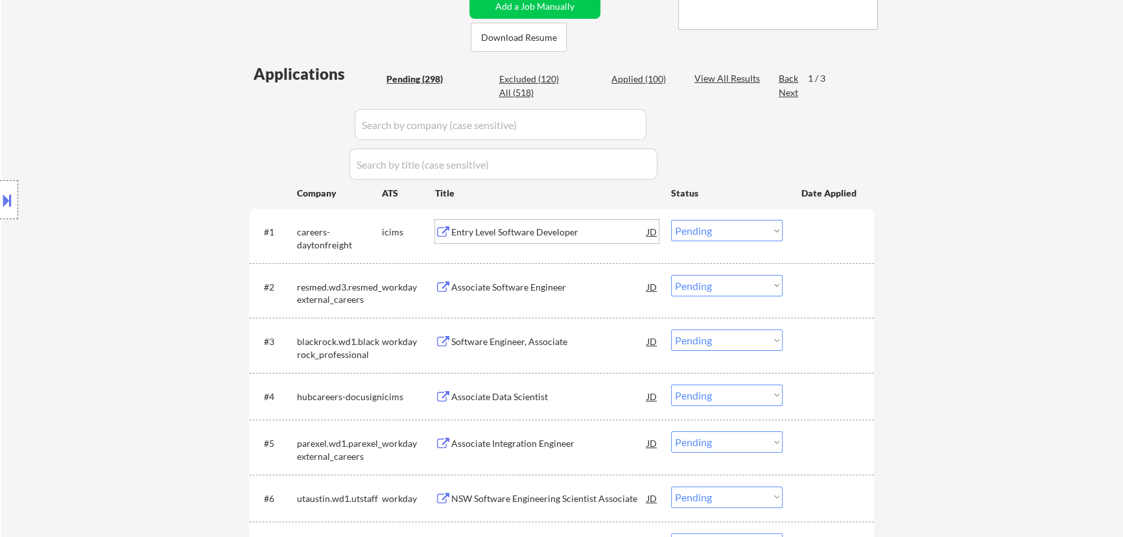
select select ""pending""
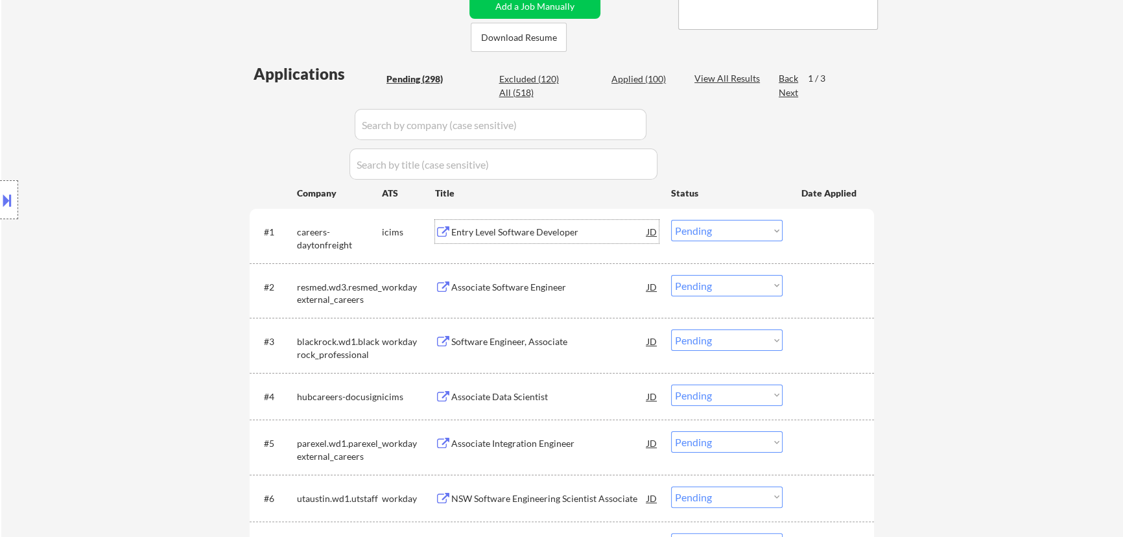
select select ""pending""
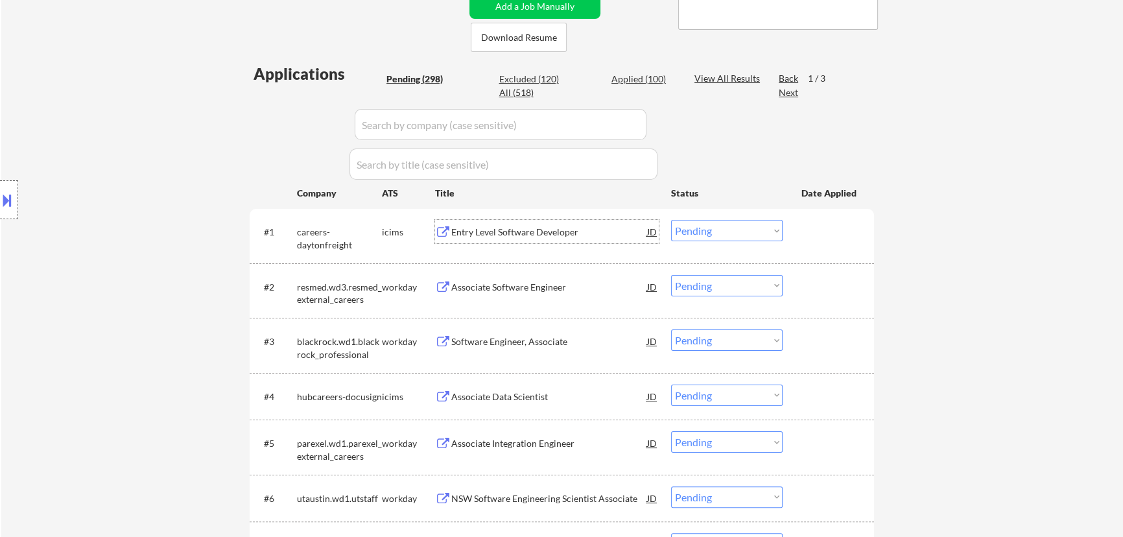
select select ""pending""
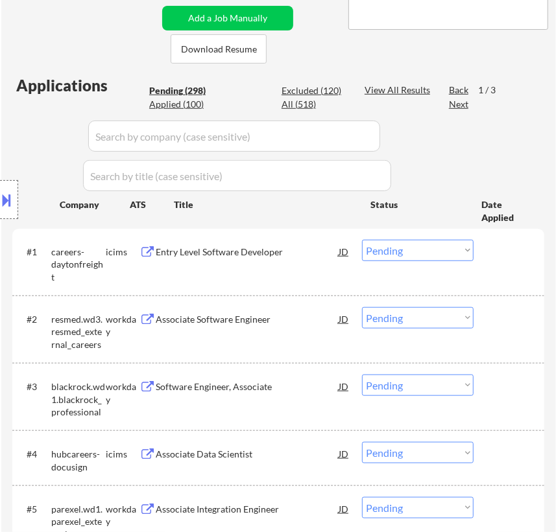
click at [416, 252] on select "Choose an option... Pending Applied Excluded (Questions) Excluded (Expired) Exc…" at bounding box center [418, 250] width 112 height 21
click at [362, 240] on select "Choose an option... Pending Applied Excluded (Questions) Excluded (Expired) Exc…" at bounding box center [418, 250] width 112 height 21
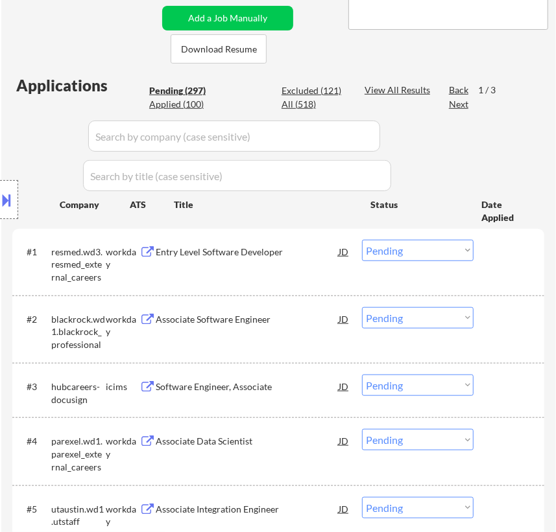
click at [233, 246] on div "Entry Level Software Developer" at bounding box center [247, 252] width 182 height 13
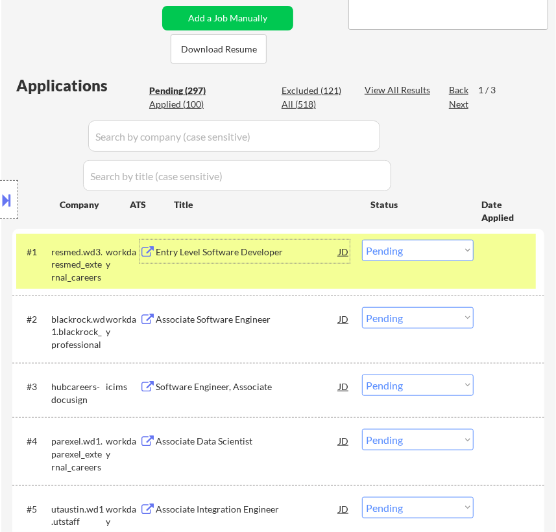
click at [442, 254] on select "Choose an option... Pending Applied Excluded (Questions) Excluded (Expired) Exc…" at bounding box center [418, 250] width 112 height 21
click at [362, 240] on select "Choose an option... Pending Applied Excluded (Questions) Excluded (Expired) Exc…" at bounding box center [418, 250] width 112 height 21
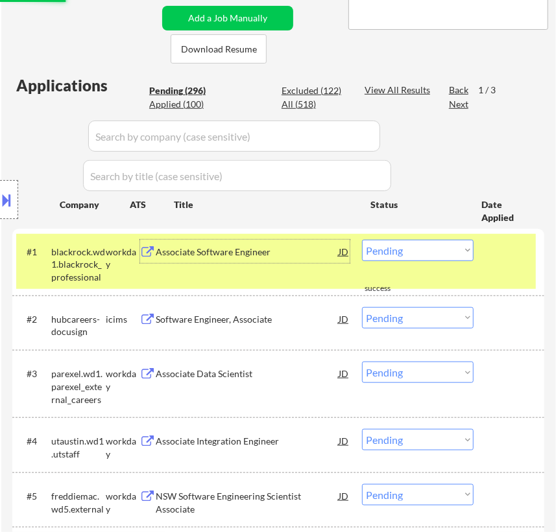
click at [273, 259] on div "Associate Software Engineer" at bounding box center [247, 251] width 182 height 23
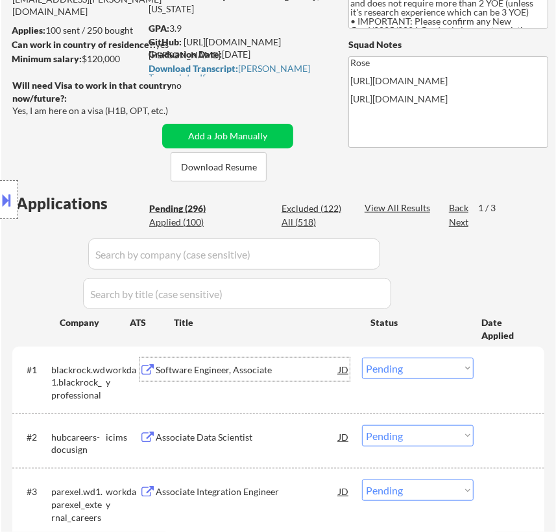
scroll to position [235, 0]
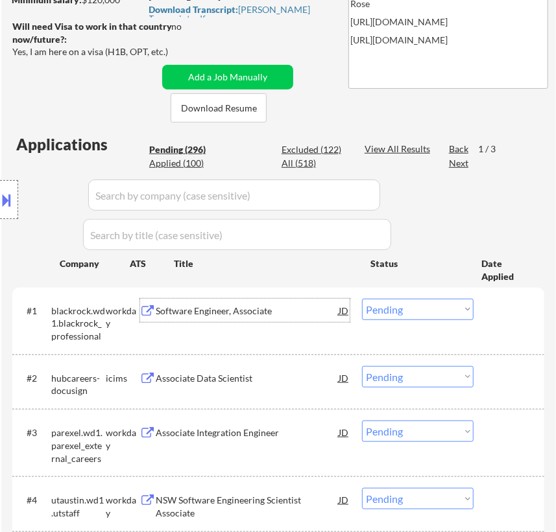
click at [445, 307] on select "Choose an option... Pending Applied Excluded (Questions) Excluded (Expired) Exc…" at bounding box center [418, 309] width 112 height 21
click at [362, 299] on select "Choose an option... Pending Applied Excluded (Questions) Excluded (Expired) Exc…" at bounding box center [418, 309] width 112 height 21
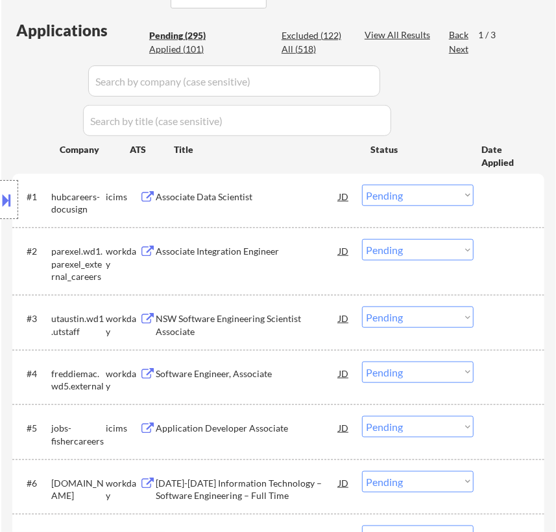
scroll to position [353, 0]
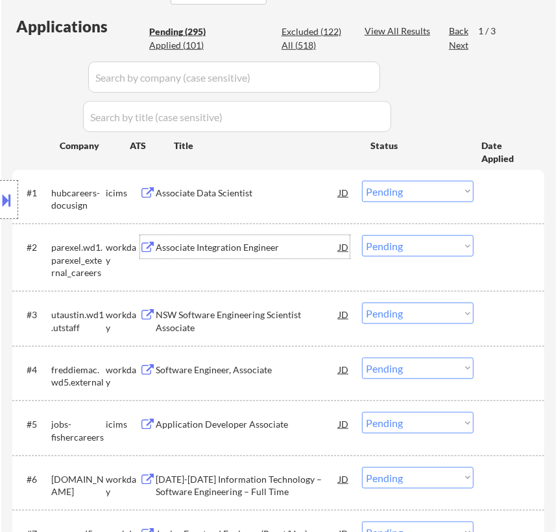
click at [268, 245] on div "Associate Integration Engineer" at bounding box center [247, 247] width 182 height 13
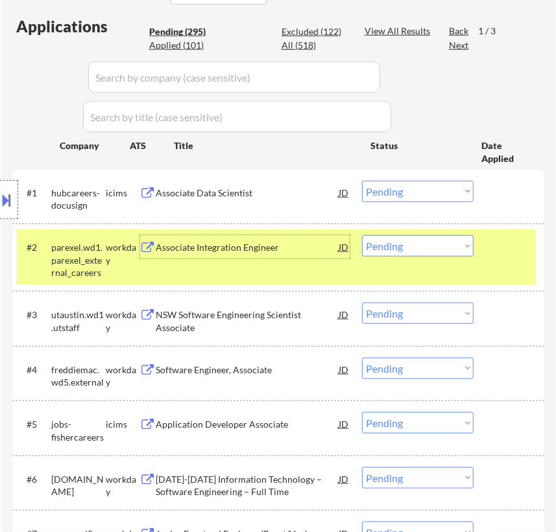
click at [405, 239] on select "Choose an option... Pending Applied Excluded (Questions) Excluded (Expired) Exc…" at bounding box center [418, 245] width 112 height 21
click at [362, 235] on select "Choose an option... Pending Applied Excluded (Questions) Excluded (Expired) Exc…" at bounding box center [418, 245] width 112 height 21
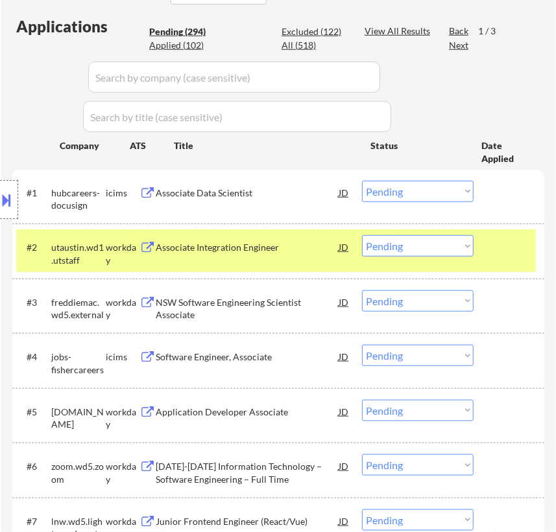
click at [281, 253] on div "Associate Integration Engineer" at bounding box center [247, 247] width 182 height 13
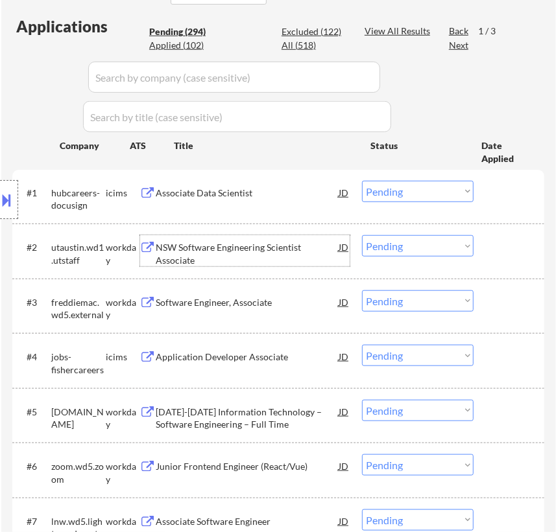
click at [465, 248] on select "Choose an option... Pending Applied Excluded (Questions) Excluded (Expired) Exc…" at bounding box center [418, 245] width 112 height 21
click at [362, 235] on select "Choose an option... Pending Applied Excluded (Questions) Excluded (Expired) Exc…" at bounding box center [418, 245] width 112 height 21
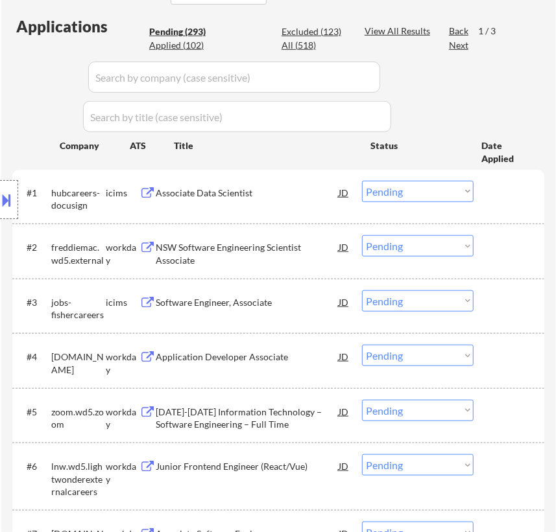
click at [279, 252] on div "NSW Software Engineering Scientist Associate" at bounding box center [247, 253] width 182 height 25
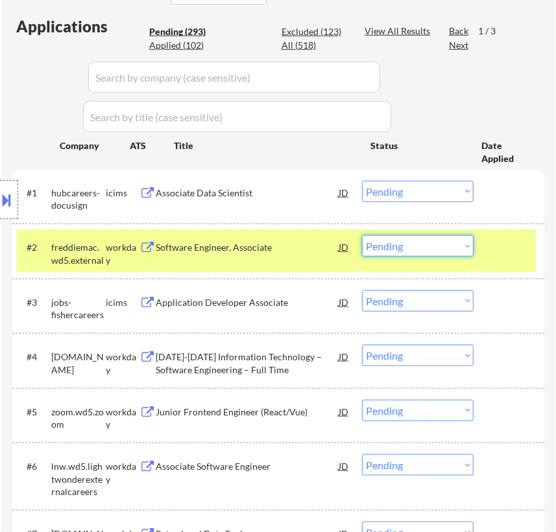
click at [435, 242] on select "Choose an option... Pending Applied Excluded (Questions) Excluded (Expired) Exc…" at bounding box center [418, 245] width 112 height 21
click at [362, 235] on select "Choose an option... Pending Applied Excluded (Questions) Excluded (Expired) Exc…" at bounding box center [418, 245] width 112 height 21
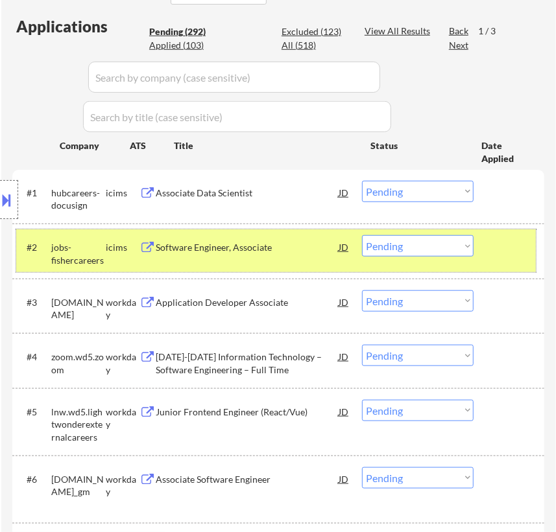
click at [497, 241] on div at bounding box center [510, 246] width 36 height 23
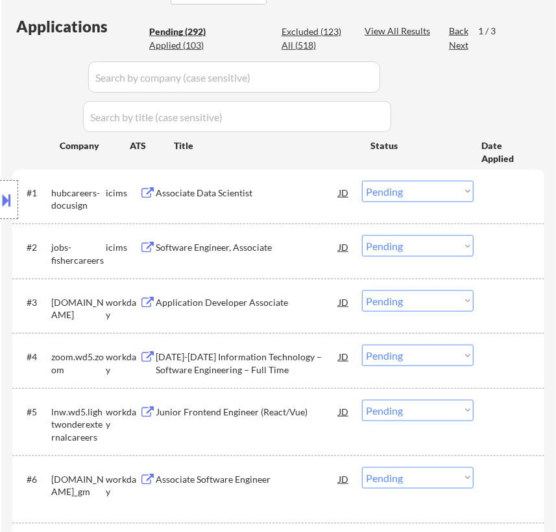
scroll to position [471, 0]
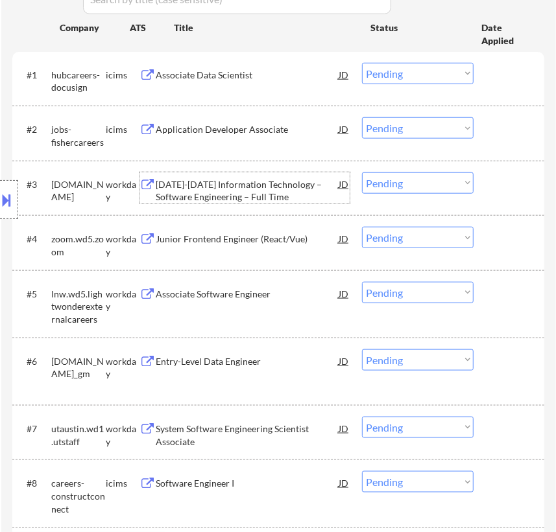
click at [256, 186] on div "[DATE]-[DATE] Information Technology – Software Engineering – Full Time" at bounding box center [247, 190] width 182 height 25
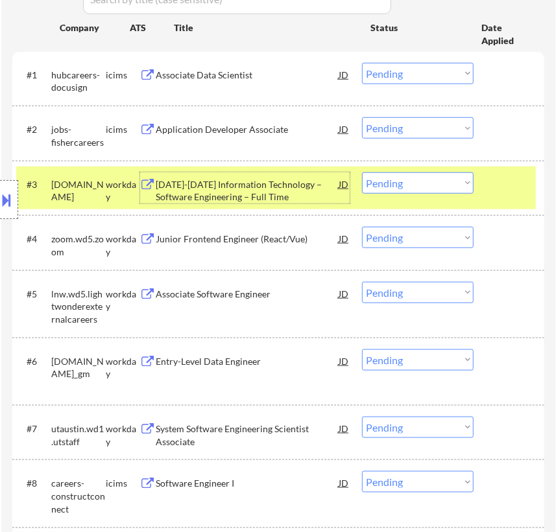
click at [421, 180] on select "Choose an option... Pending Applied Excluded (Questions) Excluded (Expired) Exc…" at bounding box center [418, 182] width 112 height 21
click at [362, 172] on select "Choose an option... Pending Applied Excluded (Questions) Excluded (Expired) Exc…" at bounding box center [418, 182] width 112 height 21
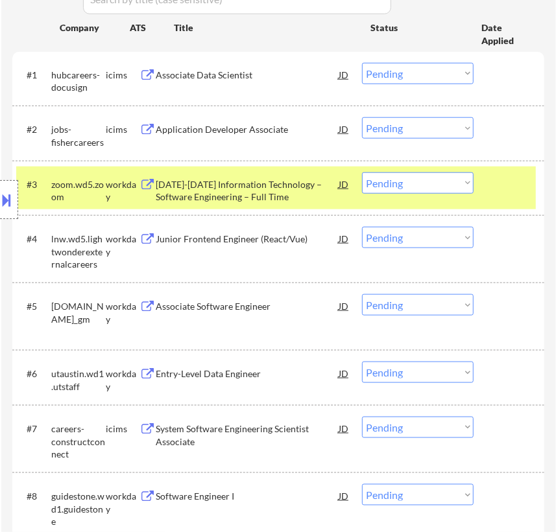
click at [297, 185] on div "[DATE]-[DATE] Information Technology – Software Engineering – Full Time" at bounding box center [247, 190] width 182 height 25
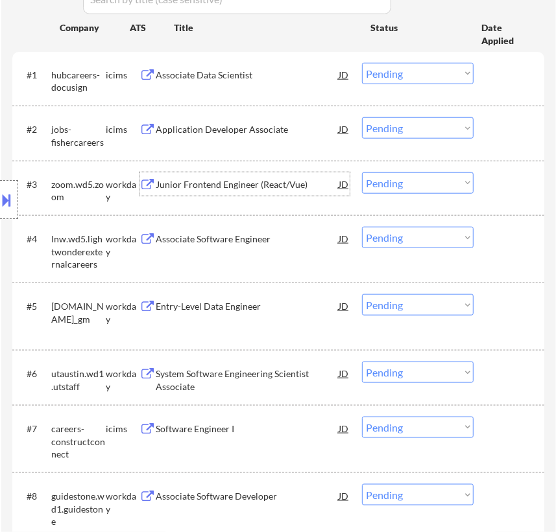
click at [414, 178] on select "Choose an option... Pending Applied Excluded (Questions) Excluded (Expired) Exc…" at bounding box center [418, 182] width 112 height 21
click at [362, 172] on select "Choose an option... Pending Applied Excluded (Questions) Excluded (Expired) Exc…" at bounding box center [418, 182] width 112 height 21
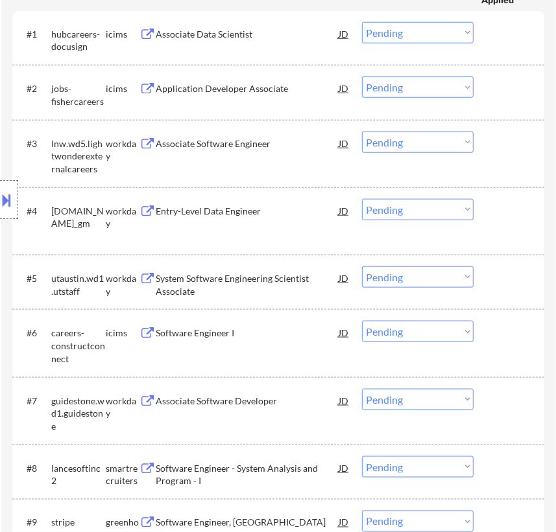
scroll to position [530, 0]
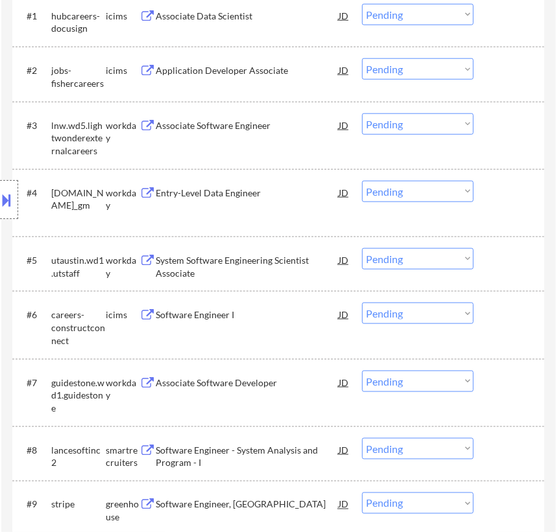
click at [279, 123] on div "Associate Software Engineer" at bounding box center [247, 125] width 182 height 13
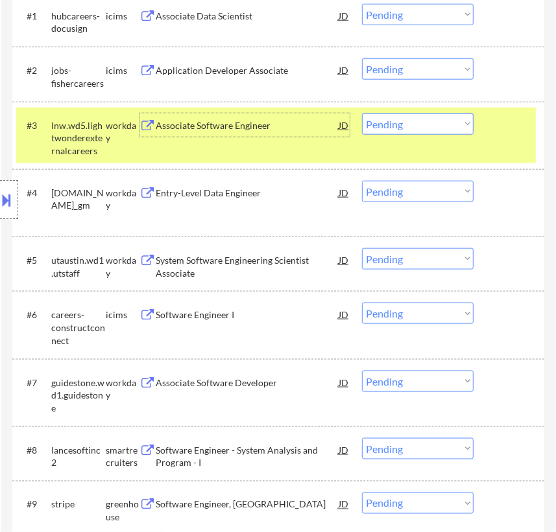
click at [420, 126] on select "Choose an option... Pending Applied Excluded (Questions) Excluded (Expired) Exc…" at bounding box center [418, 123] width 112 height 21
click at [362, 113] on select "Choose an option... Pending Applied Excluded (Questions) Excluded (Expired) Exc…" at bounding box center [418, 123] width 112 height 21
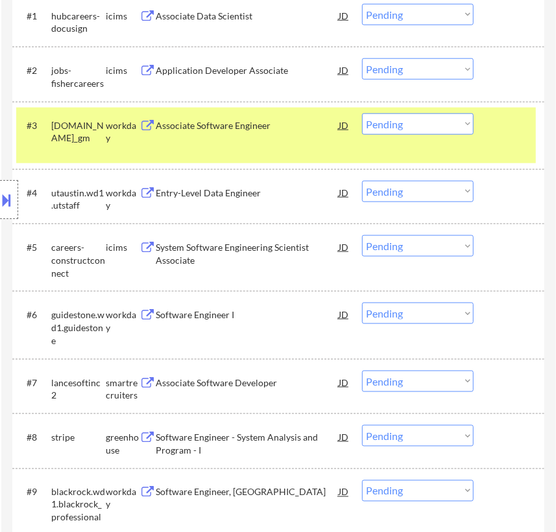
click at [291, 126] on div "Associate Software Engineer" at bounding box center [247, 125] width 182 height 13
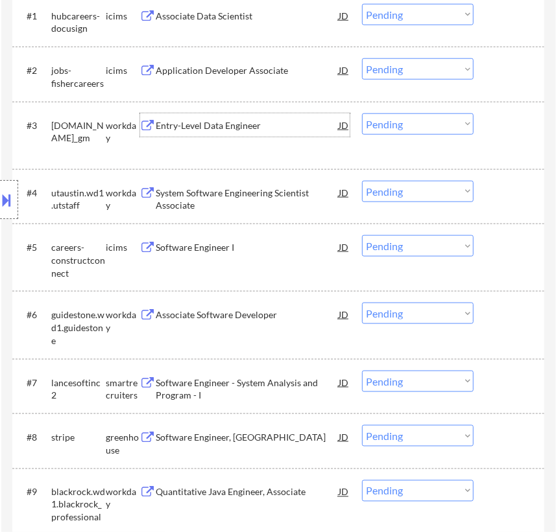
click at [429, 127] on select "Choose an option... Pending Applied Excluded (Questions) Excluded (Expired) Exc…" at bounding box center [418, 123] width 112 height 21
click at [362, 113] on select "Choose an option... Pending Applied Excluded (Questions) Excluded (Expired) Exc…" at bounding box center [418, 123] width 112 height 21
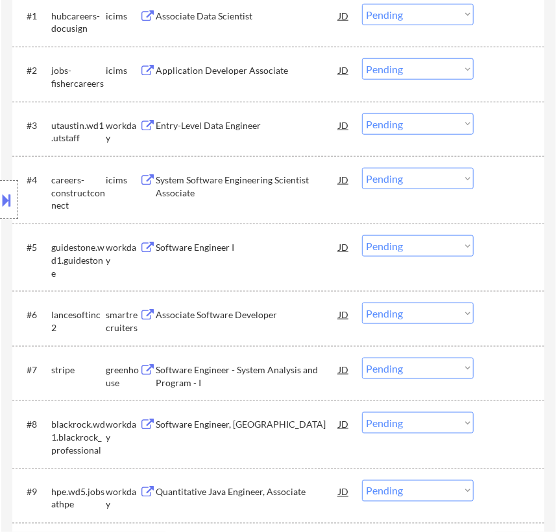
click at [258, 120] on div "Entry-Level Data Engineer" at bounding box center [247, 125] width 182 height 13
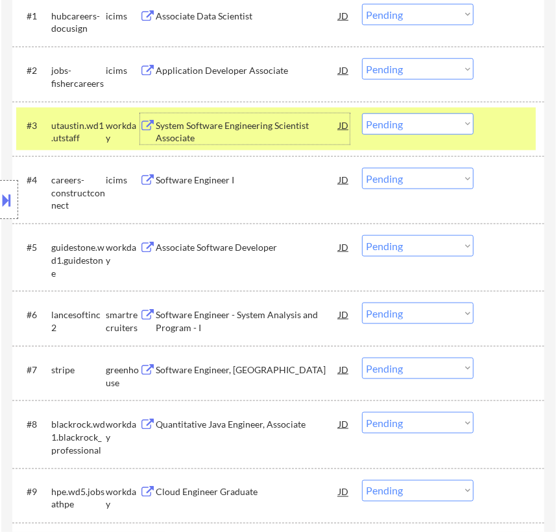
click at [430, 123] on select "Choose an option... Pending Applied Excluded (Questions) Excluded (Expired) Exc…" at bounding box center [418, 123] width 112 height 21
click at [362, 113] on select "Choose an option... Pending Applied Excluded (Questions) Excluded (Expired) Exc…" at bounding box center [418, 123] width 112 height 21
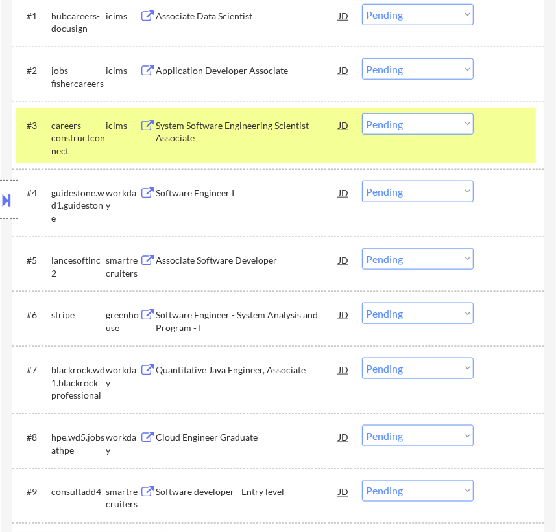
click at [480, 139] on div "#3 careers-constructconnect icims System Software Engineering Scientist Associa…" at bounding box center [275, 136] width 519 height 56
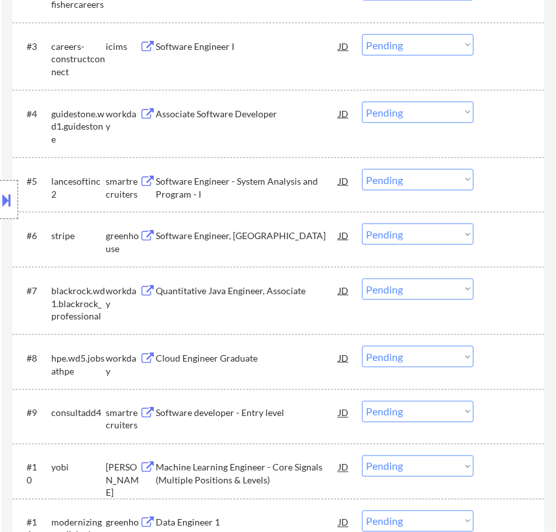
scroll to position [589, 0]
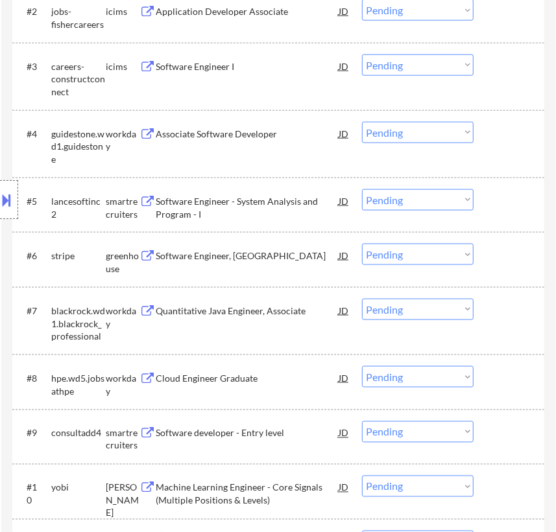
click at [283, 136] on div "Associate Software Developer" at bounding box center [247, 134] width 182 height 13
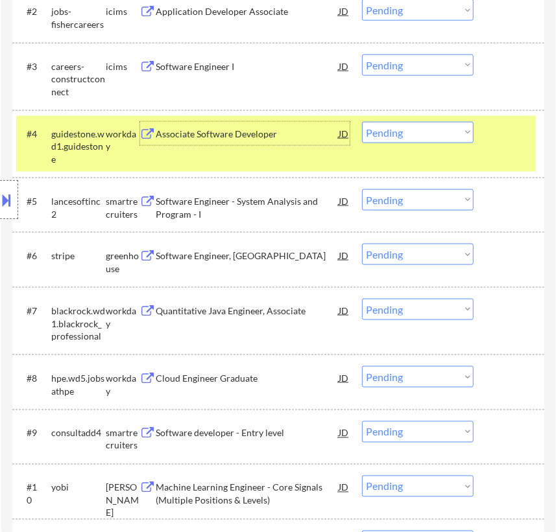
click at [407, 133] on select "Choose an option... Pending Applied Excluded (Questions) Excluded (Expired) Exc…" at bounding box center [418, 132] width 112 height 21
click at [362, 122] on select "Choose an option... Pending Applied Excluded (Questions) Excluded (Expired) Exc…" at bounding box center [418, 132] width 112 height 21
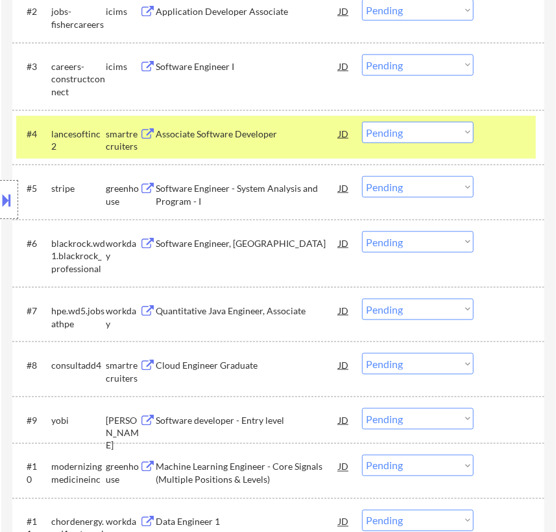
click at [230, 137] on div "Location Inclusions: country:[GEOGRAPHIC_DATA]" at bounding box center [116, 200] width 232 height 241
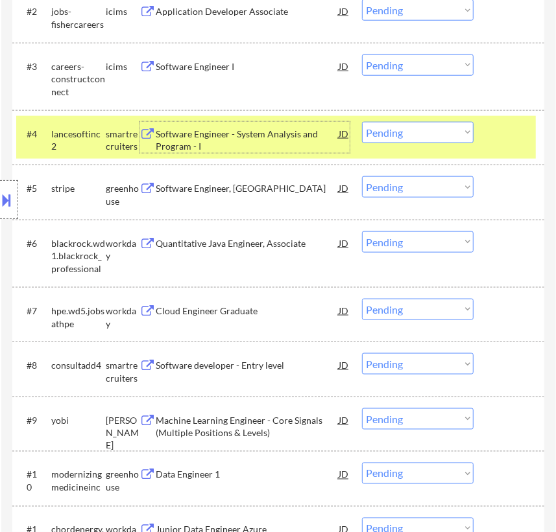
click at [318, 132] on div "Software Engineer - System Analysis and Program - I" at bounding box center [247, 140] width 182 height 25
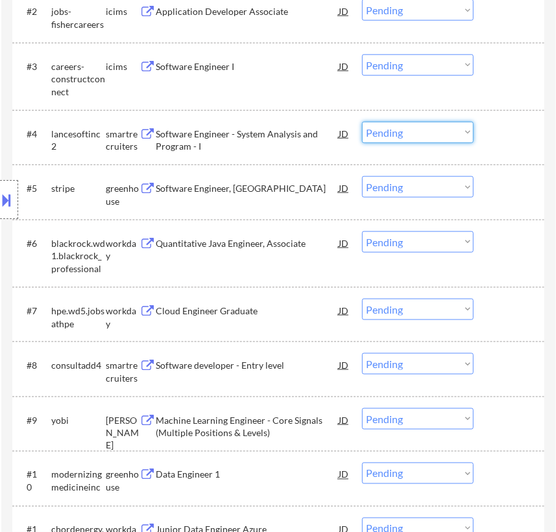
click at [440, 126] on select "Choose an option... Pending Applied Excluded (Questions) Excluded (Expired) Exc…" at bounding box center [418, 132] width 112 height 21
click at [362, 122] on select "Choose an option... Pending Applied Excluded (Questions) Excluded (Expired) Exc…" at bounding box center [418, 132] width 112 height 21
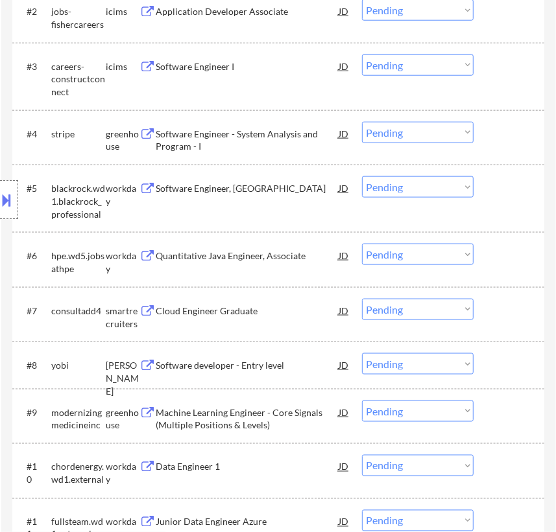
click at [261, 132] on div "Software Engineer - System Analysis and Program - I" at bounding box center [247, 140] width 182 height 25
